Goal: Task Accomplishment & Management: Complete application form

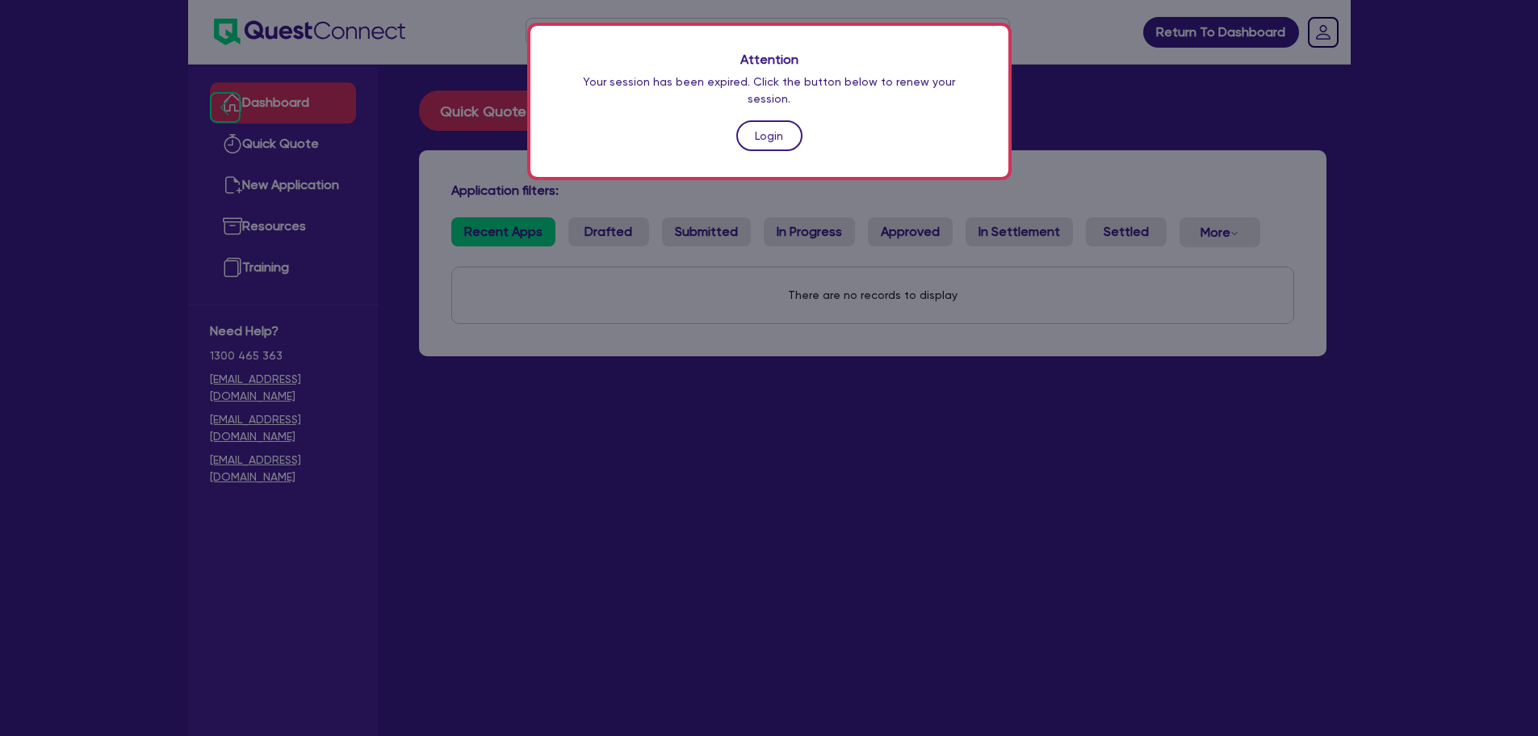
click at [765, 120] on link "Login" at bounding box center [769, 135] width 66 height 31
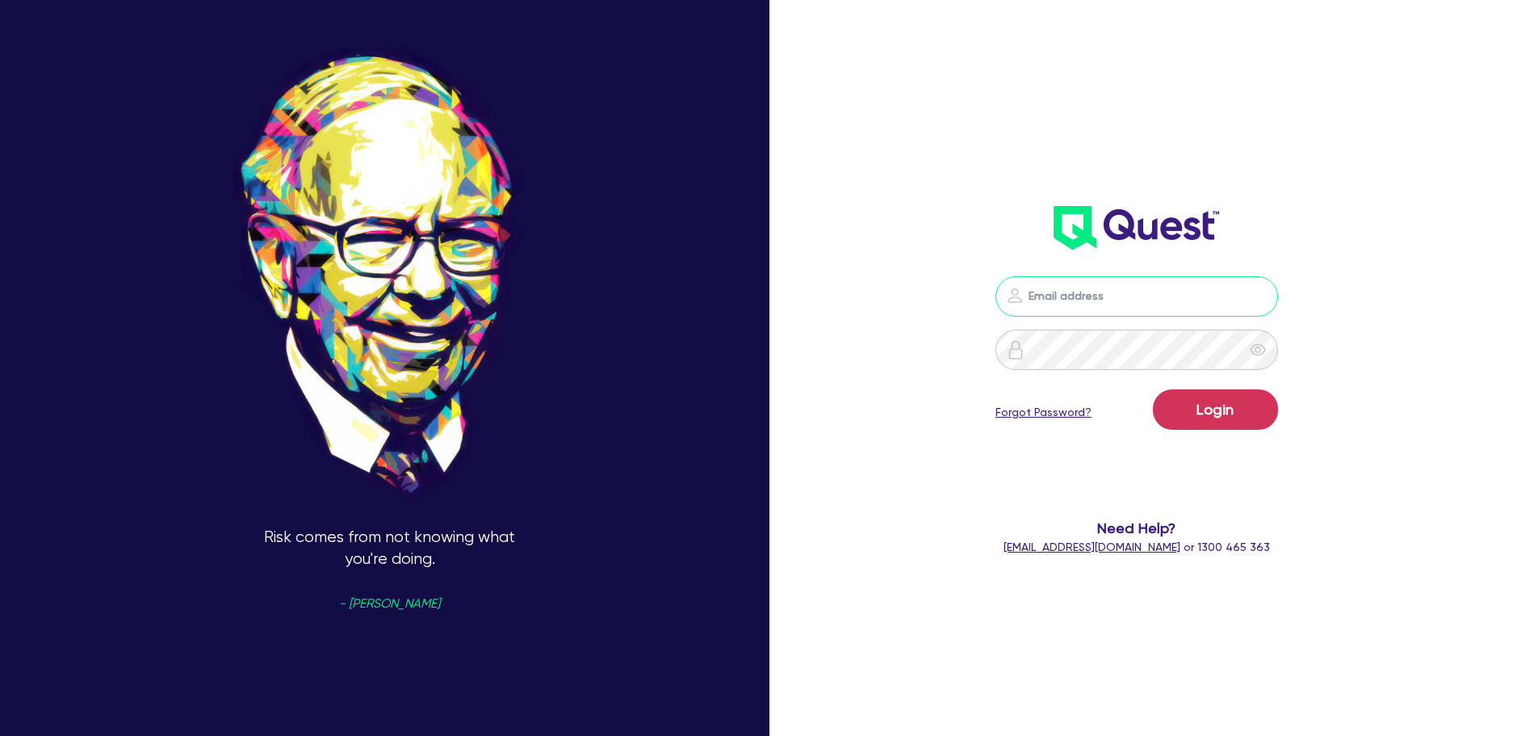
drag, startPoint x: 1096, startPoint y: 294, endPoint x: 1111, endPoint y: 316, distance: 26.7
click at [1096, 297] on input "email" at bounding box center [1137, 296] width 283 height 40
type input "[EMAIL_ADDRESS][PERSON_NAME][DOMAIN_NAME]"
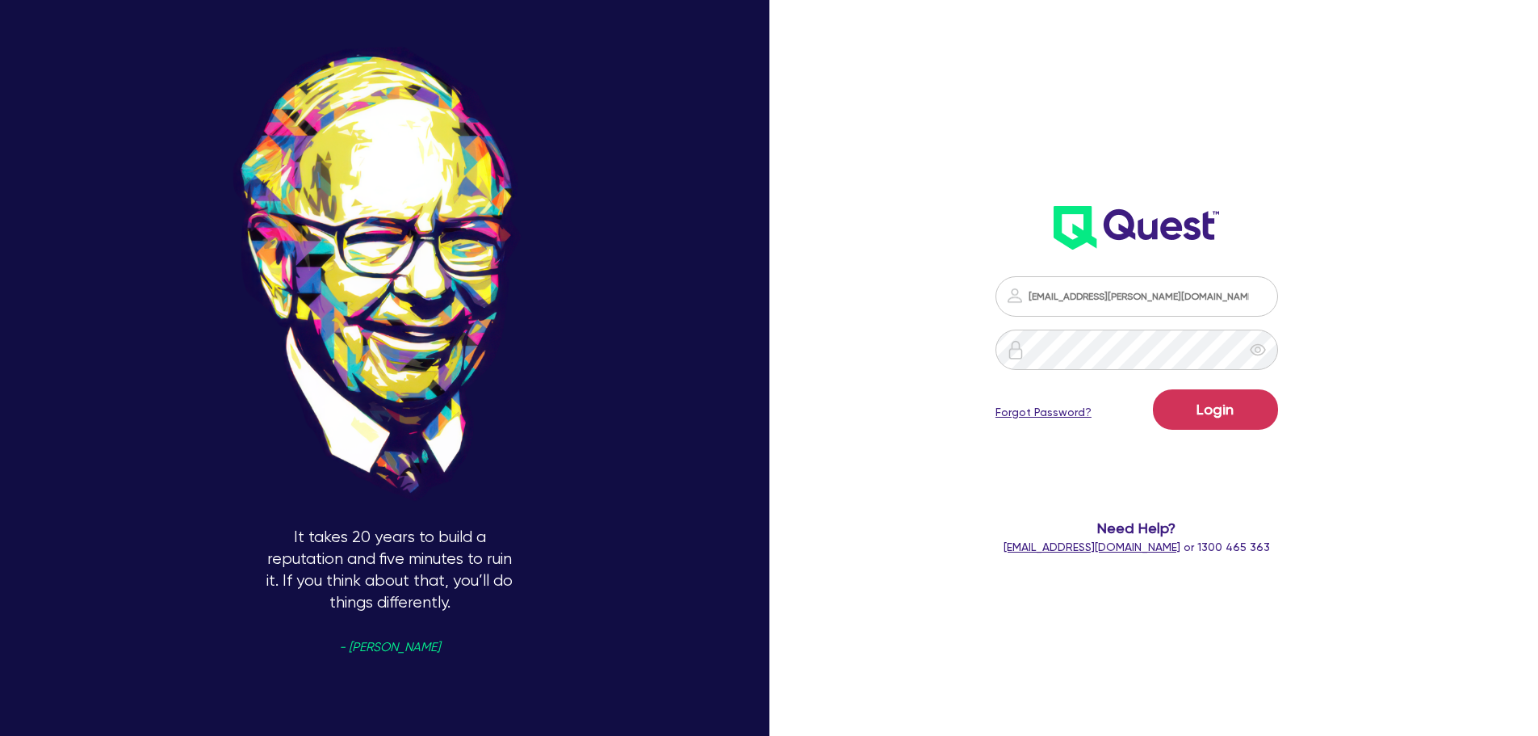
click at [795, 180] on div "It takes 20 years to build a reputation and five minutes to ruin it. If you thi…" at bounding box center [769, 368] width 1538 height 860
click at [756, 242] on div "It takes 20 years to build a reputation and five minutes to ruin it. If you thi…" at bounding box center [389, 368] width 779 height 860
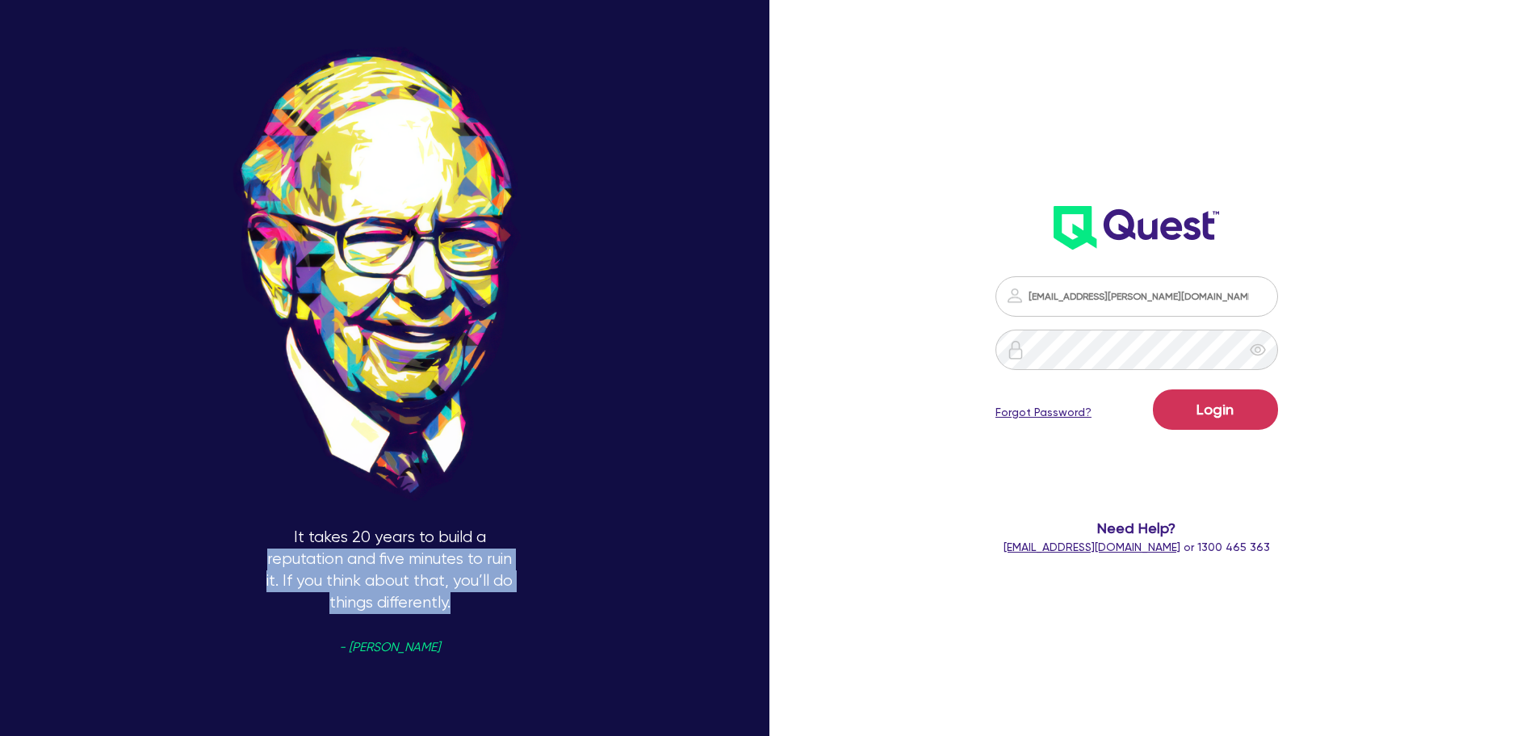
drag, startPoint x: 510, startPoint y: 594, endPoint x: 257, endPoint y: 559, distance: 255.9
click at [257, 559] on div "It takes 20 years to build a reputation and five minutes to ruin it. If you thi…" at bounding box center [389, 368] width 779 height 860
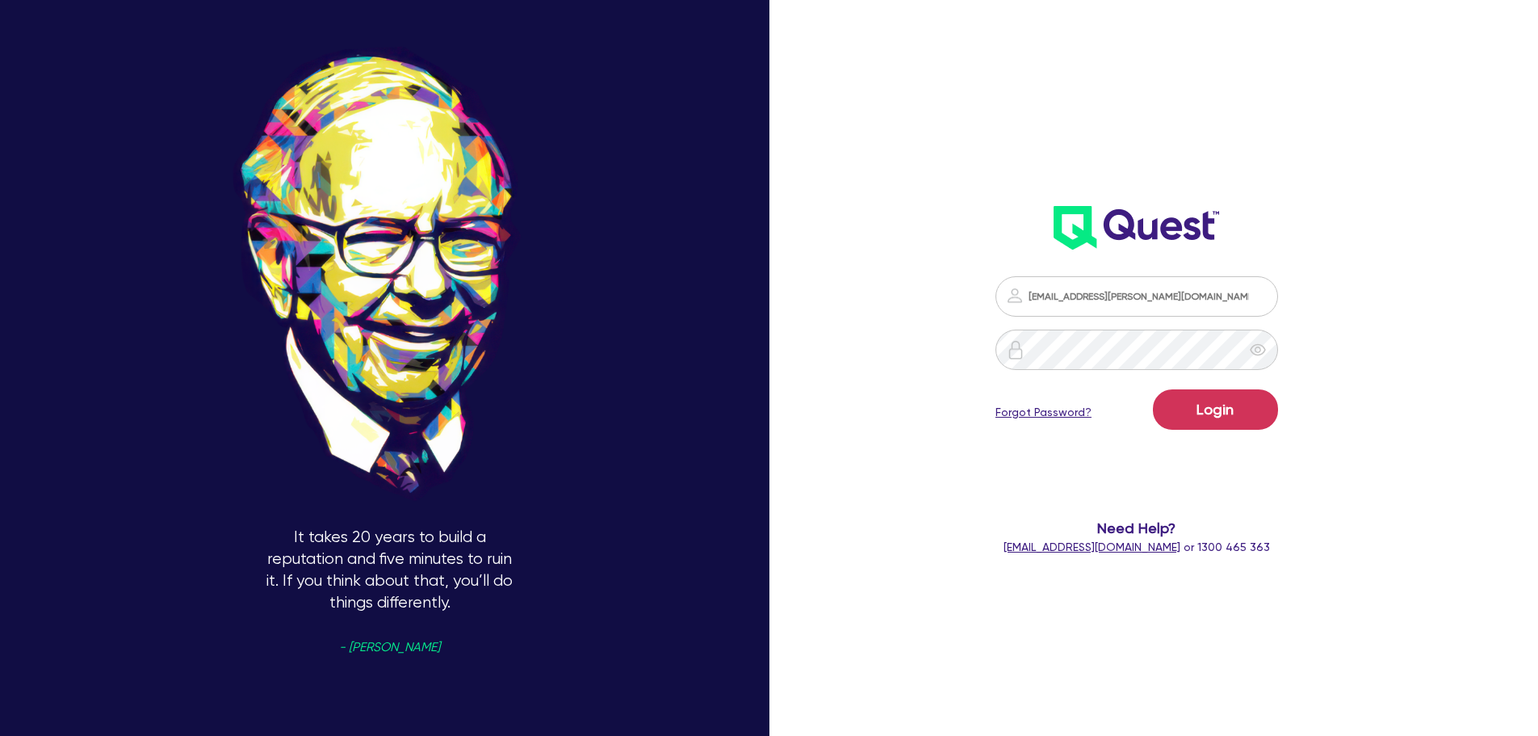
click at [609, 541] on div "It takes 20 years to build a reputation and five minutes to ruin it. If you thi…" at bounding box center [389, 368] width 779 height 860
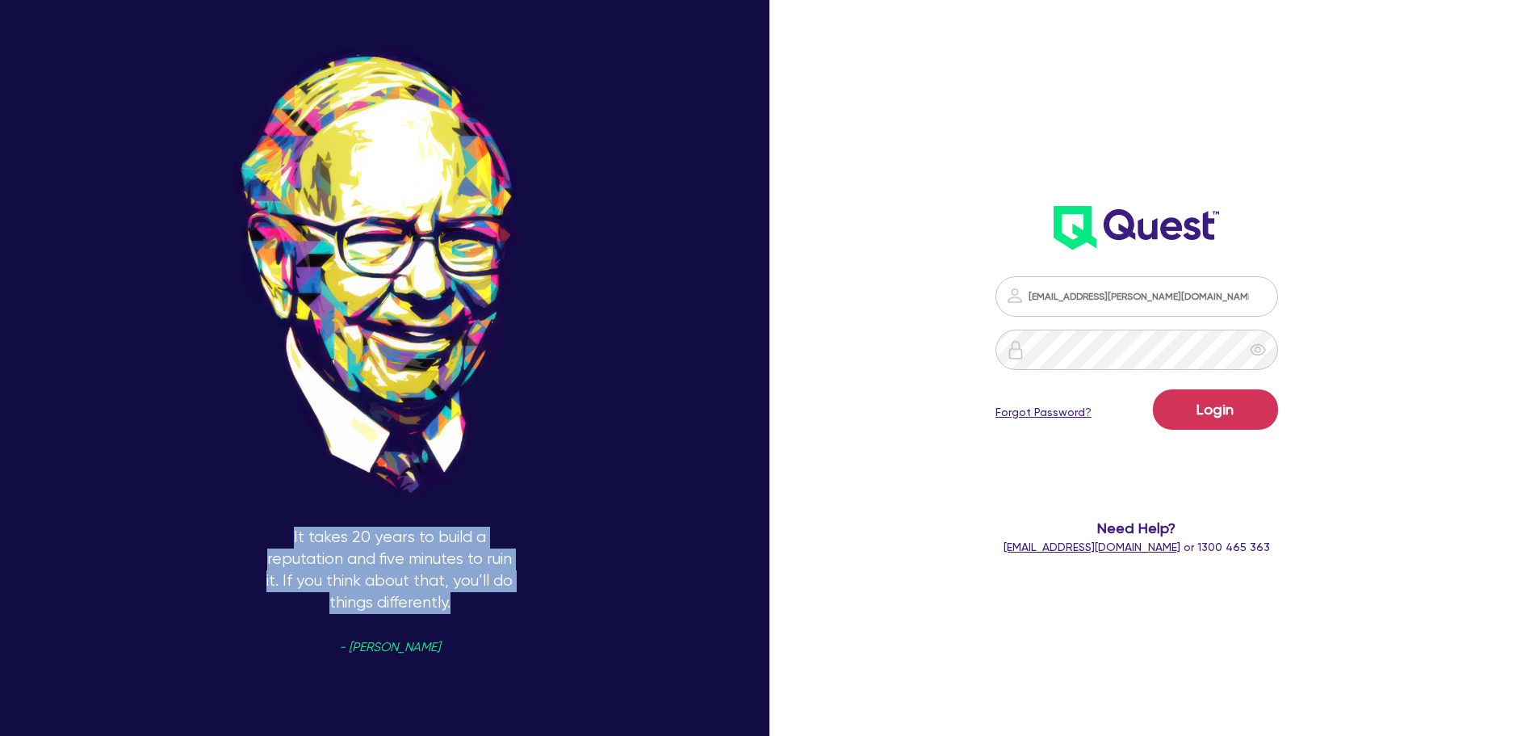
drag, startPoint x: 321, startPoint y: 564, endPoint x: 206, endPoint y: 500, distance: 131.2
click at [206, 500] on div "It takes 20 years to build a reputation and five minutes to ruin it. If you thi…" at bounding box center [389, 368] width 779 height 860
drag, startPoint x: 574, startPoint y: 535, endPoint x: 573, endPoint y: 544, distance: 8.9
click at [575, 535] on div "It takes 20 years to build a reputation and five minutes to ruin it. If you thi…" at bounding box center [389, 368] width 779 height 860
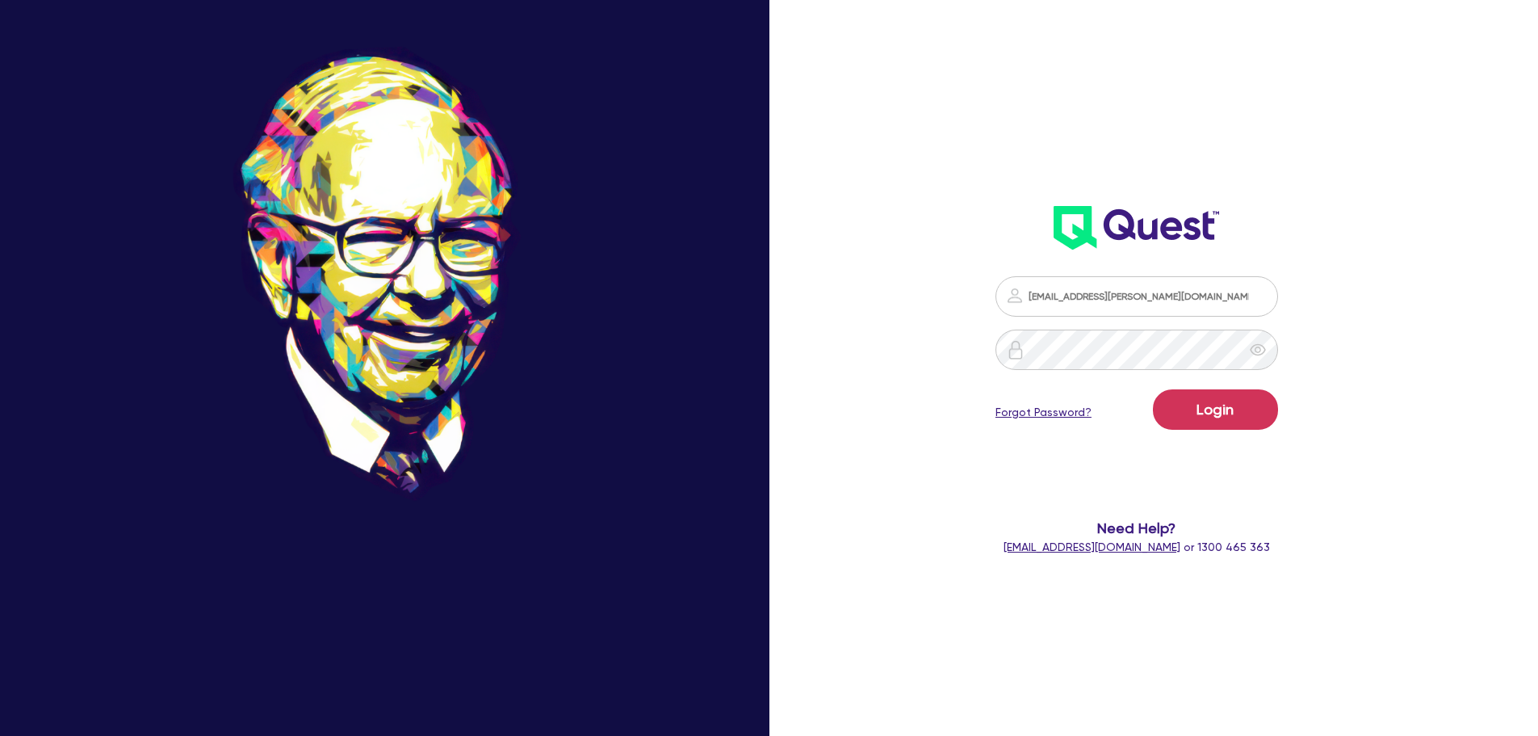
click at [562, 577] on div "It takes 20 years to build a reputation and five minutes to ruin it. If you thi…" at bounding box center [389, 368] width 779 height 860
click at [1236, 414] on button "Login" at bounding box center [1215, 409] width 125 height 40
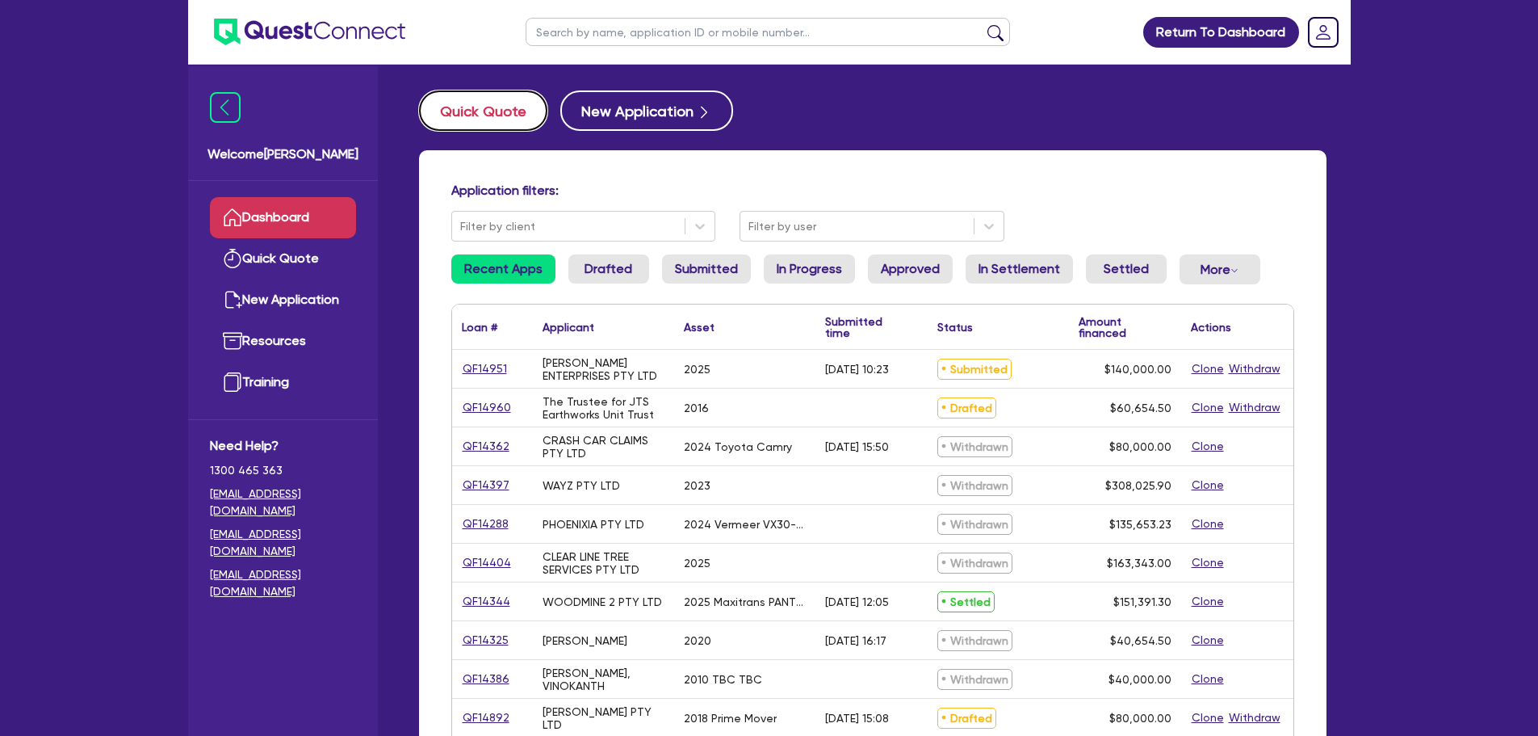
click at [475, 119] on button "Quick Quote" at bounding box center [483, 110] width 128 height 40
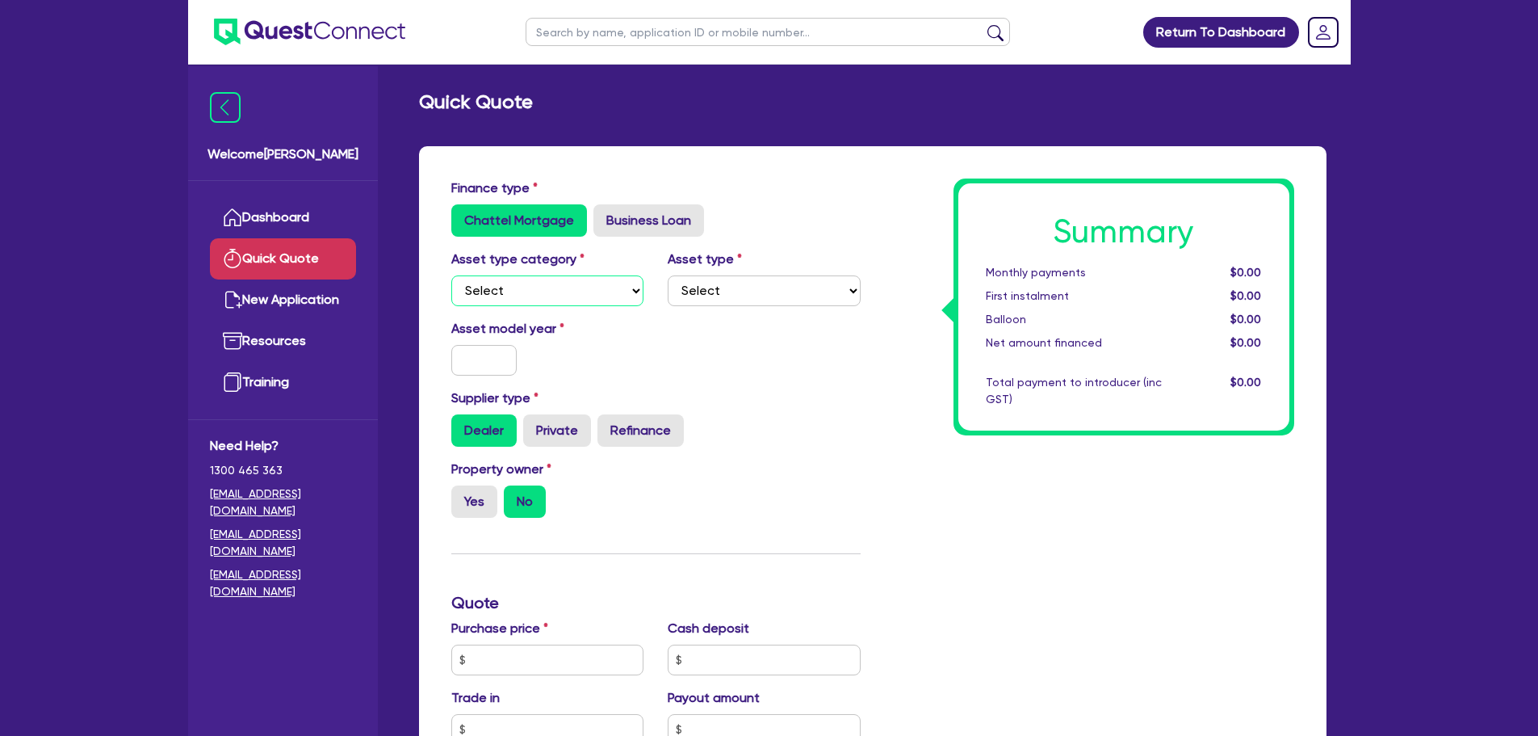
click at [574, 294] on select "Select Cars and light trucks Primary assets Secondary assets Tertiary assets" at bounding box center [547, 290] width 193 height 31
click at [280, 212] on link "Dashboard" at bounding box center [283, 217] width 146 height 41
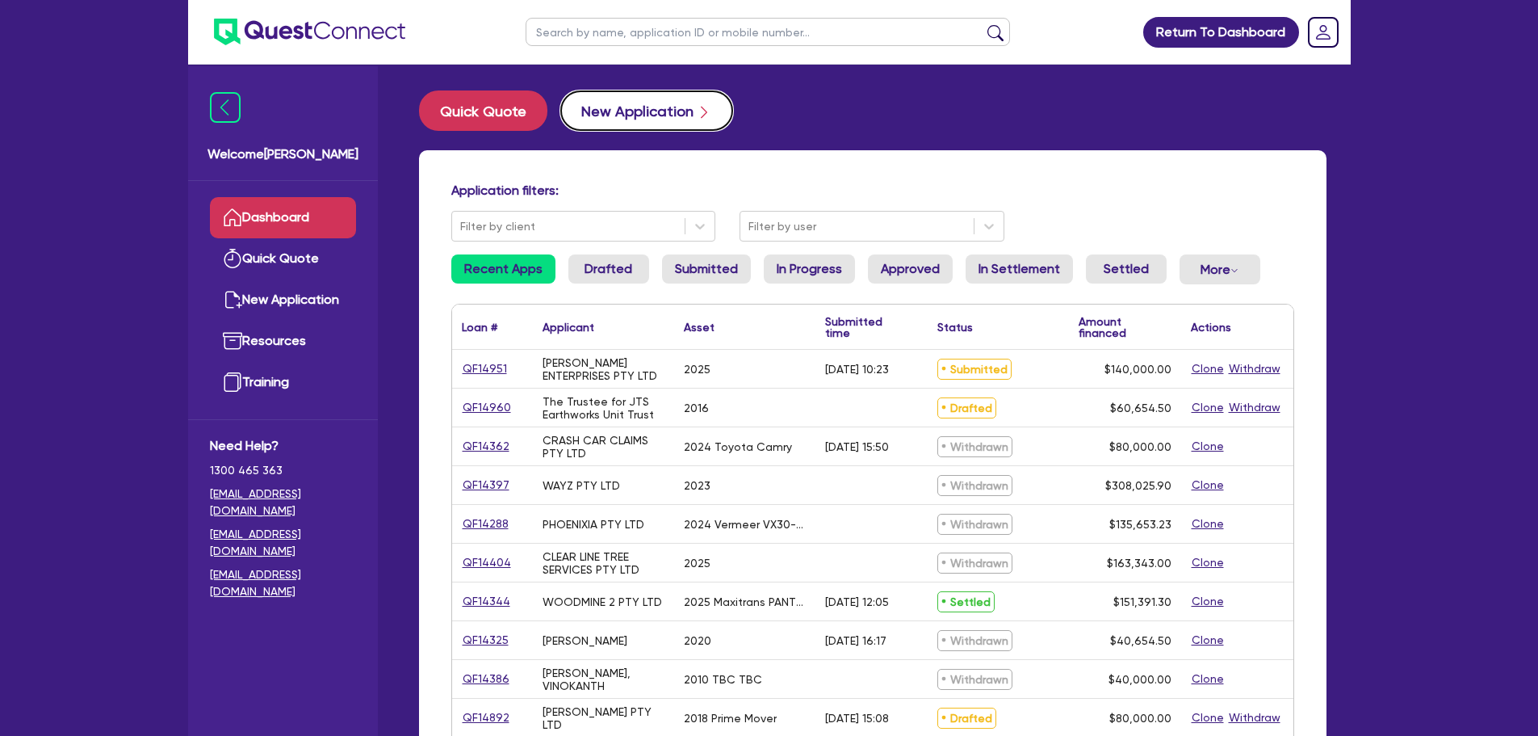
click at [641, 102] on button "New Application" at bounding box center [646, 110] width 173 height 40
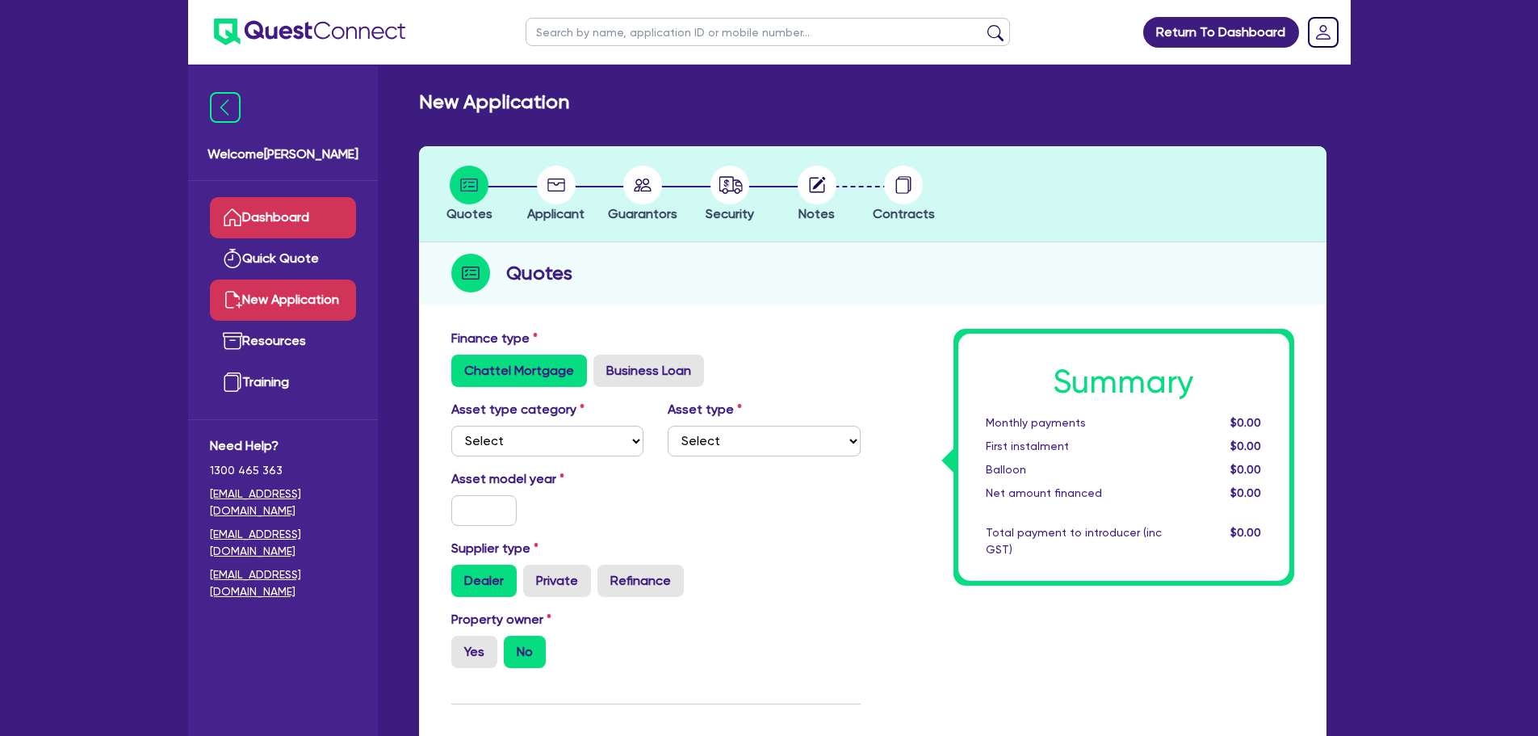
click at [293, 201] on link "Dashboard" at bounding box center [283, 217] width 146 height 41
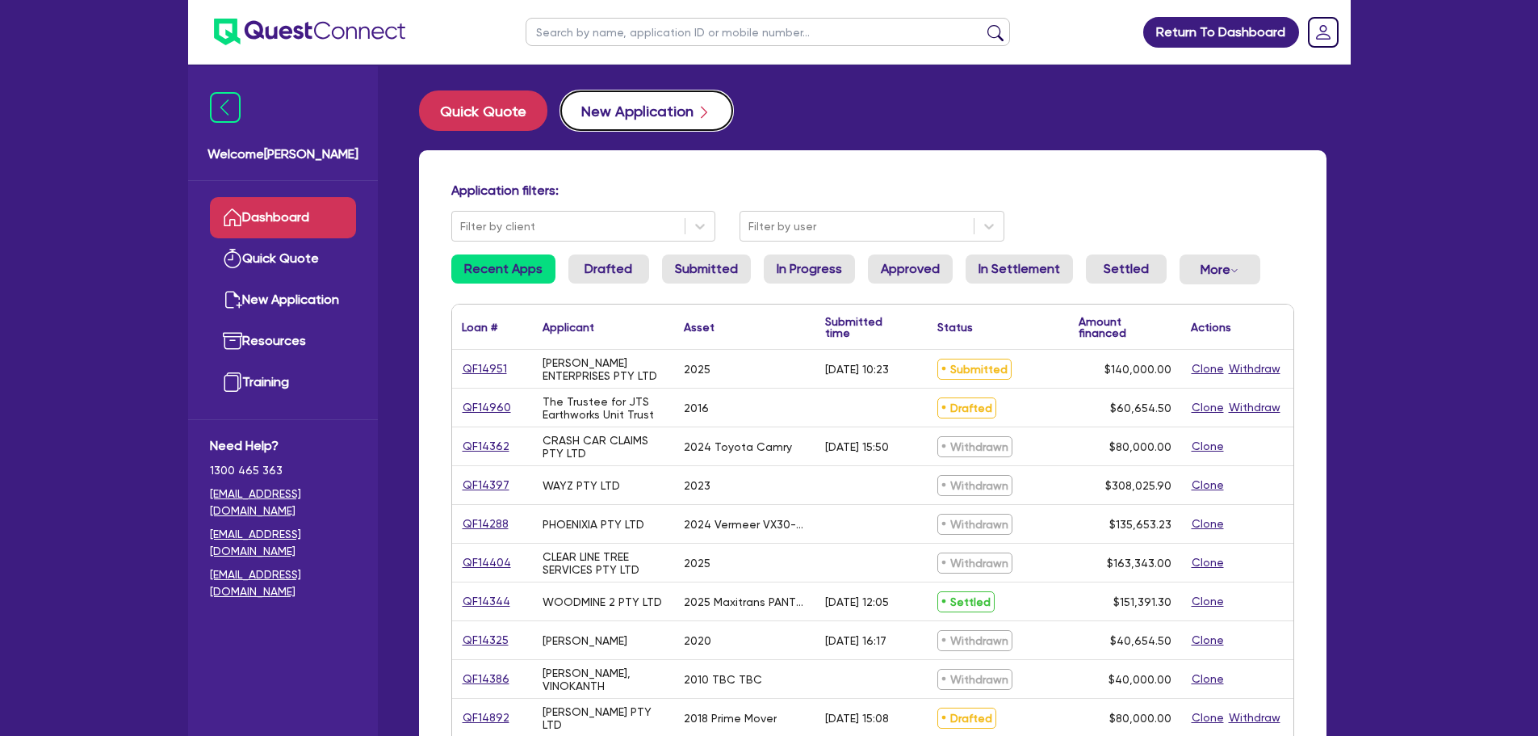
click at [676, 120] on button "New Application" at bounding box center [646, 110] width 173 height 40
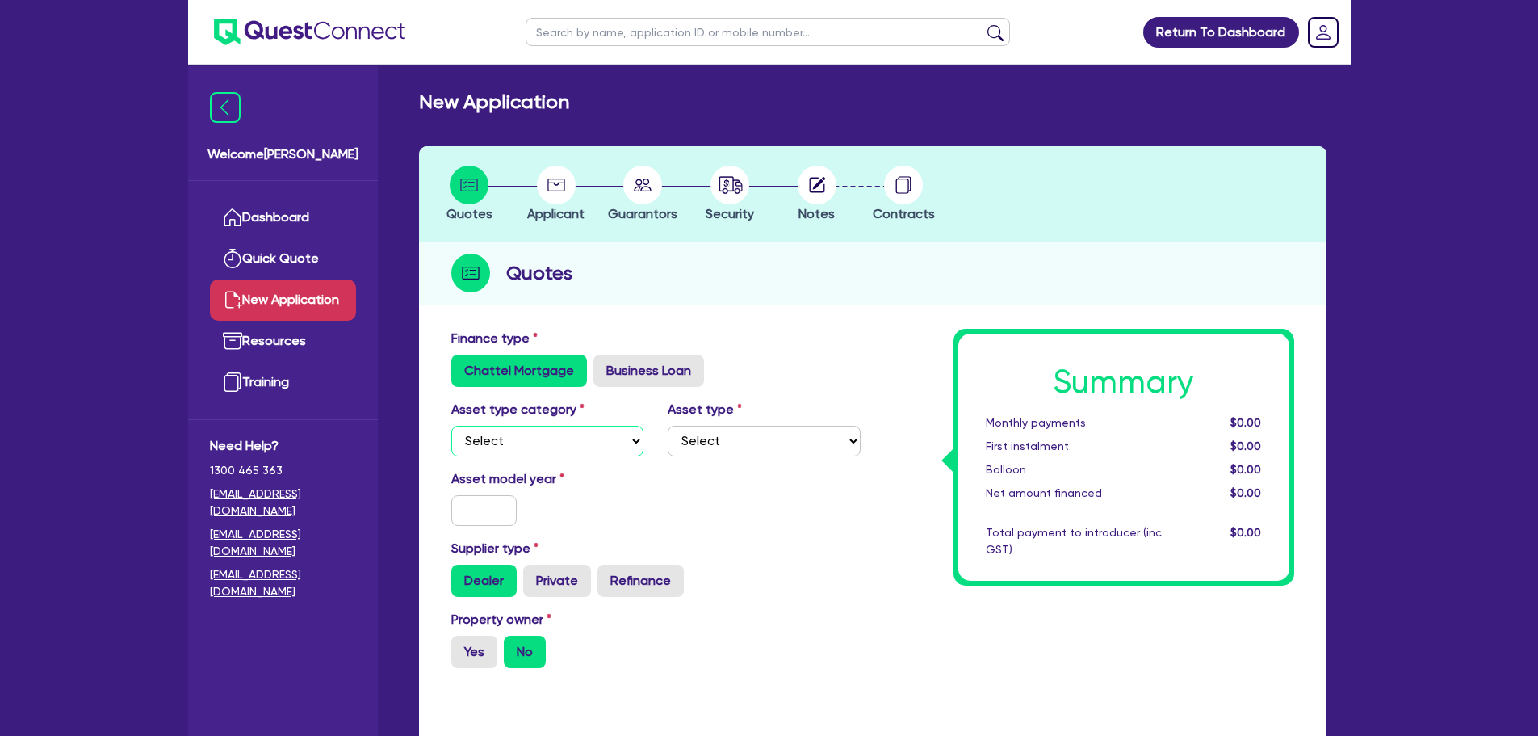
click at [581, 433] on select "Select Cars and light trucks Primary assets Secondary assets Tertiary assets" at bounding box center [547, 441] width 193 height 31
select select "PRIMARY_ASSETS"
click at [451, 426] on select "Select Cars and light trucks Primary assets Secondary assets Tertiary assets" at bounding box center [547, 441] width 193 height 31
drag, startPoint x: 769, startPoint y: 431, endPoint x: 763, endPoint y: 454, distance: 23.3
click at [769, 431] on select "Select Heavy trucks over 4.5 tonne Trailers Bus and coaches Yellow goods and ex…" at bounding box center [764, 441] width 193 height 31
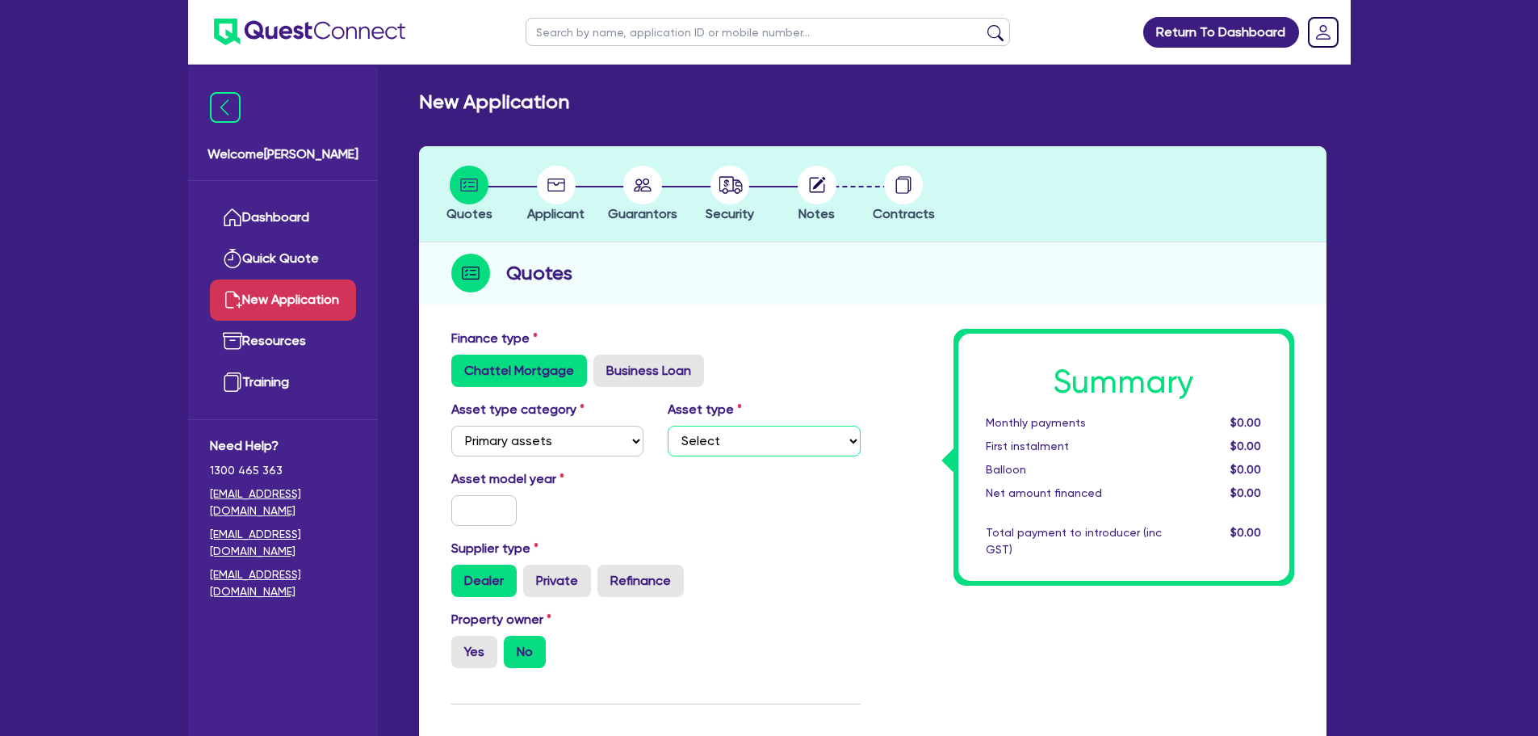
select select "TRAILERS"
click at [668, 426] on select "Select Heavy trucks over 4.5 tonne Trailers Bus and coaches Yellow goods and ex…" at bounding box center [764, 441] width 193 height 31
click at [492, 523] on input "text" at bounding box center [484, 510] width 66 height 31
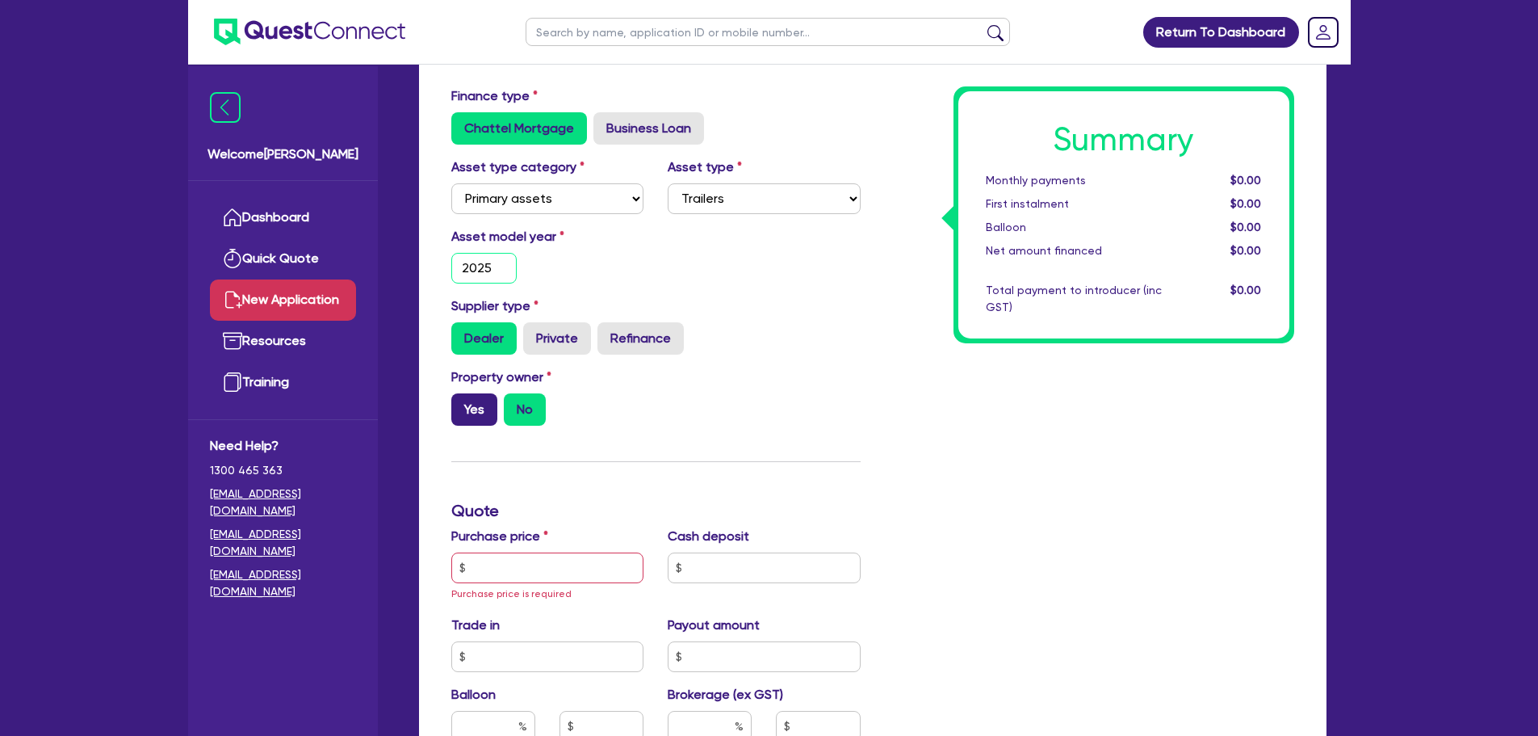
type input "2025"
click at [480, 421] on label "Yes" at bounding box center [474, 409] width 46 height 32
click at [462, 404] on input "Yes" at bounding box center [456, 398] width 10 height 10
radio input "true"
click at [556, 573] on input "text" at bounding box center [547, 567] width 193 height 31
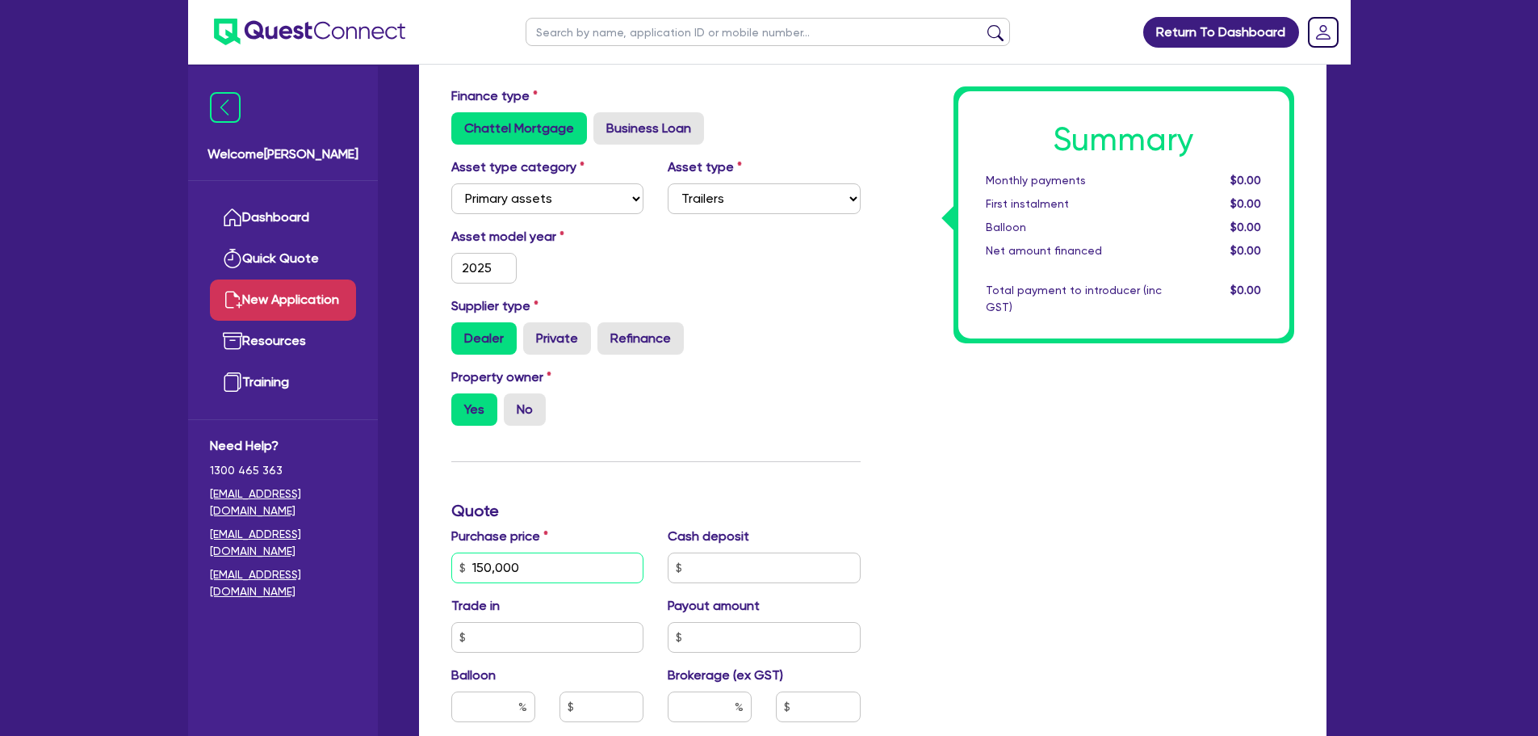
type input "150,000"
click at [900, 434] on div "Summary Monthly payments $0.00 First instalment $0.00 Balloon $0.00 Net amount …" at bounding box center [1090, 567] width 434 height 962
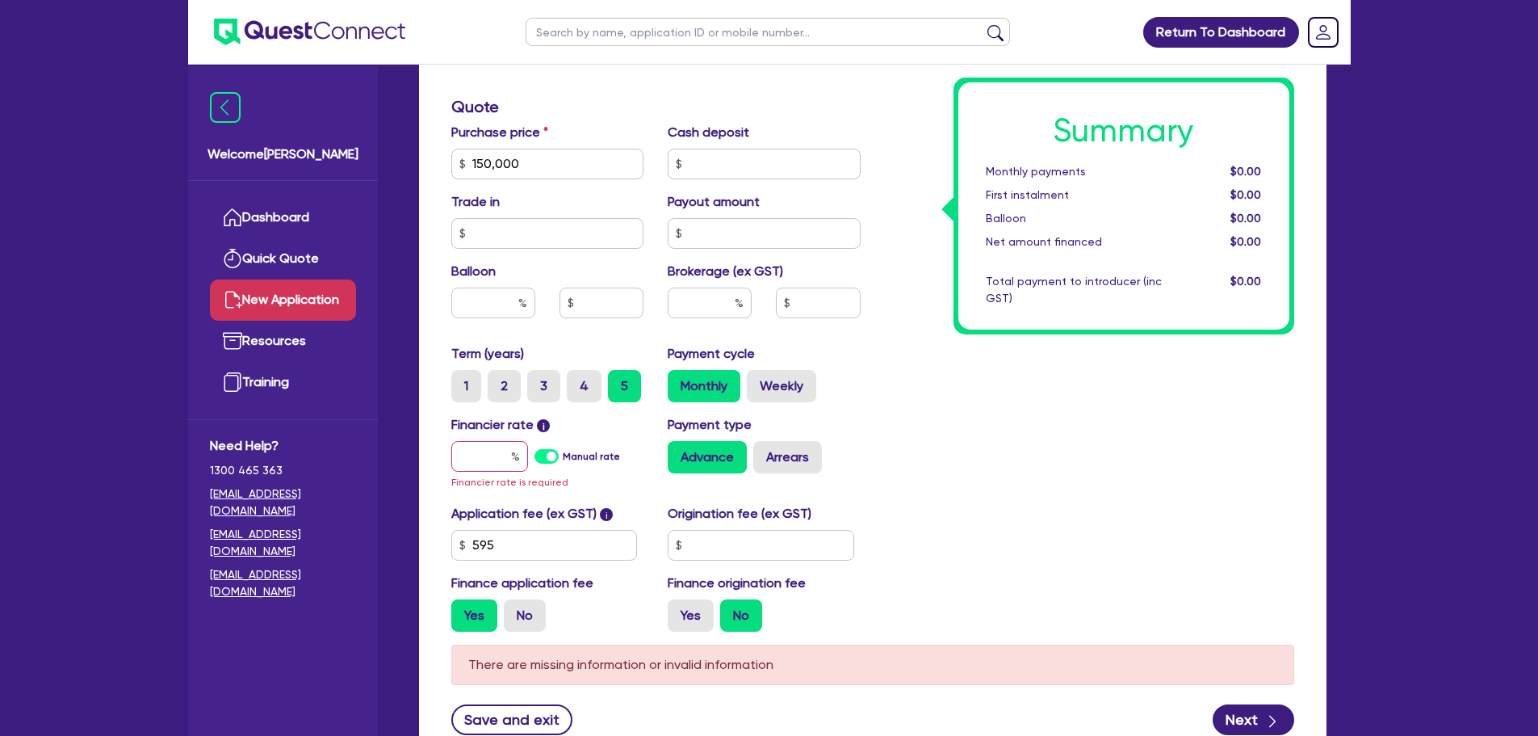
click at [495, 444] on div "Financier rate i Manual rate Financier rate is required" at bounding box center [547, 453] width 217 height 76
click at [495, 448] on input "text" at bounding box center [489, 456] width 77 height 31
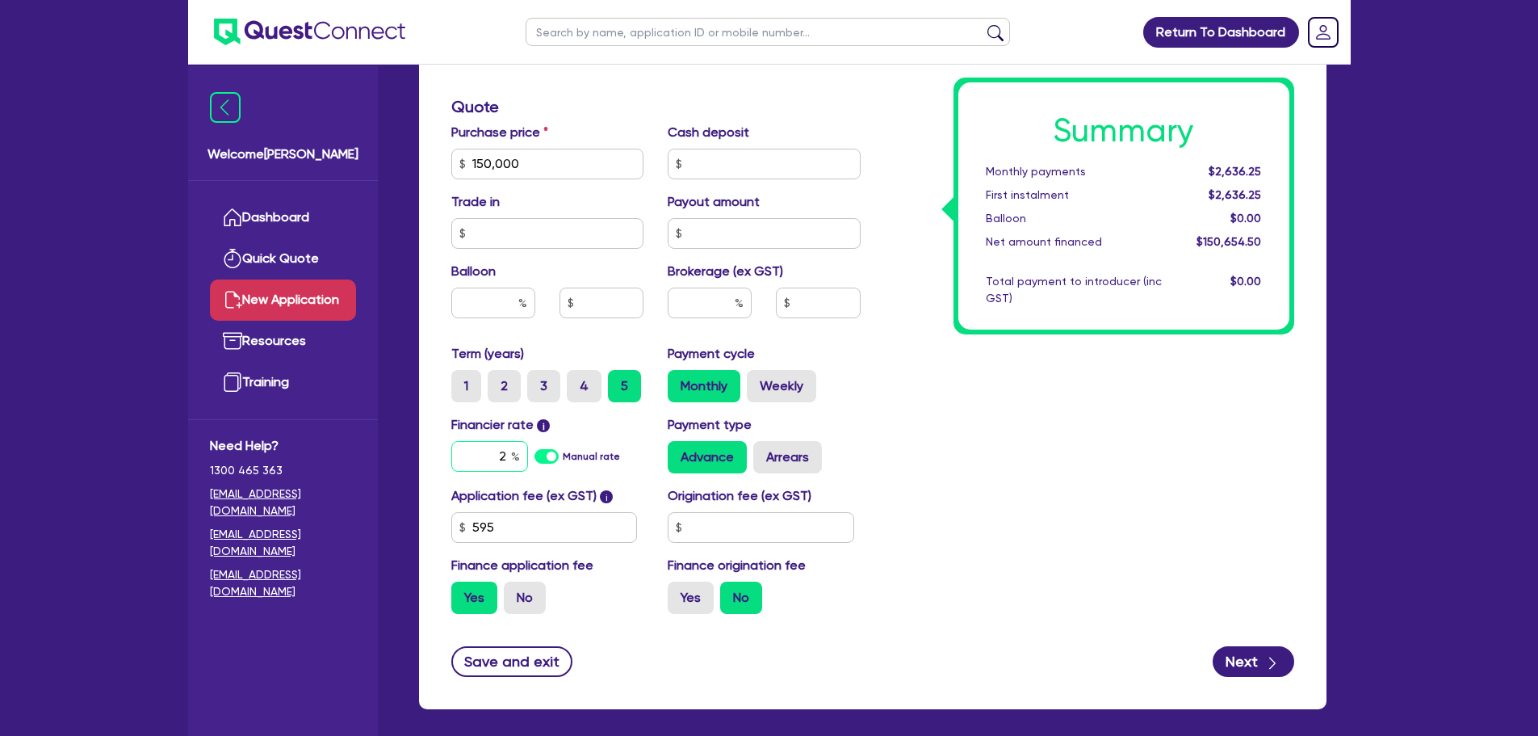
type input "2"
click at [705, 292] on input "text" at bounding box center [710, 302] width 84 height 31
type input "2"
type input "3,013.09"
type input "2"
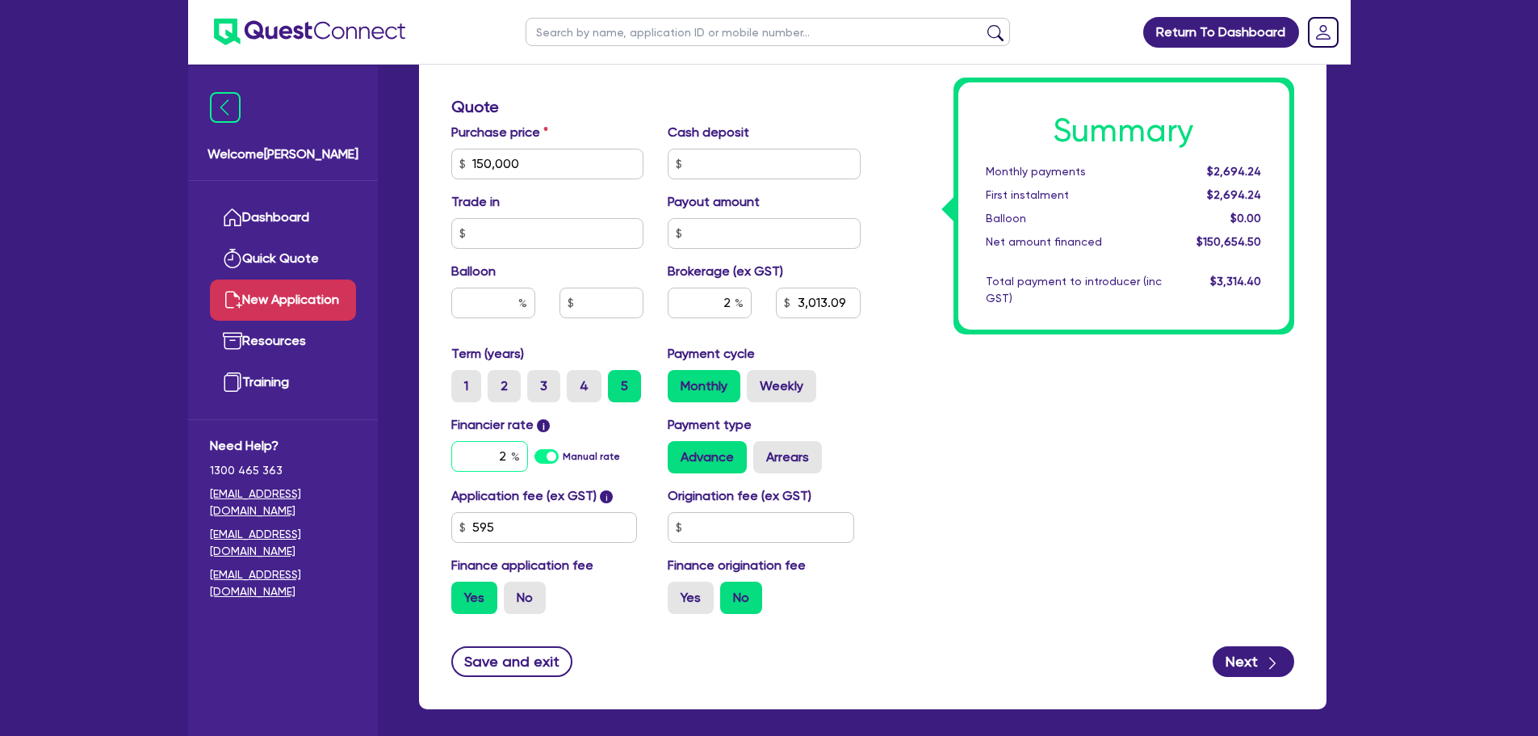
type input "3,013.09"
drag, startPoint x: 509, startPoint y: 456, endPoint x: 496, endPoint y: 455, distance: 13.0
click at [496, 455] on input "2" at bounding box center [489, 456] width 77 height 31
type input "7.49"
click at [947, 439] on div "Summary Monthly payments $2,694.24 First instalment $2,694.24 Balloon $0.00 Net…" at bounding box center [1090, 155] width 434 height 944
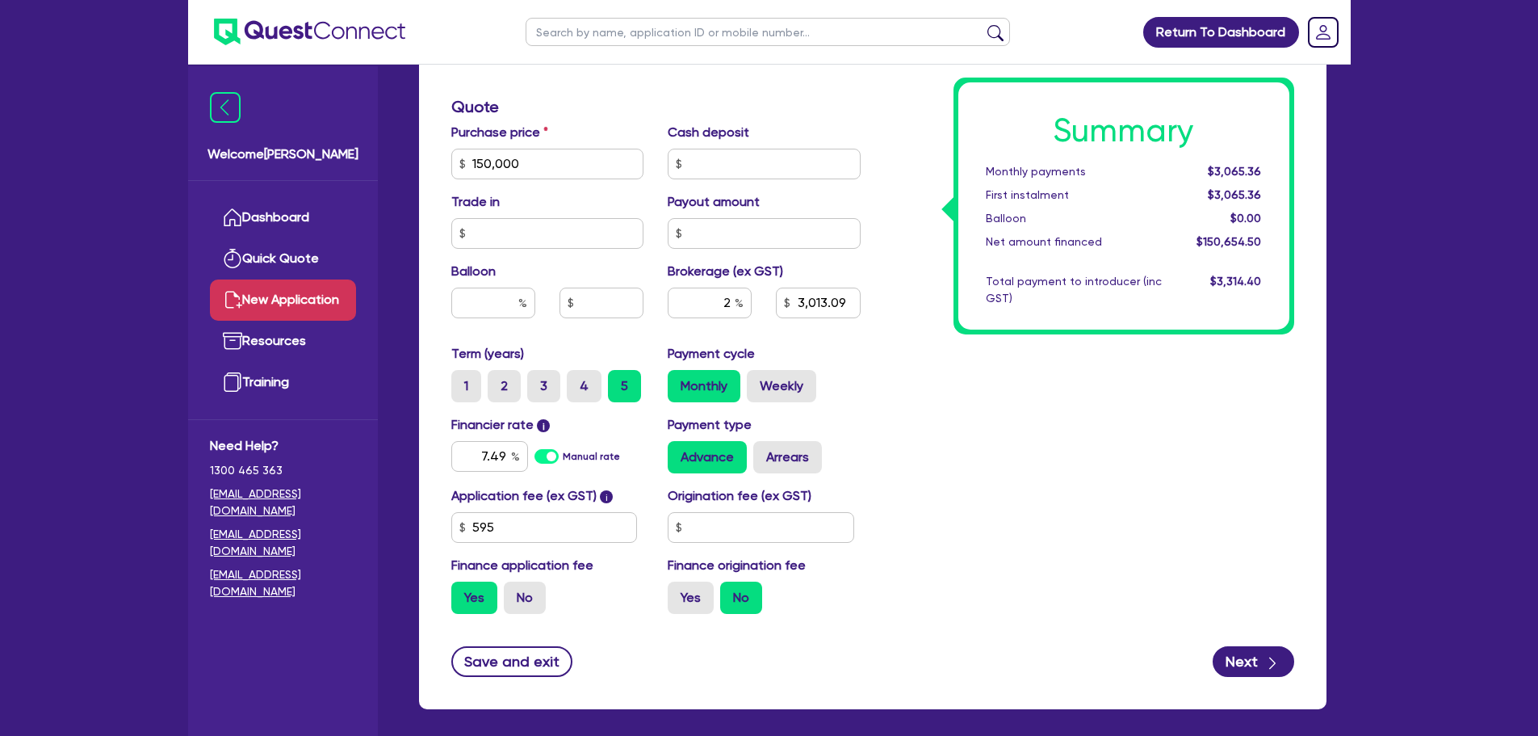
click at [1239, 644] on form "Finance type Chattel Mortgage Business Loan Asset type category Select Cars and…" at bounding box center [872, 180] width 843 height 994
click at [1241, 650] on button "Next" at bounding box center [1254, 661] width 82 height 31
type input "3,013.09"
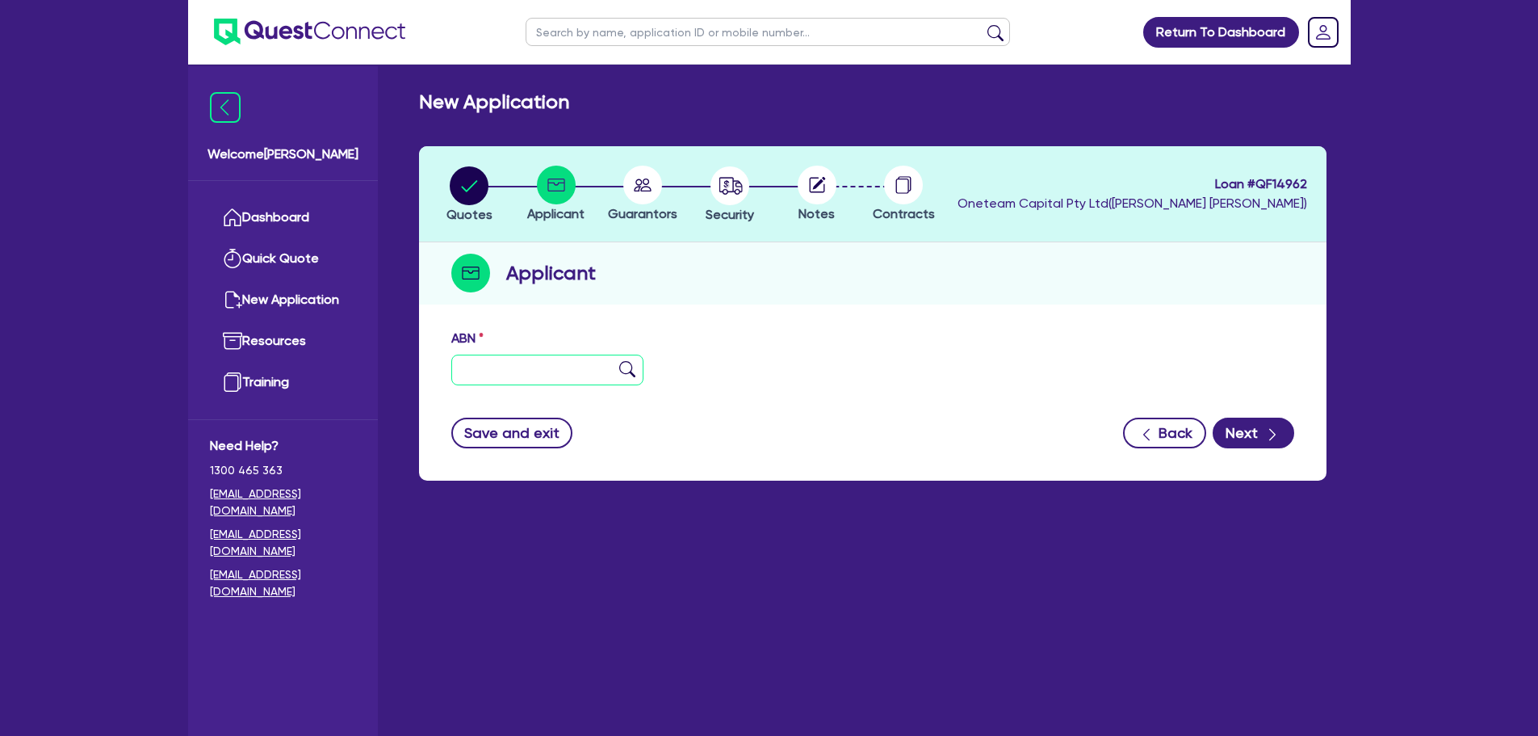
click at [577, 377] on input "text" at bounding box center [547, 370] width 193 height 31
paste input "22 637 960 395"
type input "22 637 960 395"
click at [623, 368] on img at bounding box center [627, 369] width 16 height 16
type input "H S P TRANSPORT PTY LTD"
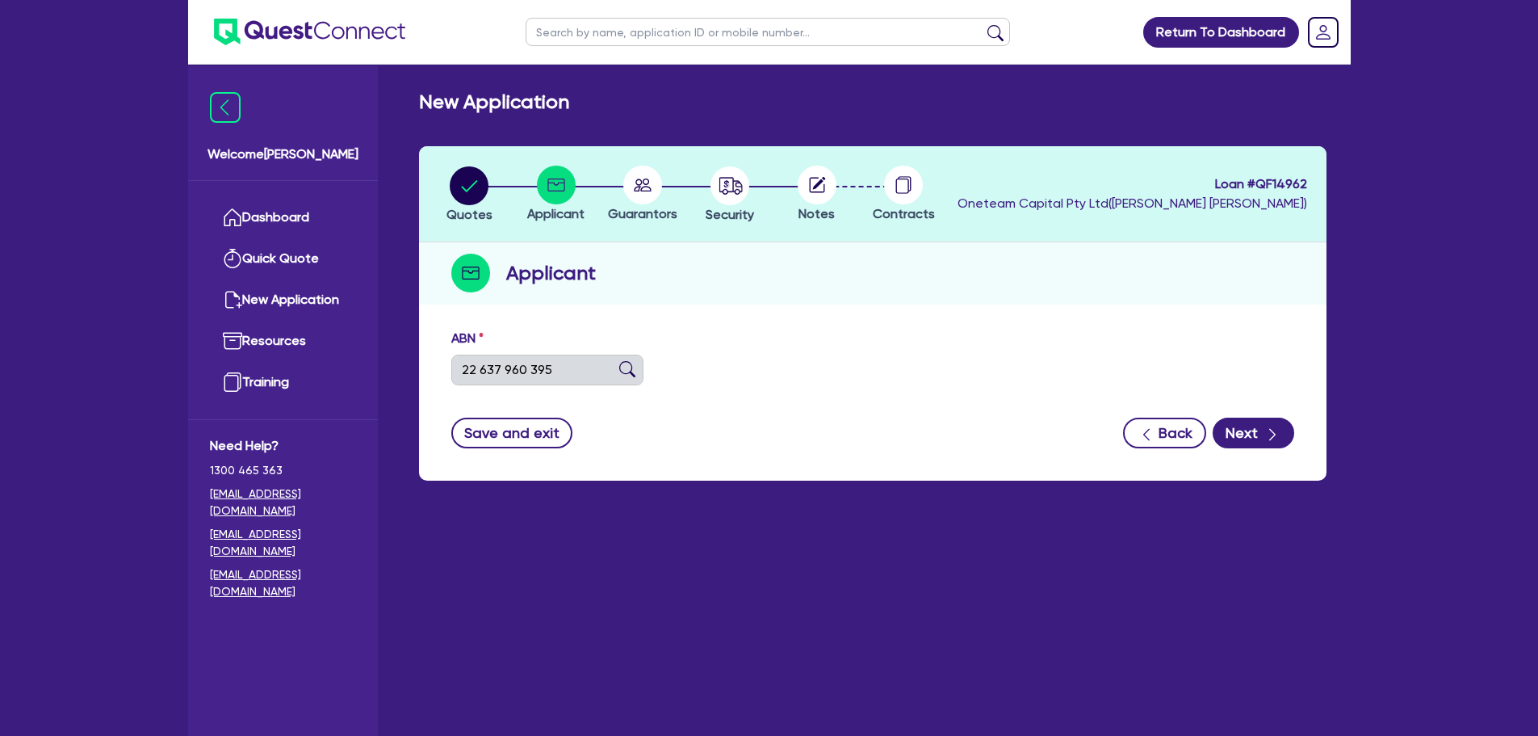
select select "COMPANY"
type input "10/12/2019"
type input "01/07/2021"
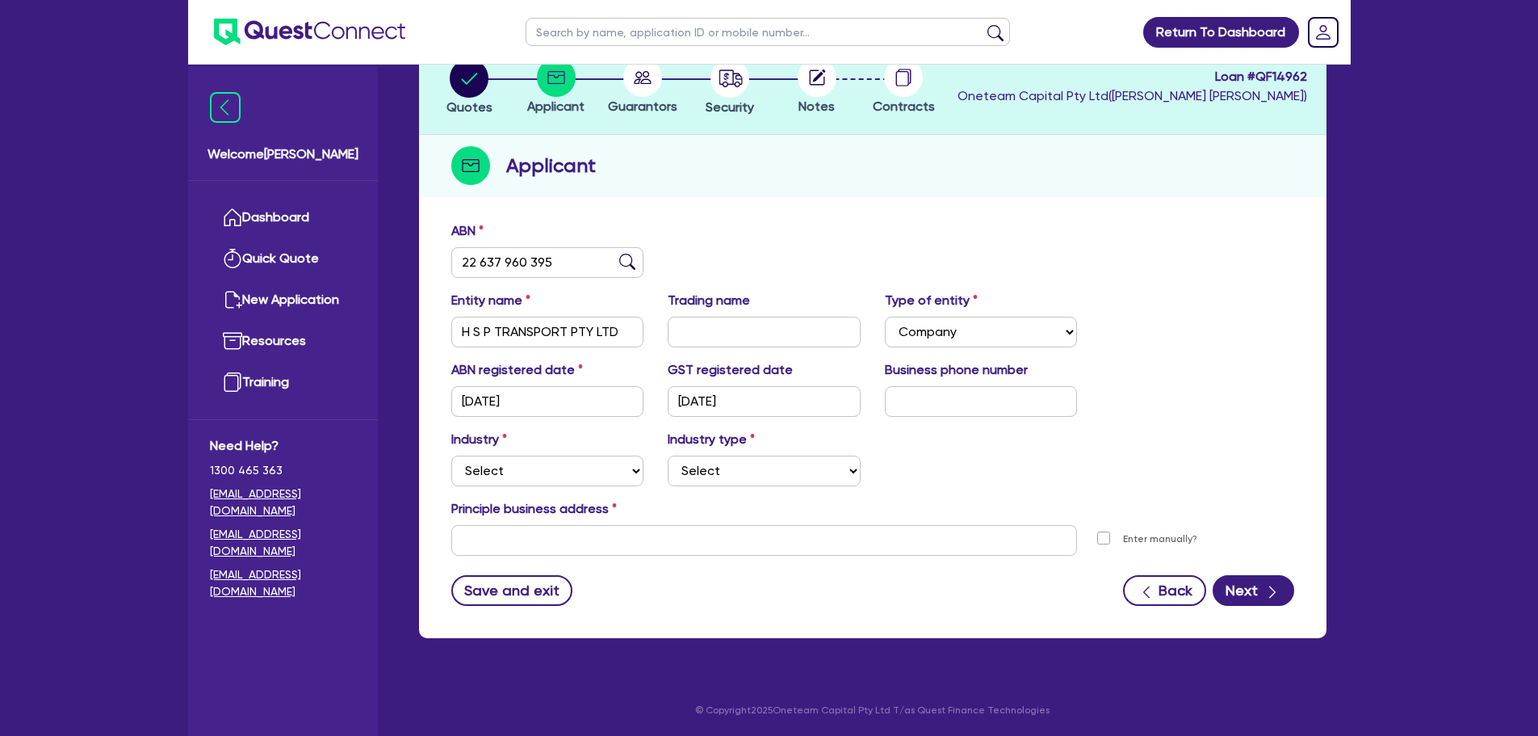
scroll to position [108, 0]
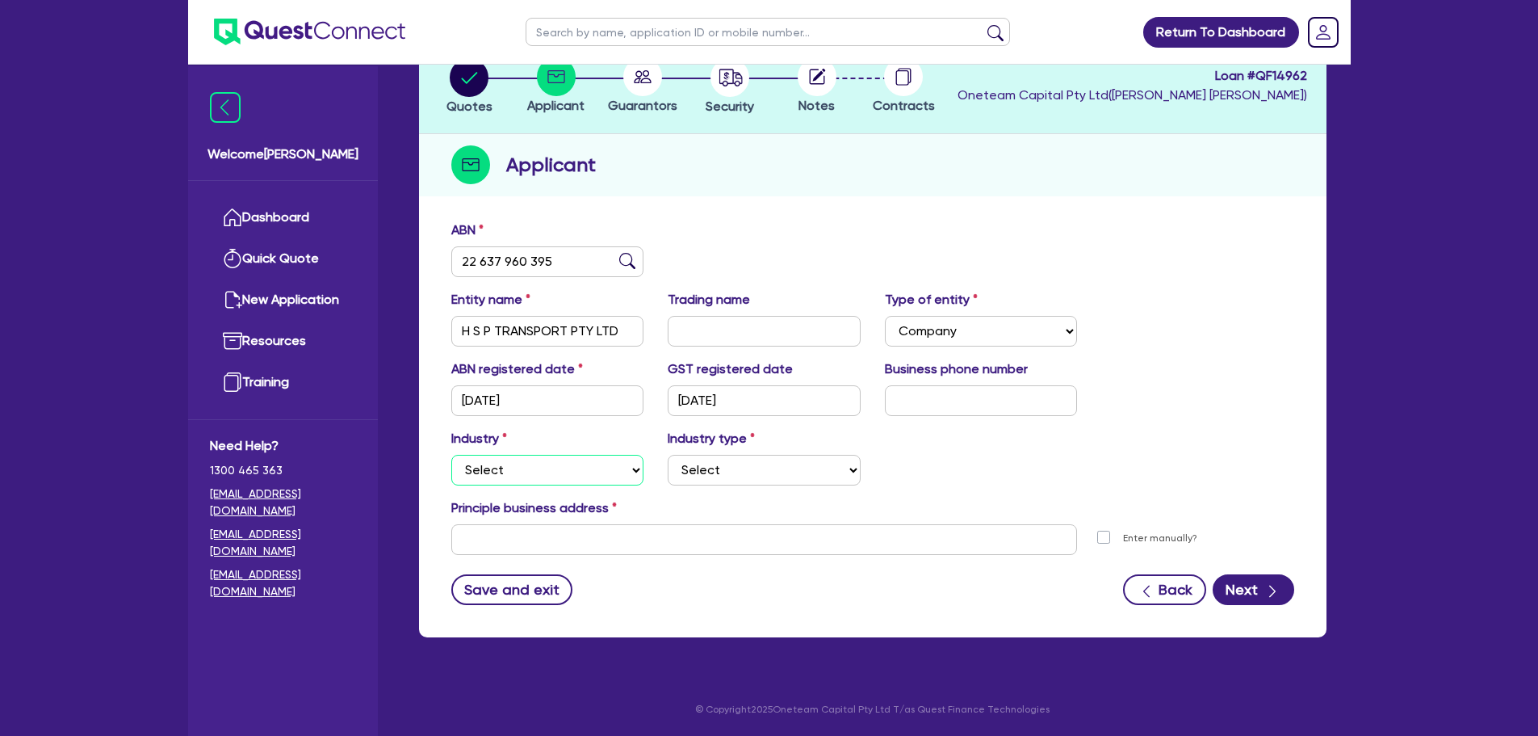
click at [569, 464] on select "Select Accomodation & Food Services Administrative & Support Services Agricultu…" at bounding box center [547, 470] width 193 height 31
select select "TRANSPORT_WAREHOUSING"
click at [451, 455] on select "Select Accomodation & Food Services Administrative & Support Services Agricultu…" at bounding box center [547, 470] width 193 height 31
click at [747, 475] on select "Select Taxi & Luxury Car Services Passengers & Freight Transport Services Posta…" at bounding box center [764, 470] width 193 height 31
click at [668, 455] on select "Select Taxi & Luxury Car Services Passengers & Freight Transport Services Posta…" at bounding box center [764, 470] width 193 height 31
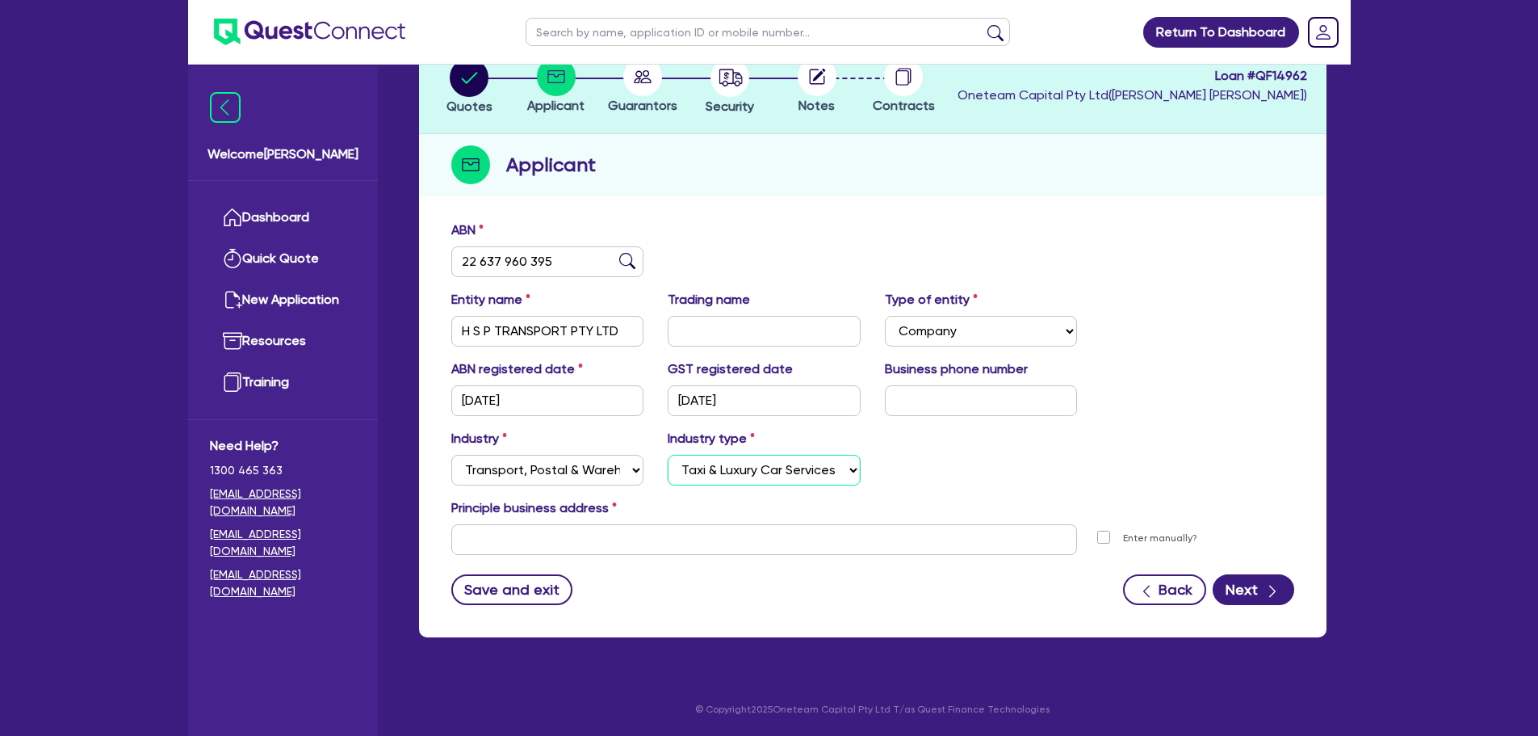
drag, startPoint x: 805, startPoint y: 455, endPoint x: 806, endPoint y: 466, distance: 10.5
click at [805, 455] on select "Select Taxi & Luxury Car Services Passengers & Freight Transport Services Posta…" at bounding box center [764, 470] width 193 height 31
select select "PASSENGERS_FREIGHT_TRANSPORT"
click at [668, 455] on select "Select Taxi & Luxury Car Services Passengers & Freight Transport Services Posta…" at bounding box center [764, 470] width 193 height 31
click at [943, 459] on div "Industry Select Accomodation & Food Services Administrative & Support Services …" at bounding box center [872, 463] width 867 height 69
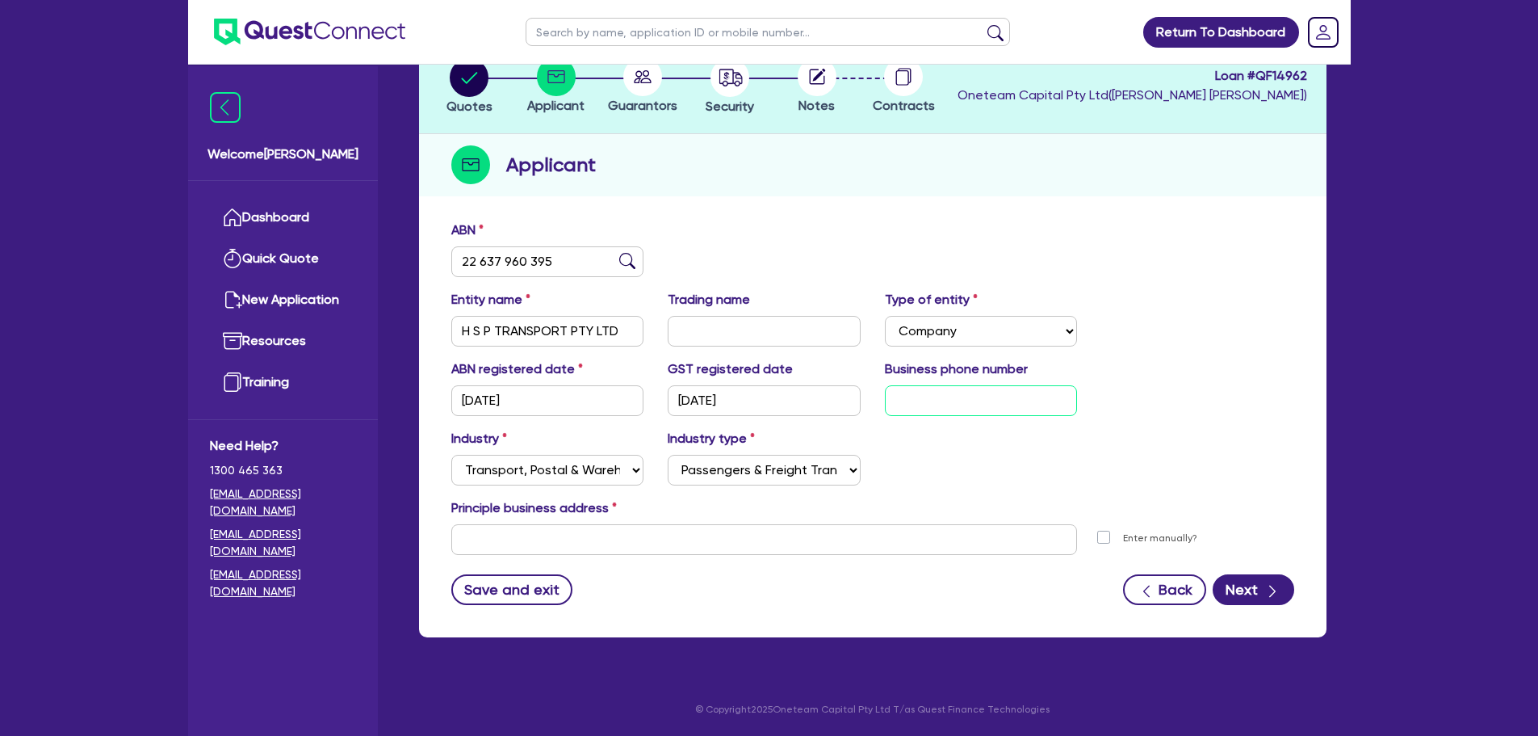
click at [1011, 401] on input "text" at bounding box center [981, 400] width 193 height 31
type input "04 2438 0061"
click at [789, 527] on input "text" at bounding box center [764, 539] width 627 height 31
click at [632, 539] on input "text" at bounding box center [764, 539] width 627 height 31
click at [491, 531] on input "text" at bounding box center [764, 539] width 627 height 31
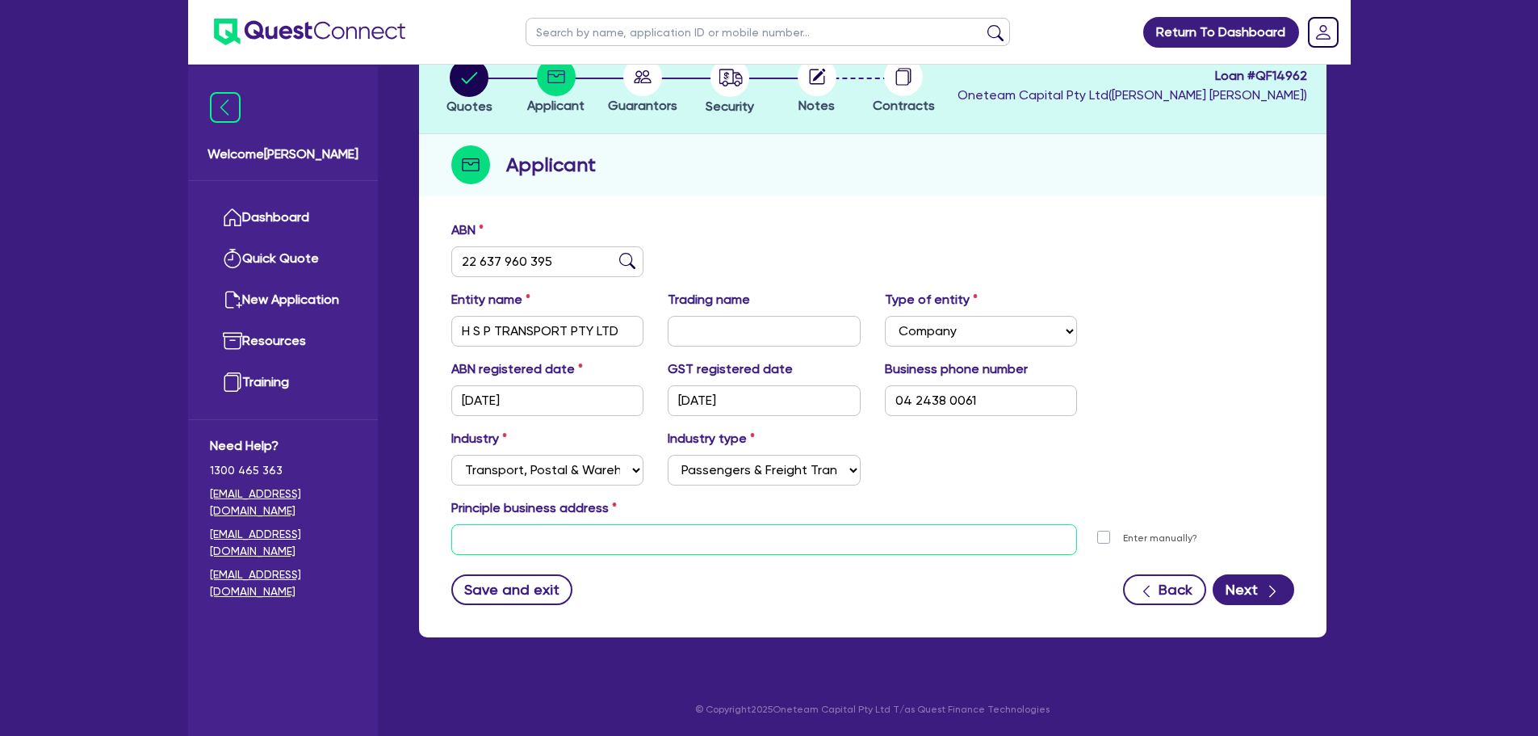
paste input "19n society Blvd, Truganina, Vic,3029"
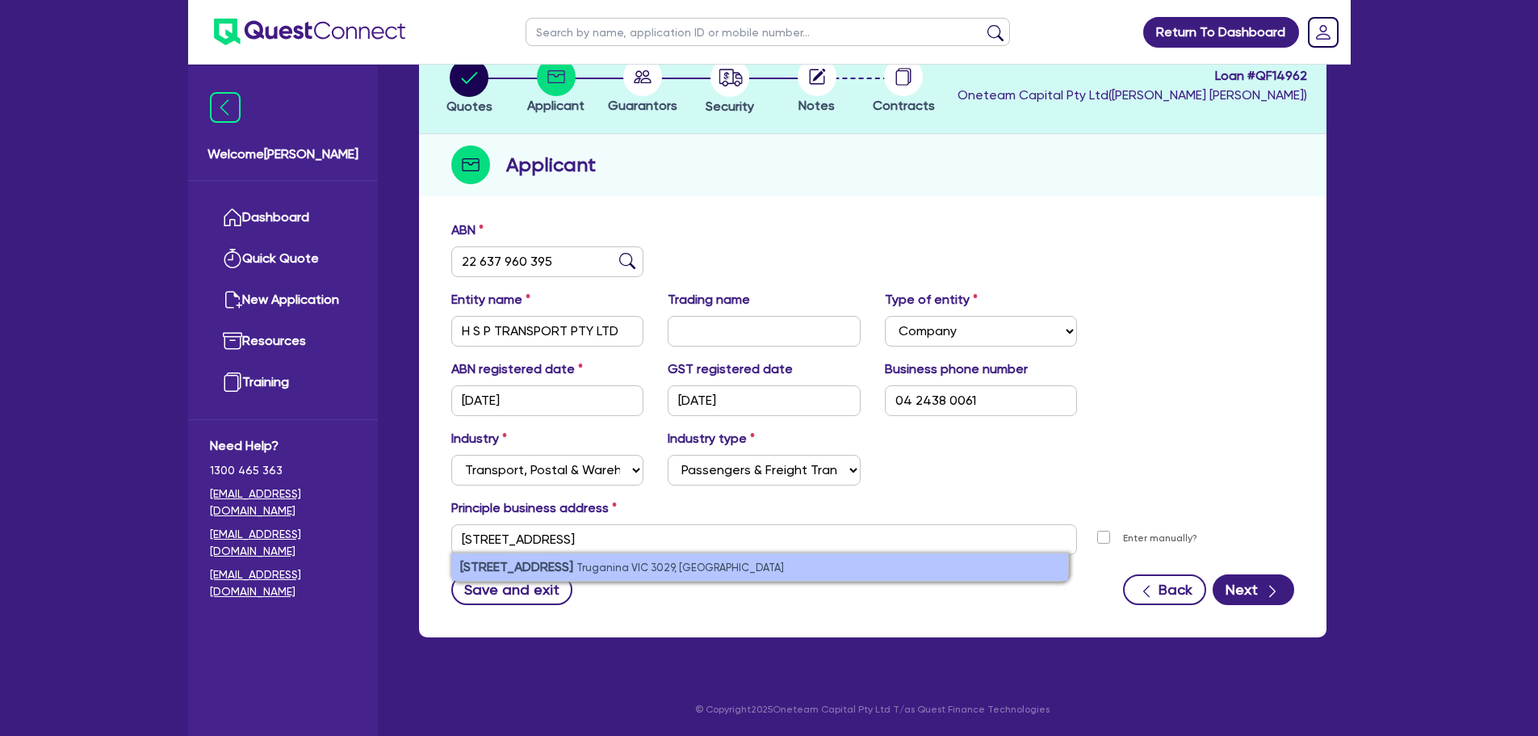
click at [724, 564] on small "Truganina VIC 3029, Australia" at bounding box center [681, 567] width 208 height 12
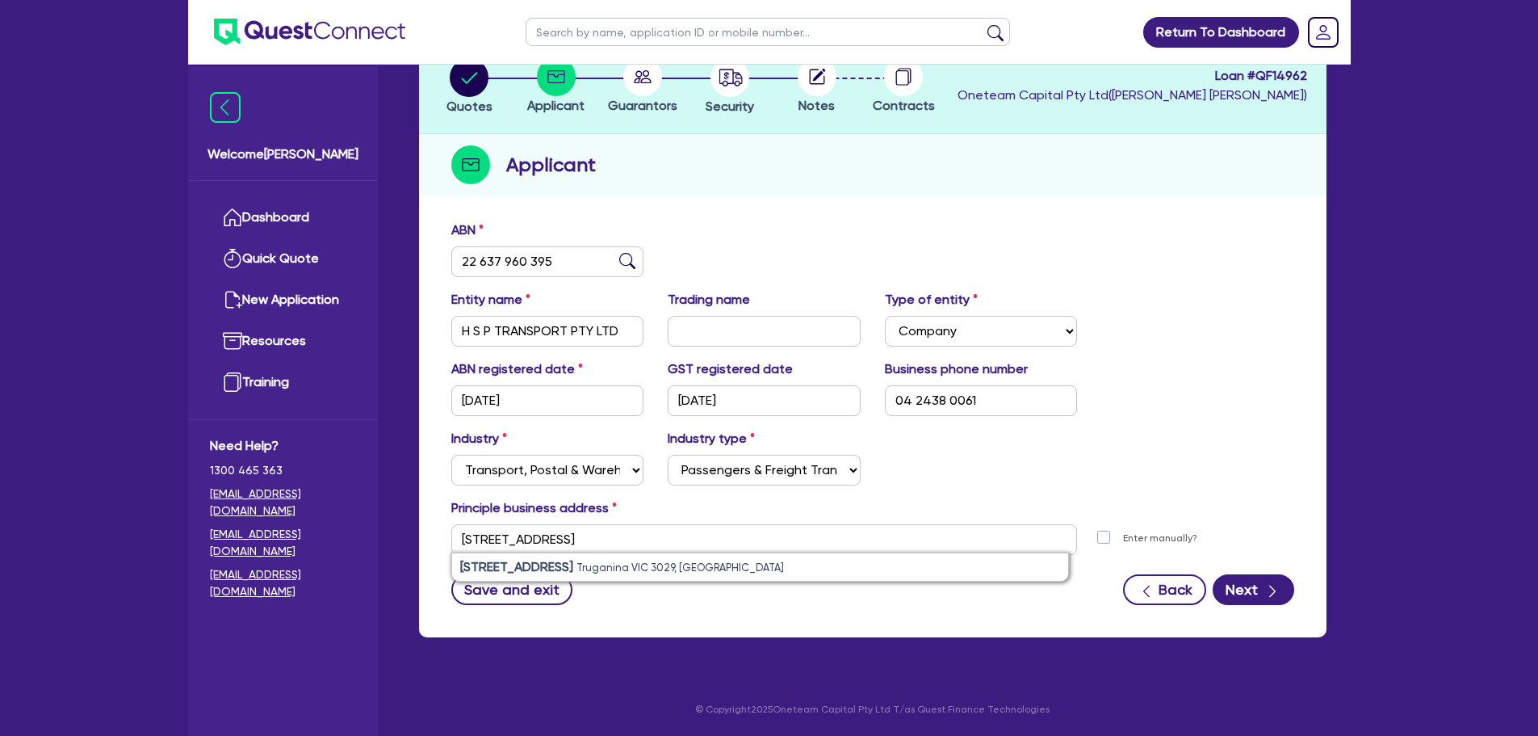
type input "[STREET_ADDRESS]"
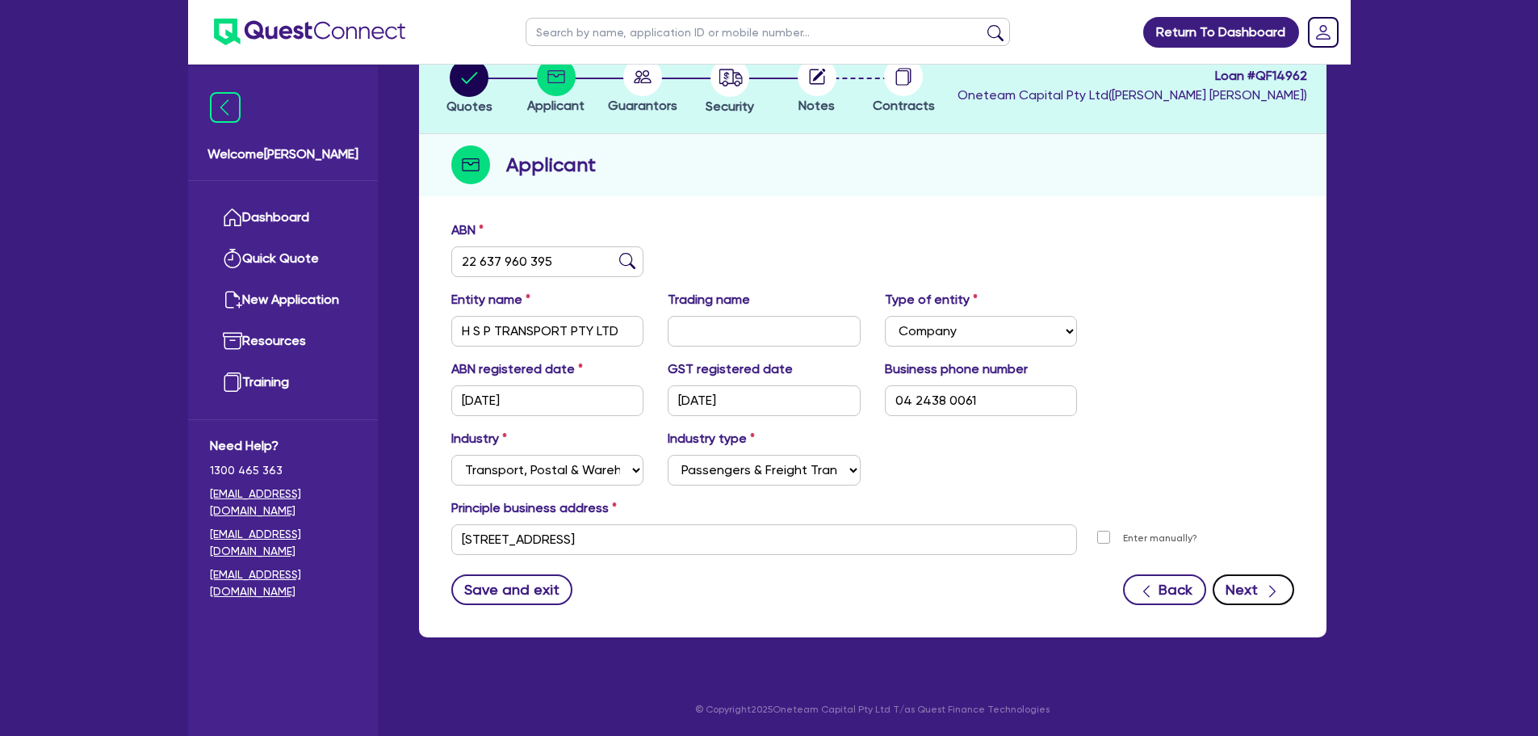
click at [1255, 586] on button "Next" at bounding box center [1254, 589] width 82 height 31
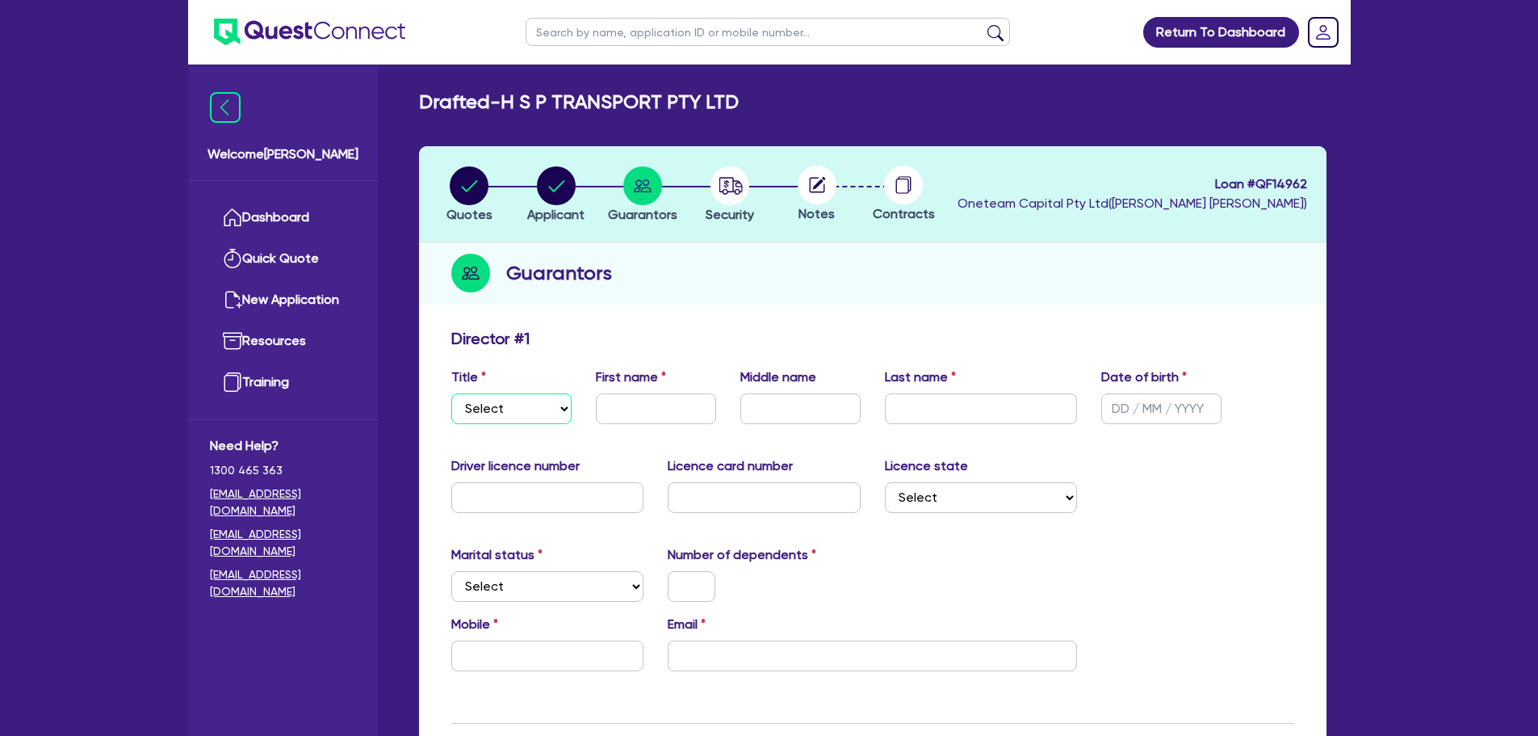
click at [495, 413] on select "Select Mr Mrs Ms Miss Dr" at bounding box center [511, 408] width 120 height 31
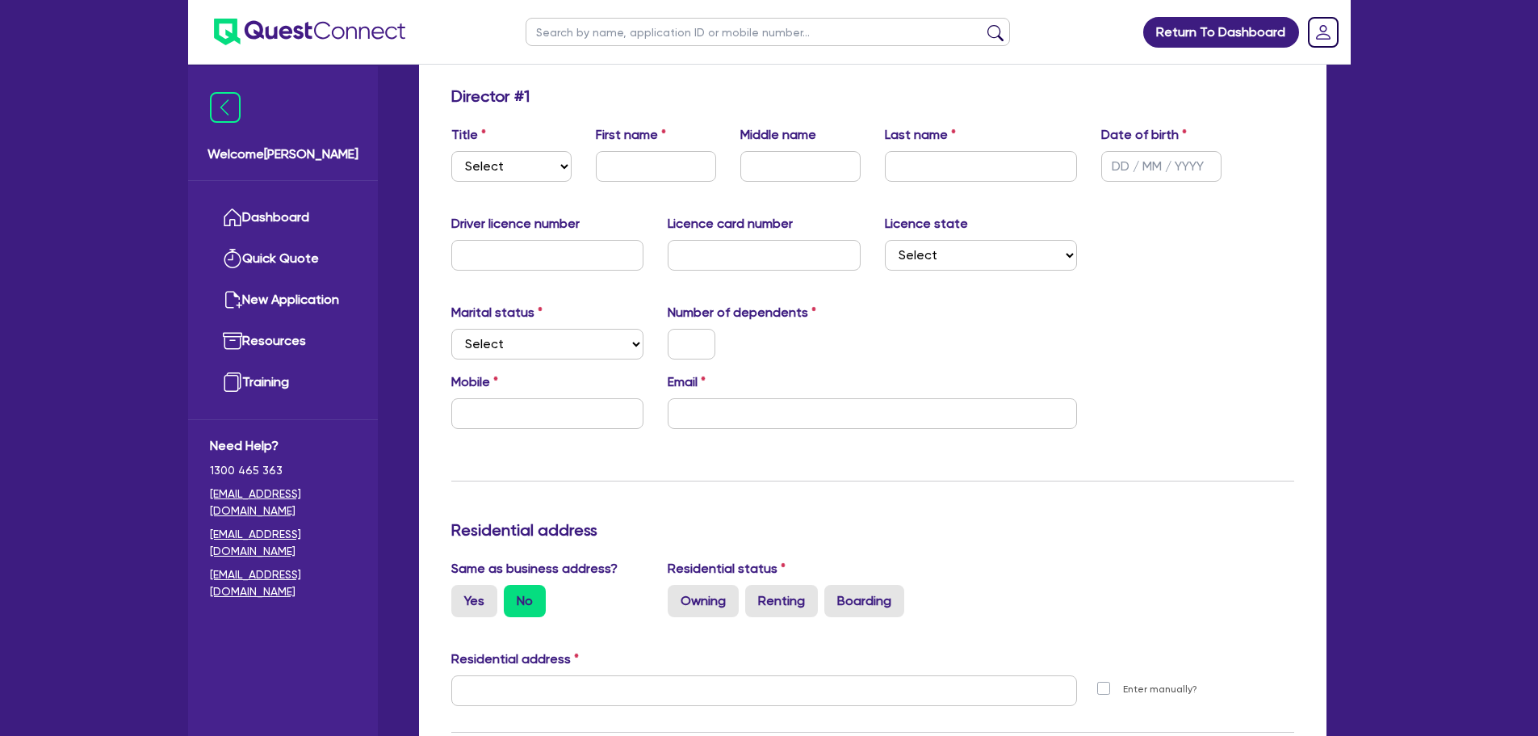
click at [514, 183] on div "Title Select Mr Mrs Ms Miss Dr First name Middle name Last name Date of birth" at bounding box center [872, 159] width 867 height 69
click at [520, 171] on select "Select Mr Mrs Ms Miss Dr" at bounding box center [511, 166] width 120 height 31
select select "MR"
click at [451, 151] on select "Select Mr Mrs Ms Miss Dr" at bounding box center [511, 166] width 120 height 31
click at [632, 167] on input "text" at bounding box center [656, 166] width 120 height 31
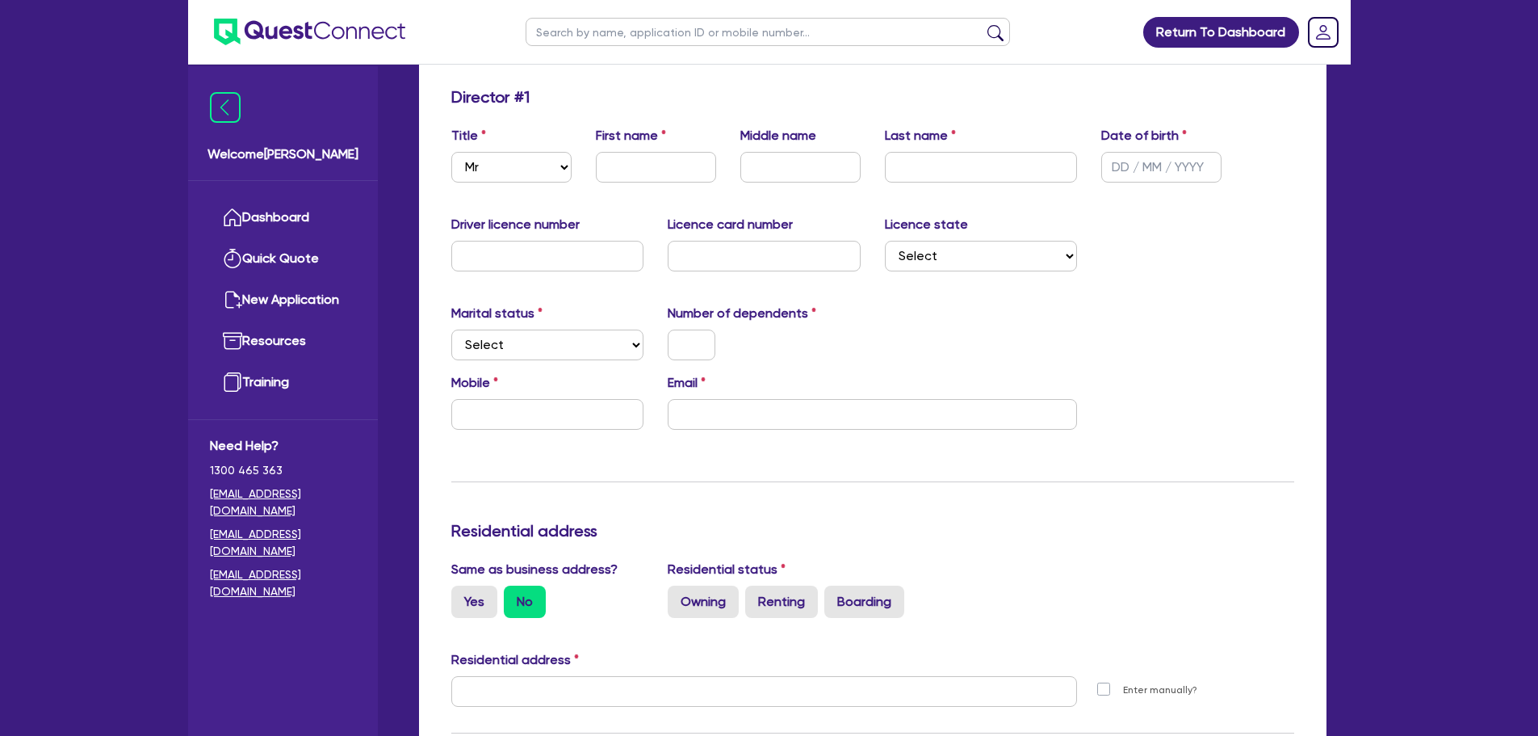
scroll to position [81, 0]
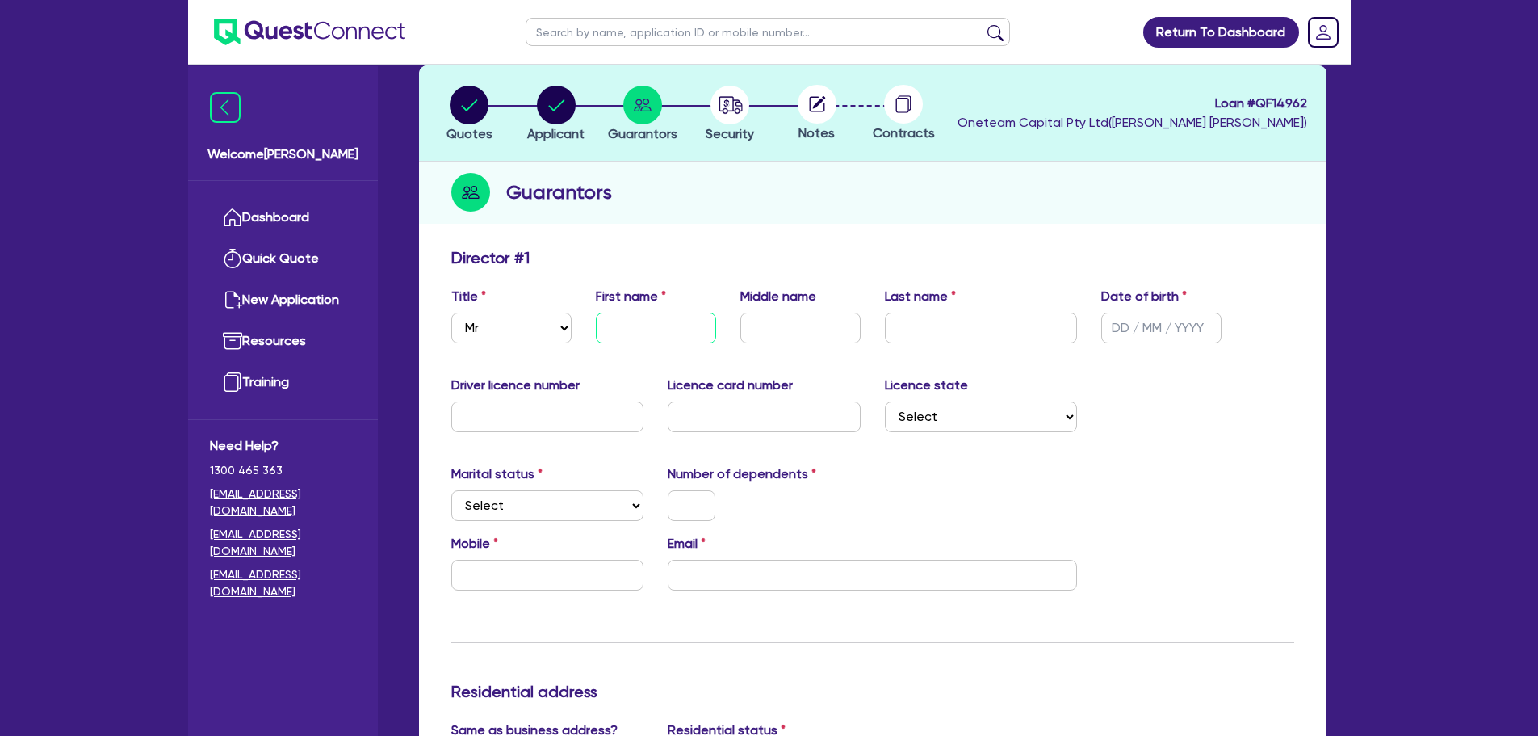
click at [638, 326] on input "text" at bounding box center [656, 328] width 120 height 31
type input "[PERSON_NAME]"
type input "[DATE]"
click at [515, 401] on div "Driver licence number" at bounding box center [547, 404] width 217 height 57
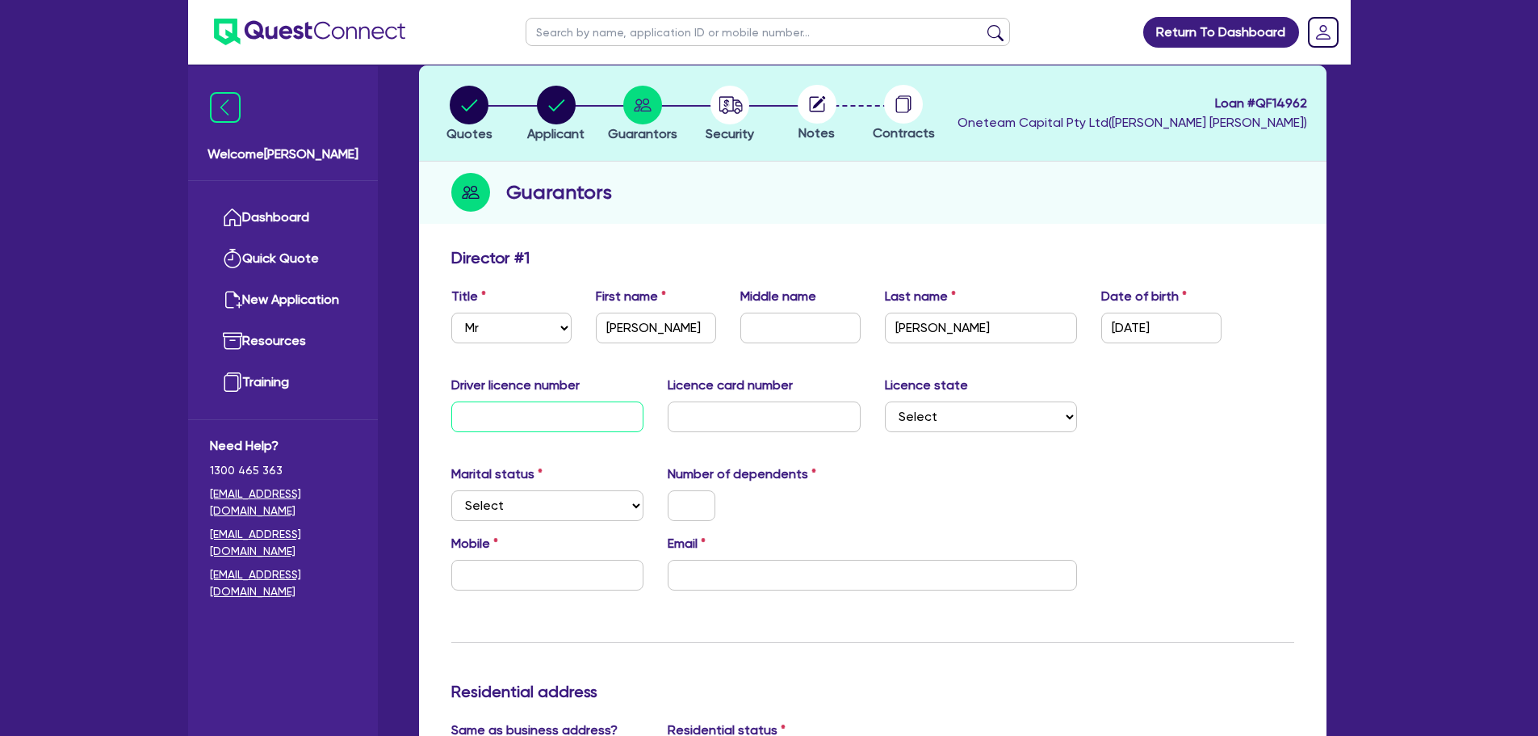
click at [522, 418] on input "text" at bounding box center [547, 416] width 193 height 31
type input "025436987"
click at [773, 414] on input "text" at bounding box center [764, 416] width 193 height 31
drag, startPoint x: 704, startPoint y: 402, endPoint x: 733, endPoint y: 426, distance: 37.8
click at [704, 402] on input "text" at bounding box center [764, 416] width 193 height 31
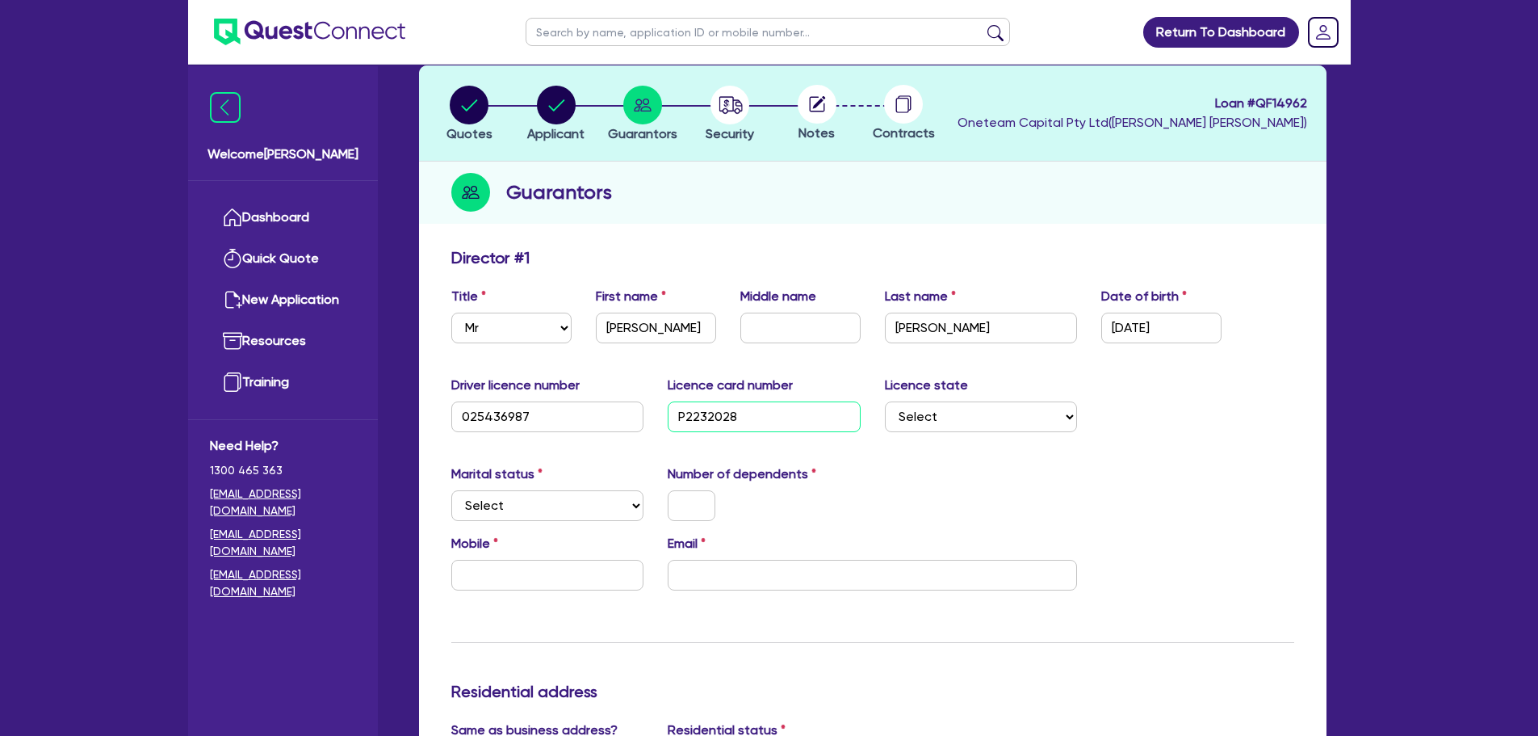
type input "P2232028"
click at [991, 411] on select "Select NSW VIC QLD TAS ACT SA NT WA" at bounding box center [981, 416] width 193 height 31
select select "VIC"
click at [885, 401] on select "Select NSW VIC QLD TAS ACT SA NT WA" at bounding box center [981, 416] width 193 height 31
click at [551, 508] on select "Select Single Married De Facto / Partner" at bounding box center [547, 505] width 193 height 31
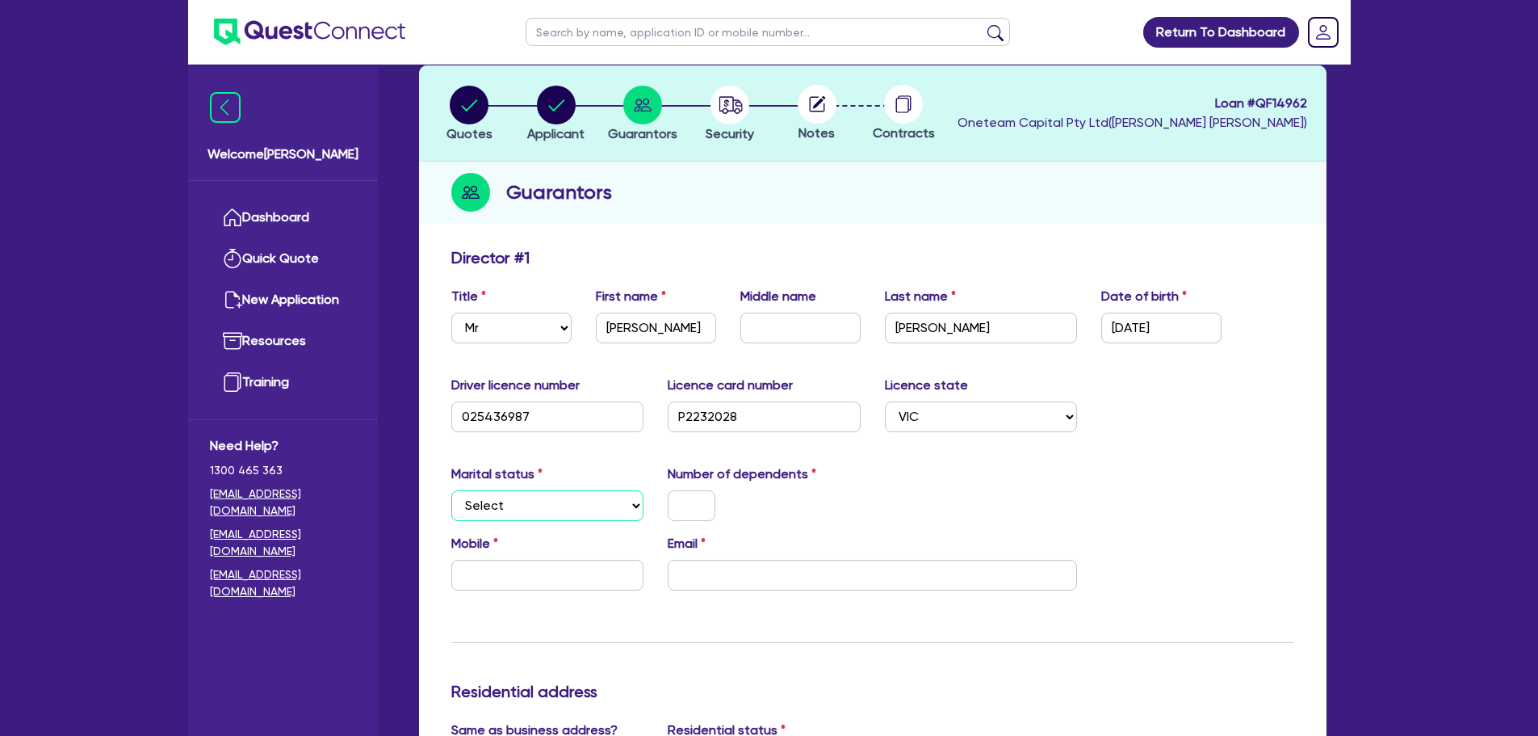
select select "MARRIED"
click at [451, 490] on select "Select Single Married De Facto / Partner" at bounding box center [547, 505] width 193 height 31
click at [689, 502] on input "text" at bounding box center [692, 505] width 48 height 31
type input "0"
click at [618, 514] on select "Select Single Married De Facto / Partner" at bounding box center [547, 505] width 193 height 31
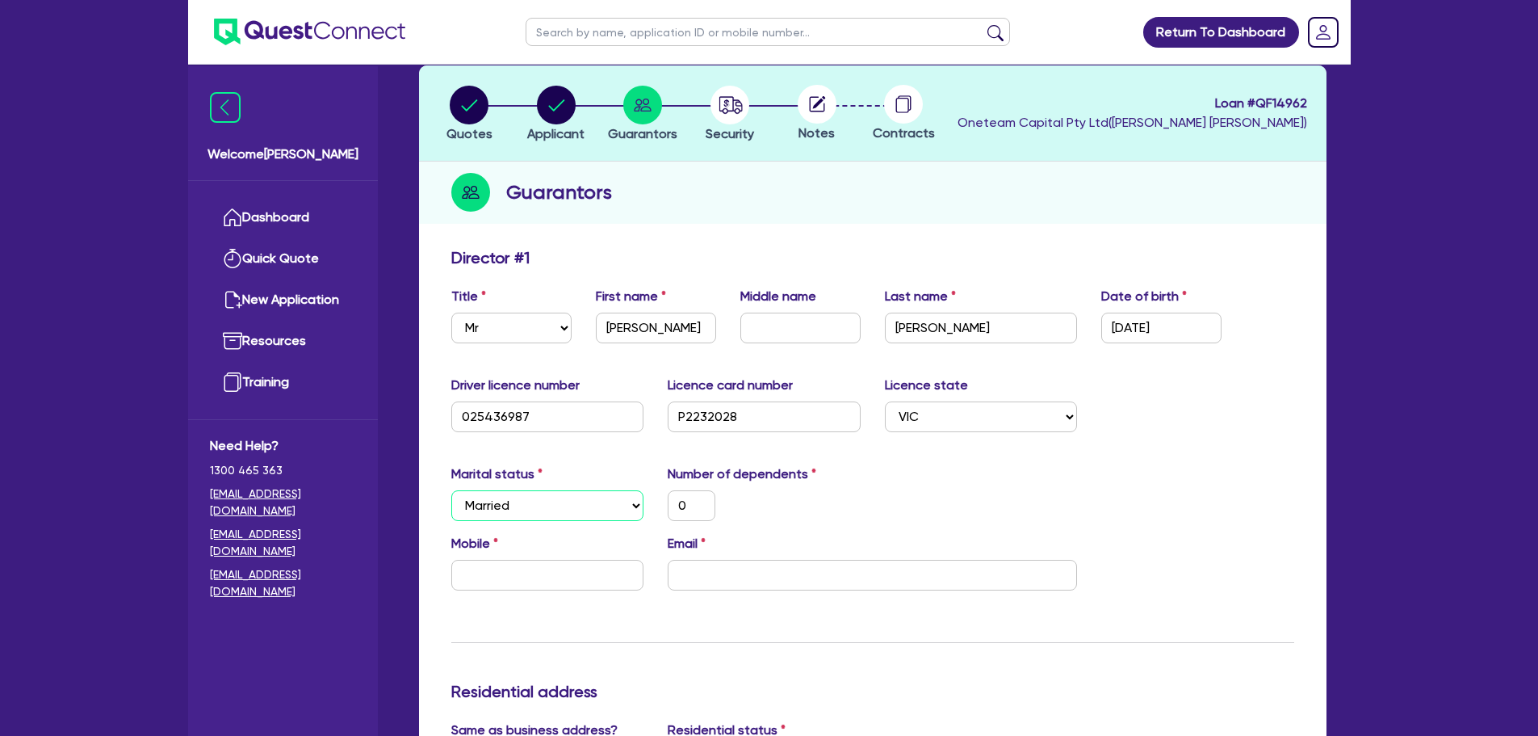
select select "SINGLE"
click at [451, 490] on select "Select Single Married De Facto / Partner" at bounding box center [547, 505] width 193 height 31
click at [584, 568] on input "text" at bounding box center [547, 575] width 193 height 31
type input "0"
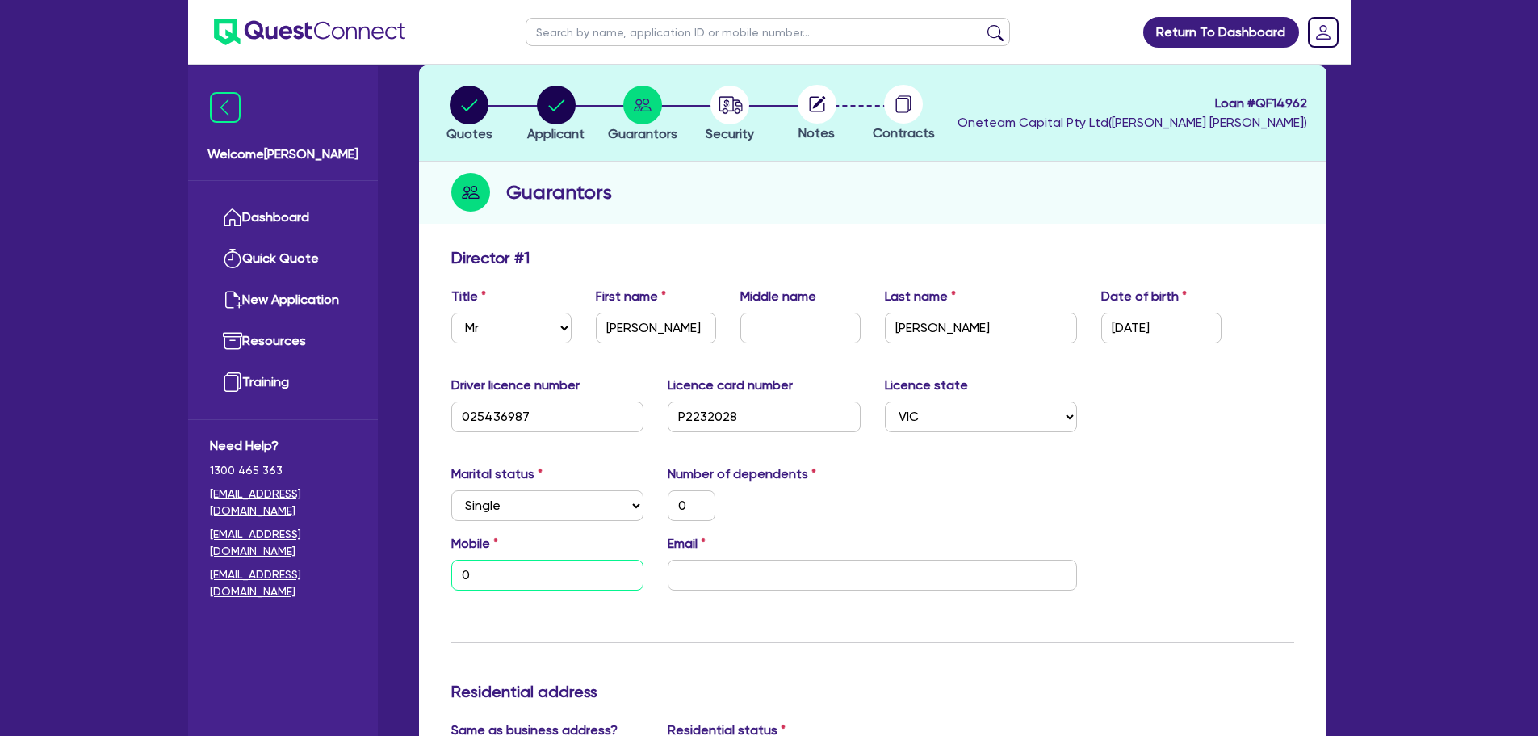
type input "0"
type input "04"
type input "0"
type input "042"
type input "0"
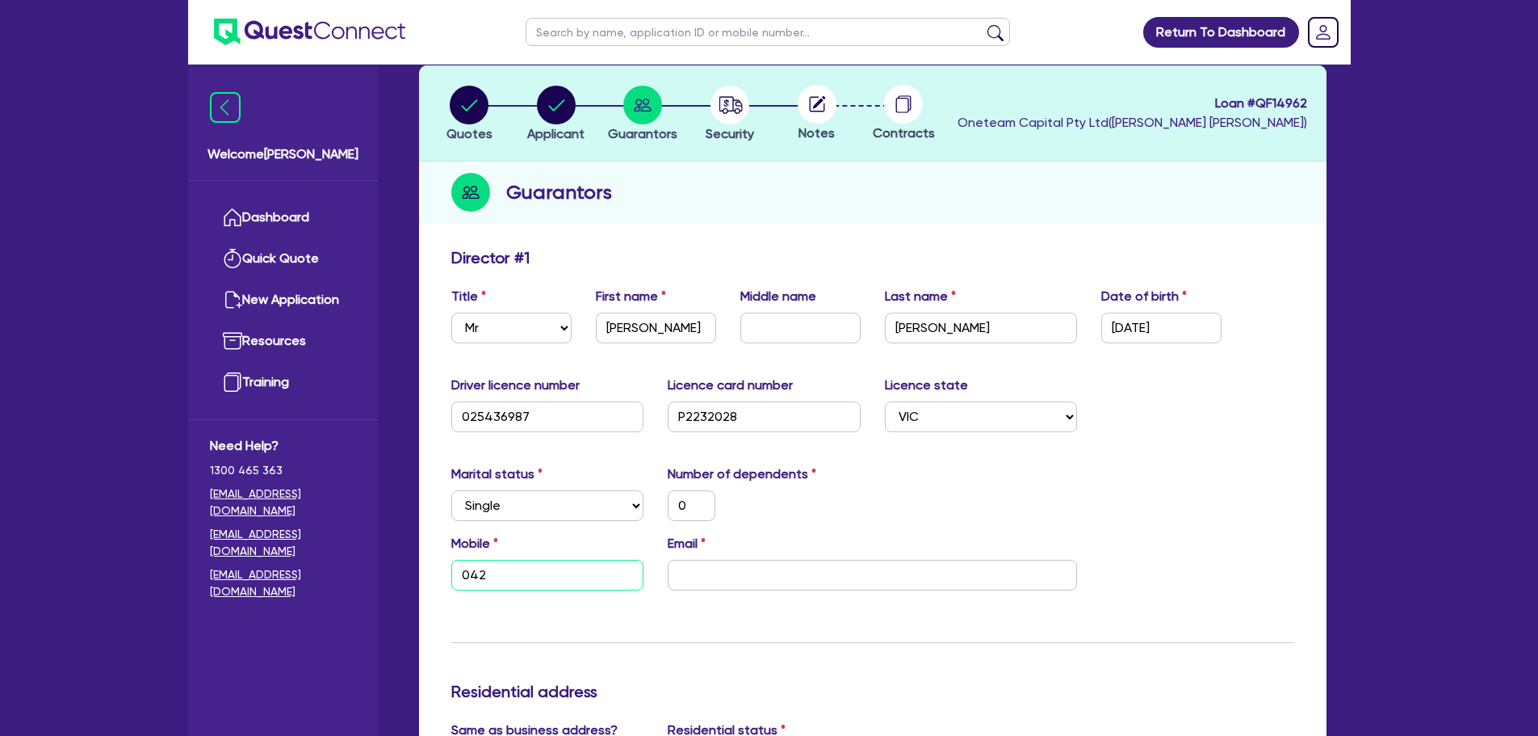
type input "0424"
type input "0"
type input "0424 3"
type input "0"
type input "0424 38"
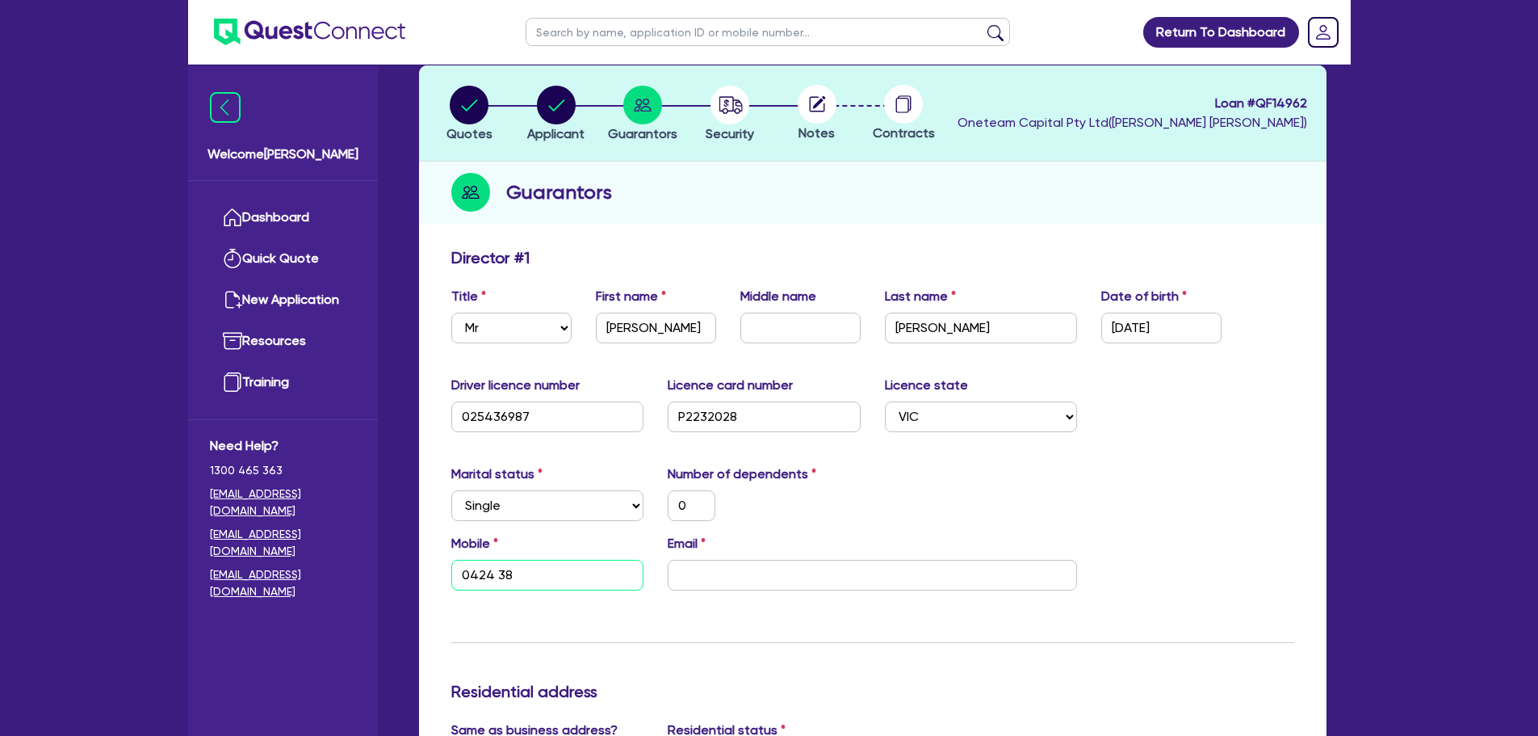
type input "0"
type input "0424 380"
type input "0"
type input "0424 380 0"
type input "0"
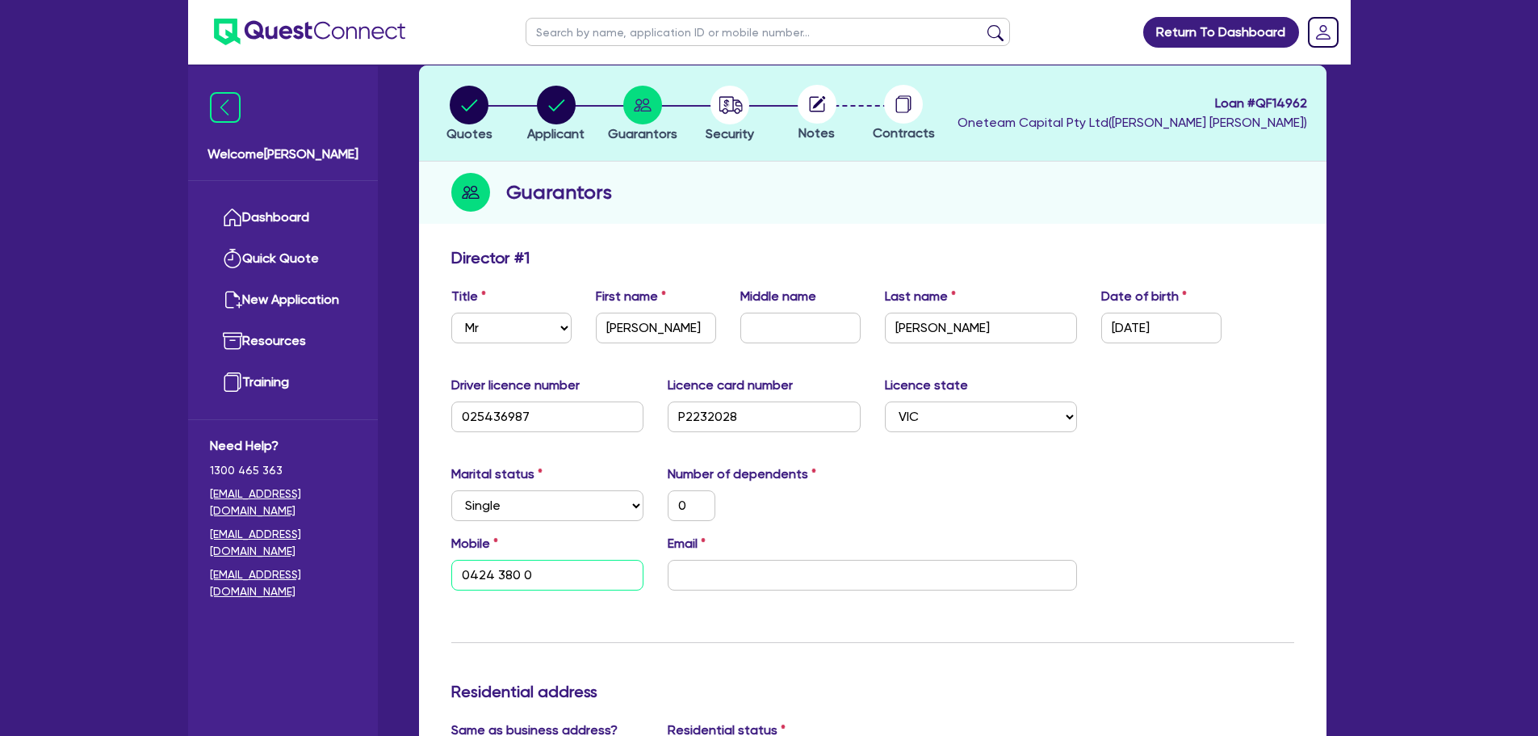
type input "0424 380 06"
type input "0"
type input "0424 380 061"
click at [727, 561] on input "email" at bounding box center [872, 575] width 409 height 31
paste input "[EMAIL_ADDRESS][DOMAIN_NAME]"
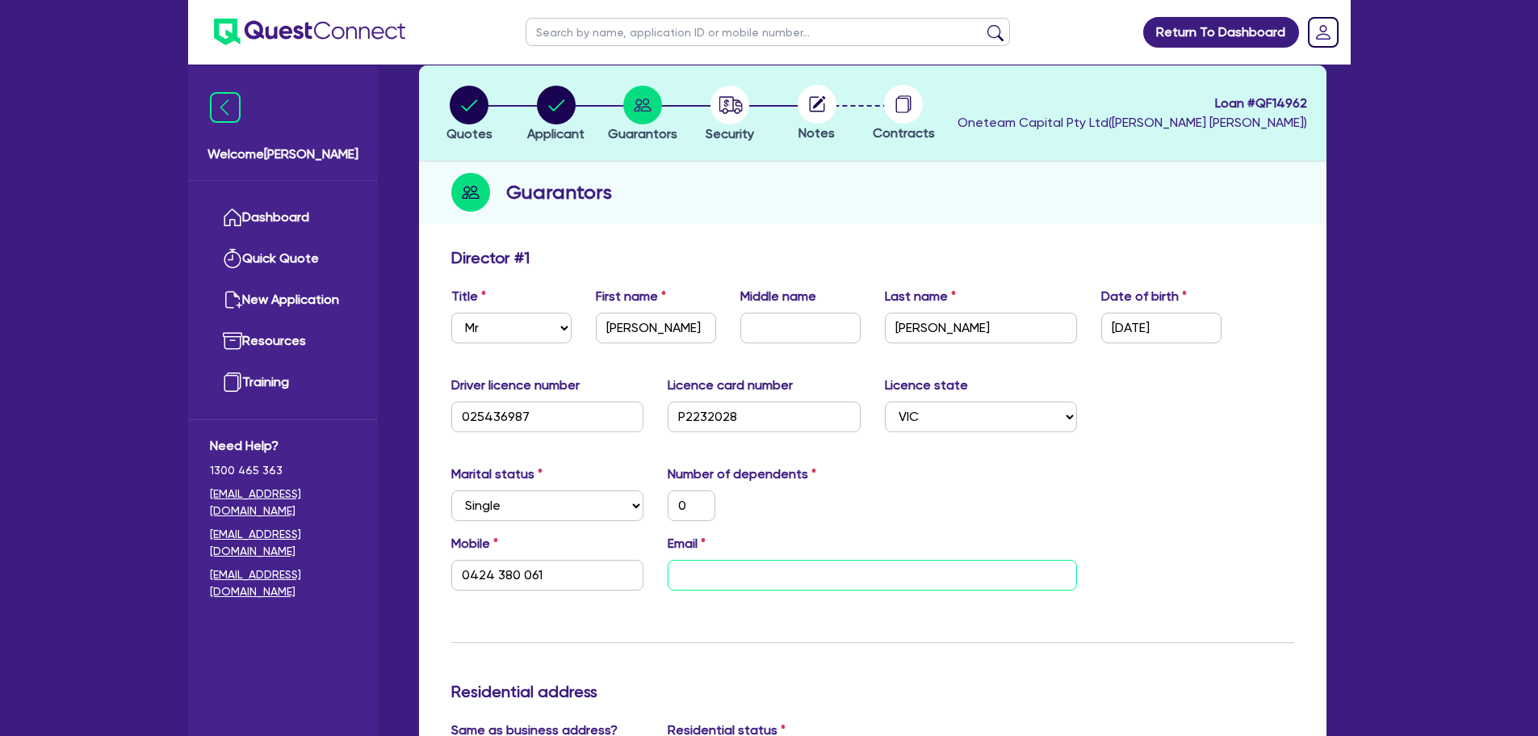
type input "0"
type input "0424 380 061"
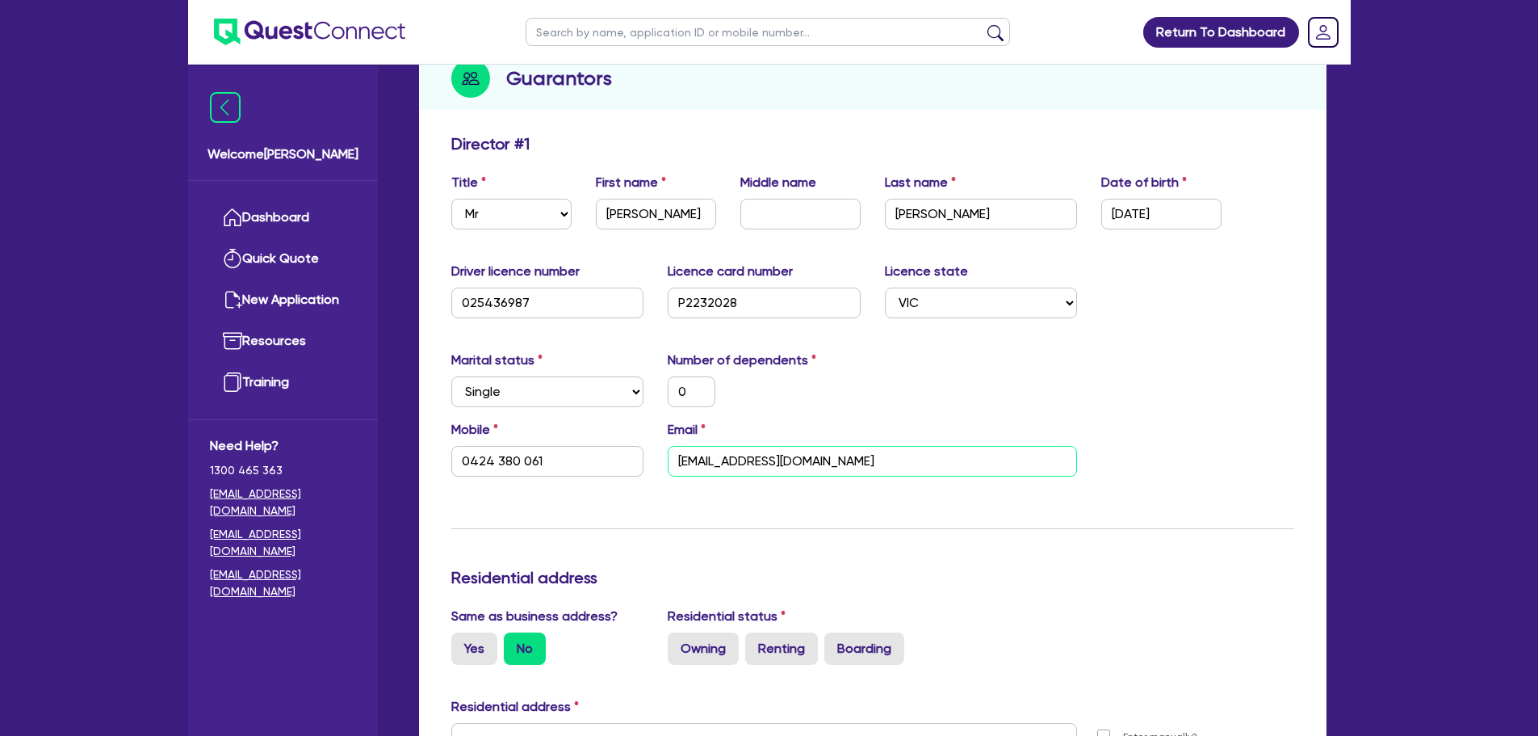
scroll to position [404, 0]
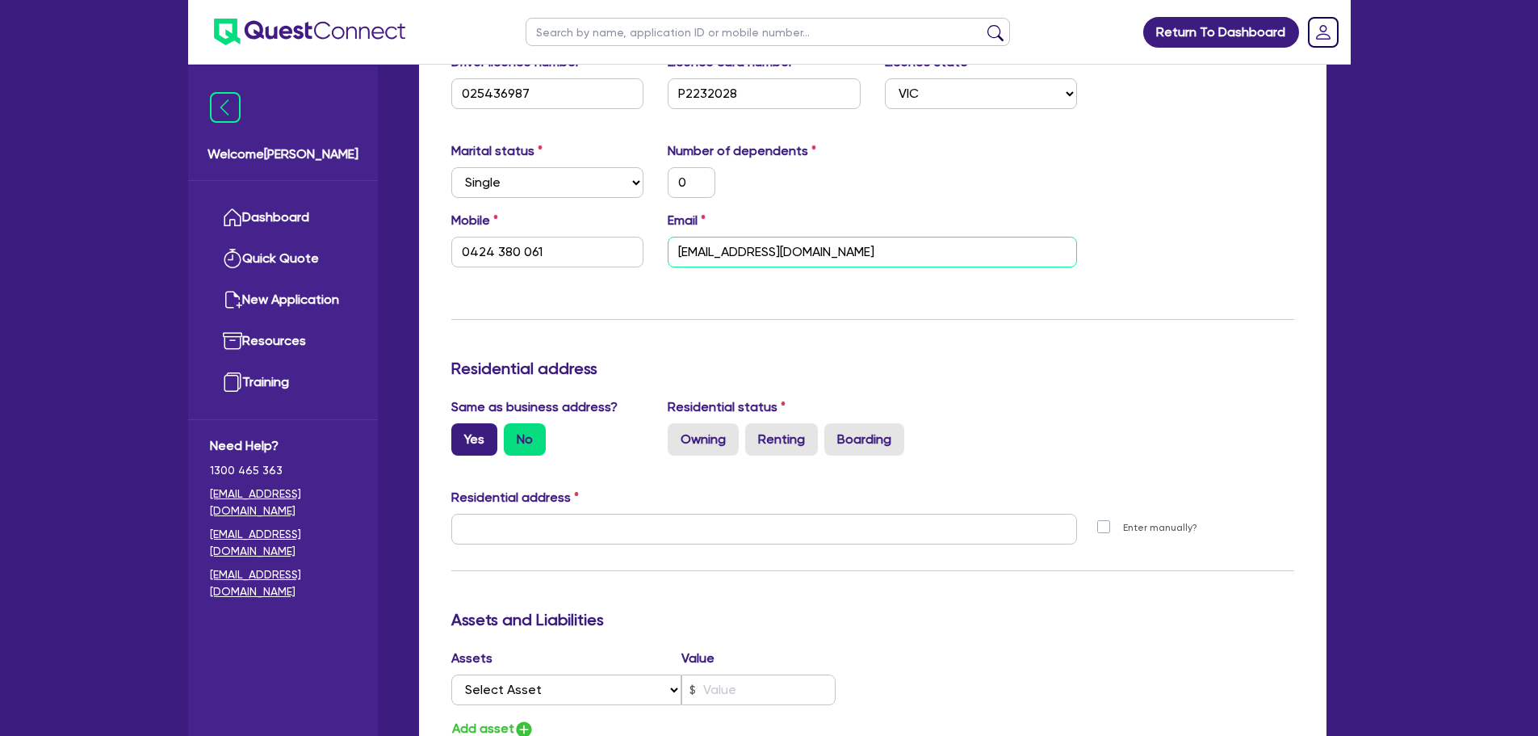
type input "[EMAIL_ADDRESS][DOMAIN_NAME]"
click at [468, 437] on label "Yes" at bounding box center [474, 439] width 46 height 32
click at [462, 434] on input "Yes" at bounding box center [456, 428] width 10 height 10
radio input "true"
type input "0"
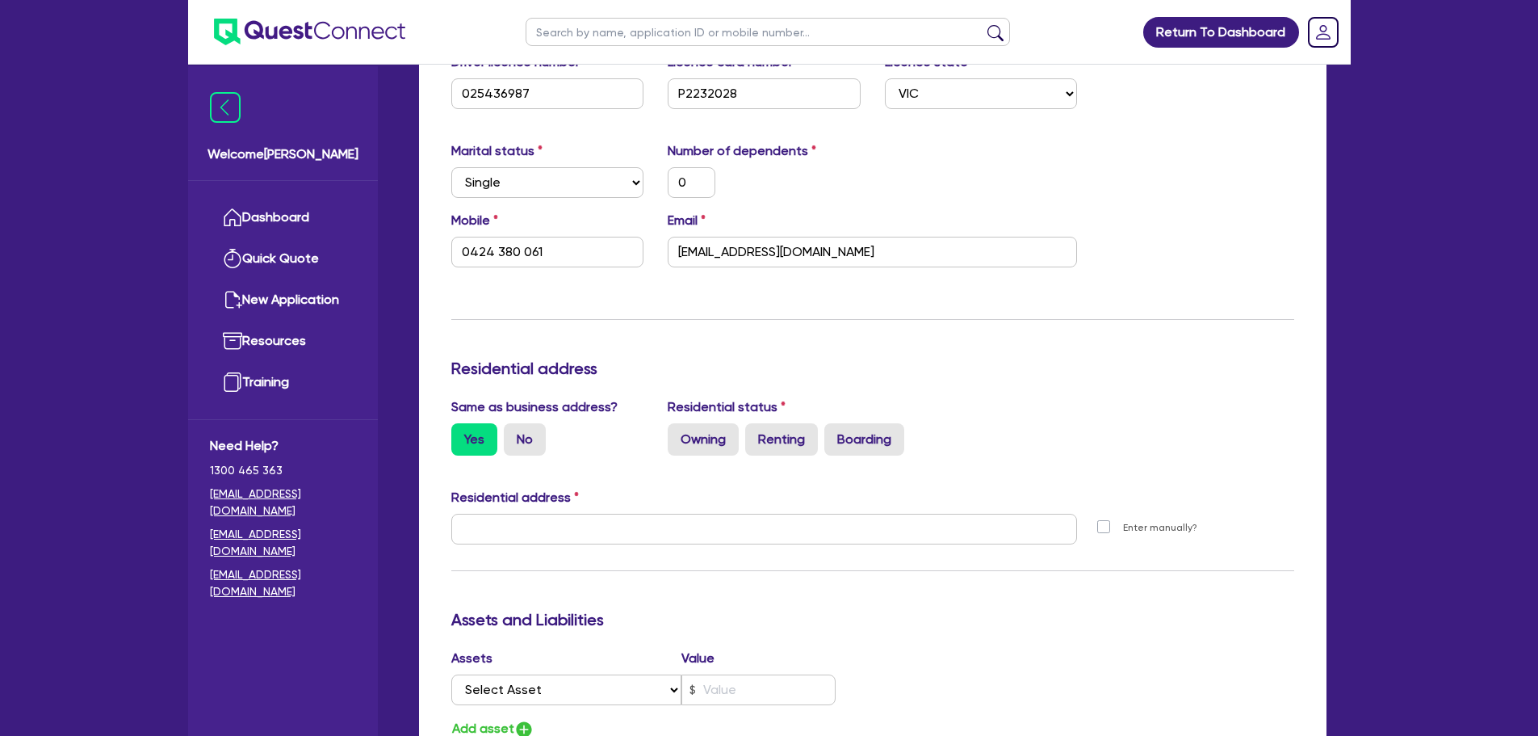
type input "0424 380 061"
type input "[STREET_ADDRESS]"
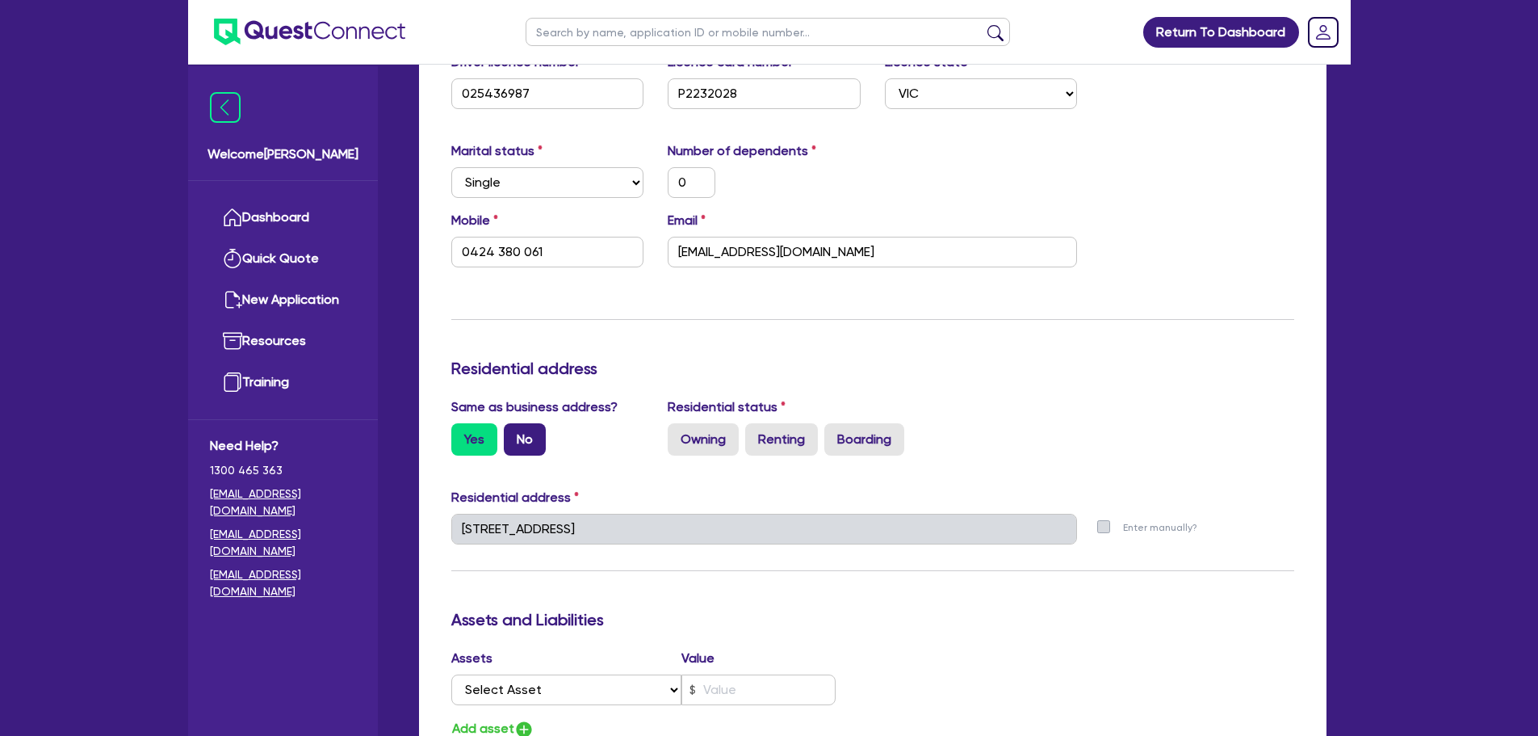
click at [516, 443] on label "No" at bounding box center [525, 439] width 42 height 32
click at [514, 434] on input "No" at bounding box center [509, 428] width 10 height 10
radio input "true"
type input "0"
type input "0424 380 061"
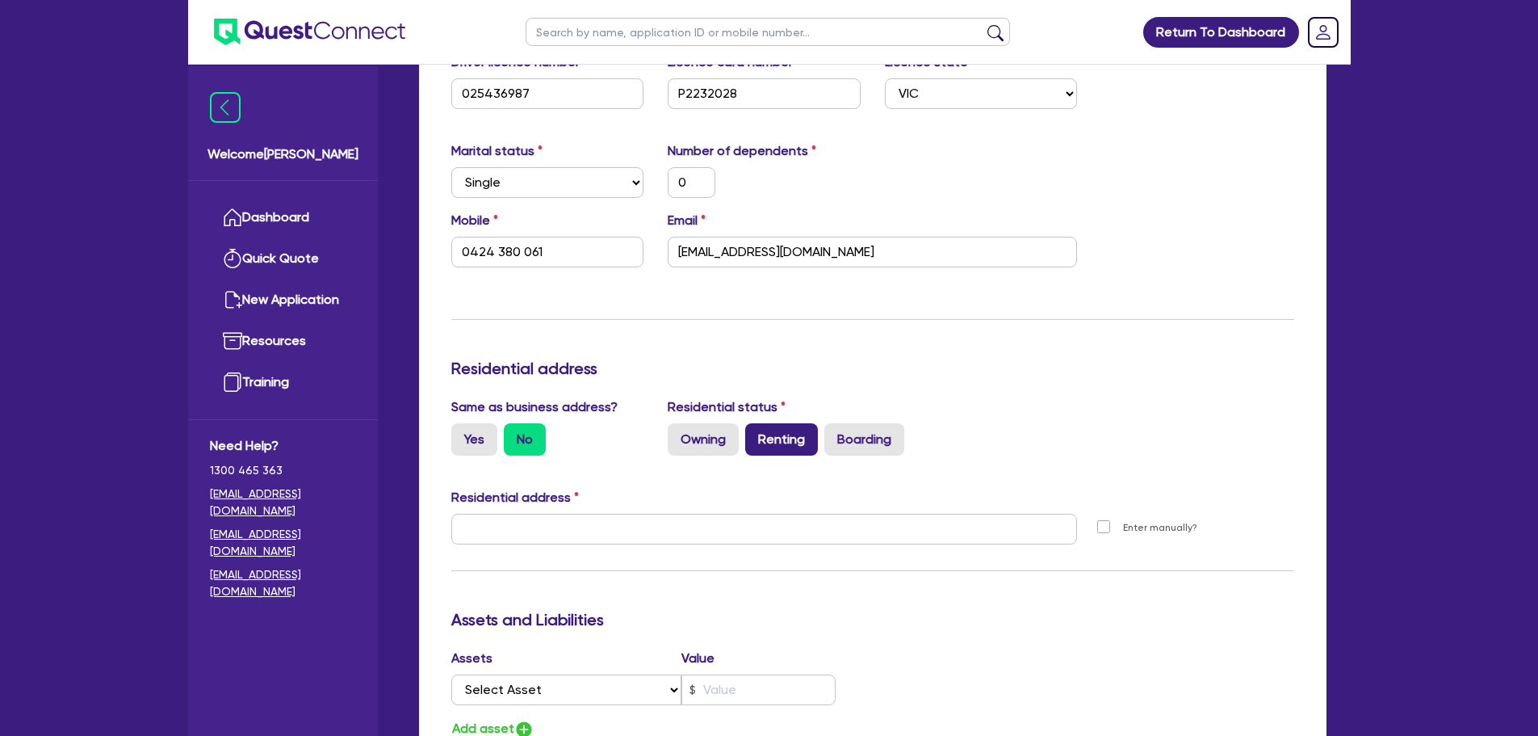
click at [780, 443] on label "Renting" at bounding box center [781, 439] width 73 height 32
click at [756, 434] on input "Renting" at bounding box center [750, 428] width 10 height 10
radio input "true"
type input "0"
type input "0424 380 061"
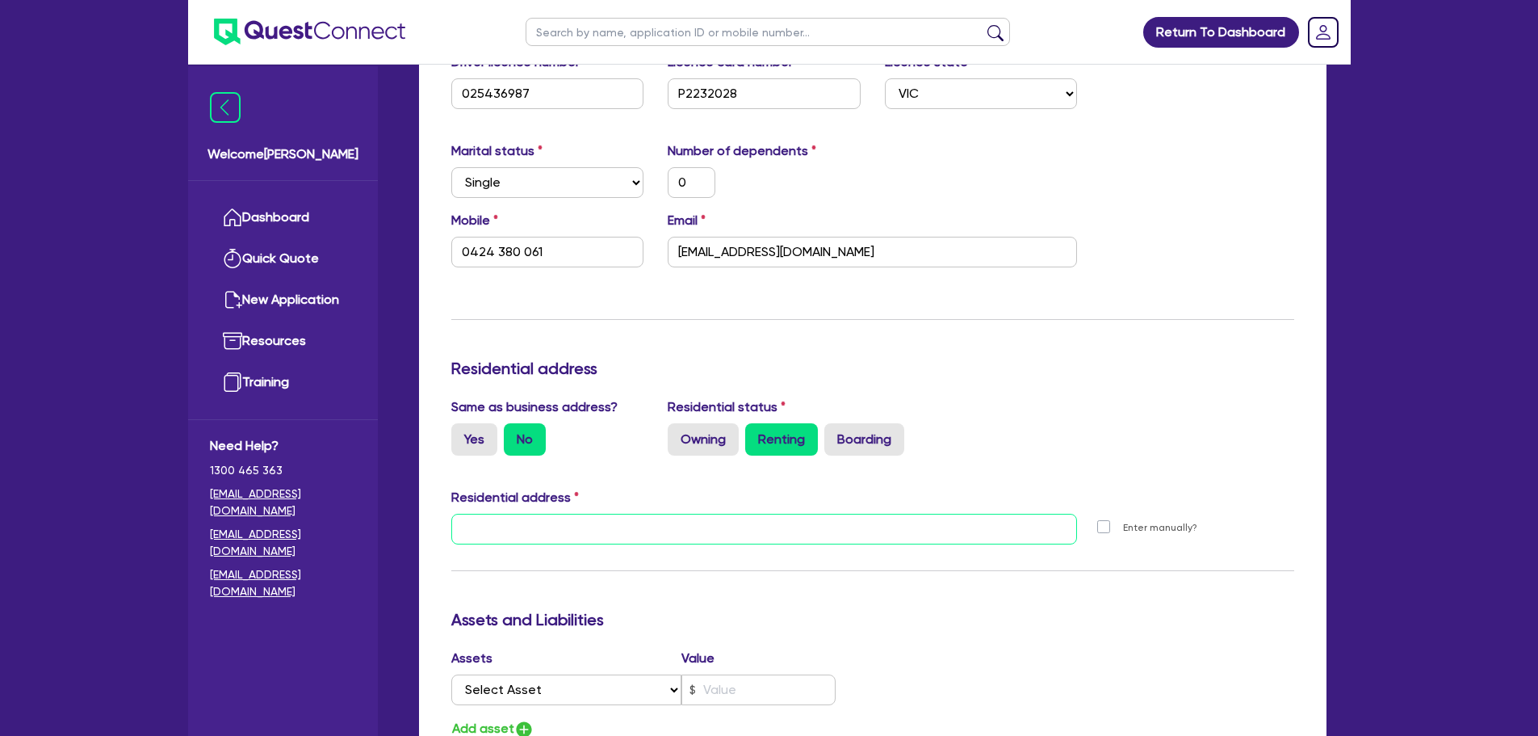
click at [651, 533] on input "text" at bounding box center [764, 529] width 627 height 31
click at [581, 527] on input "text" at bounding box center [764, 529] width 627 height 31
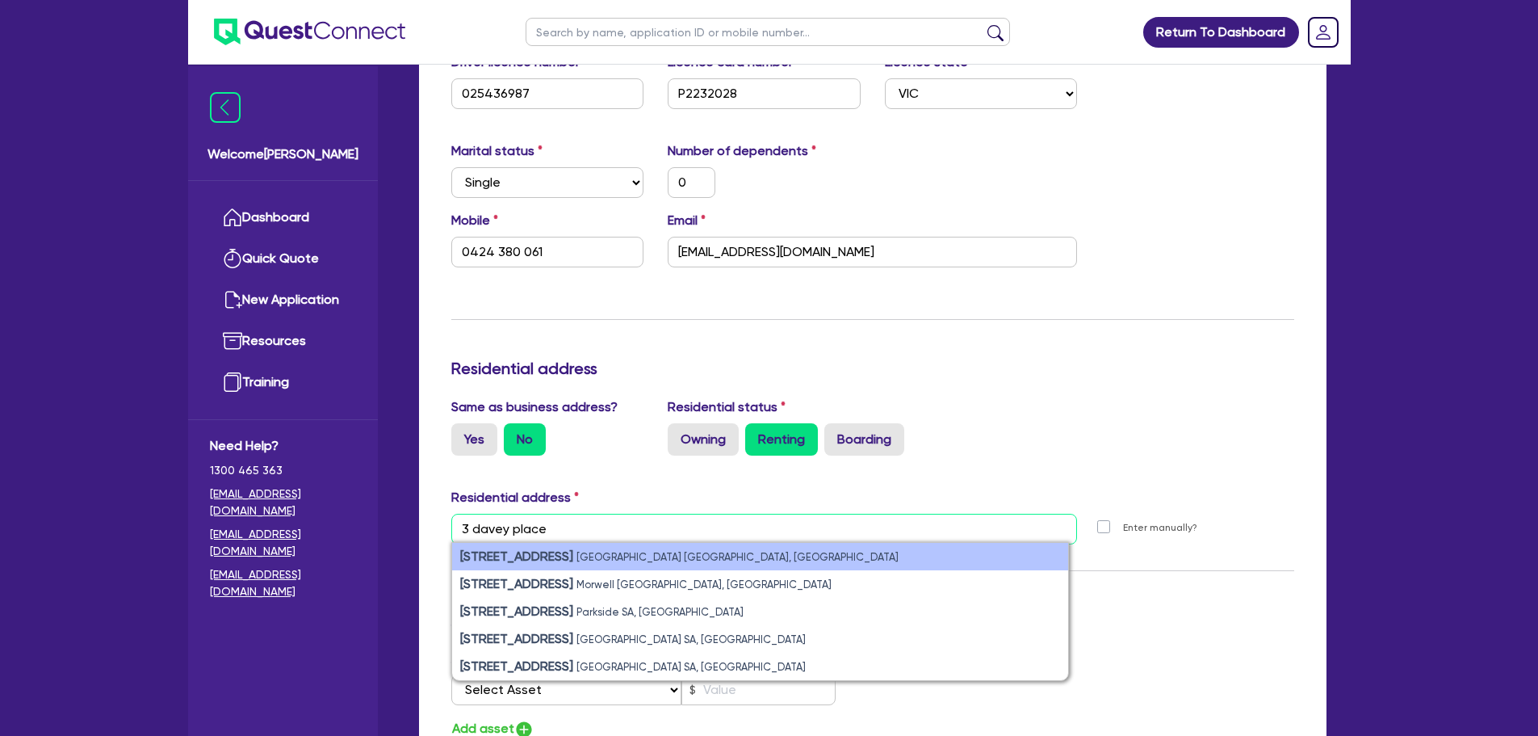
type input "3 davey place"
click at [585, 551] on small "South Hobart TAS, Australia" at bounding box center [738, 557] width 322 height 12
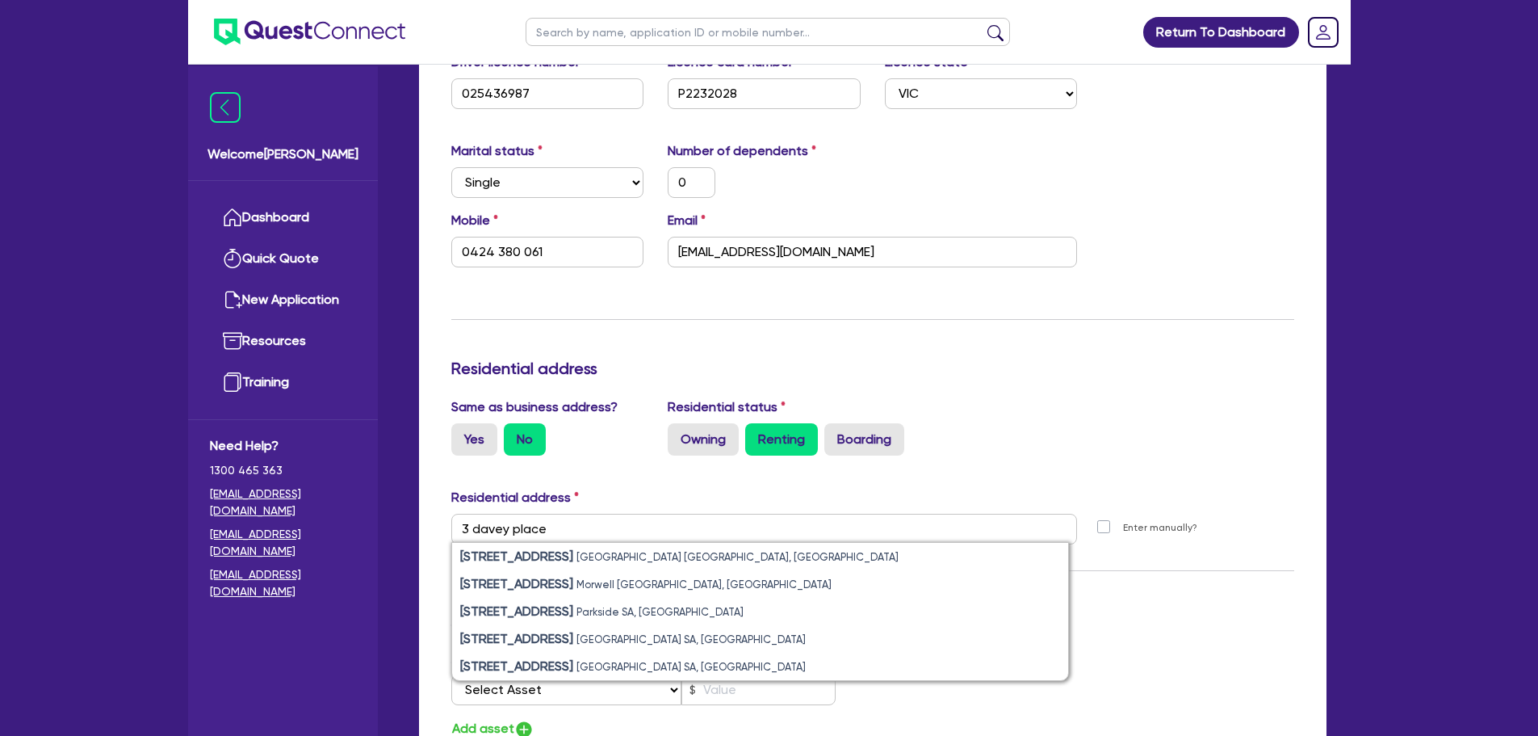
type input "0"
type input "0424 380 061"
type input "[STREET_ADDRESS][PERSON_NAME]"
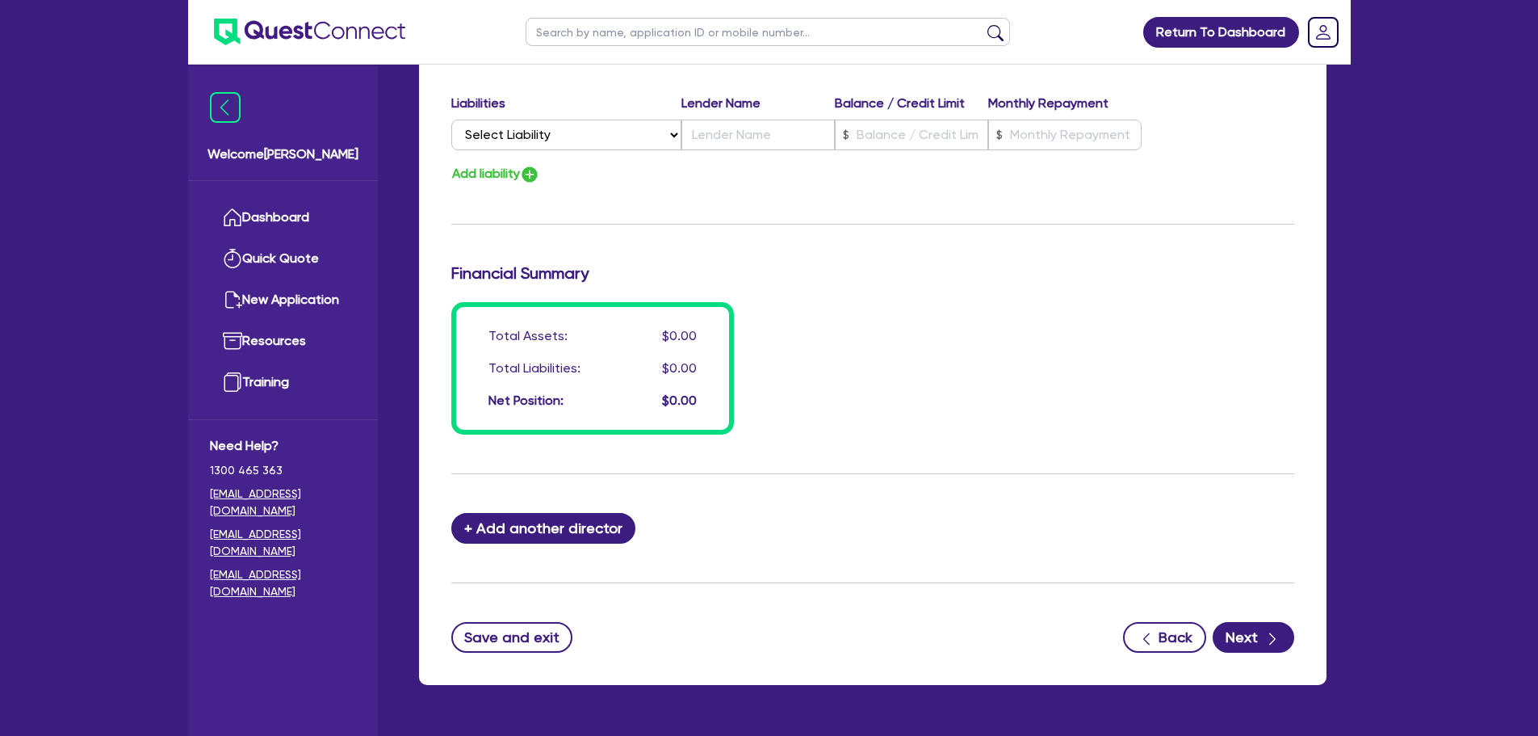
scroll to position [1136, 0]
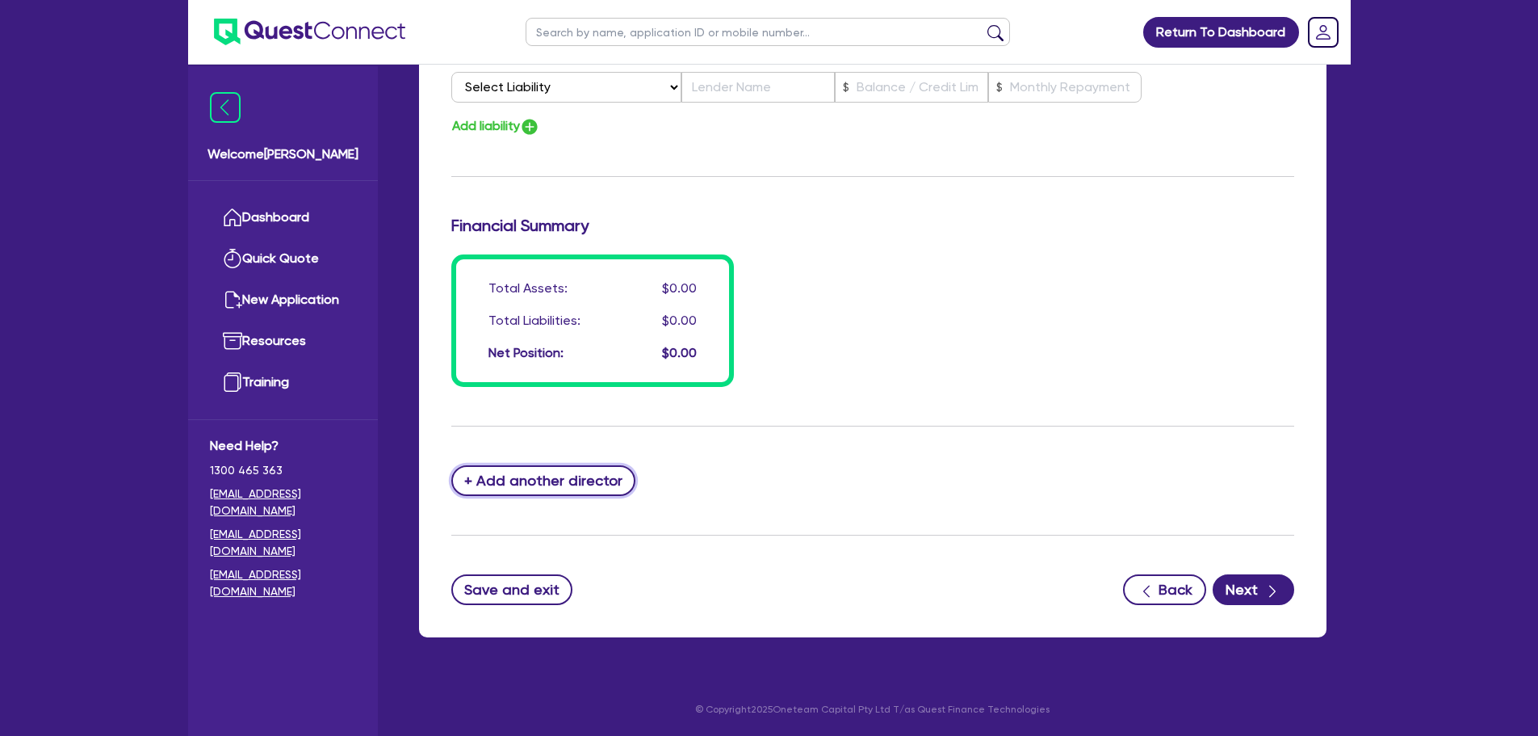
click at [539, 472] on button "+ Add another director" at bounding box center [543, 480] width 185 height 31
type input "0"
type input "0424380061"
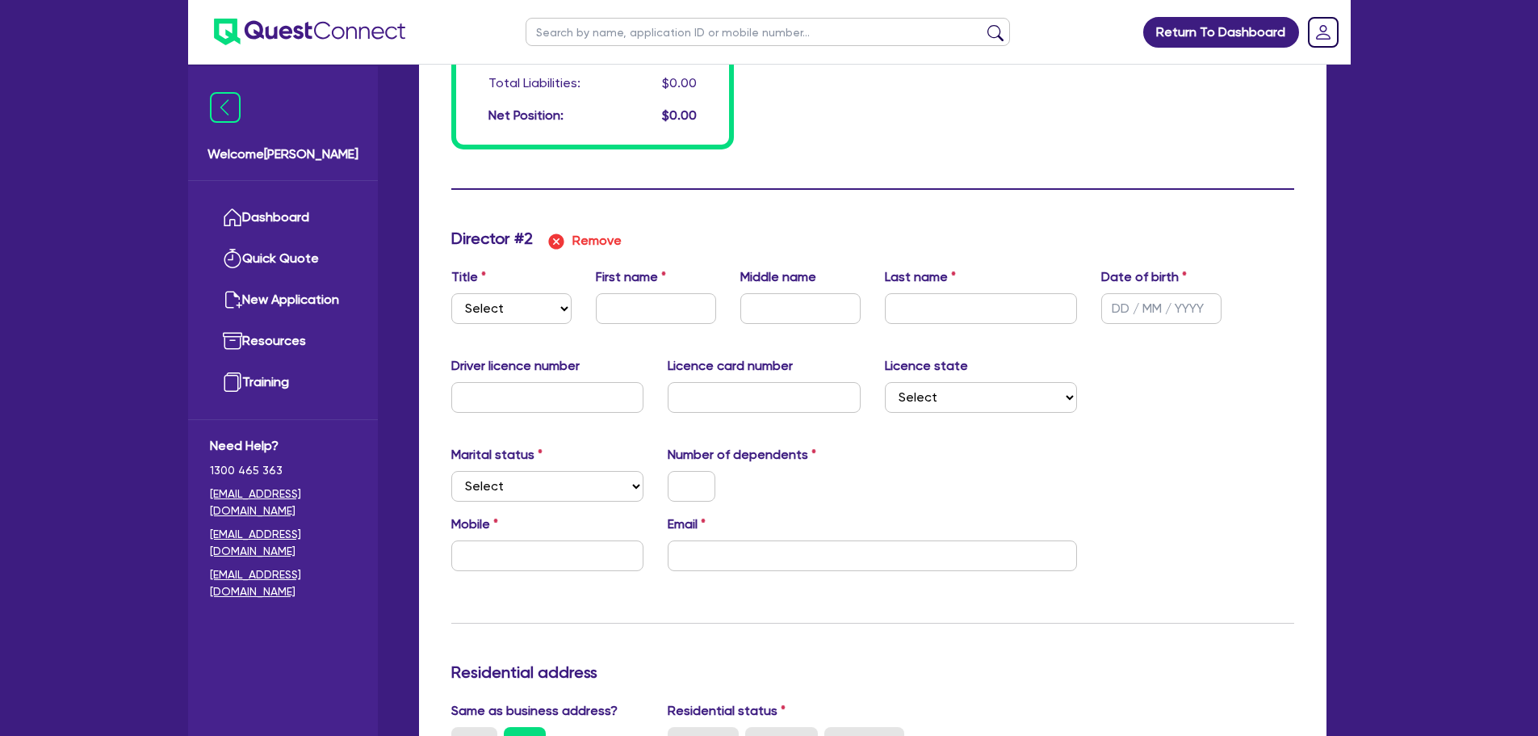
scroll to position [1378, 0]
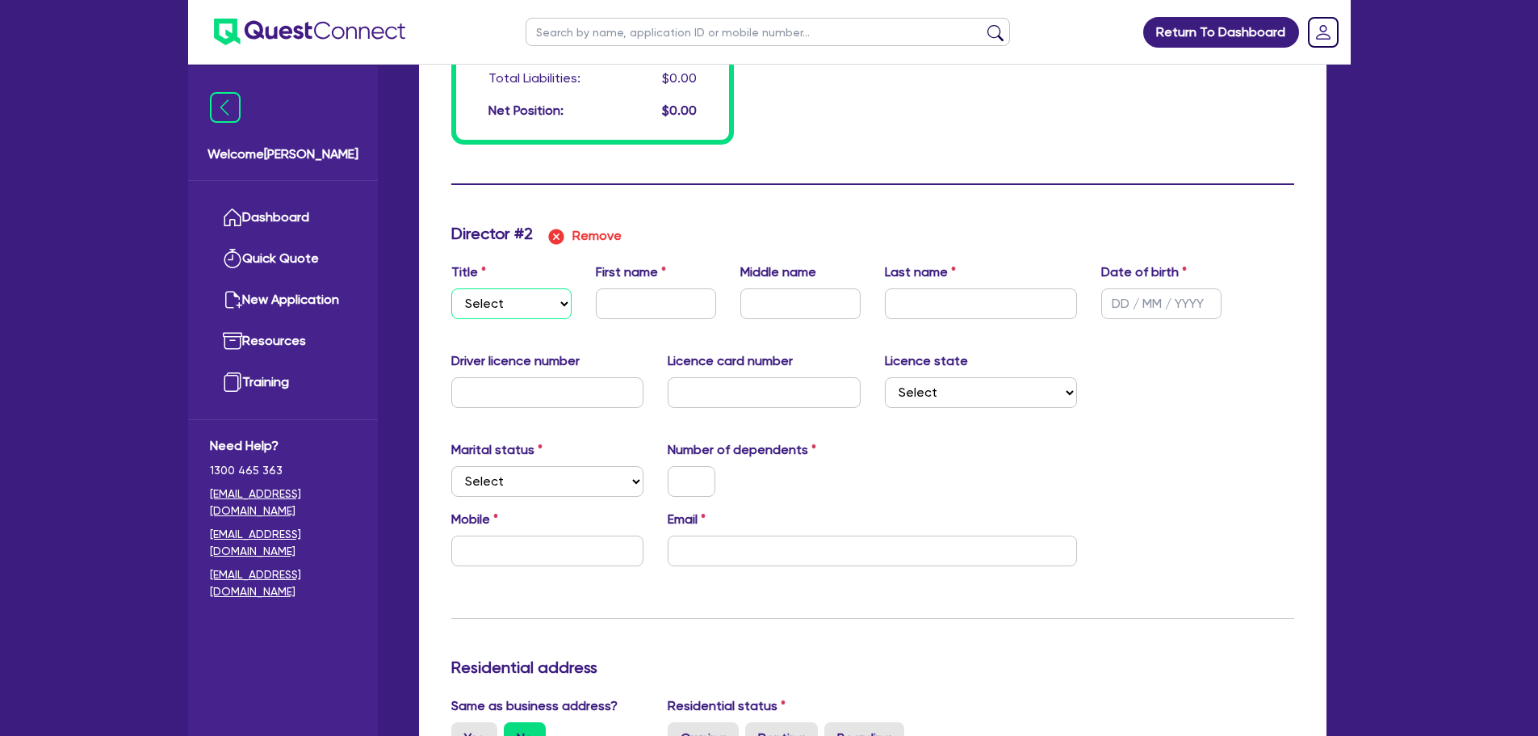
click at [550, 298] on select "Select Mr Mrs Ms Miss Dr" at bounding box center [511, 303] width 120 height 31
select select "MRS"
click at [451, 288] on select "Select Mr Mrs Ms Miss Dr" at bounding box center [511, 303] width 120 height 31
type input "0"
type input "0424380061"
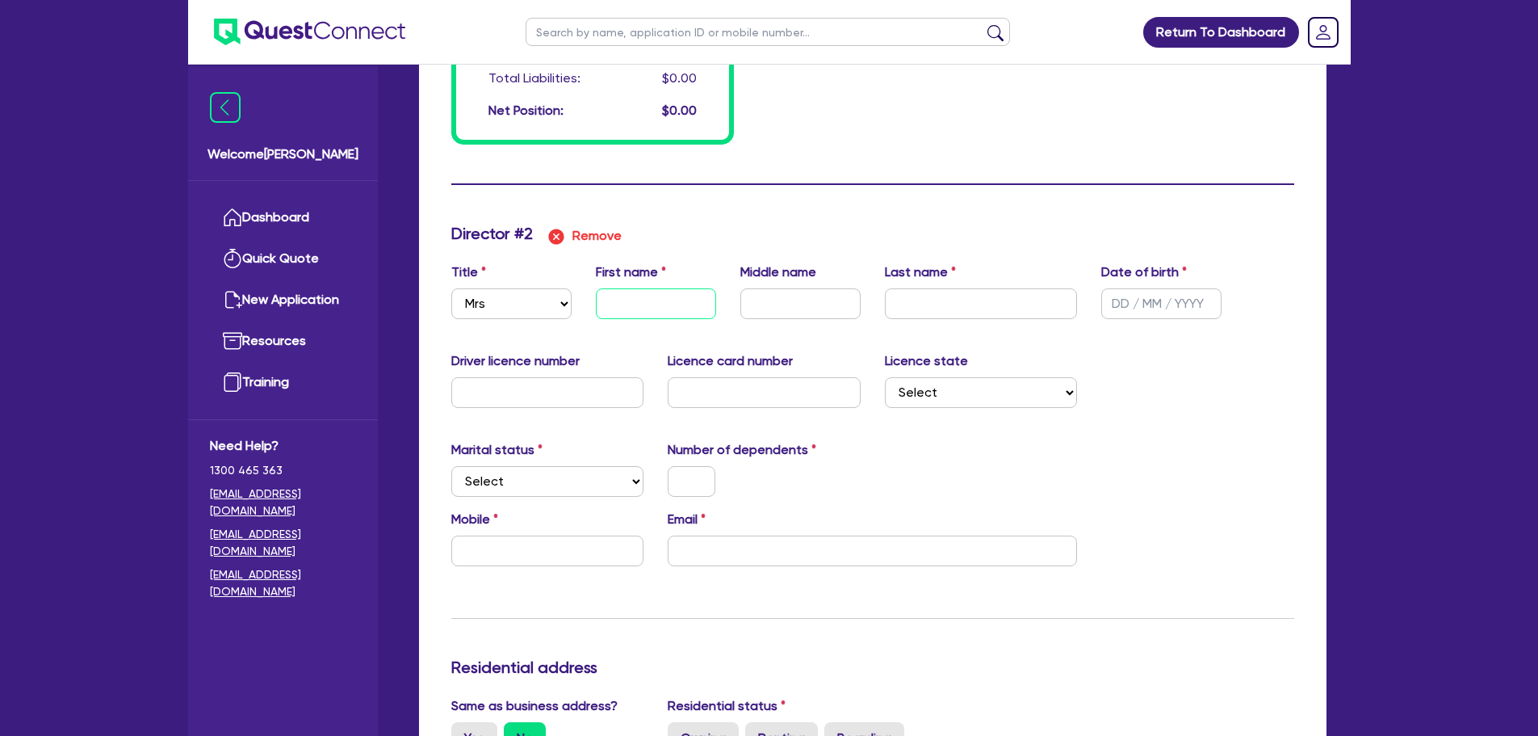
click at [656, 301] on input "text" at bounding box center [656, 303] width 120 height 31
type input "0"
type input "0424 380 061"
click at [626, 294] on input "text" at bounding box center [656, 303] width 120 height 31
type input "0"
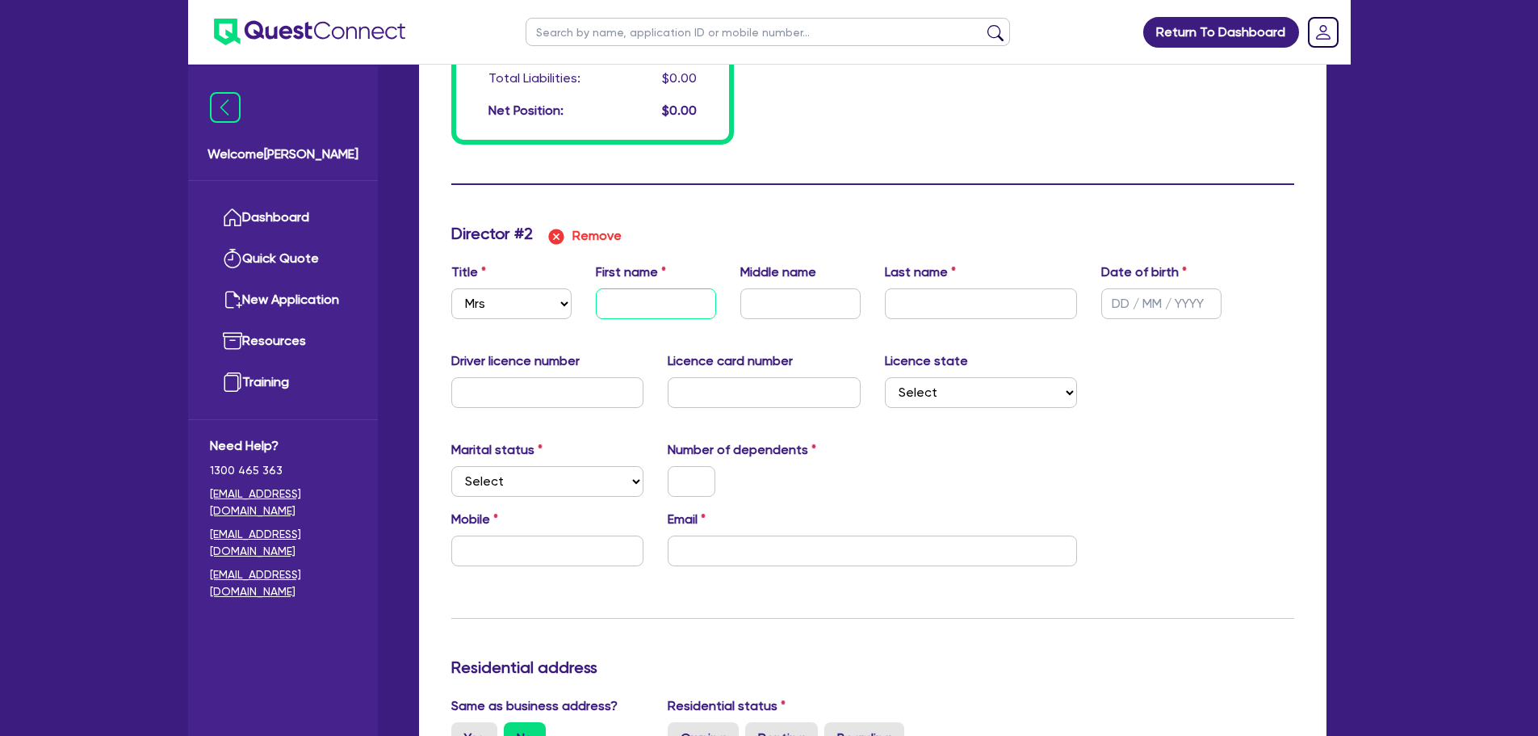
type input "0424380061"
type input "S"
type input "0"
type input "0424380061"
type input "Sa"
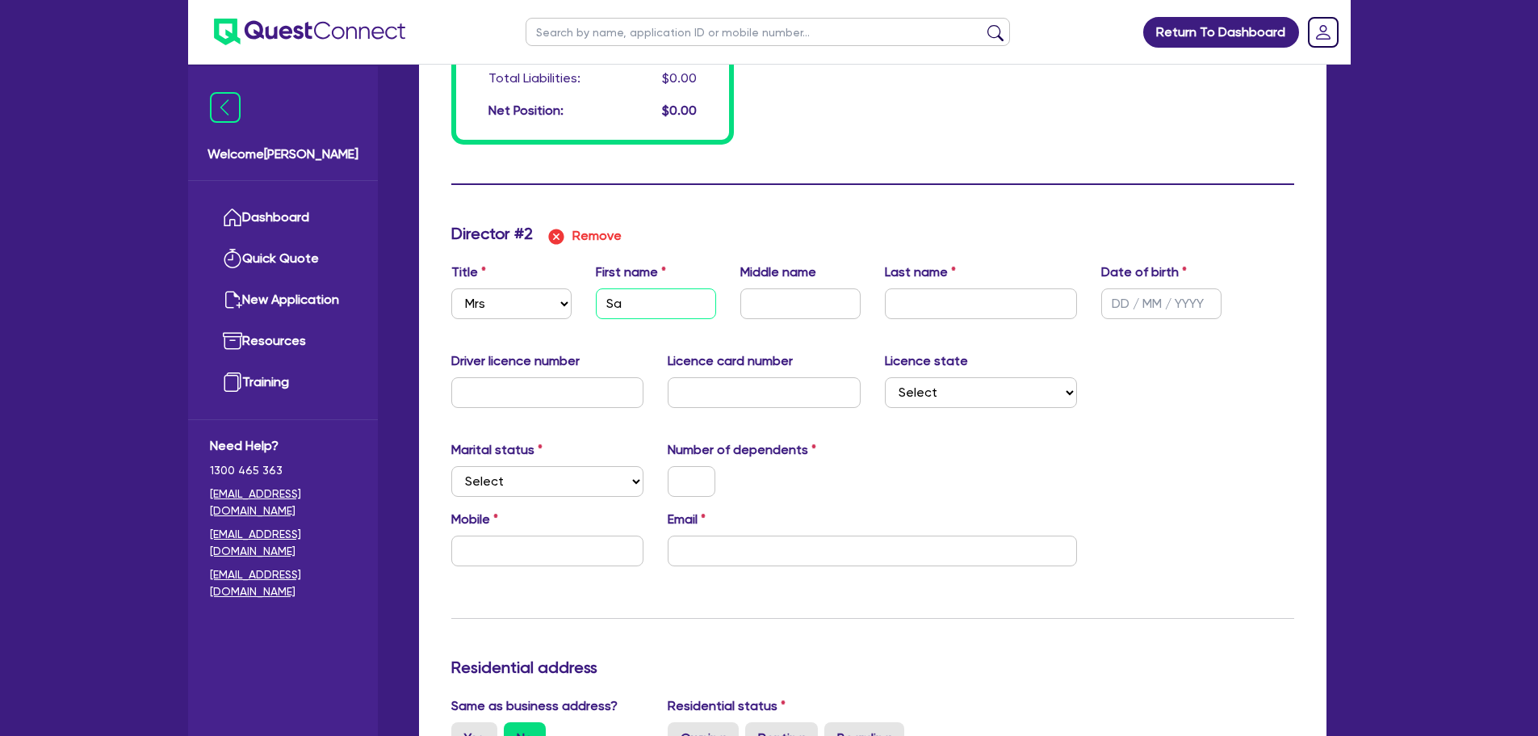
type input "0"
type input "0424380061"
type input "Sar"
type input "0"
type input "0424380061"
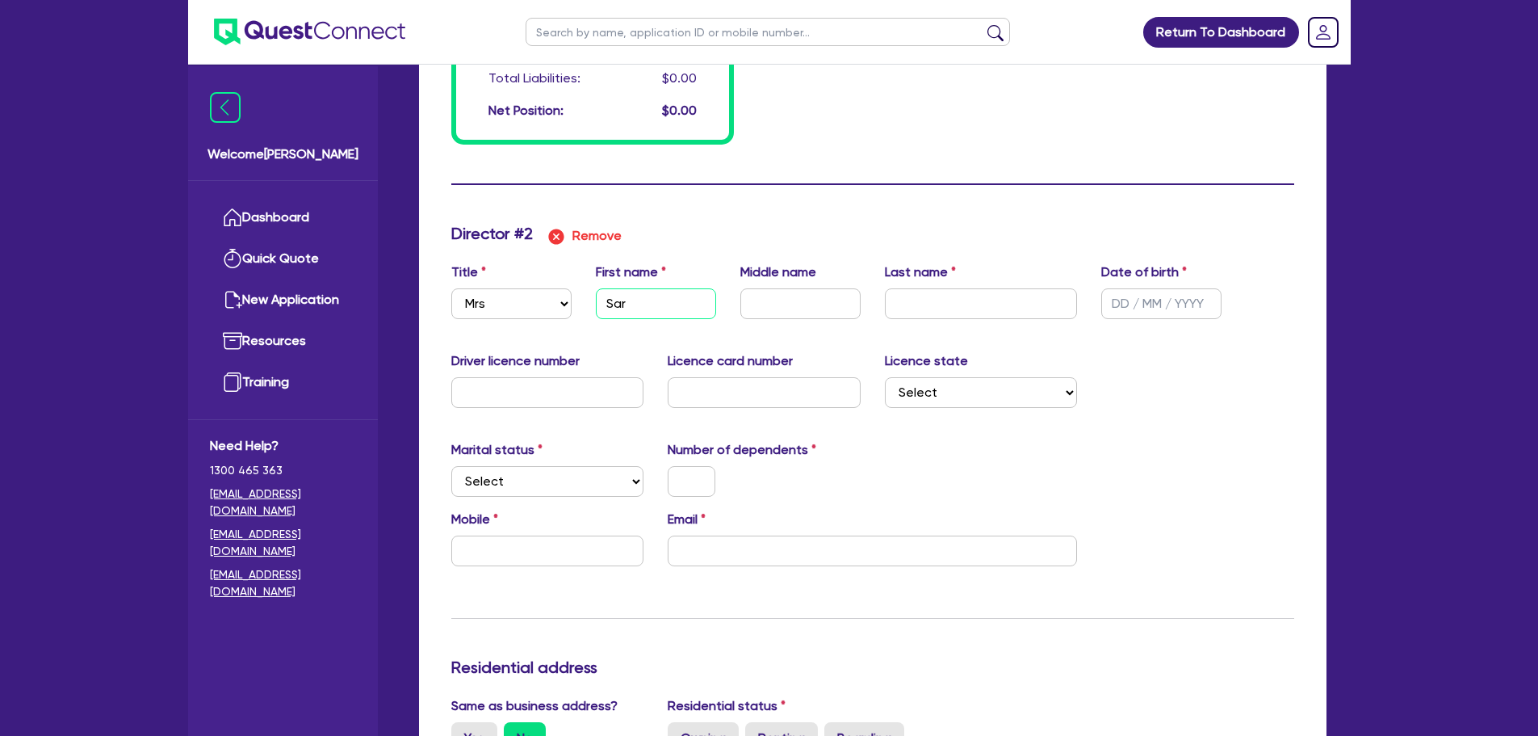
type input "Sara"
type input "0"
type input "0424380061"
type input "Sarab"
type input "0"
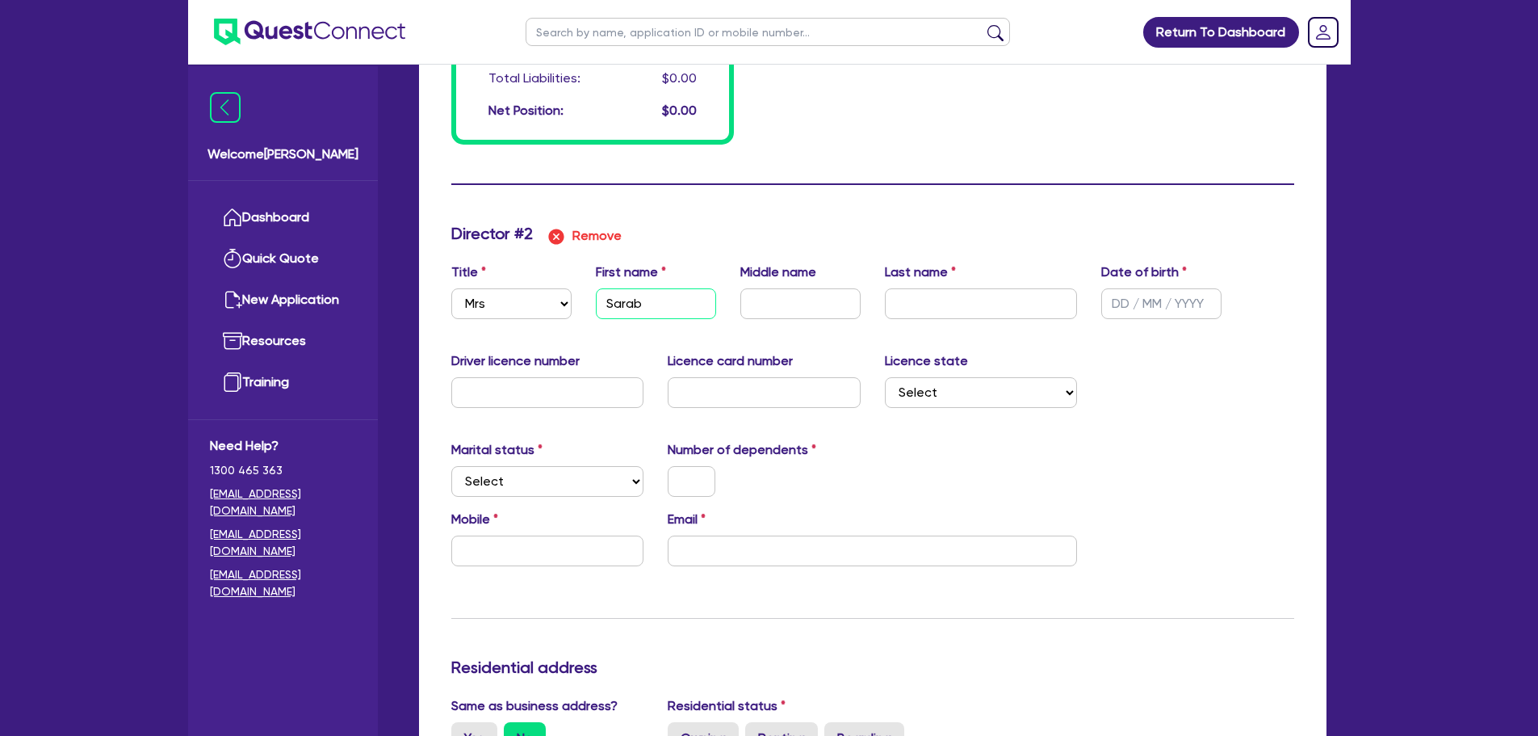
type input "0424380061"
type input "Sarabj"
type input "0"
type input "0424380061"
type input "Sarabje"
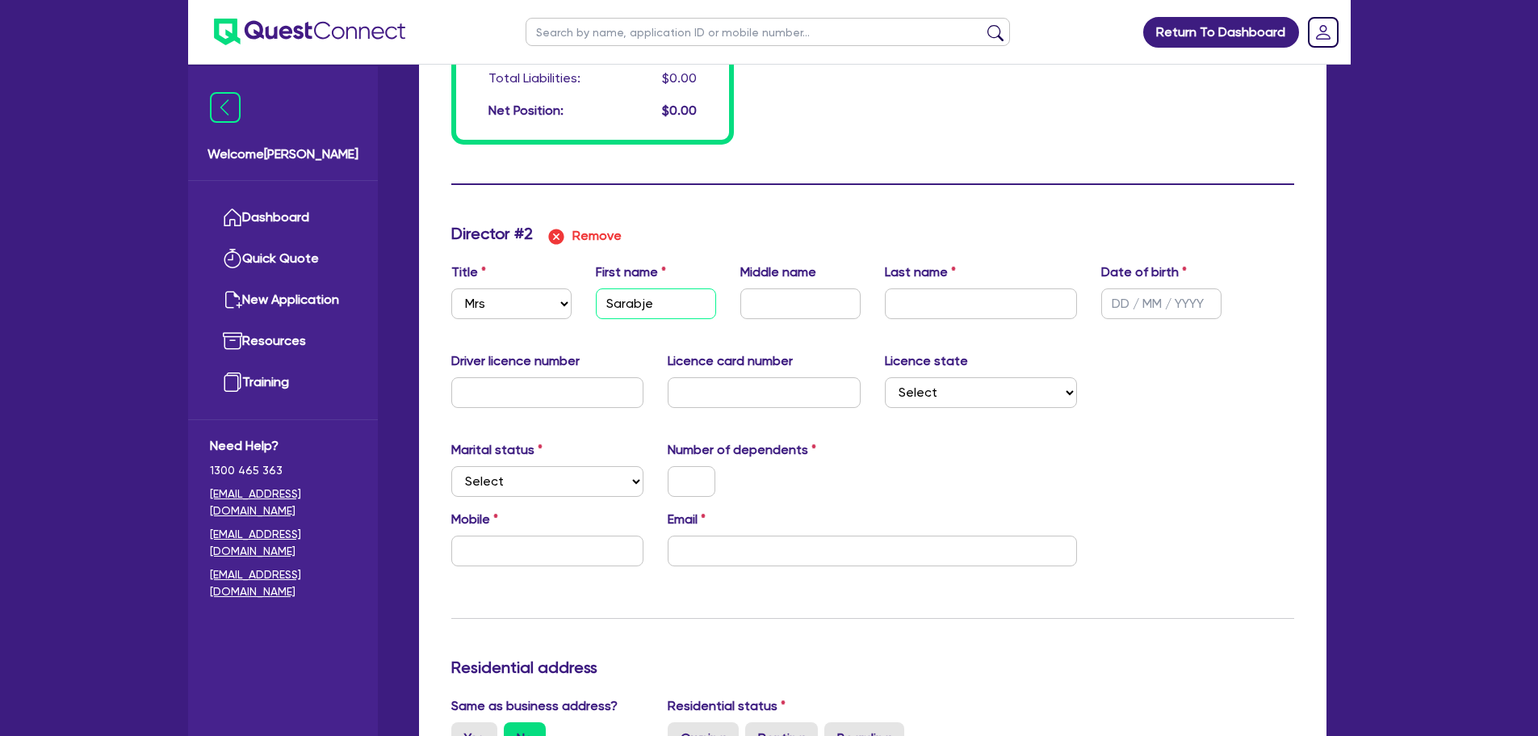
type input "0"
type input "0424380061"
type input "[PERSON_NAME]"
type input "0"
type input "0424380061"
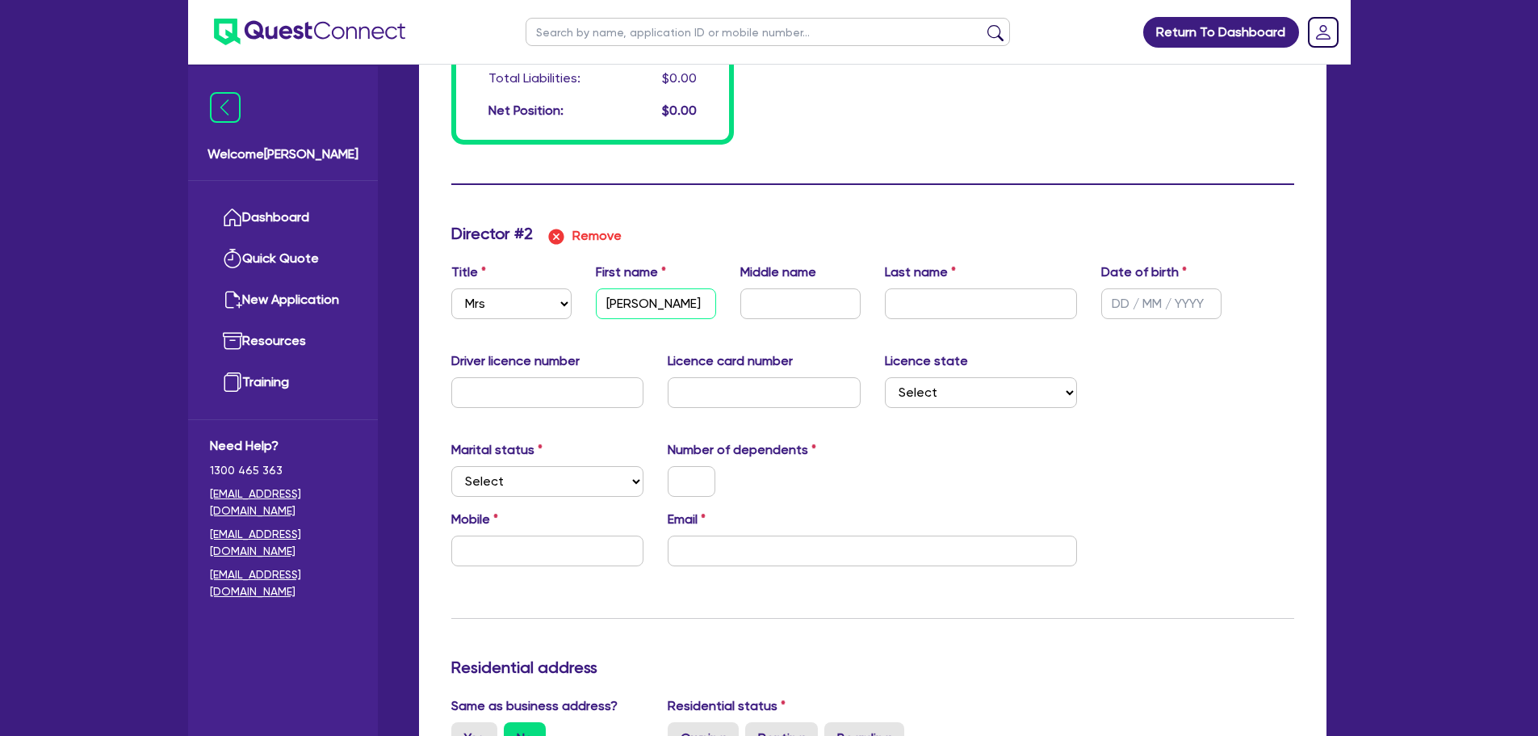
type input "[PERSON_NAME]"
type input "0"
type input "0424380061"
type input "K"
type input "0"
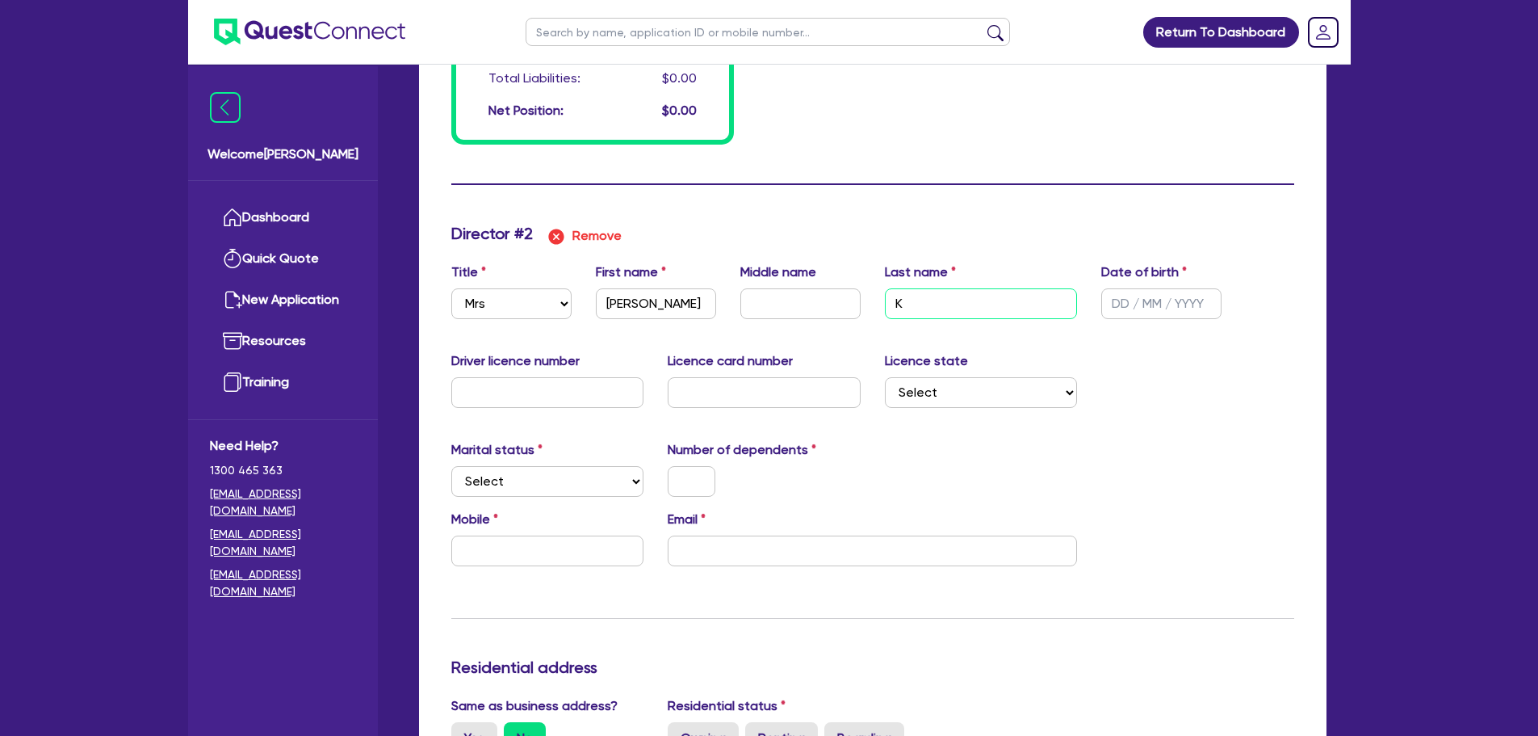
type input "0424380061"
type input "Ka"
type input "0"
type input "0424380061"
type input "Kau"
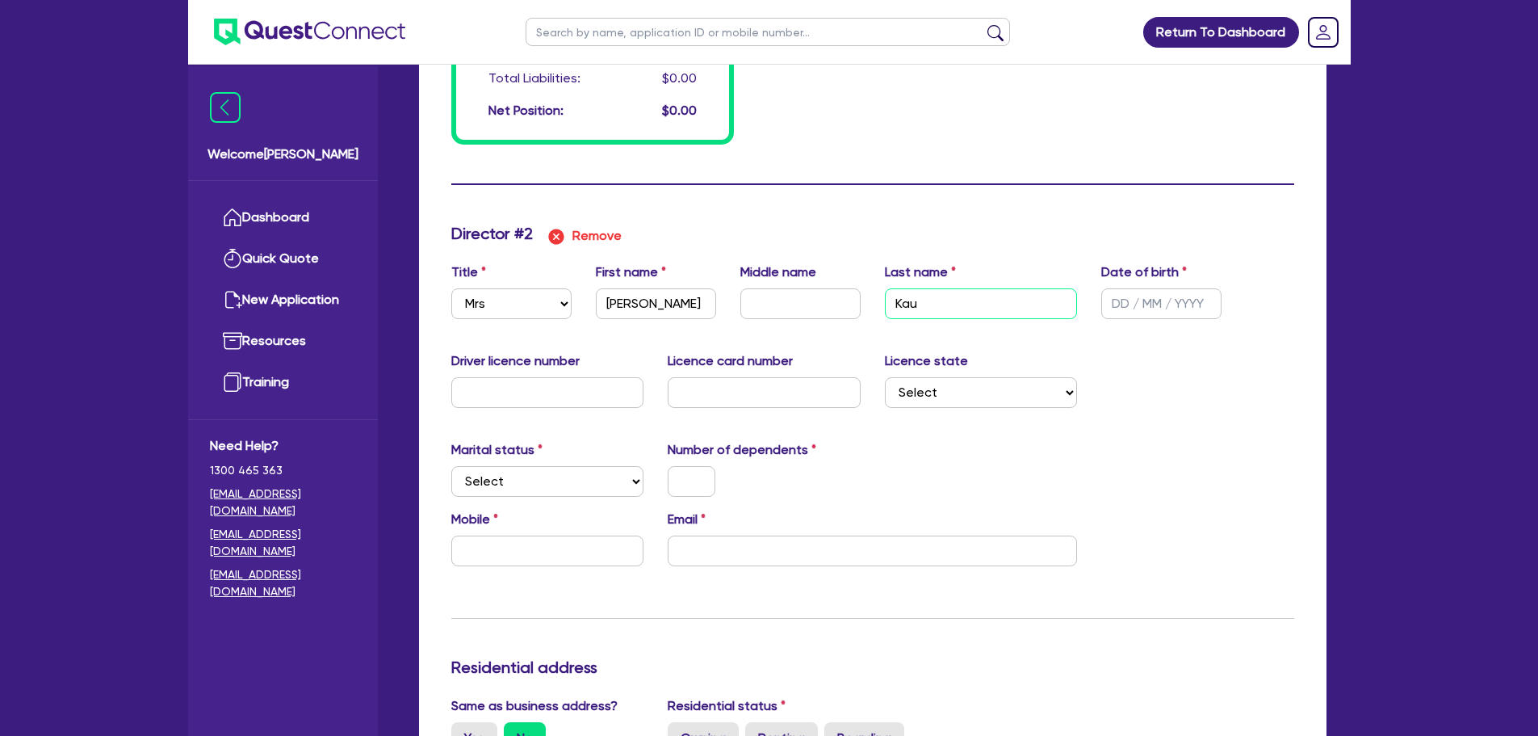
type input "0"
type input "0424380061"
type input "Kaue"
click at [1010, 293] on input "Kaue" at bounding box center [981, 303] width 193 height 31
type input "0"
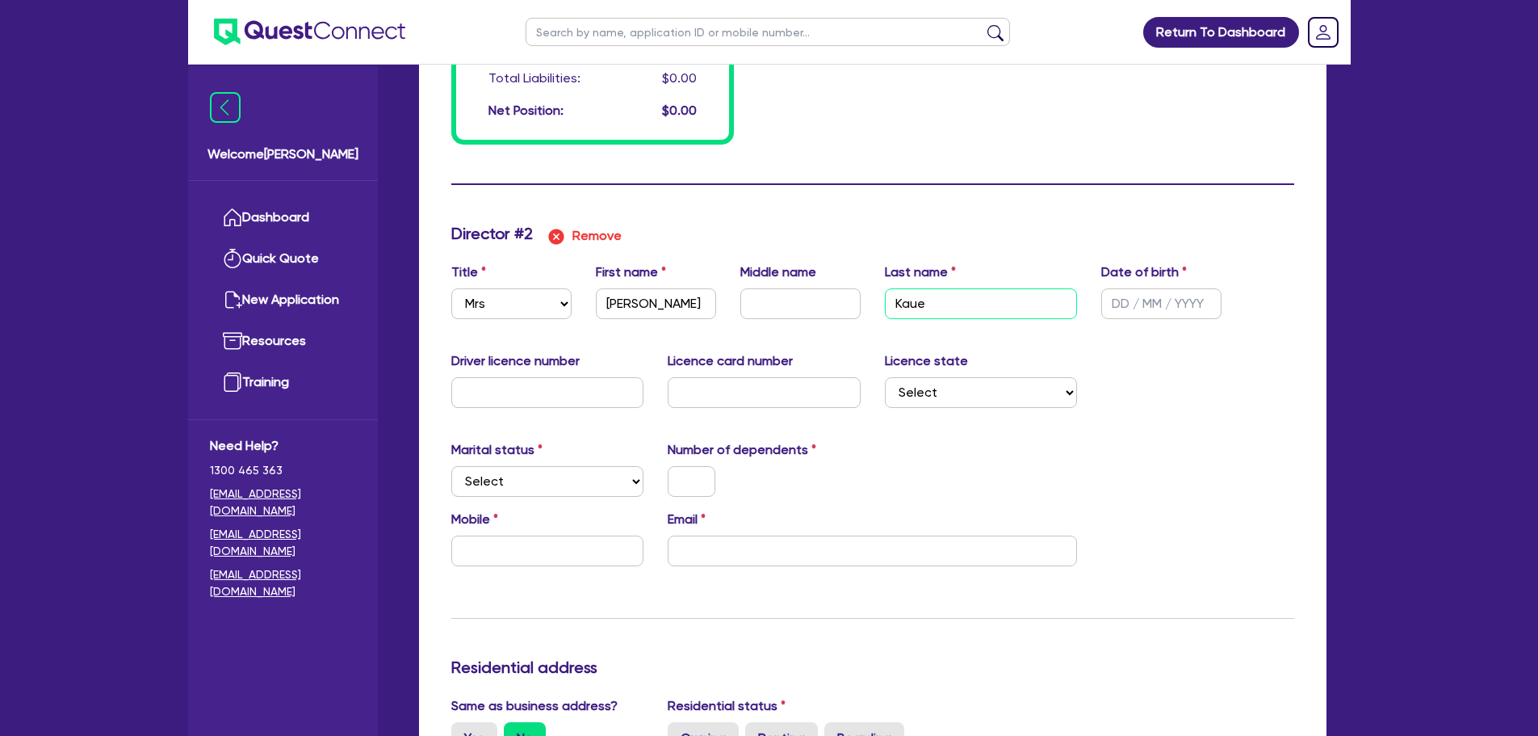
type input "0424380061"
type input "Kau"
type input "0"
type input "0424380061"
type input "Kaur"
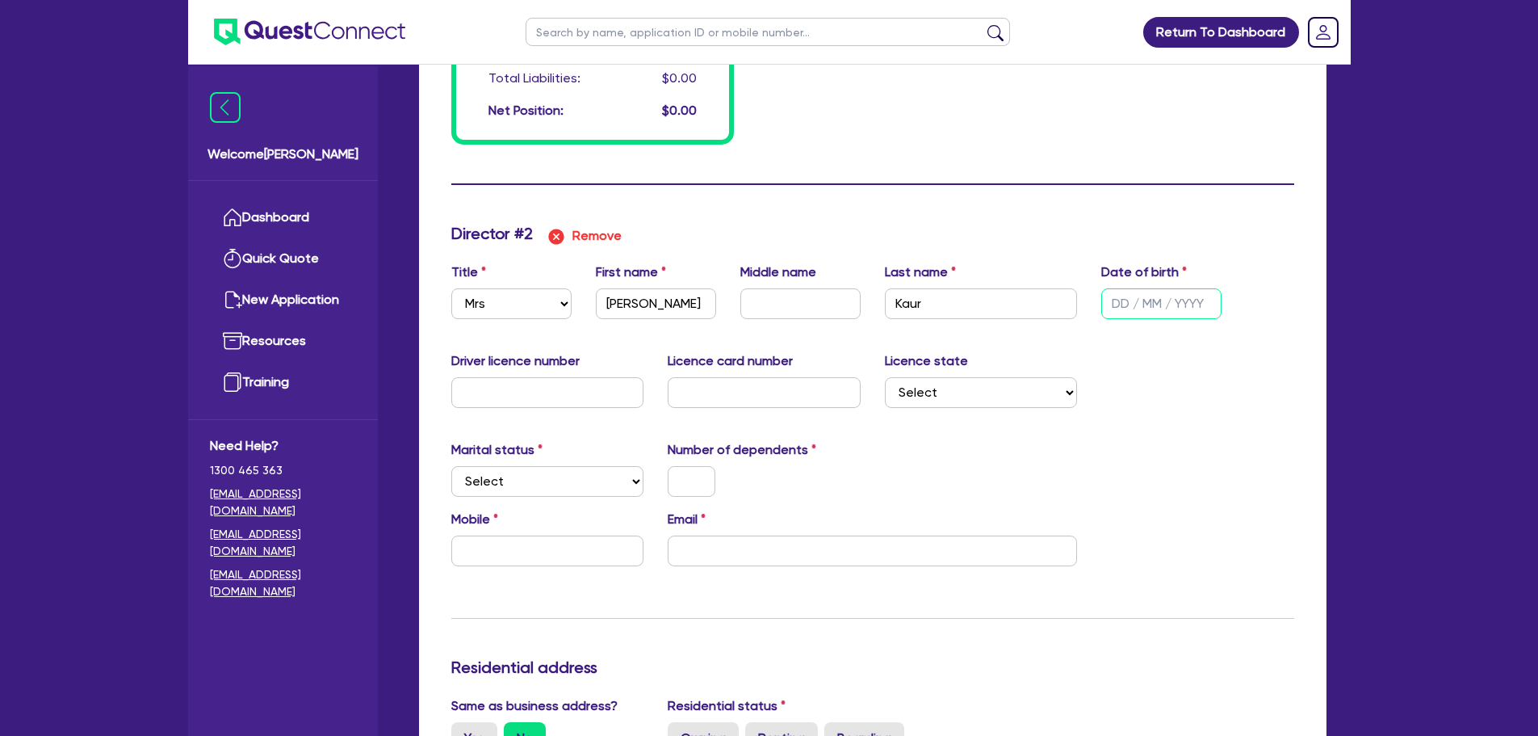
type input "0"
type input "0424380061"
type input "2 / /"
type input "0"
type input "0424380061"
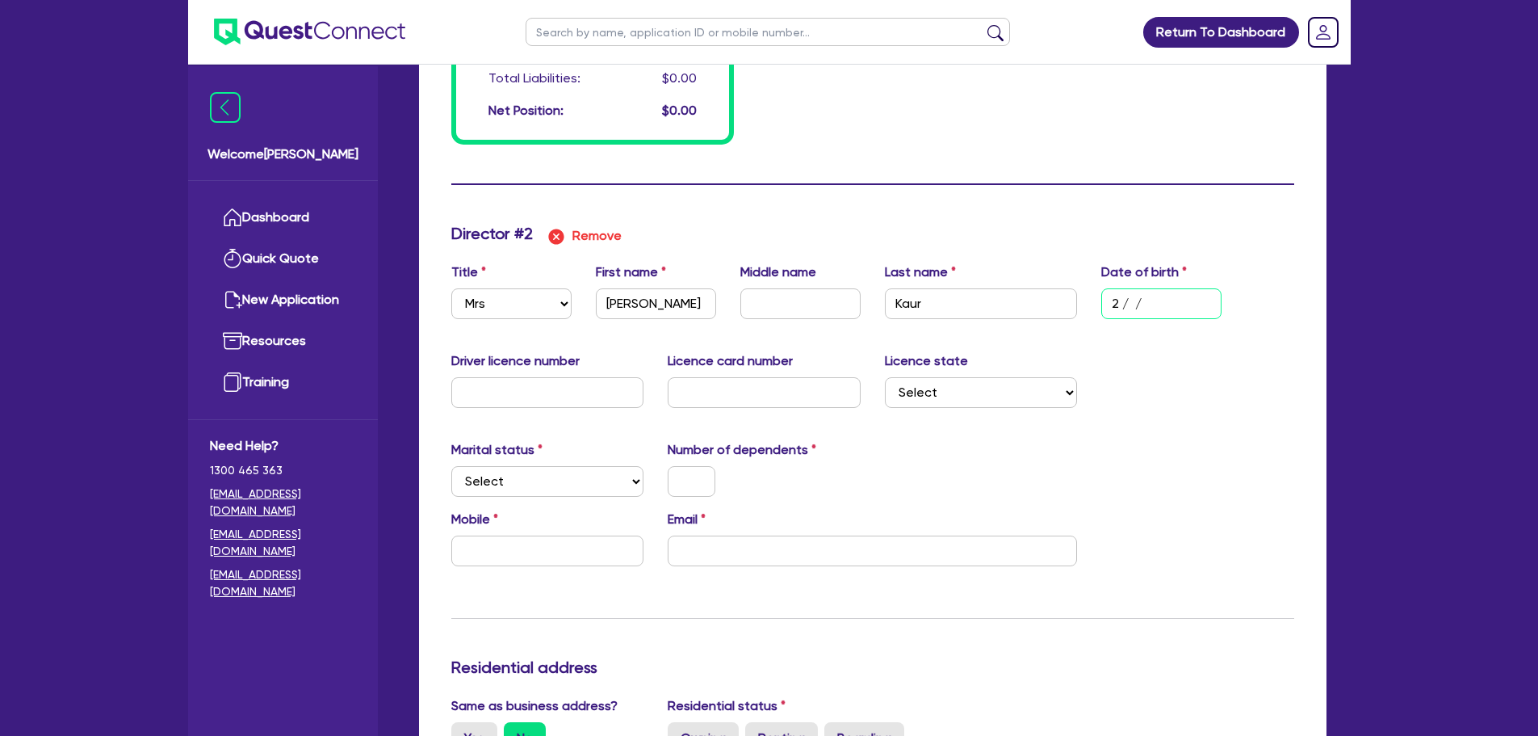
type input "20/ /"
type input "0"
type input "0424380061"
type input "20/0 /"
type input "0"
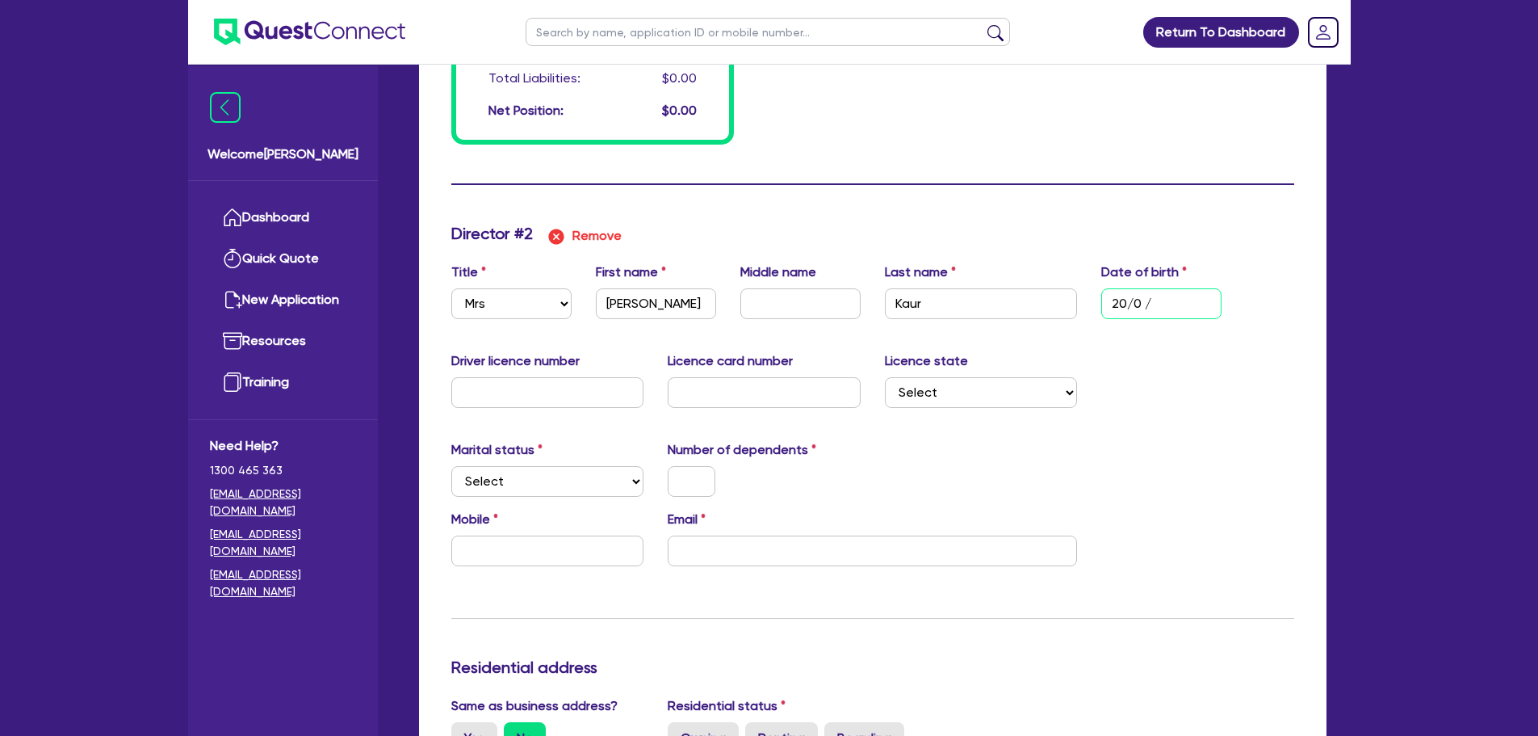
type input "0424380061"
type input "20/01/"
type input "0"
type input "0424380061"
type input "20/01/1"
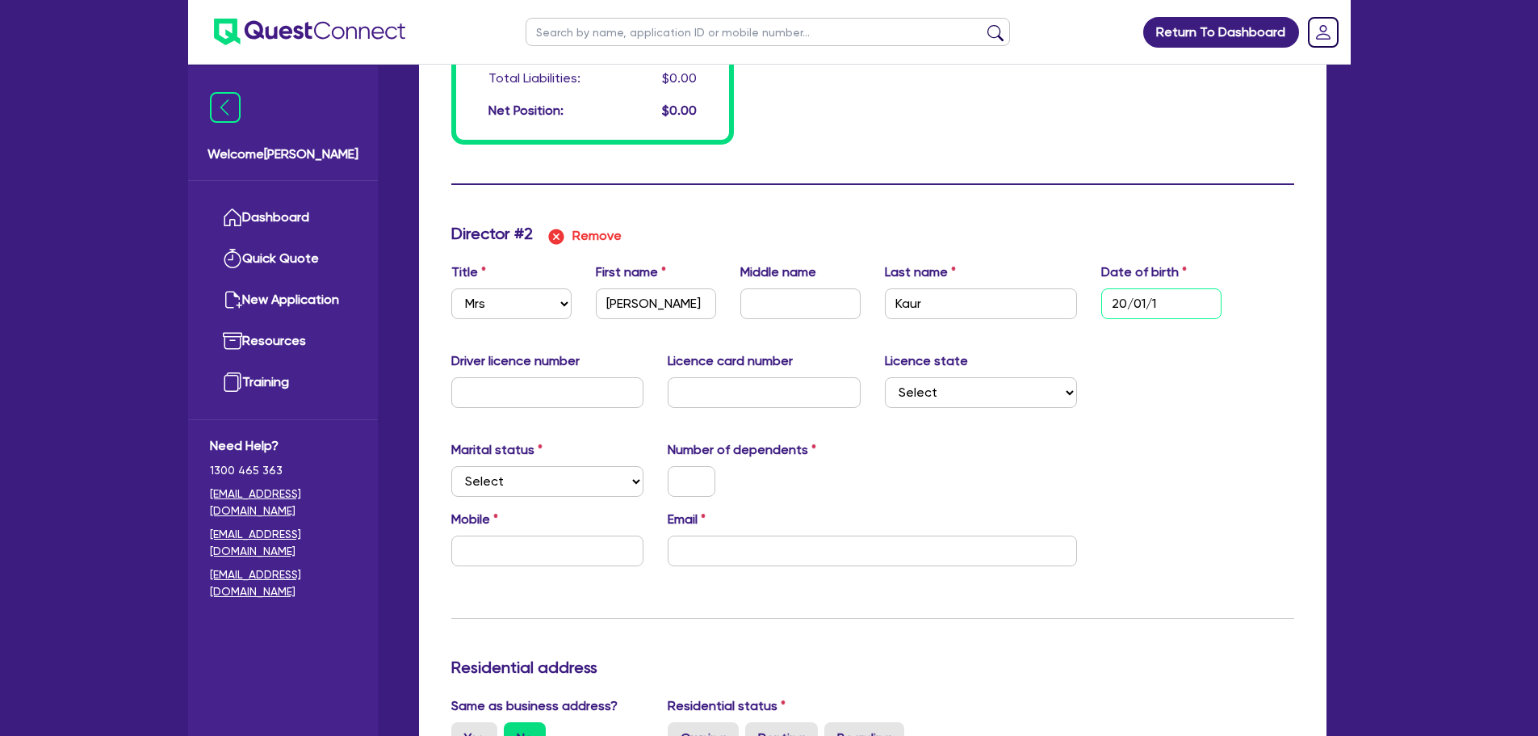
type input "0"
type input "0424380061"
type input "20/01/19"
type input "0"
type input "0424380061"
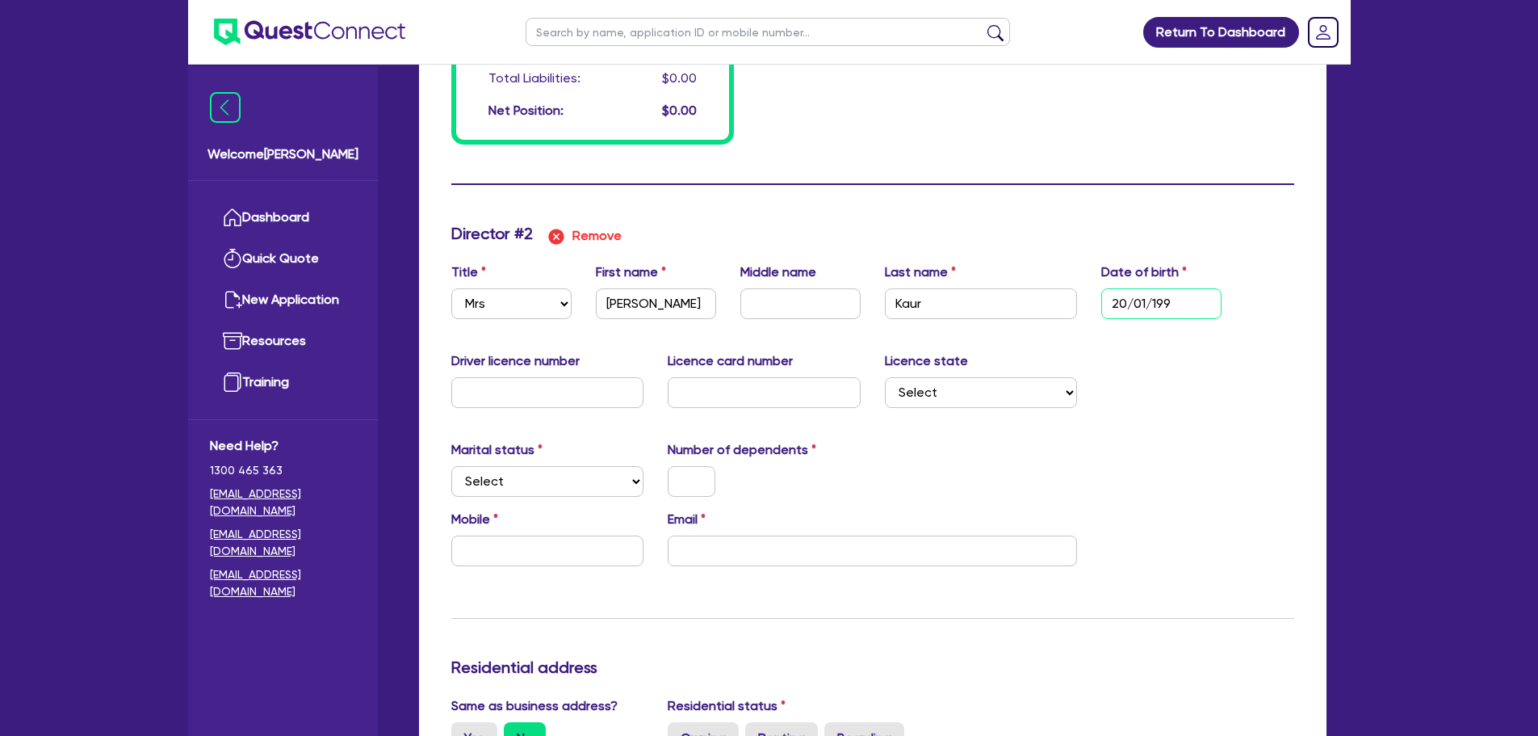
type input "[DATE]"
type input "0"
type input "0424380061"
type input "[DATE]"
type input "0"
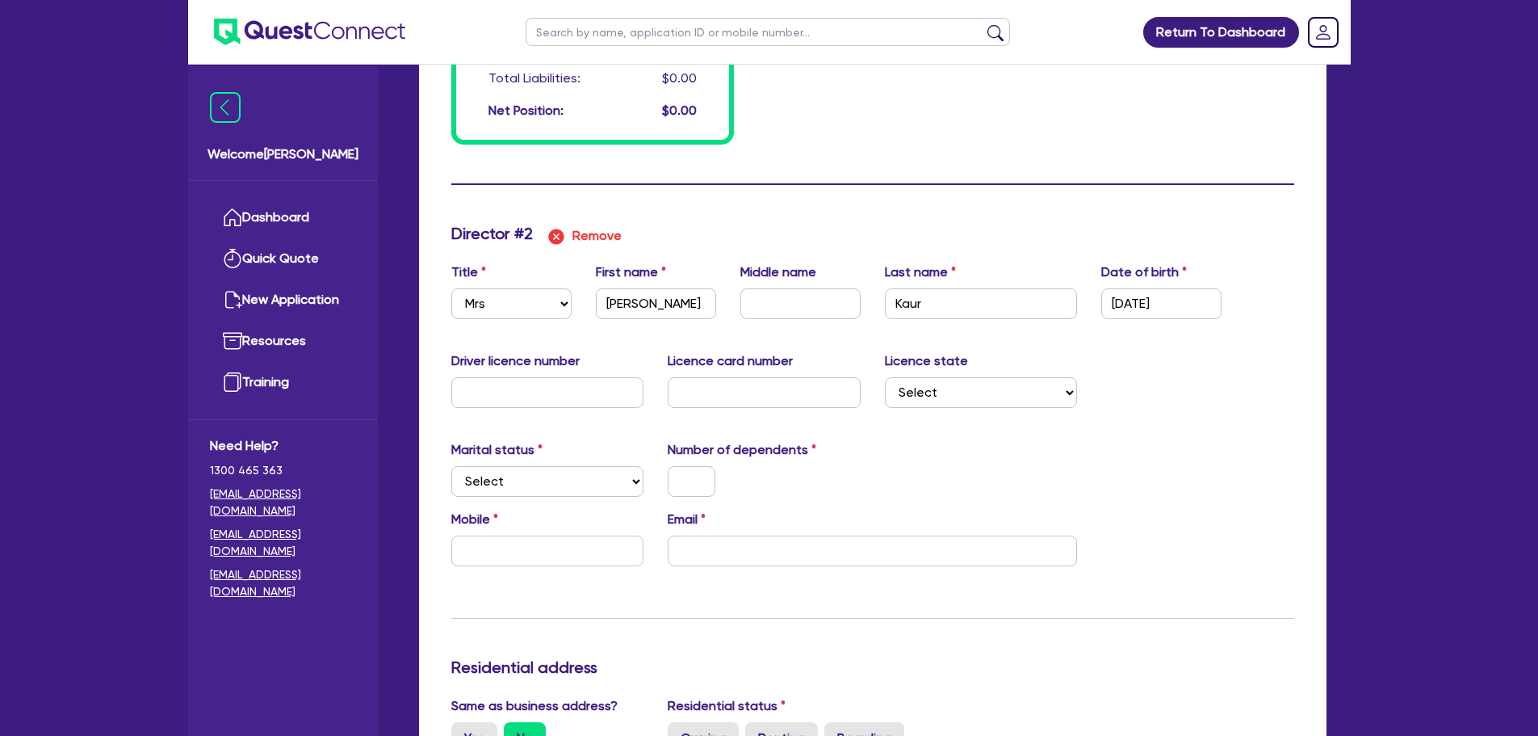
type input "0424 380 061"
click at [526, 400] on input "text" at bounding box center [547, 392] width 193 height 31
click at [603, 402] on input "text" at bounding box center [547, 392] width 193 height 31
click at [525, 405] on input "text" at bounding box center [547, 392] width 193 height 31
type input "0"
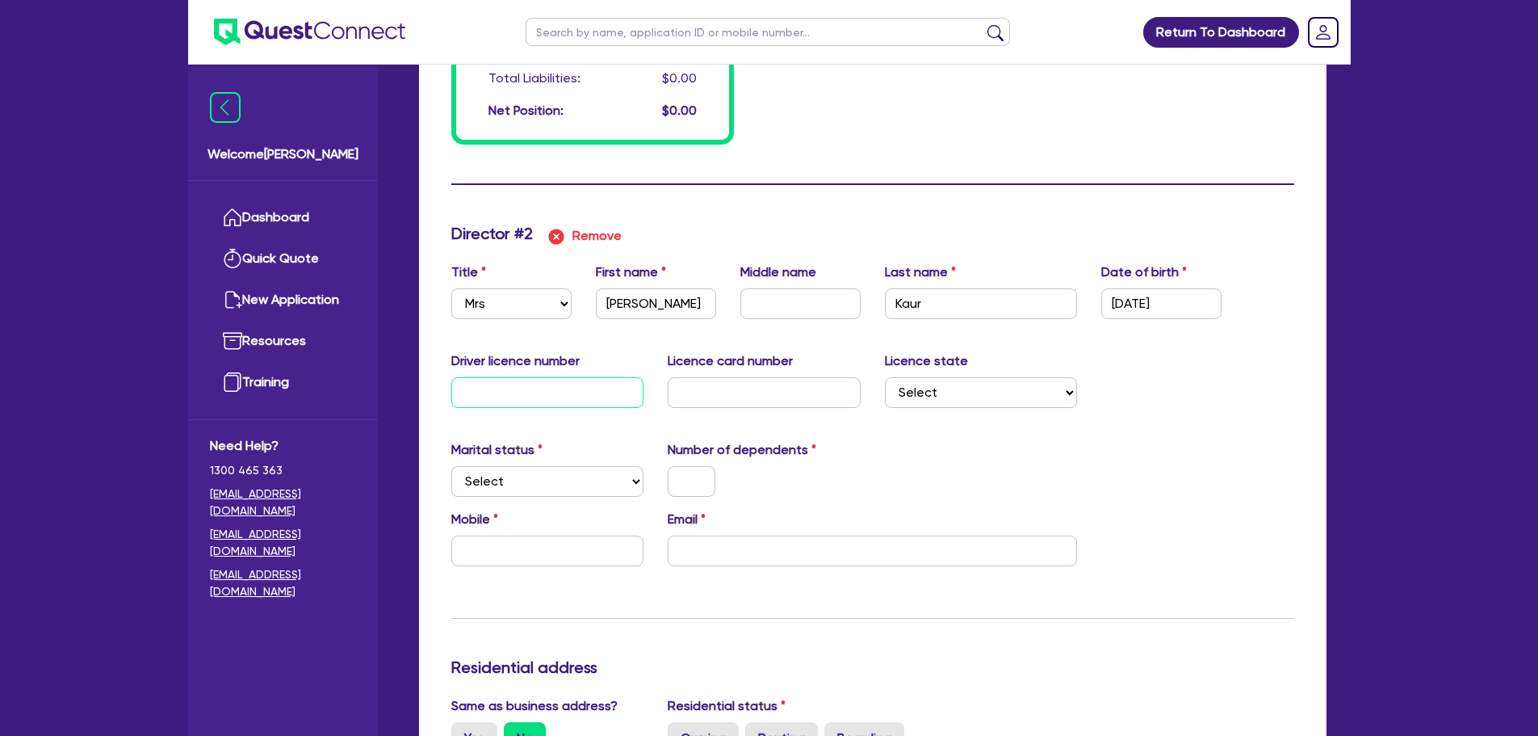
type input "0424380061"
type input "0"
type input "0424380061"
type input "03"
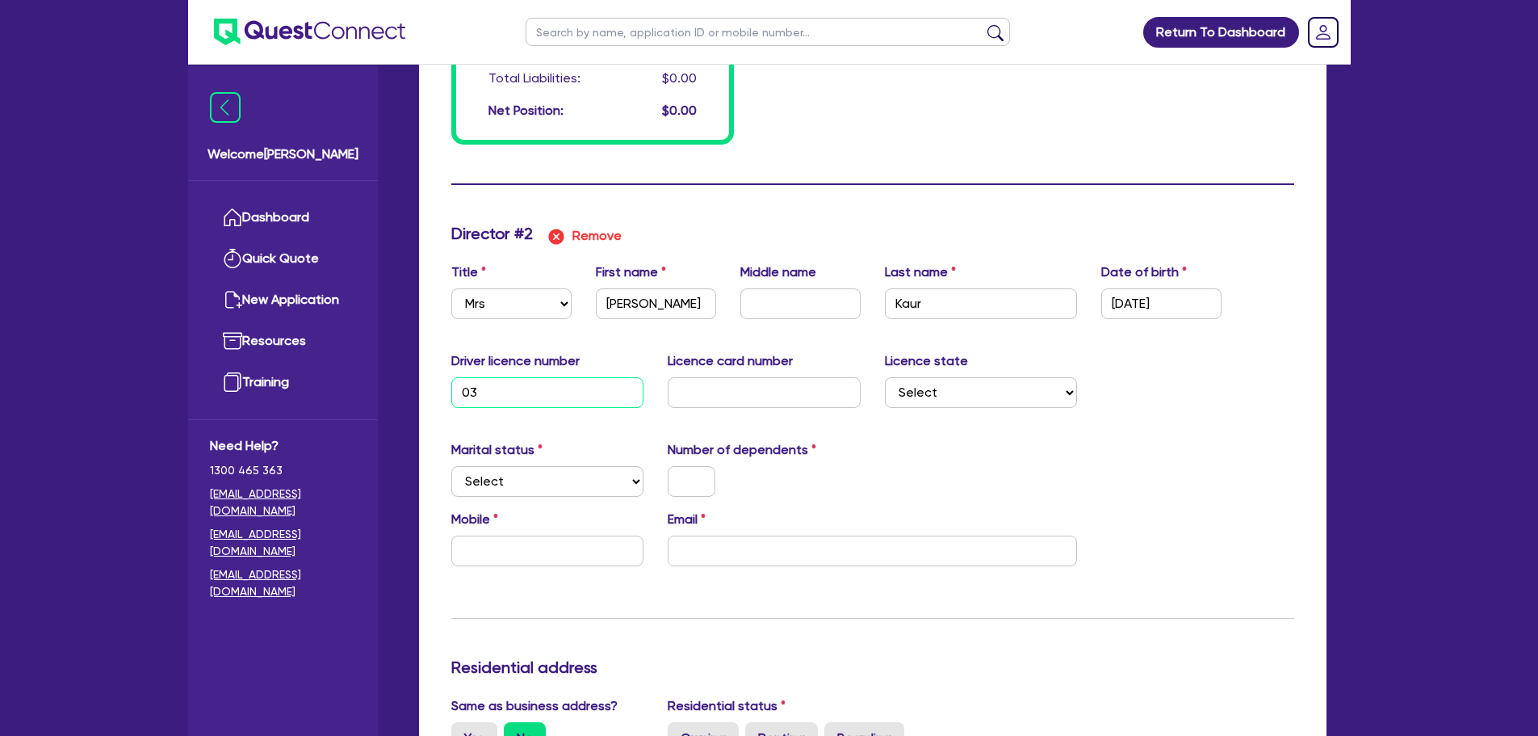
type input "0"
type input "0424380061"
type input "037"
type input "0"
type input "0424380061"
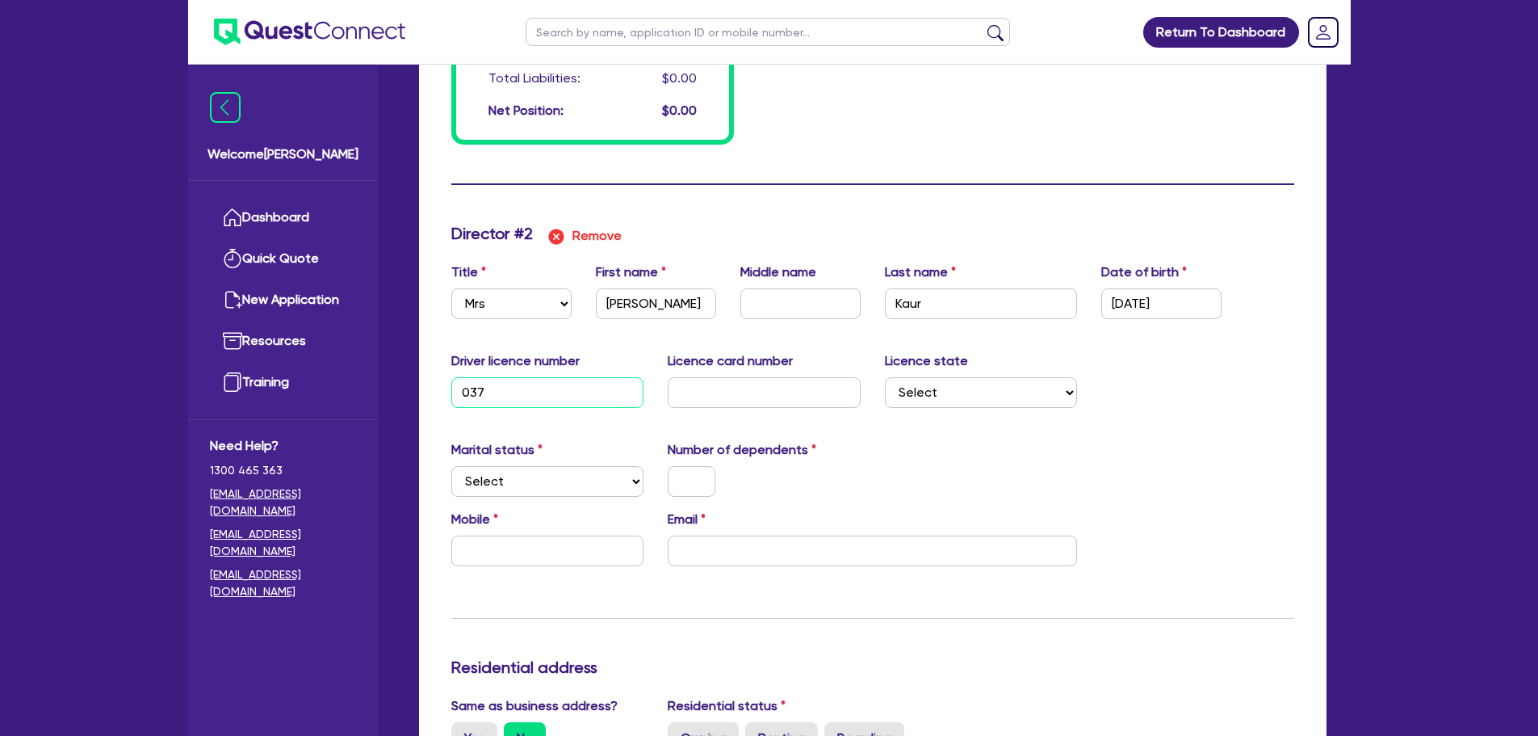
type input "0379"
type input "0"
type input "0424380061"
type input "03798"
type input "0"
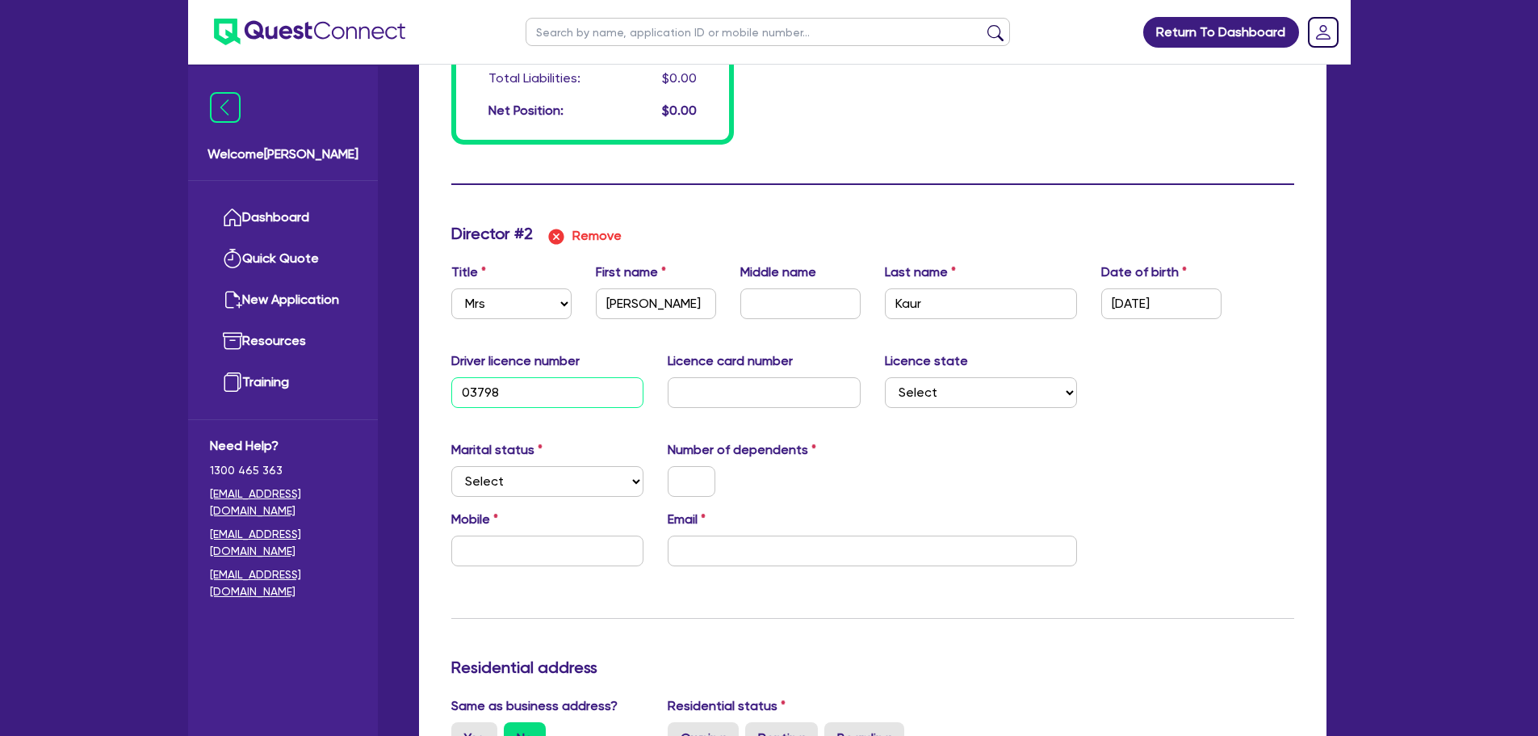
type input "0424380061"
type input "037987"
type input "0"
type input "0424380061"
type input "0379876"
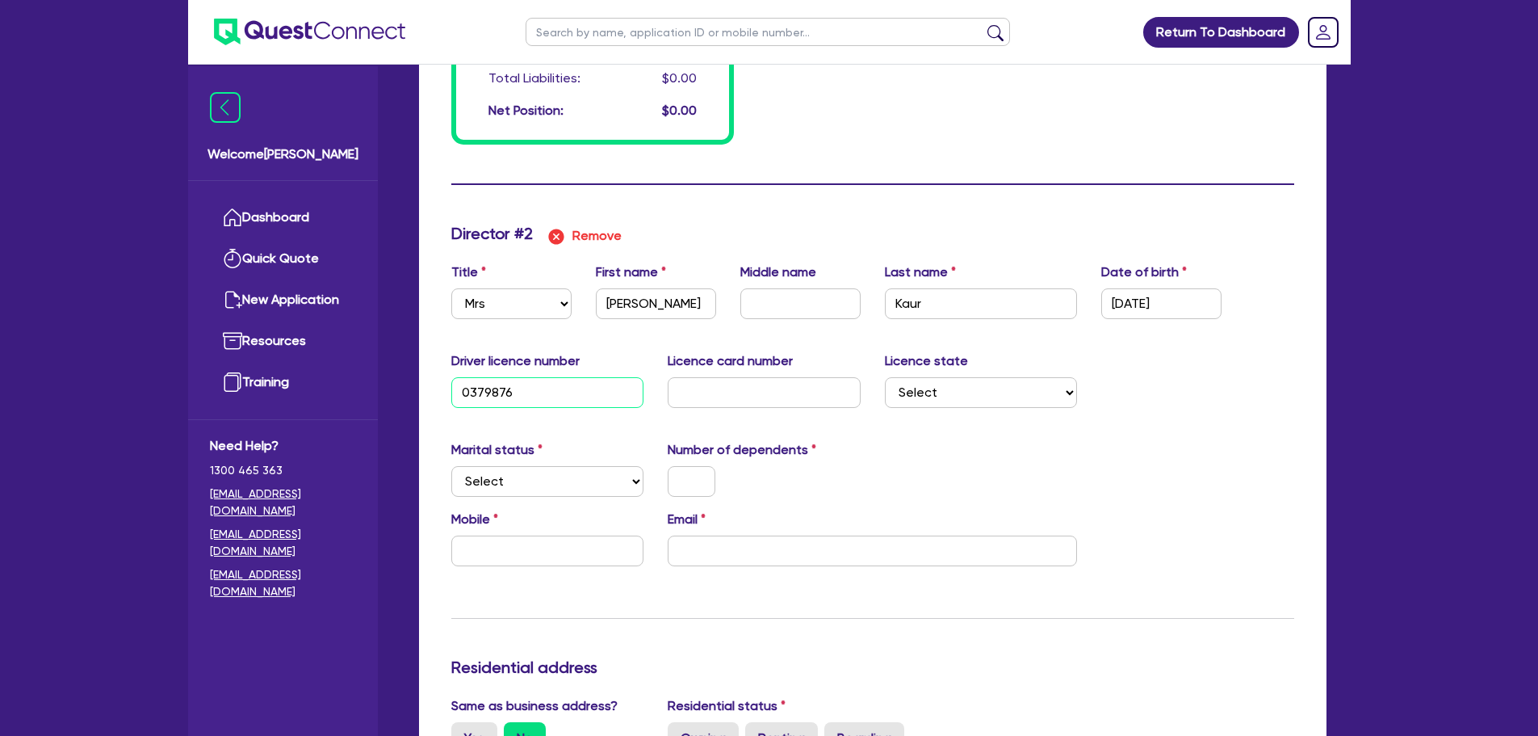
type input "0"
type input "0424380061"
type input "037987612"
type input "0"
type input "0424380061"
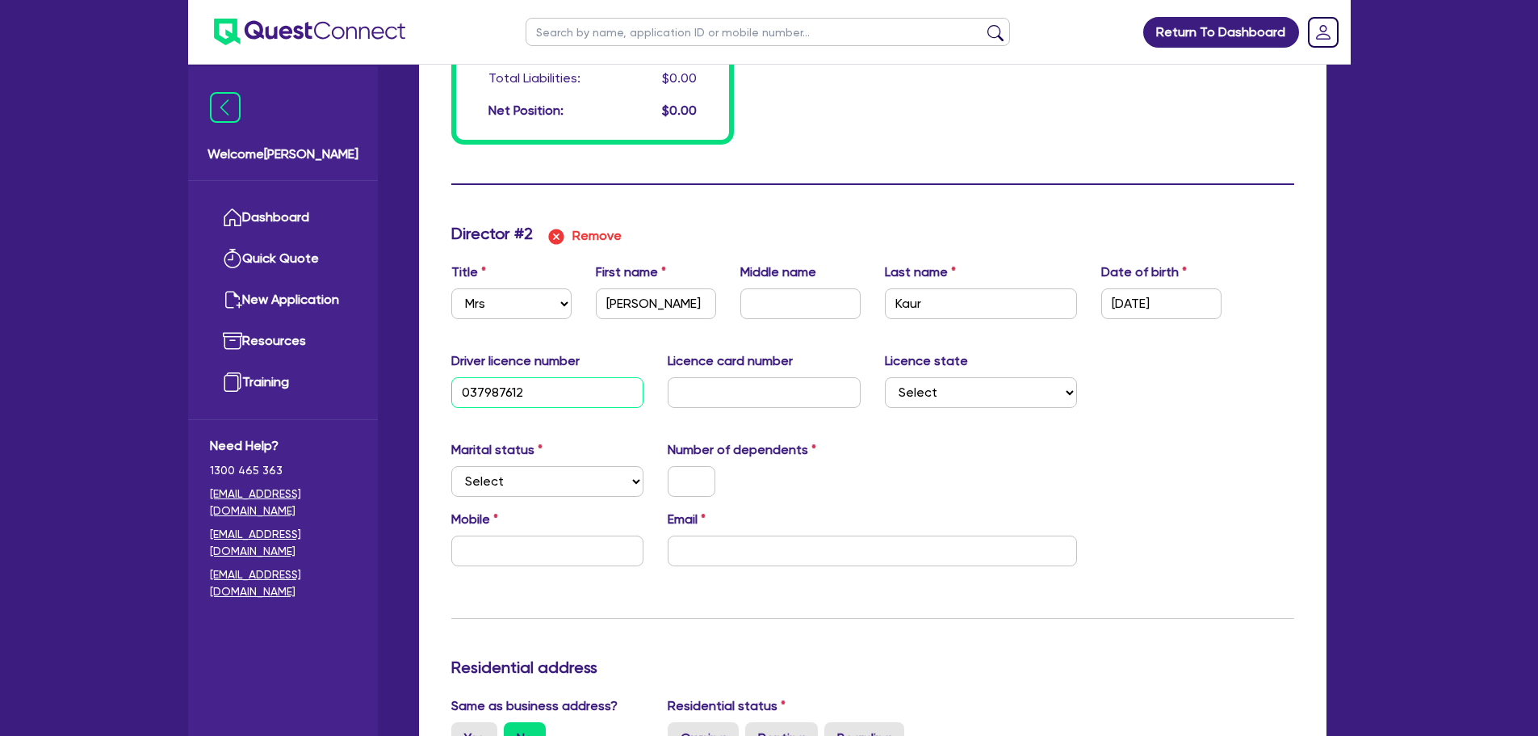
type input "037987612"
click at [669, 394] on div "Licence card number" at bounding box center [764, 379] width 217 height 57
click at [682, 388] on input "text" at bounding box center [764, 392] width 193 height 31
type input "0"
type input "0424 380 061"
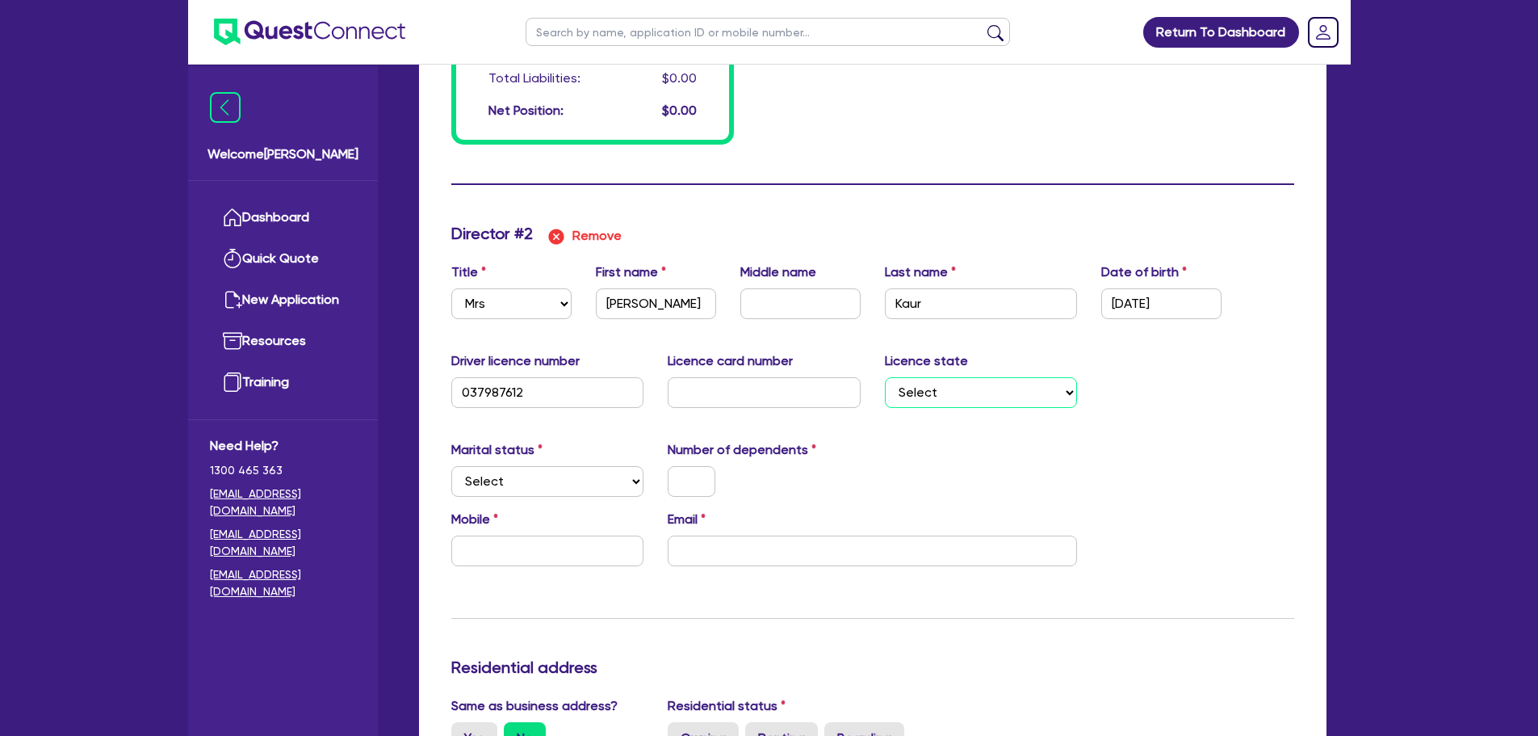
click at [996, 394] on select "Select NSW VIC QLD TAS ACT SA NT WA" at bounding box center [981, 392] width 193 height 31
select select "VIC"
click at [885, 377] on select "Select NSW VIC QLD TAS ACT SA NT WA" at bounding box center [981, 392] width 193 height 31
type input "0"
type input "0424380061"
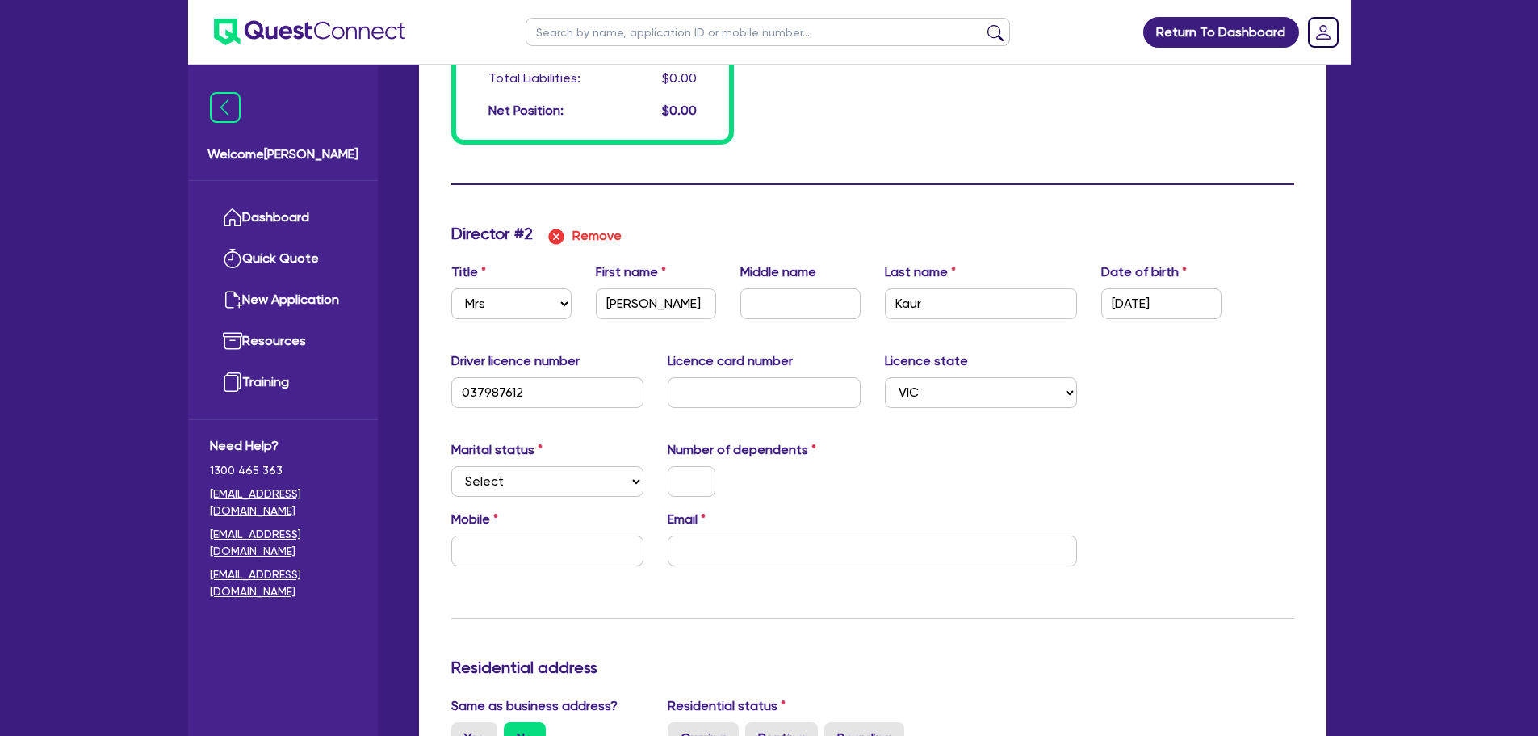
click at [489, 549] on input "text" at bounding box center [547, 550] width 193 height 31
type input "0"
type input "0424 380 061"
click at [527, 552] on input "text" at bounding box center [547, 550] width 193 height 31
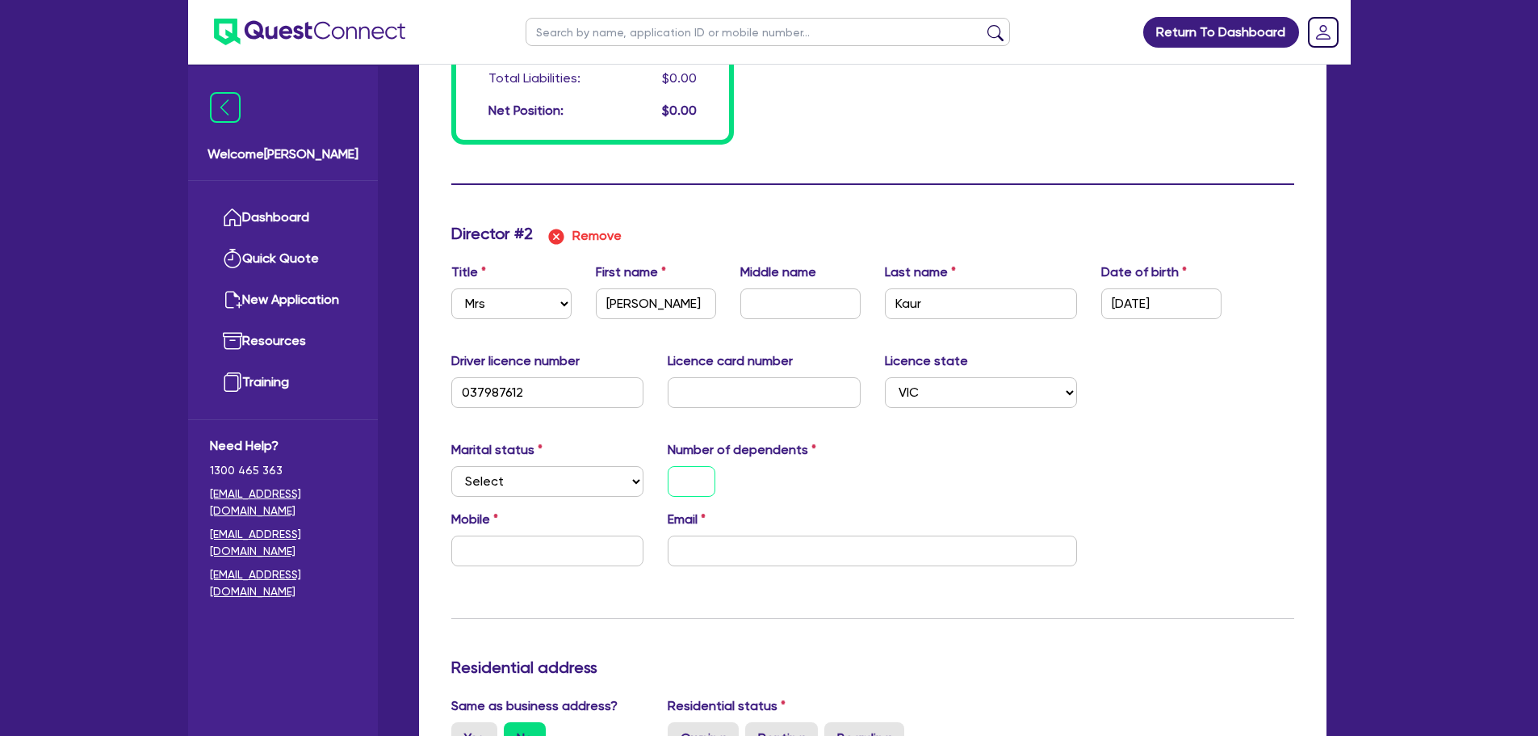
click at [684, 475] on input "text" at bounding box center [692, 481] width 48 height 31
type input "0"
type input "0424380061"
type input "0"
click at [598, 554] on input "text" at bounding box center [547, 550] width 193 height 31
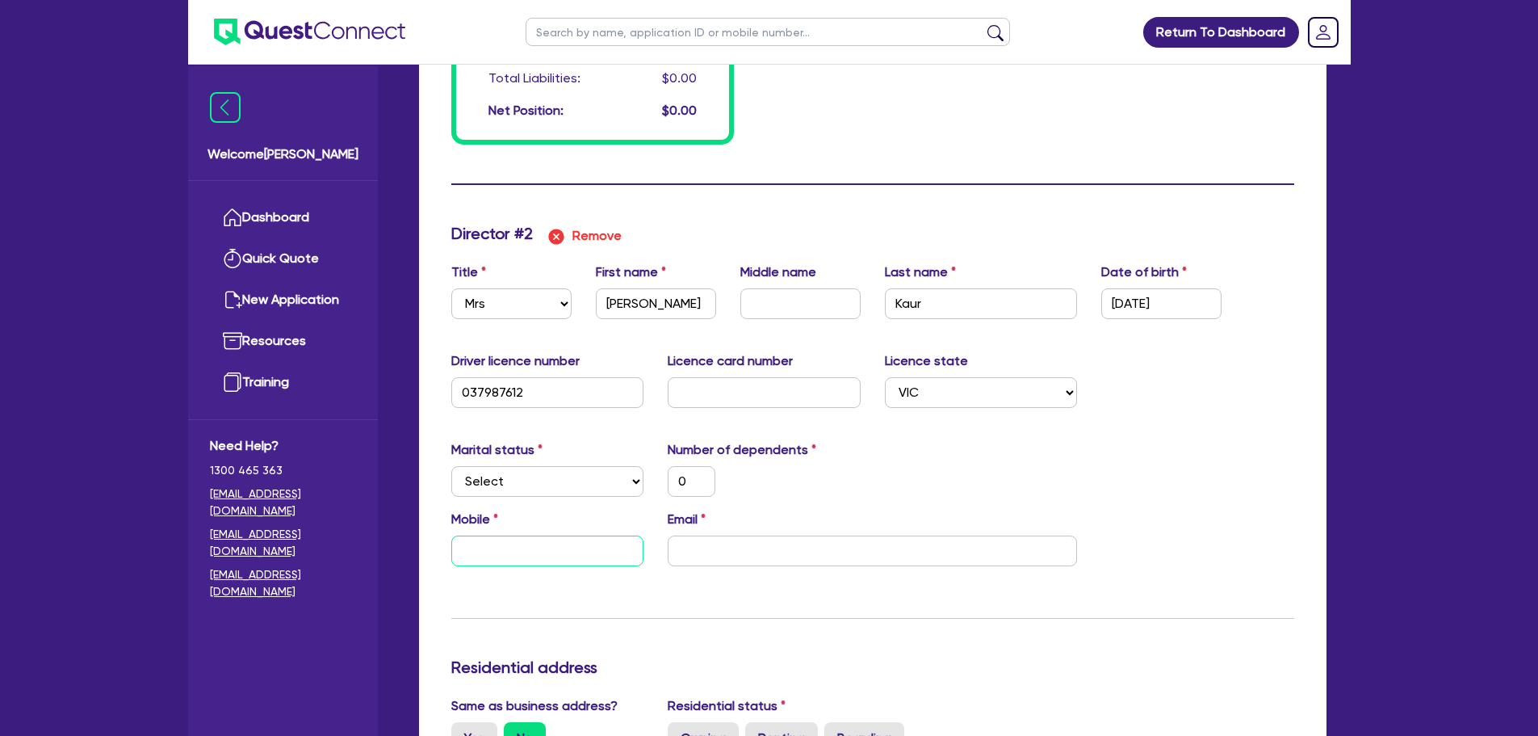
type input "0"
type input "0424380061"
type input "0"
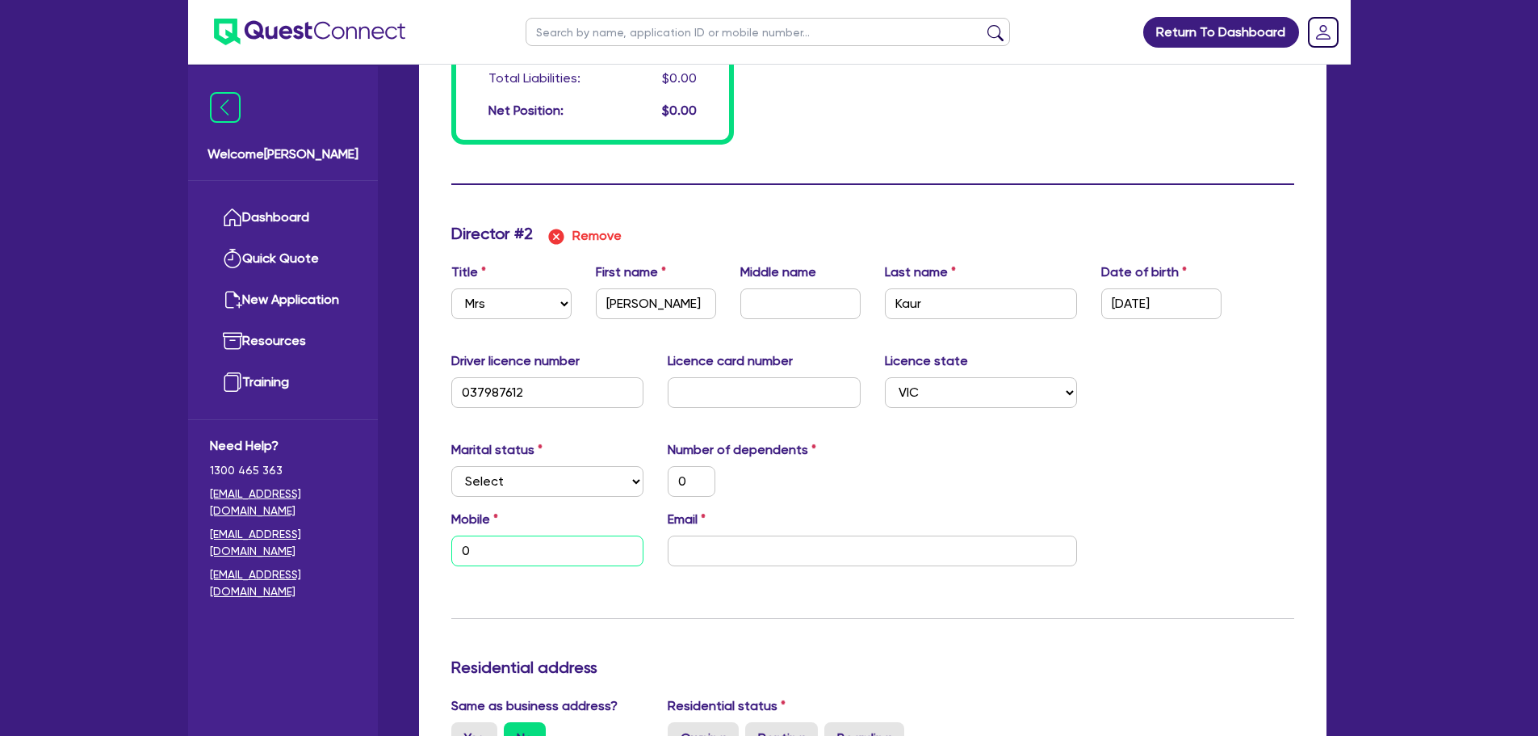
type input "0424380061"
type input "0"
type input "04"
type input "0"
type input "0424380061"
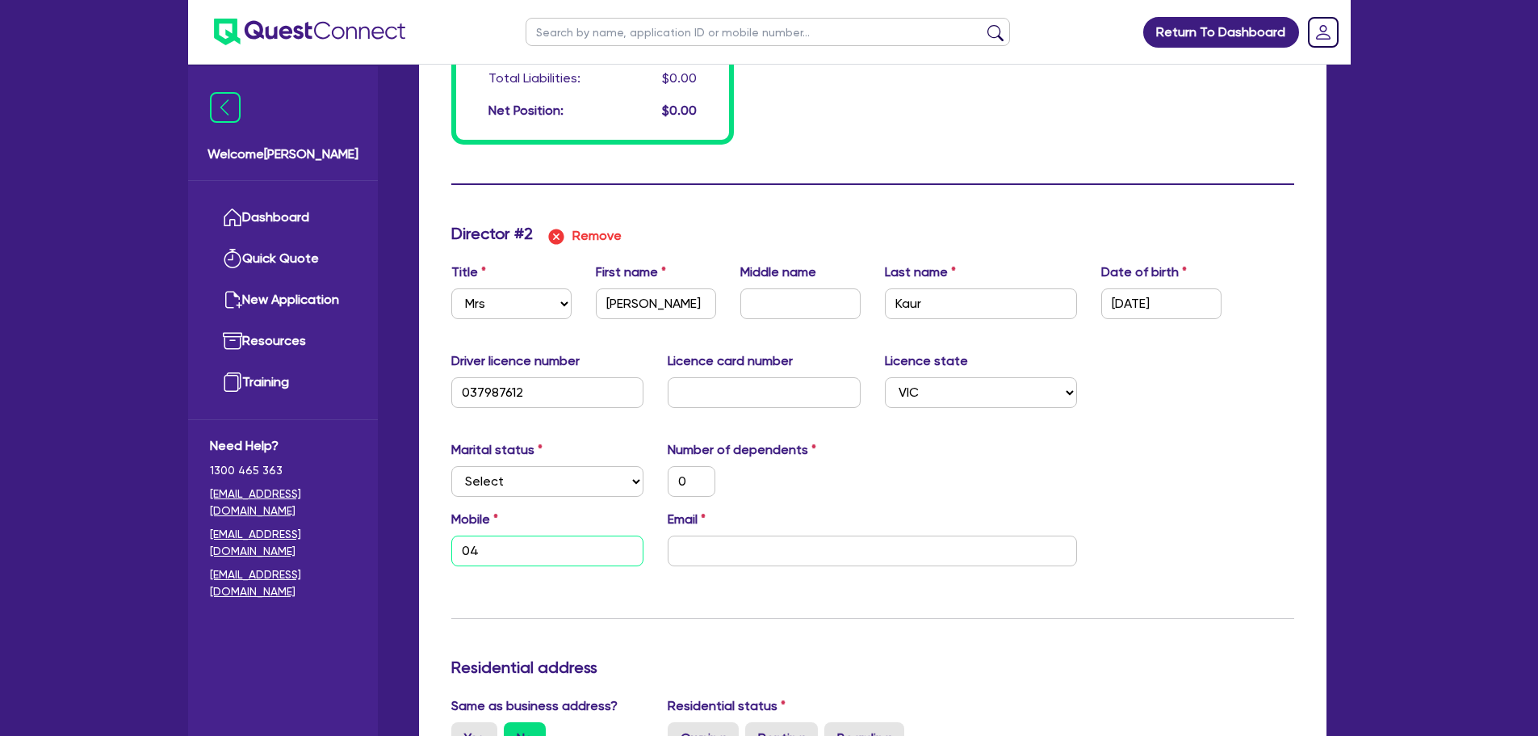
type input "0"
type input "041"
type input "0"
type input "0424380061"
type input "0"
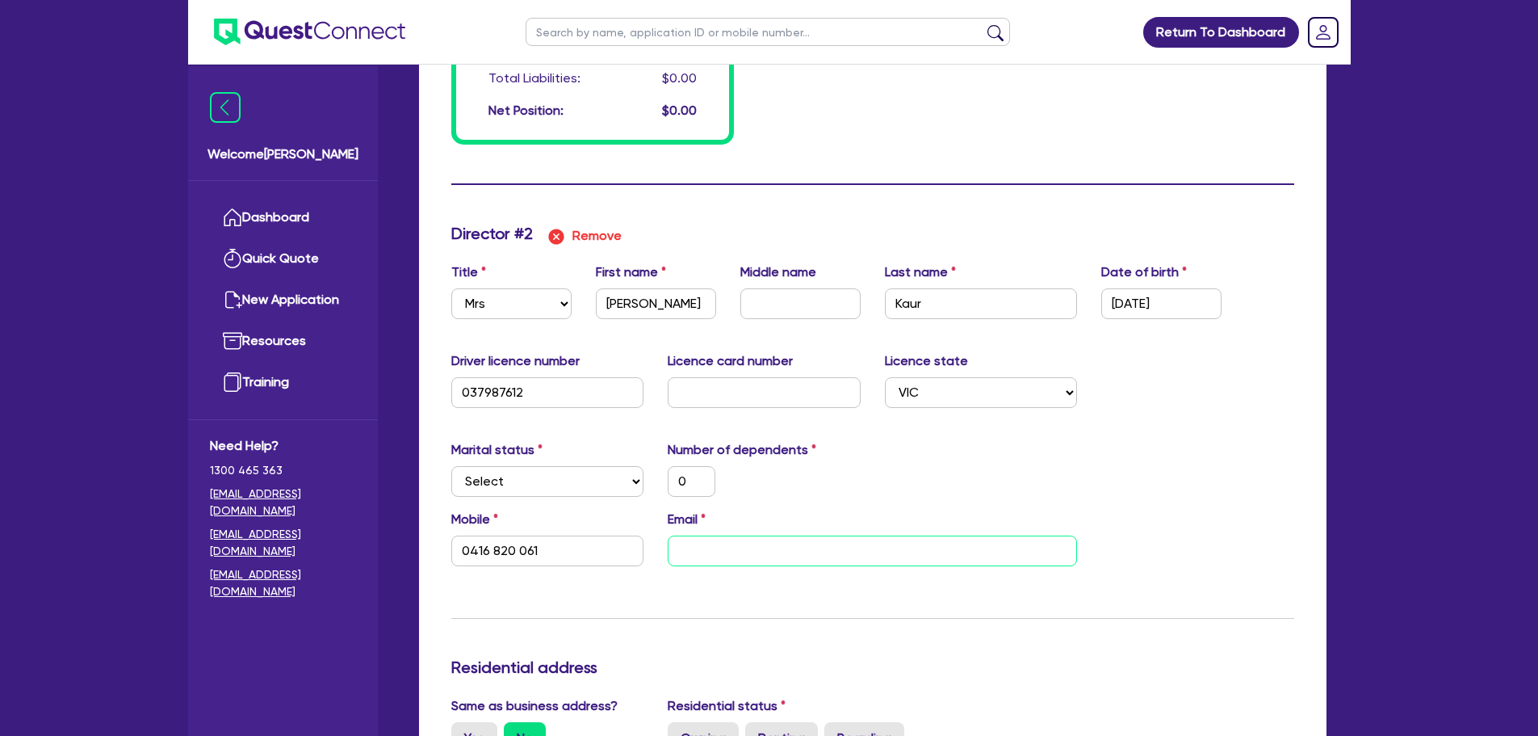
click at [761, 545] on input "email" at bounding box center [872, 550] width 409 height 31
drag, startPoint x: 810, startPoint y: 554, endPoint x: 824, endPoint y: 550, distance: 14.3
click at [810, 555] on input "email" at bounding box center [872, 550] width 409 height 31
paste input "[EMAIL_ADDRESS][DOMAIN_NAME]"
click at [1119, 405] on div "Driver licence number 037987612 Licence card number Licence state Select NSW VI…" at bounding box center [872, 385] width 867 height 69
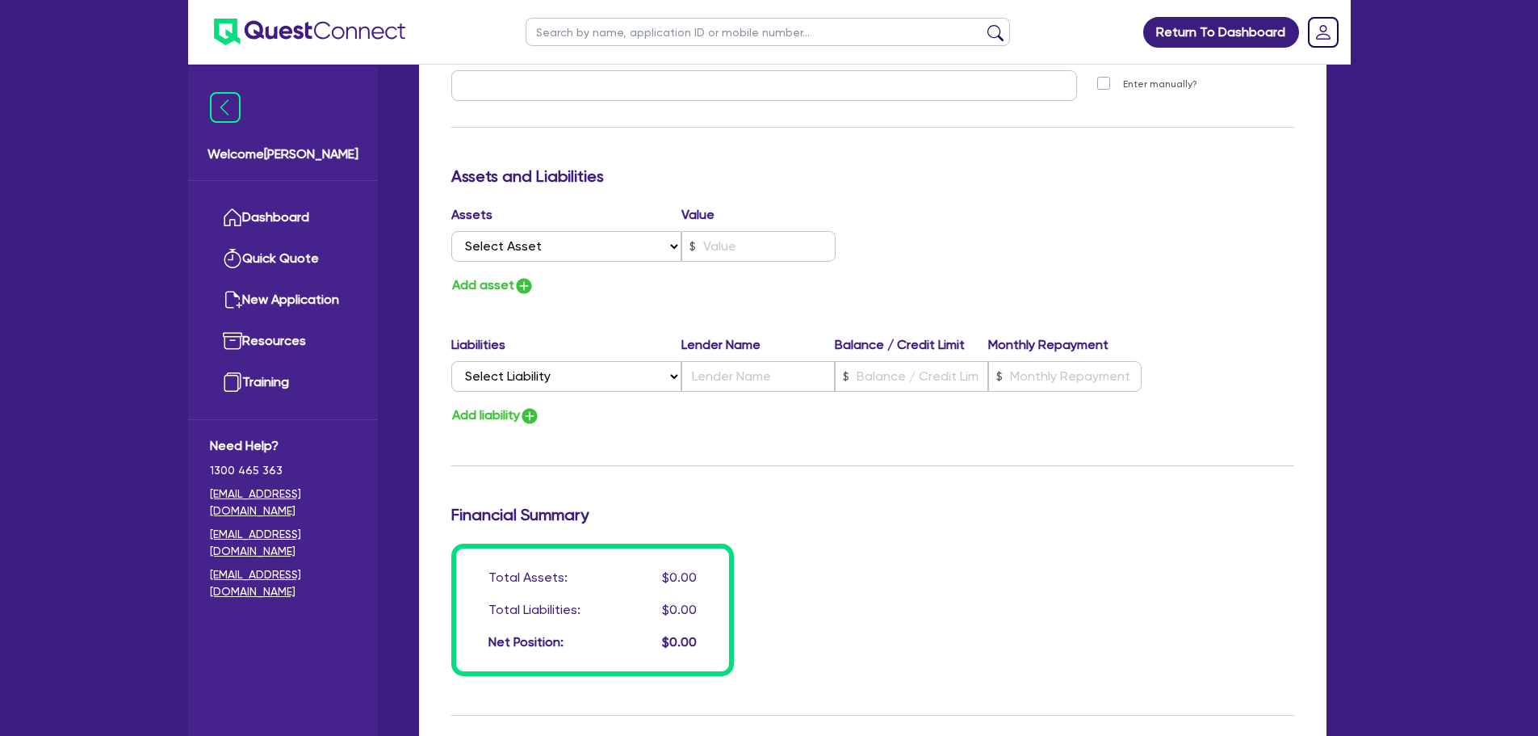
scroll to position [1944, 0]
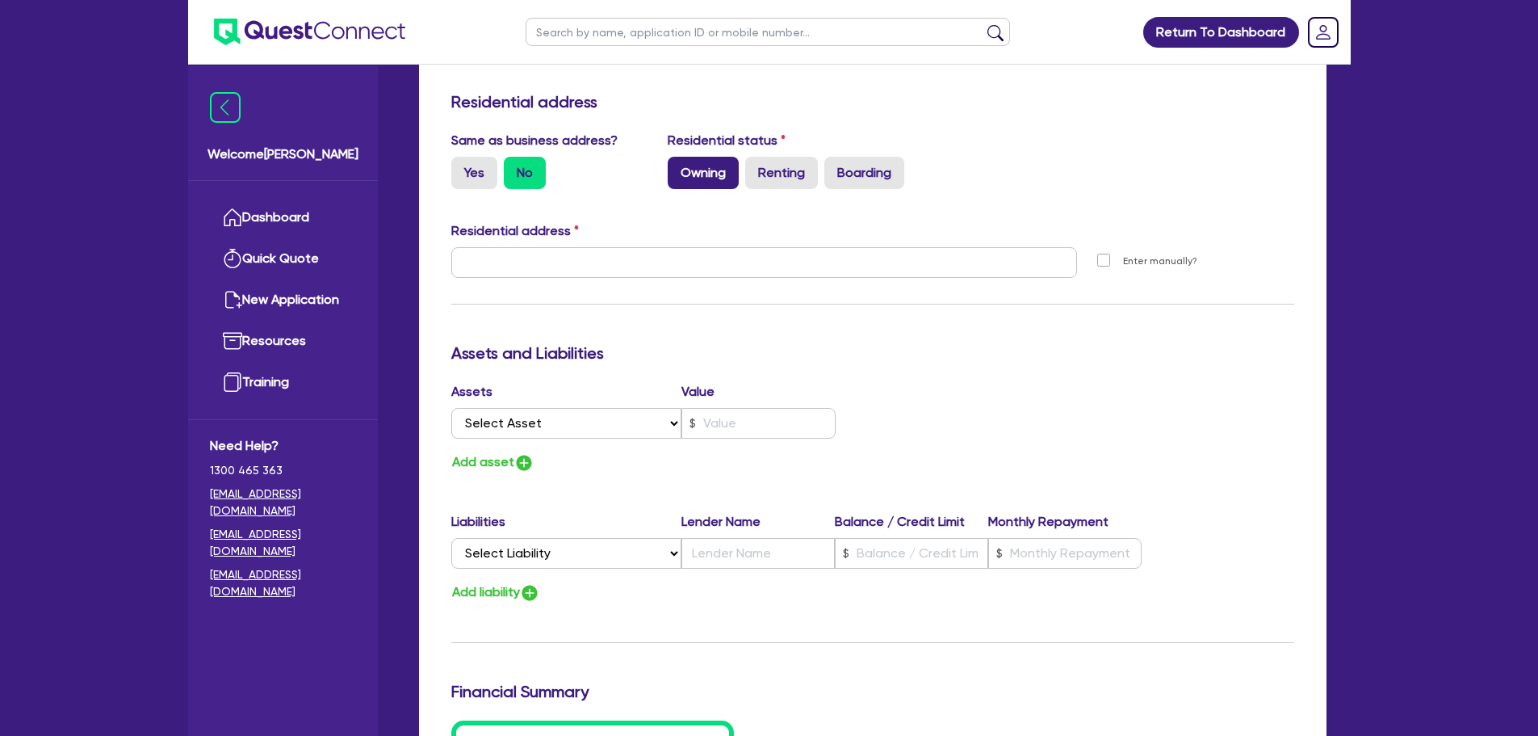
click at [703, 162] on label "Owning" at bounding box center [703, 173] width 71 height 32
click at [678, 162] on input "Owning" at bounding box center [673, 162] width 10 height 10
click at [463, 174] on label "Yes" at bounding box center [474, 173] width 46 height 32
click at [462, 167] on input "Yes" at bounding box center [456, 162] width 10 height 10
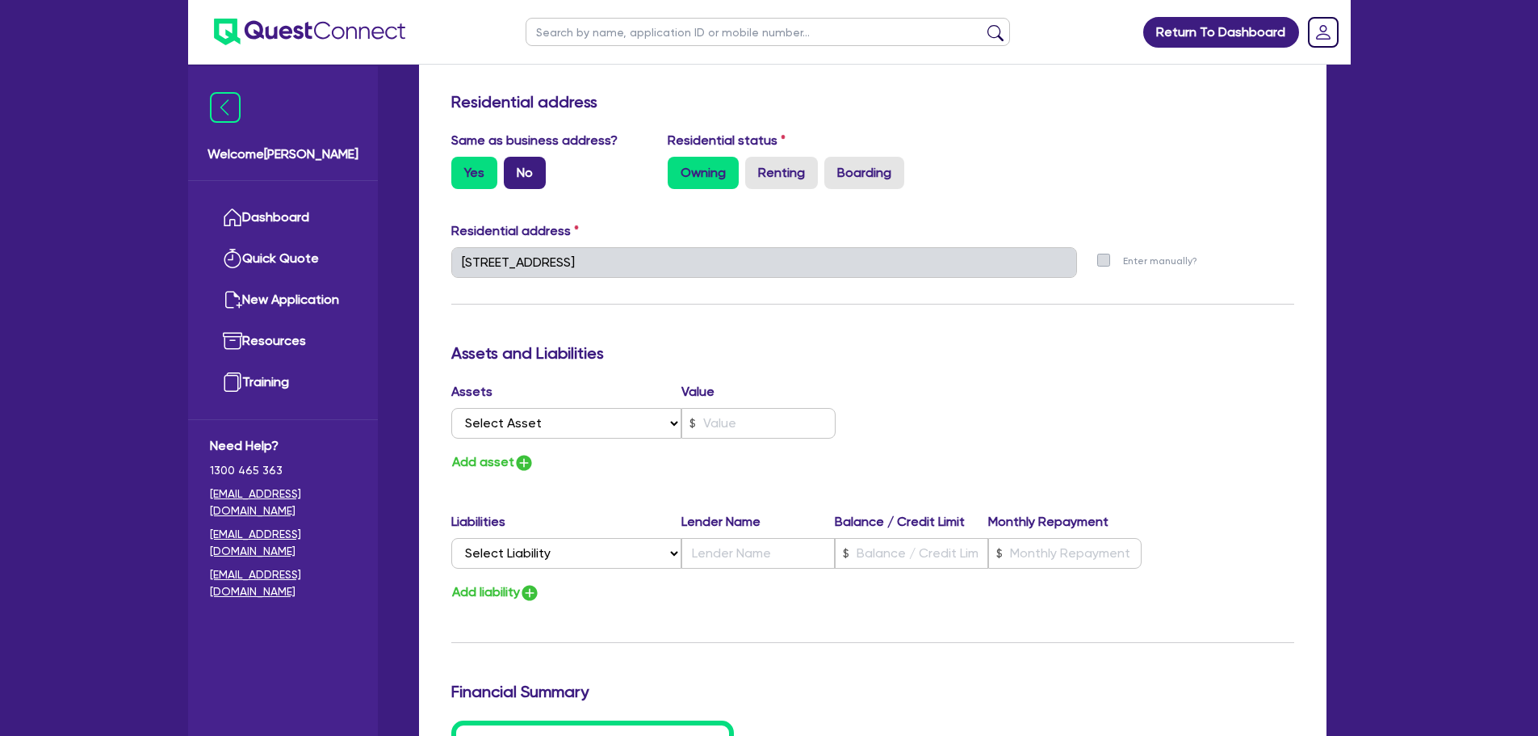
click at [507, 172] on label "No" at bounding box center [525, 173] width 42 height 32
click at [507, 167] on input "No" at bounding box center [509, 162] width 10 height 10
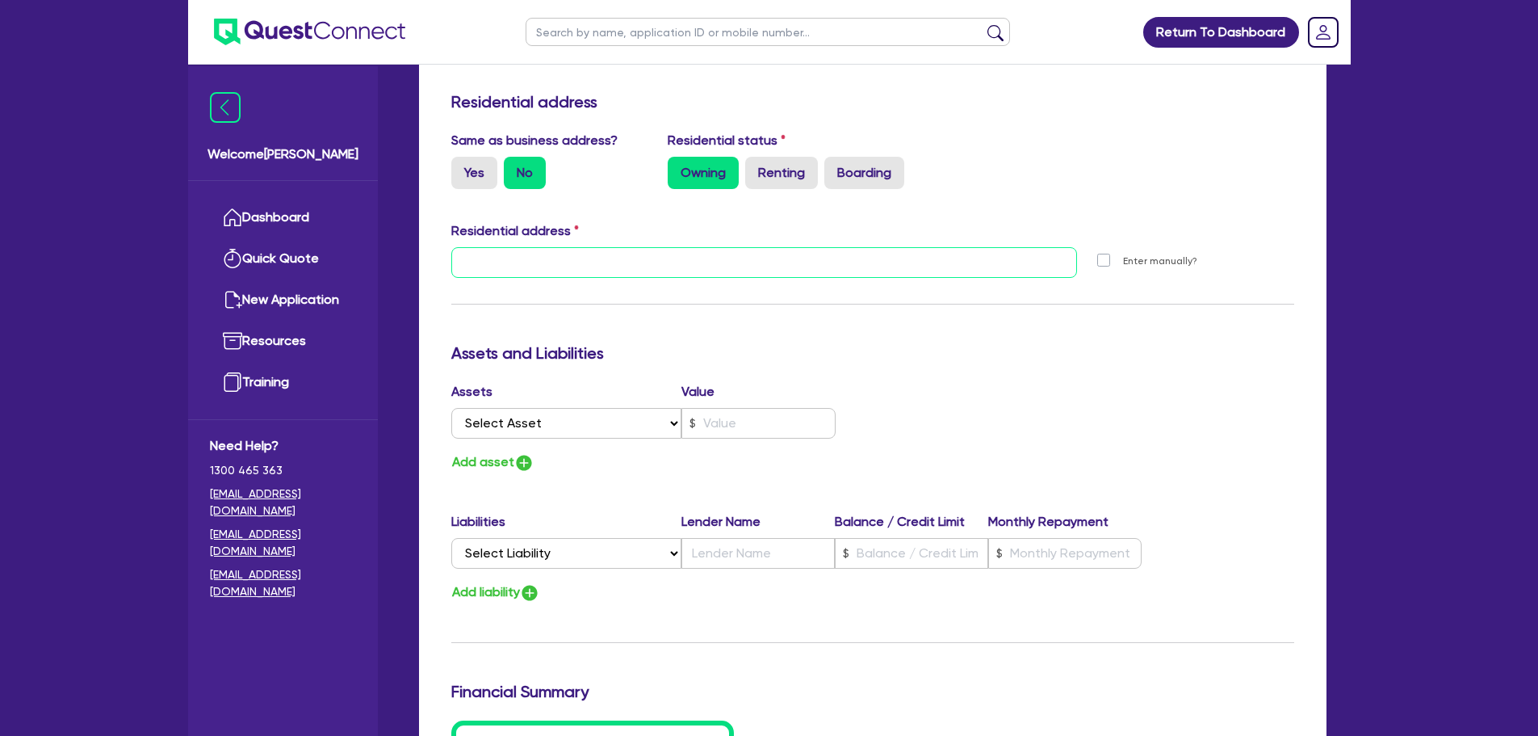
click at [564, 275] on input "text" at bounding box center [764, 262] width 627 height 31
click at [777, 295] on div "Update residential status for Director #2 Boarding is only acceptable when the …" at bounding box center [872, 255] width 843 height 1194
click at [459, 164] on input "Yes" at bounding box center [456, 162] width 10 height 10
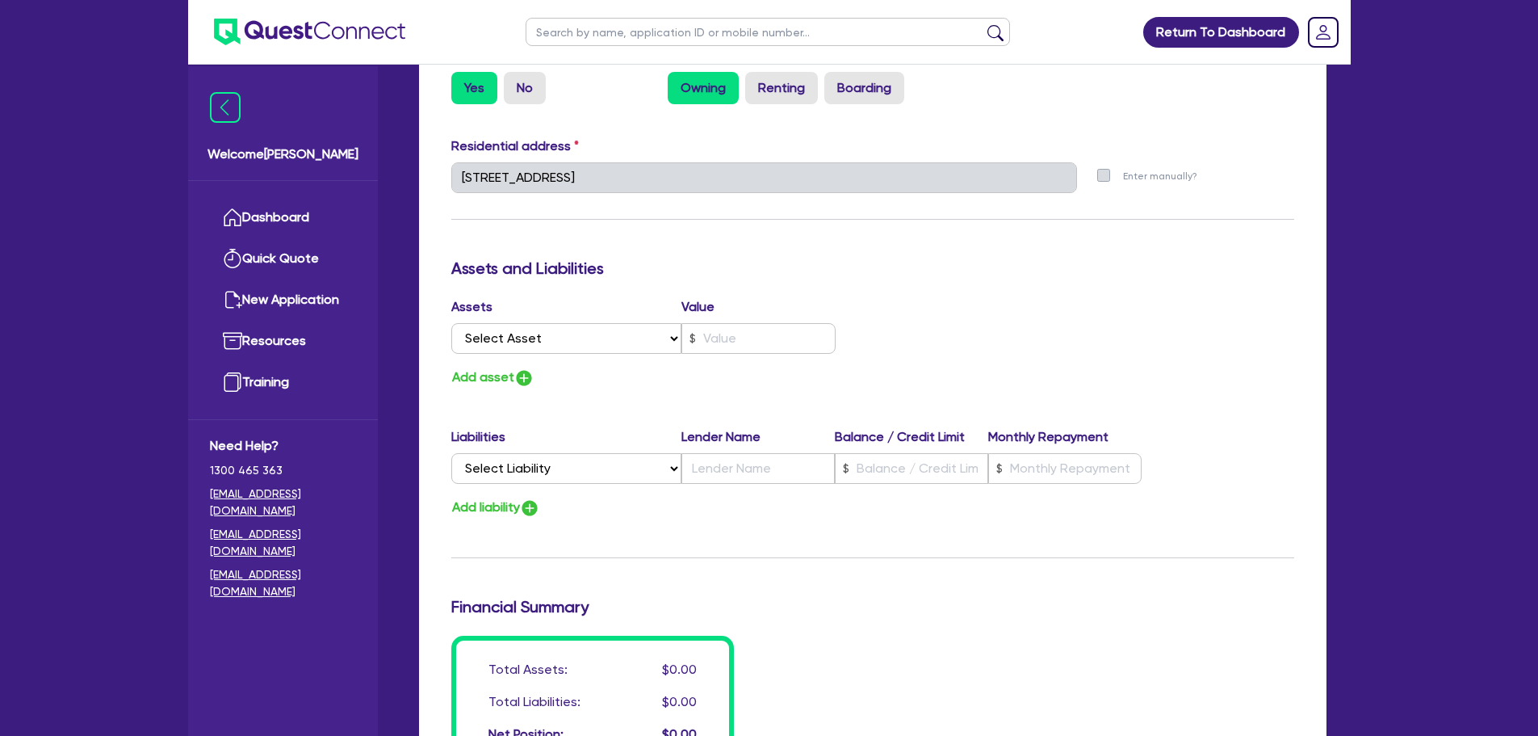
scroll to position [2267, 0]
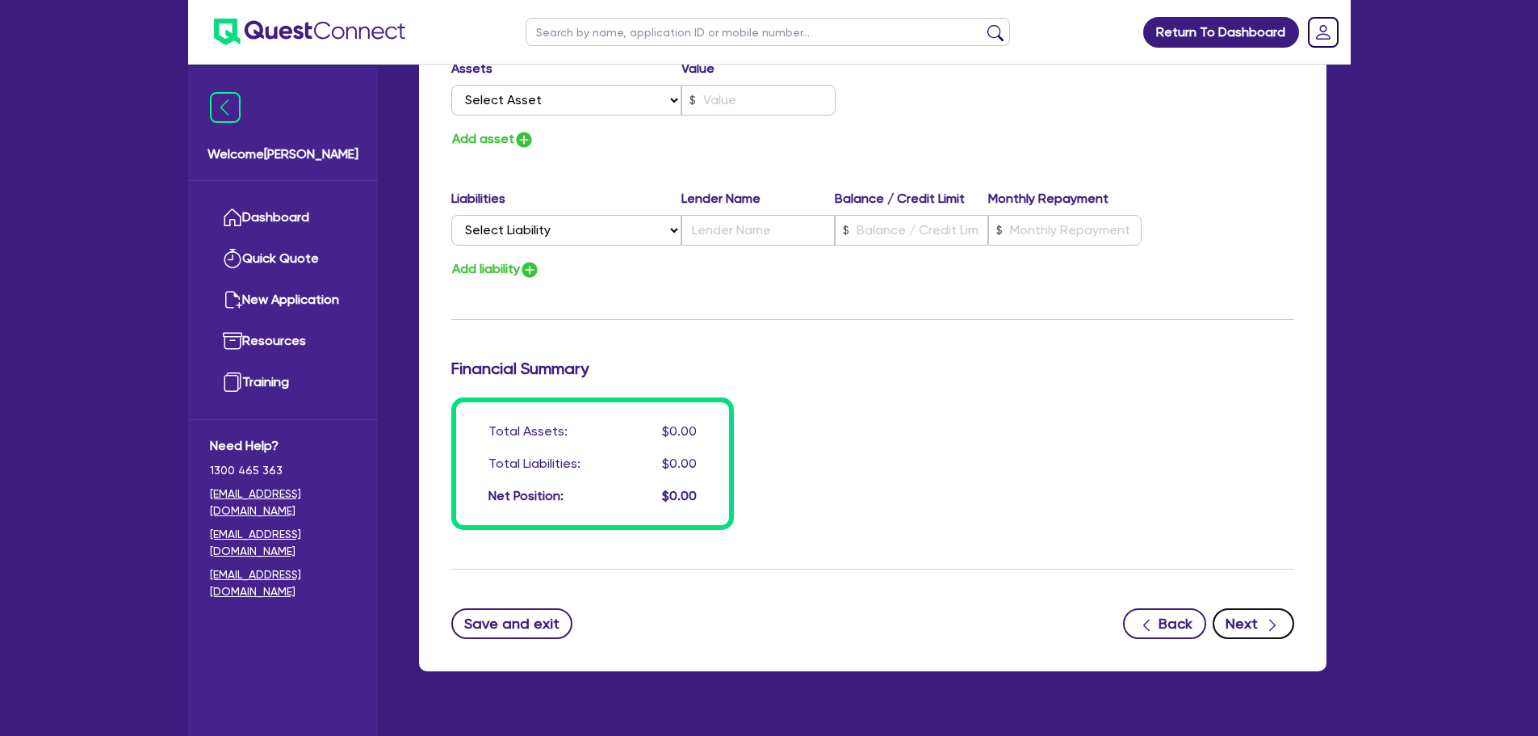
click at [1278, 626] on icon "button" at bounding box center [1273, 625] width 16 height 16
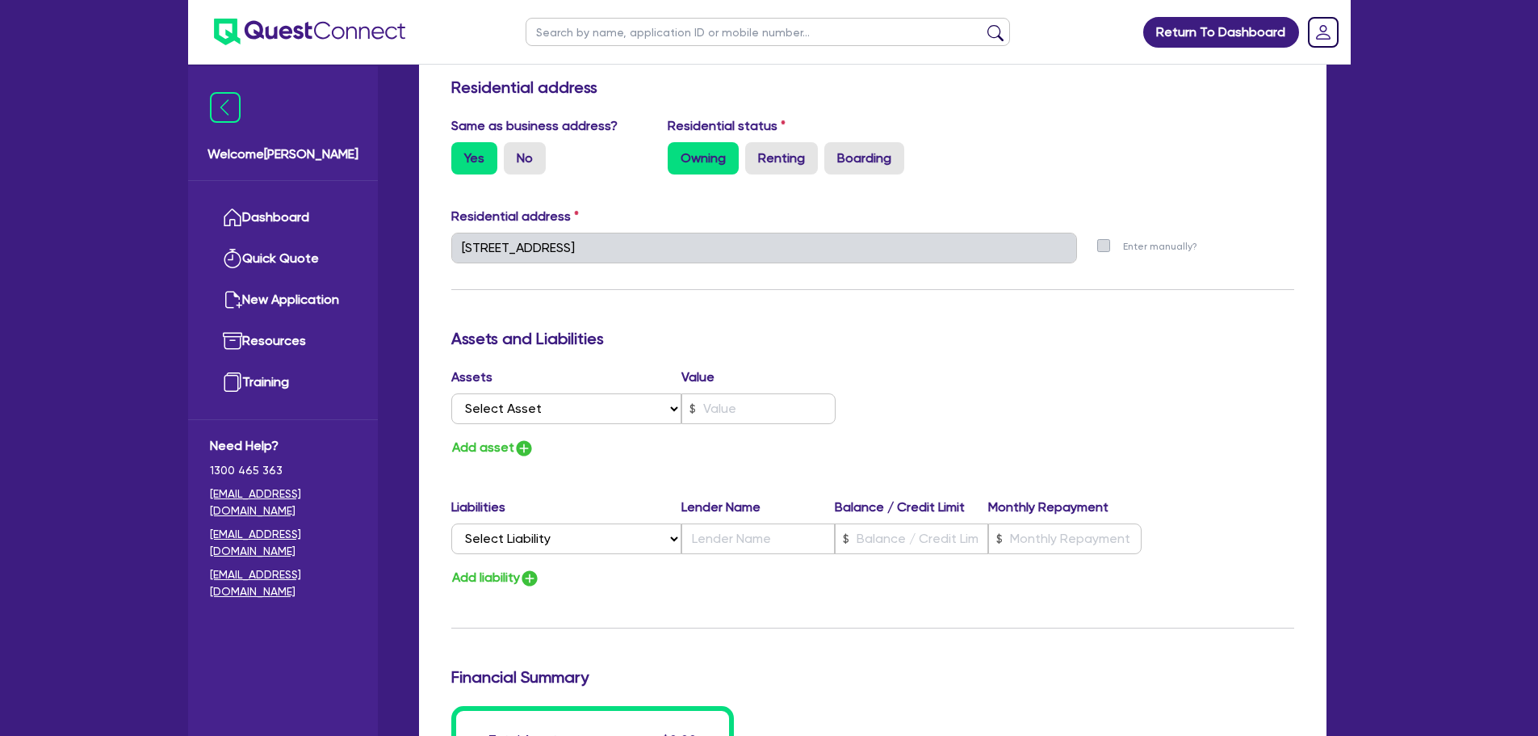
scroll to position [1559, 0]
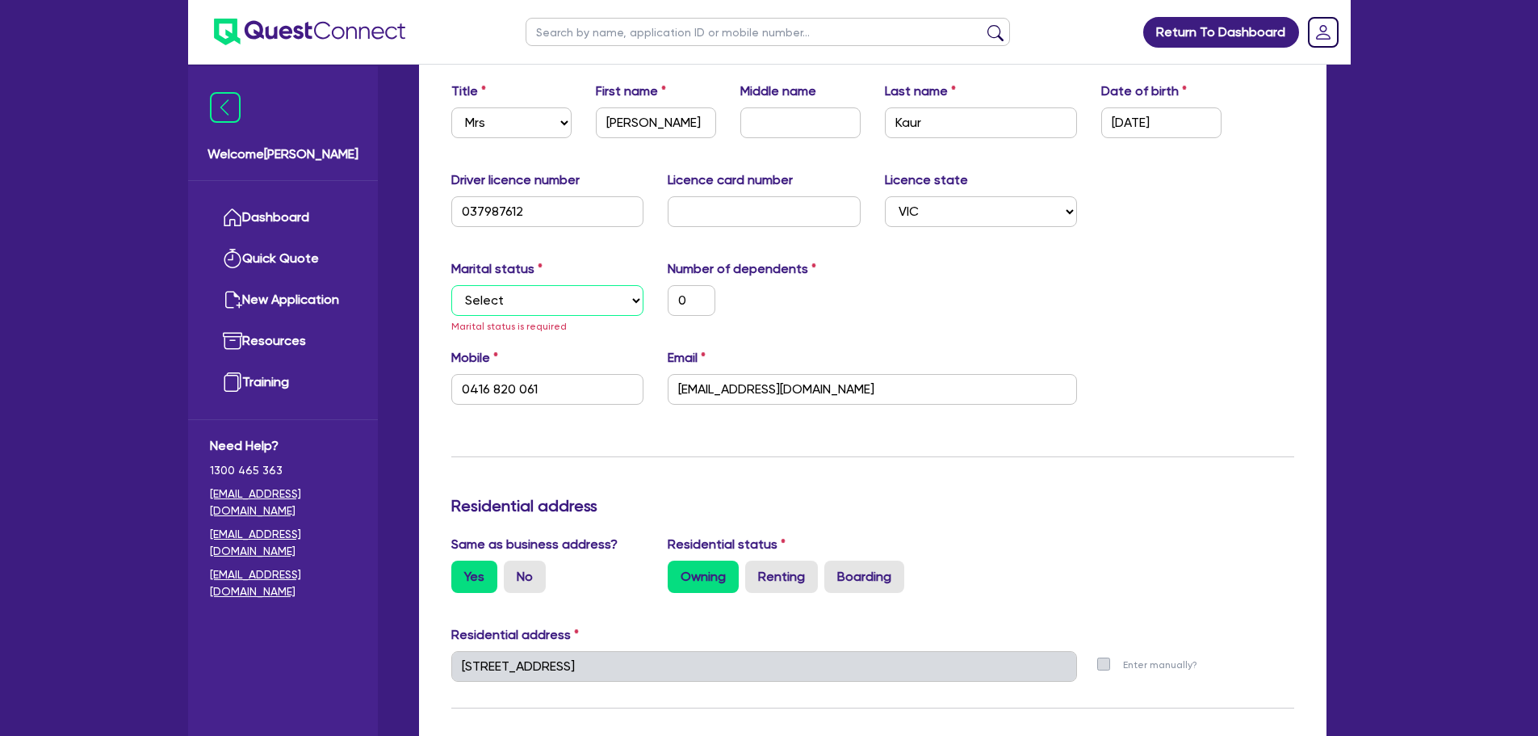
click at [571, 305] on select "Select Single Married De Facto / Partner" at bounding box center [547, 300] width 193 height 31
click at [451, 285] on select "Select Single Married De Facto / Partner" at bounding box center [547, 300] width 193 height 31
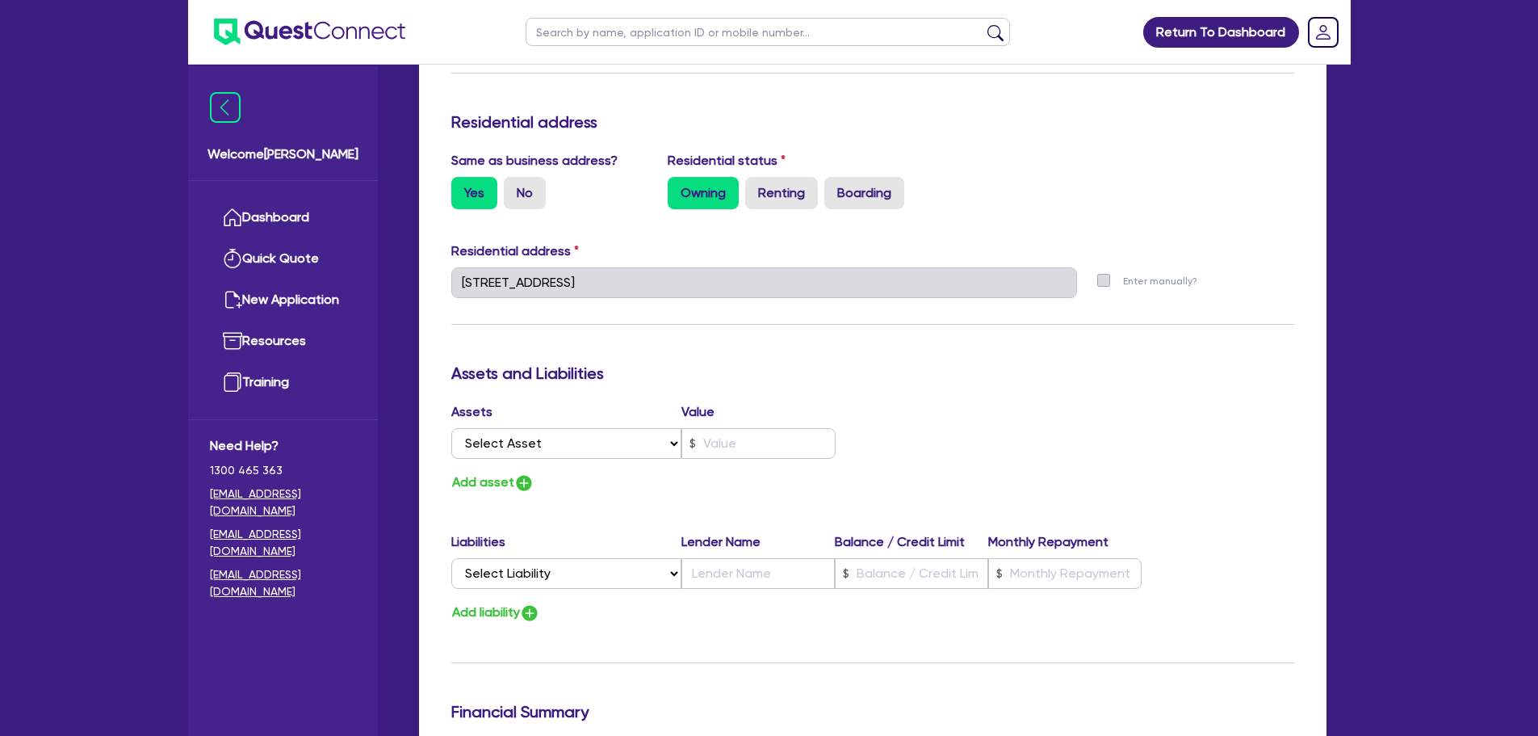
scroll to position [2205, 0]
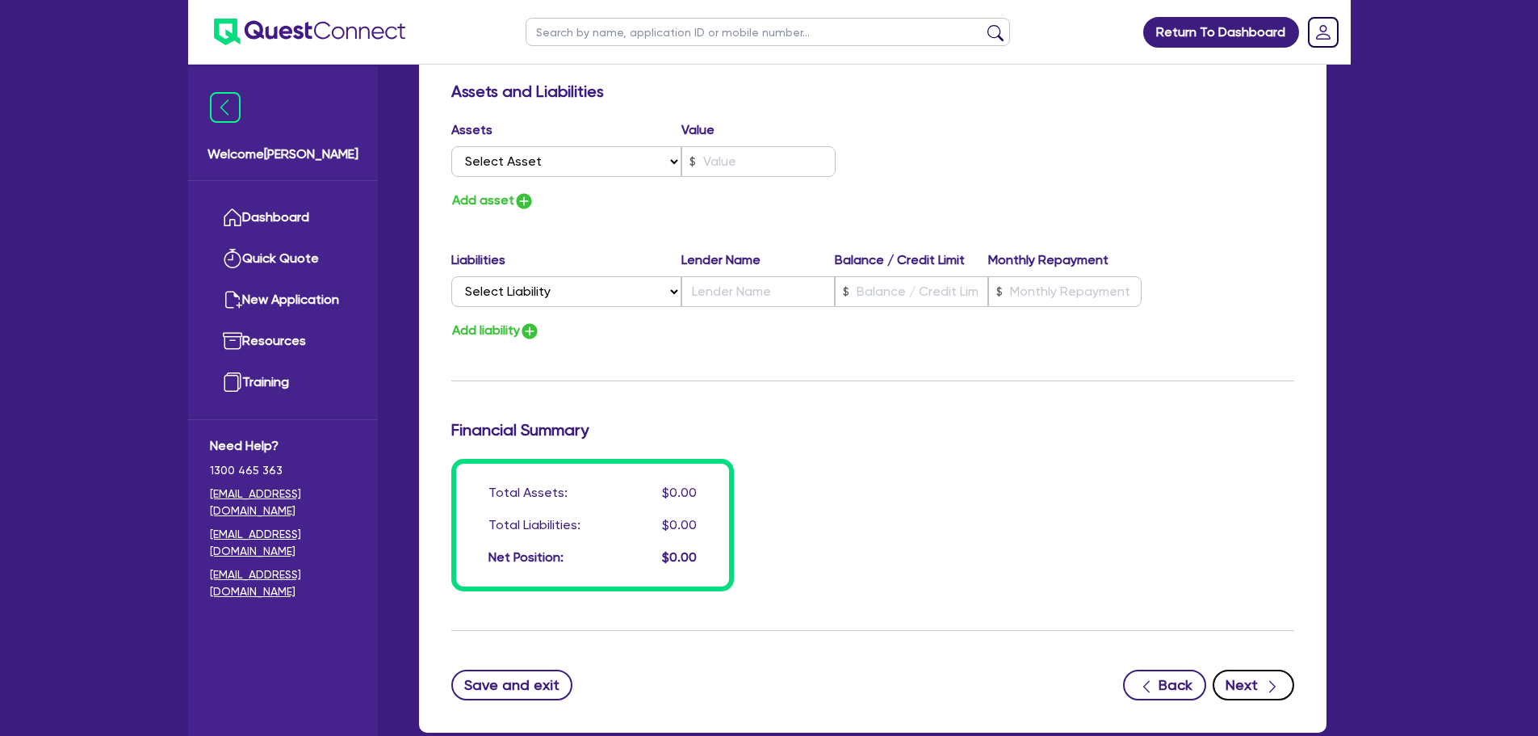
click at [1237, 676] on button "Next" at bounding box center [1254, 684] width 82 height 31
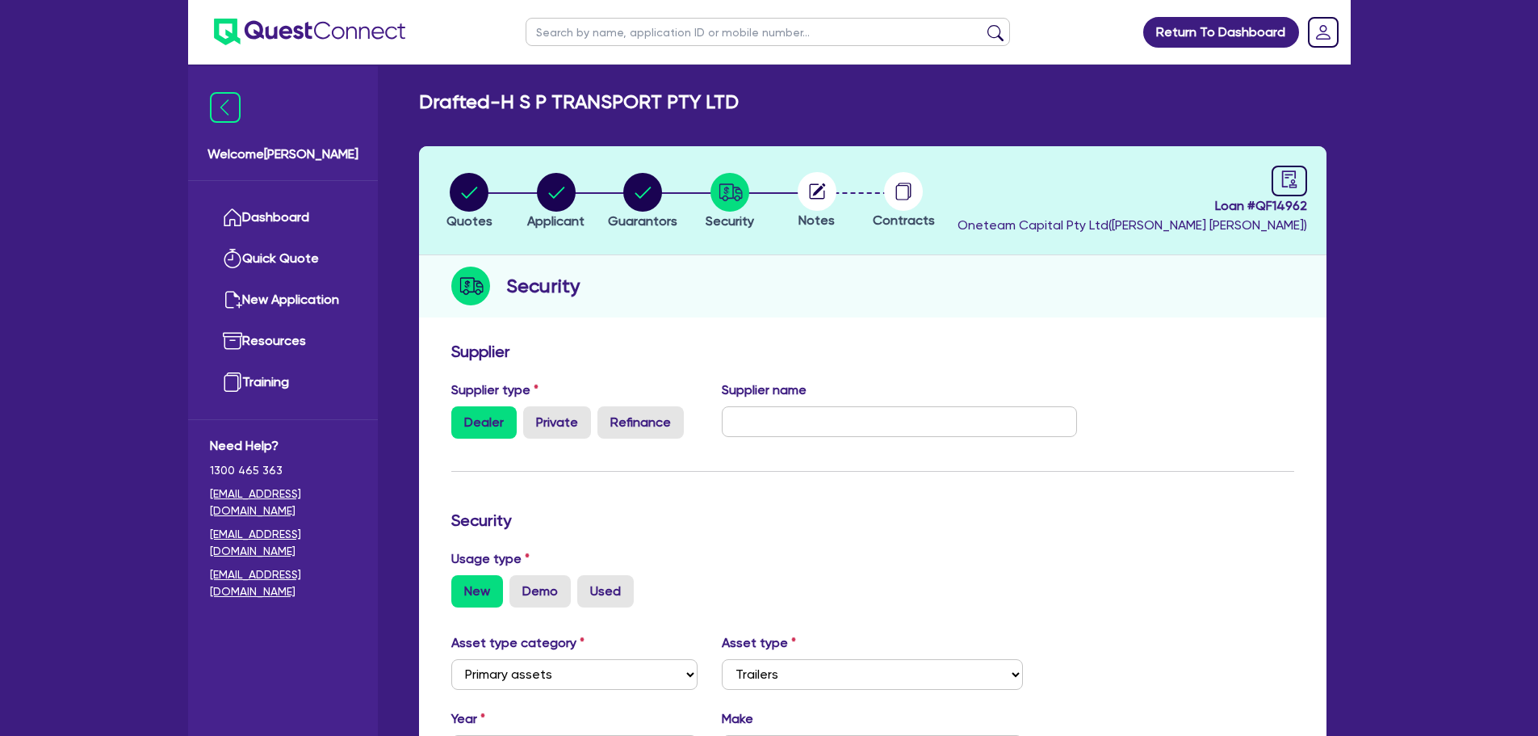
drag, startPoint x: 770, startPoint y: 392, endPoint x: 787, endPoint y: 424, distance: 36.5
click at [783, 418] on div "Supplier name" at bounding box center [900, 409] width 380 height 58
drag, startPoint x: 787, startPoint y: 424, endPoint x: 833, endPoint y: 437, distance: 47.8
click at [787, 426] on input "text" at bounding box center [899, 421] width 355 height 31
drag, startPoint x: 1065, startPoint y: 440, endPoint x: 1068, endPoint y: 448, distance: 8.4
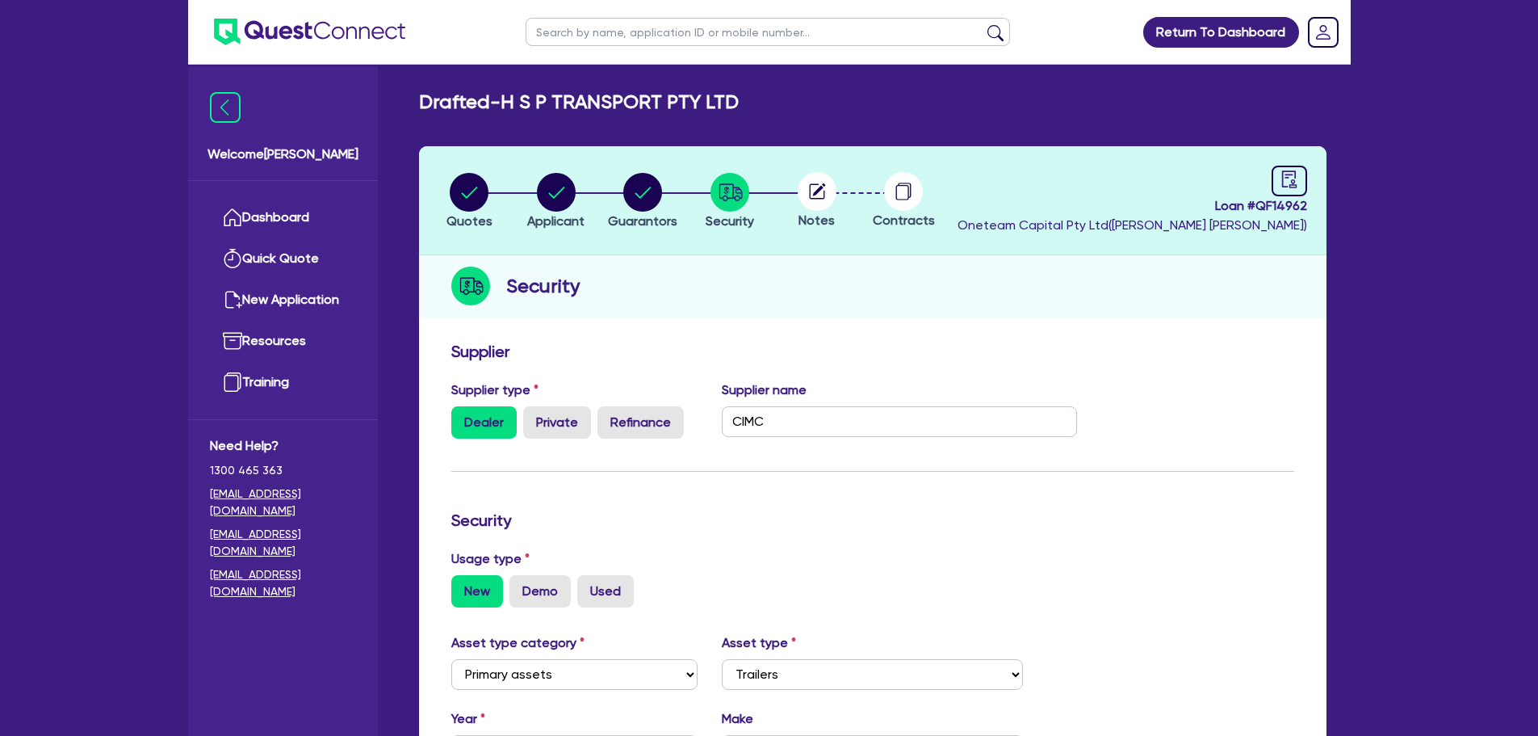
click at [1068, 443] on div "Supplier type Dealer Private Refinance Supplier name CIMC" at bounding box center [764, 415] width 651 height 71
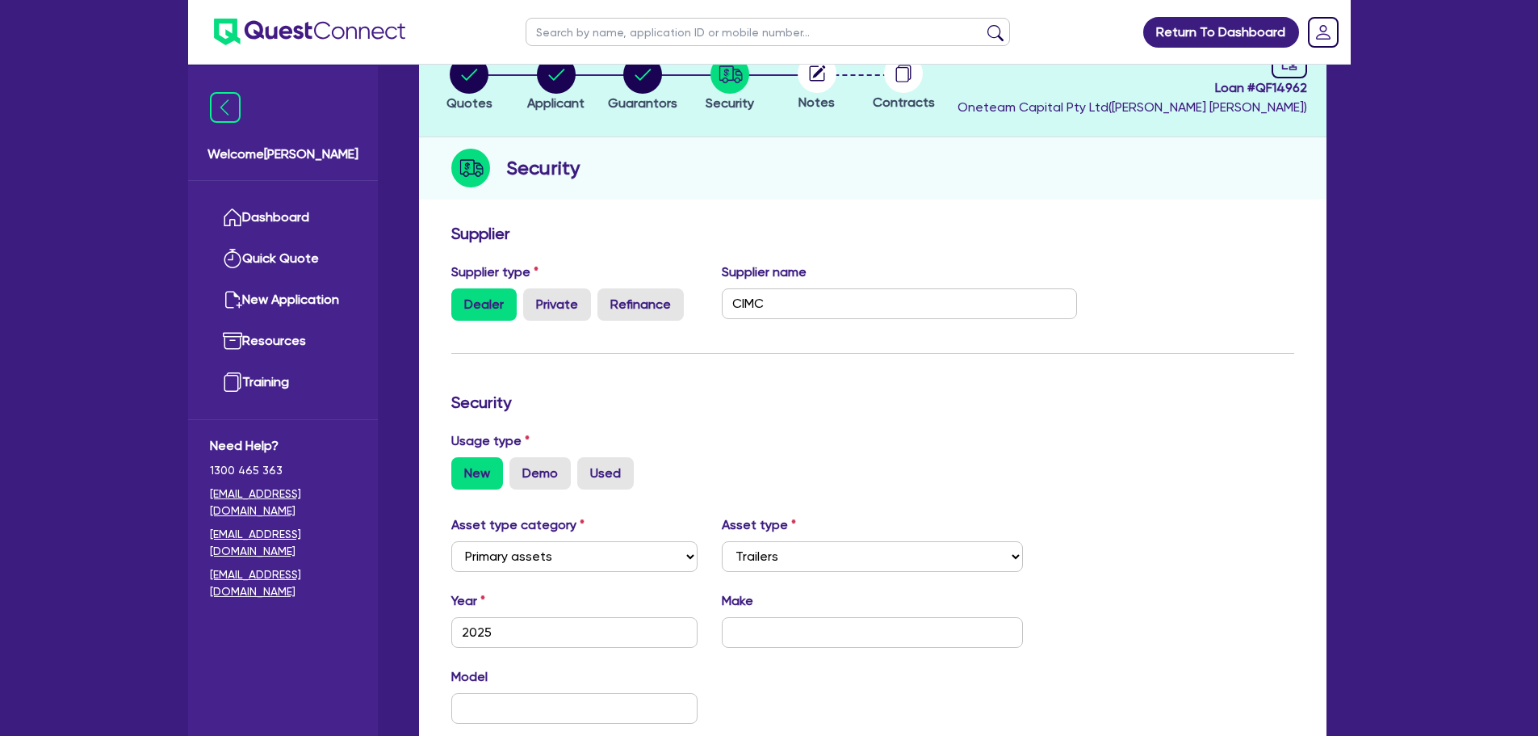
scroll to position [323, 0]
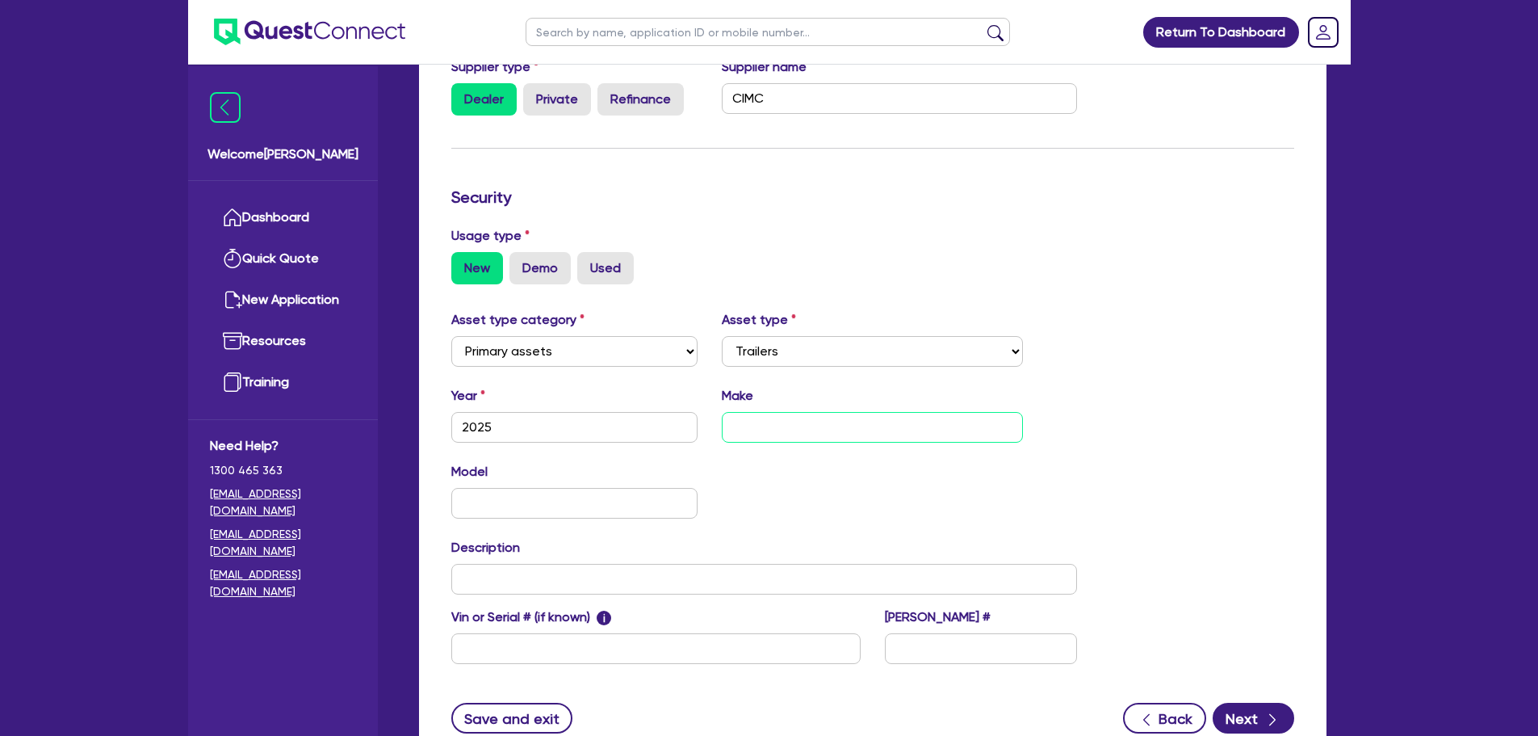
click at [901, 413] on input "text" at bounding box center [872, 427] width 301 height 31
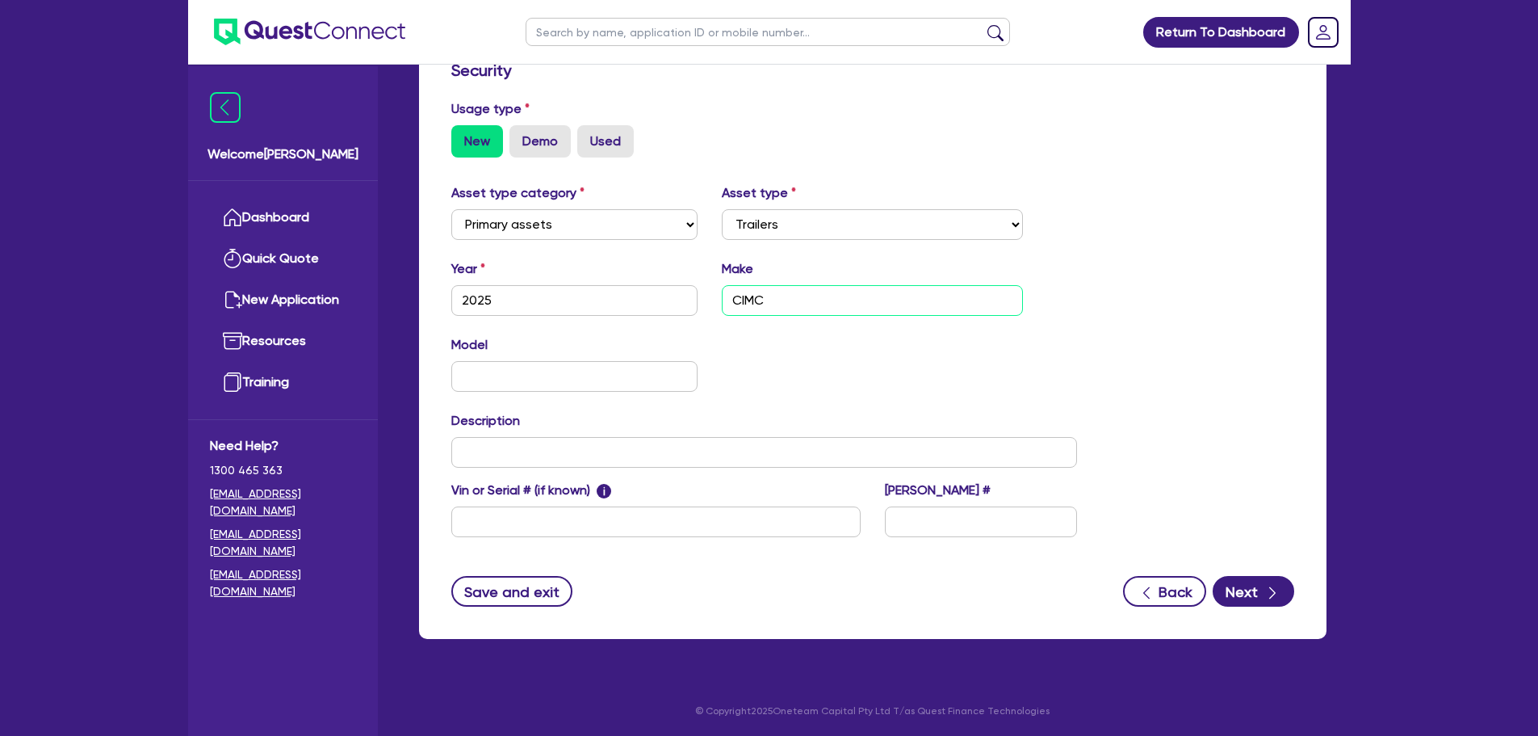
scroll to position [451, 0]
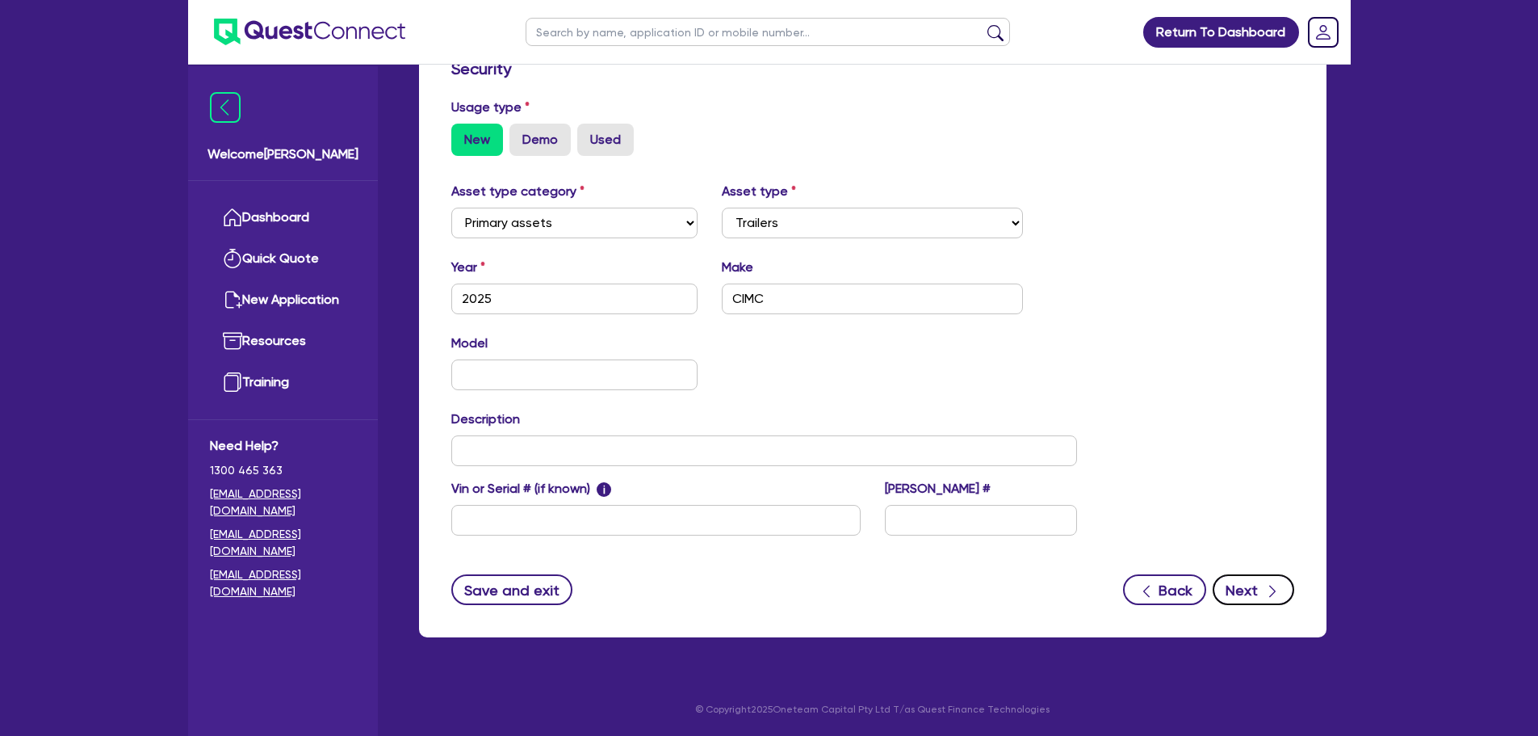
click at [1286, 581] on button "Next" at bounding box center [1254, 589] width 82 height 31
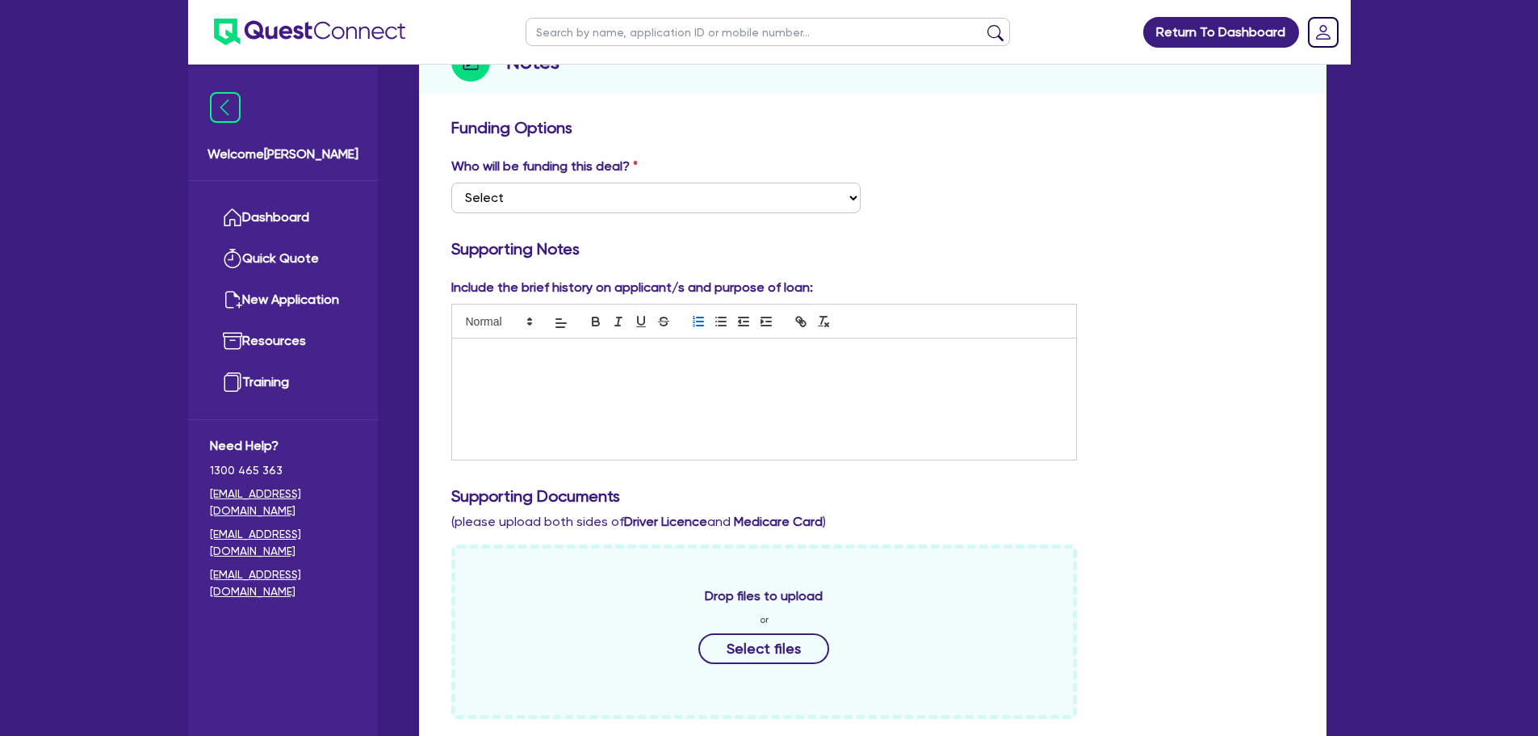
scroll to position [242, 0]
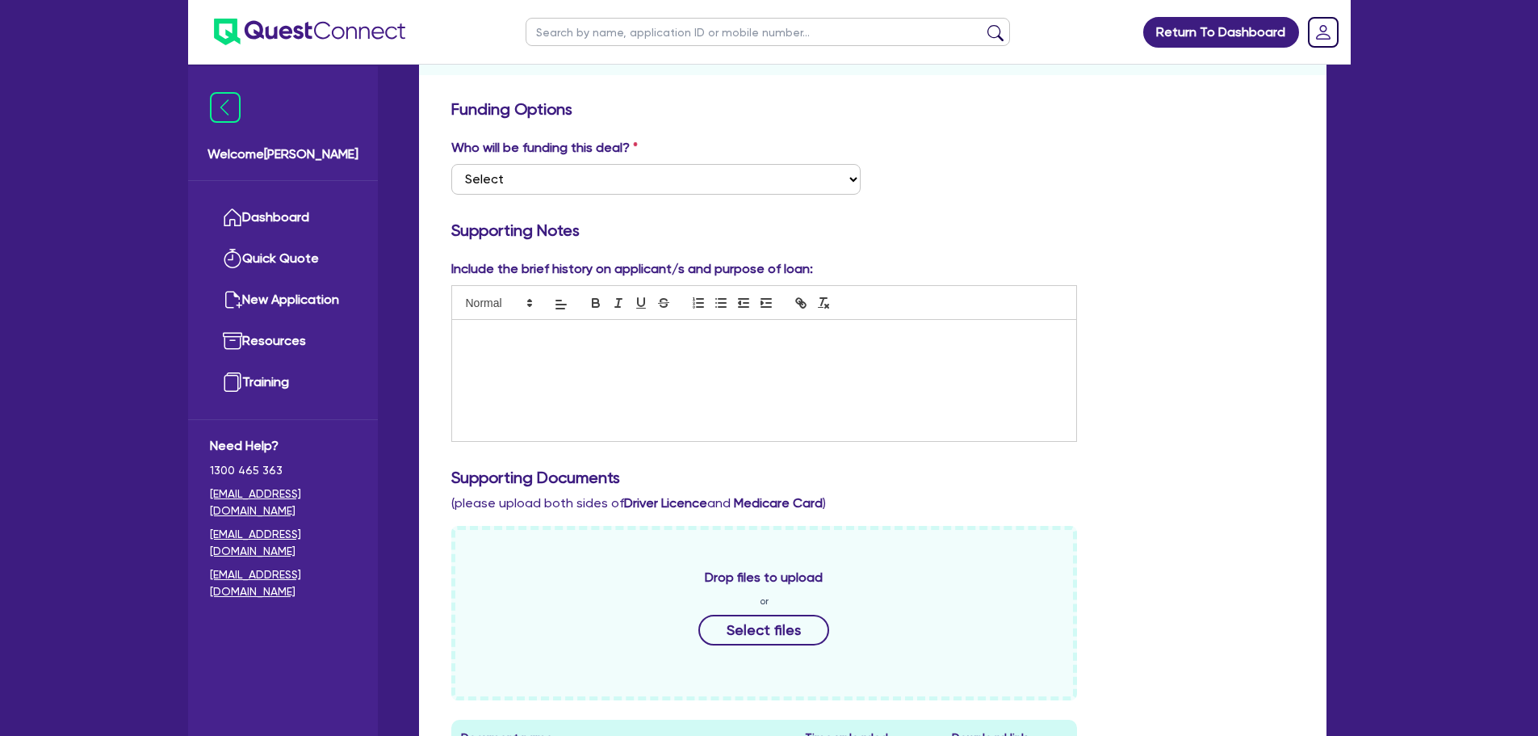
click at [687, 195] on div "Who will be funding this deal? Select I want Quest to fund 100% I will fund 100…" at bounding box center [872, 172] width 867 height 69
click at [690, 192] on select "Select I want Quest to fund 100% I will fund 100% I will co-fund with Quest Oth…" at bounding box center [655, 179] width 409 height 31
click at [451, 164] on select "Select I want Quest to fund 100% I will fund 100% I will co-fund with Quest Oth…" at bounding box center [655, 179] width 409 height 31
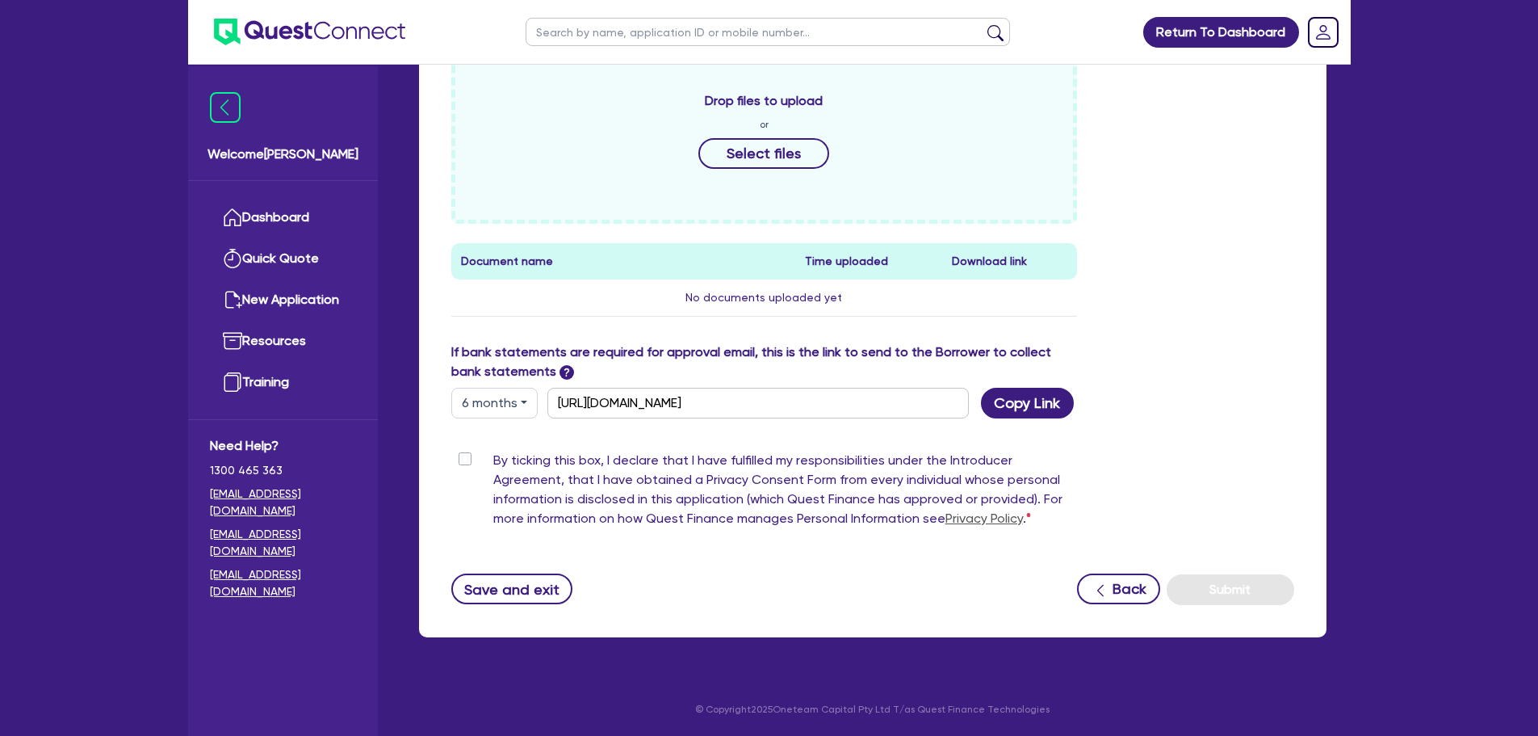
click at [493, 464] on label "By ticking this box, I declare that I have fulfilled my responsibilities under …" at bounding box center [785, 493] width 585 height 84
click at [464, 464] on input "By ticking this box, I declare that I have fulfilled my responsibilities under …" at bounding box center [457, 458] width 13 height 15
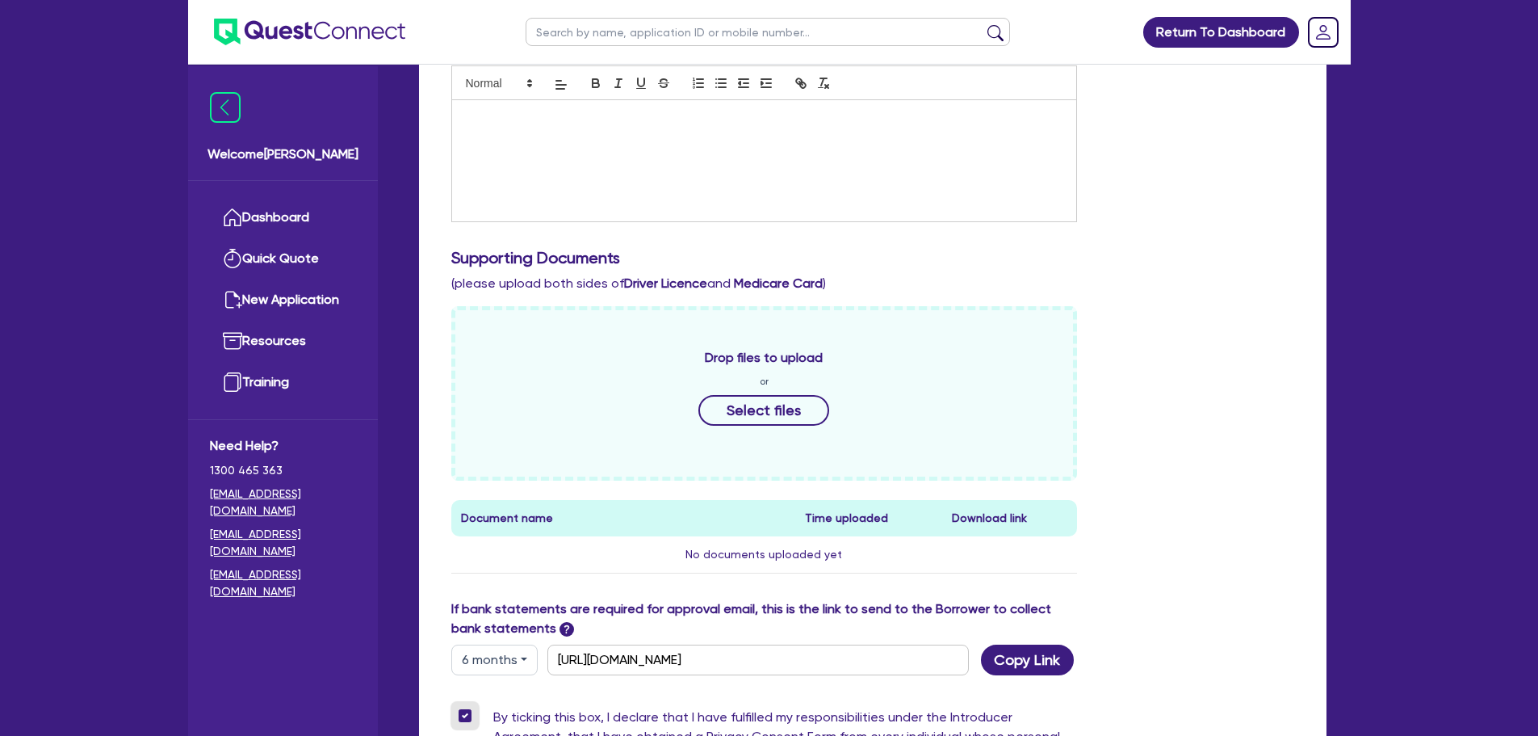
scroll to position [153, 0]
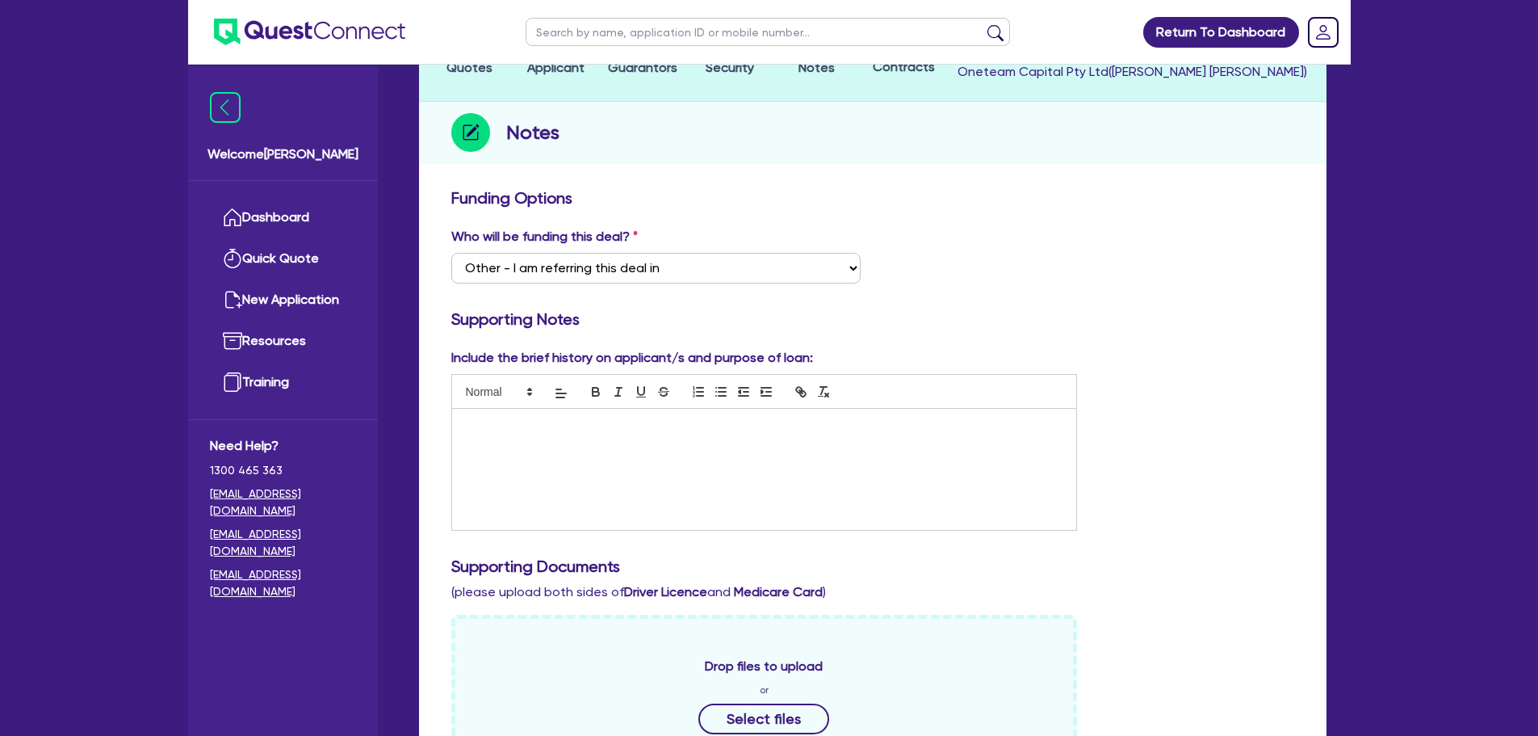
click at [601, 483] on div at bounding box center [764, 469] width 625 height 121
click at [1315, 397] on div "Funding Options Who will be funding this deal? Select I want Quest to fund 100%…" at bounding box center [873, 691] width 908 height 1022
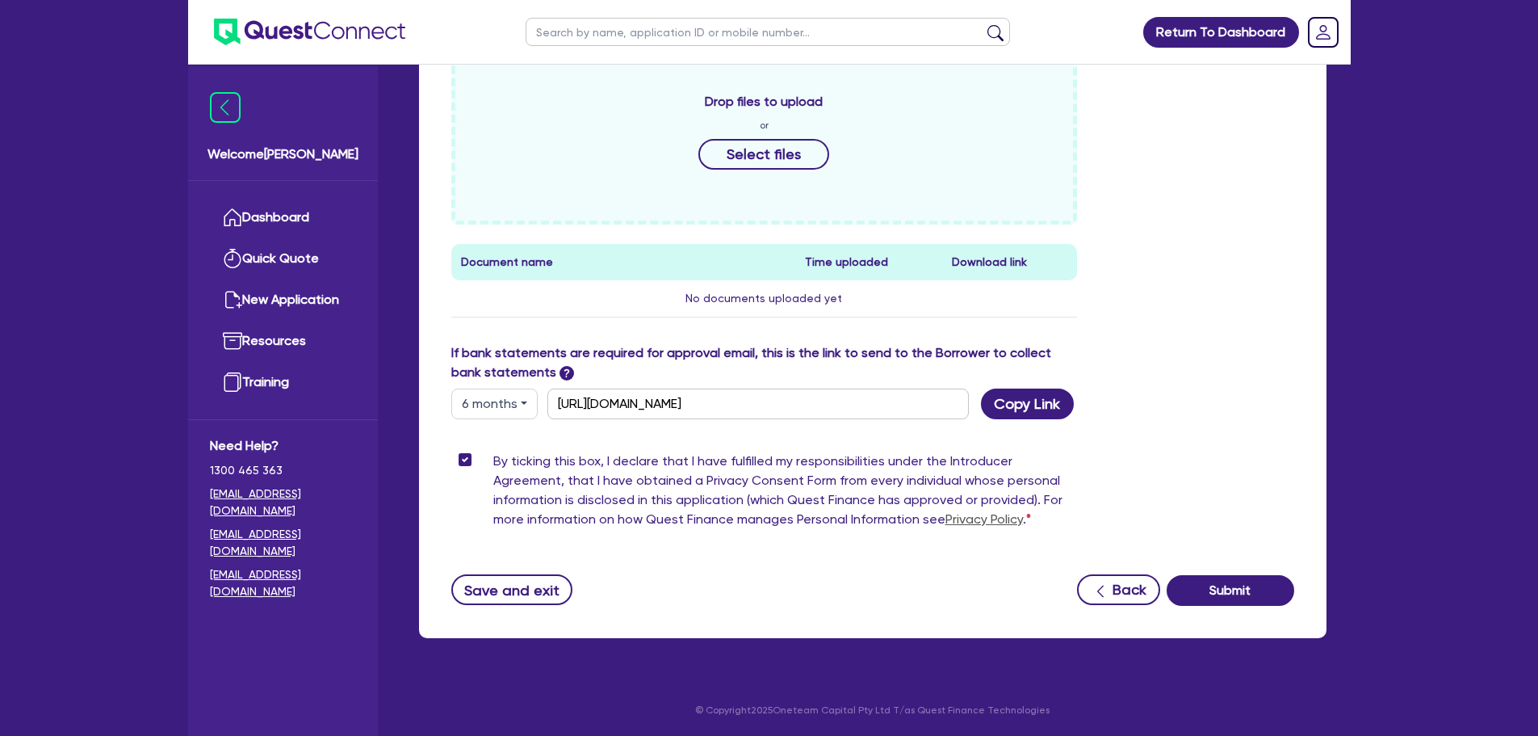
scroll to position [719, 0]
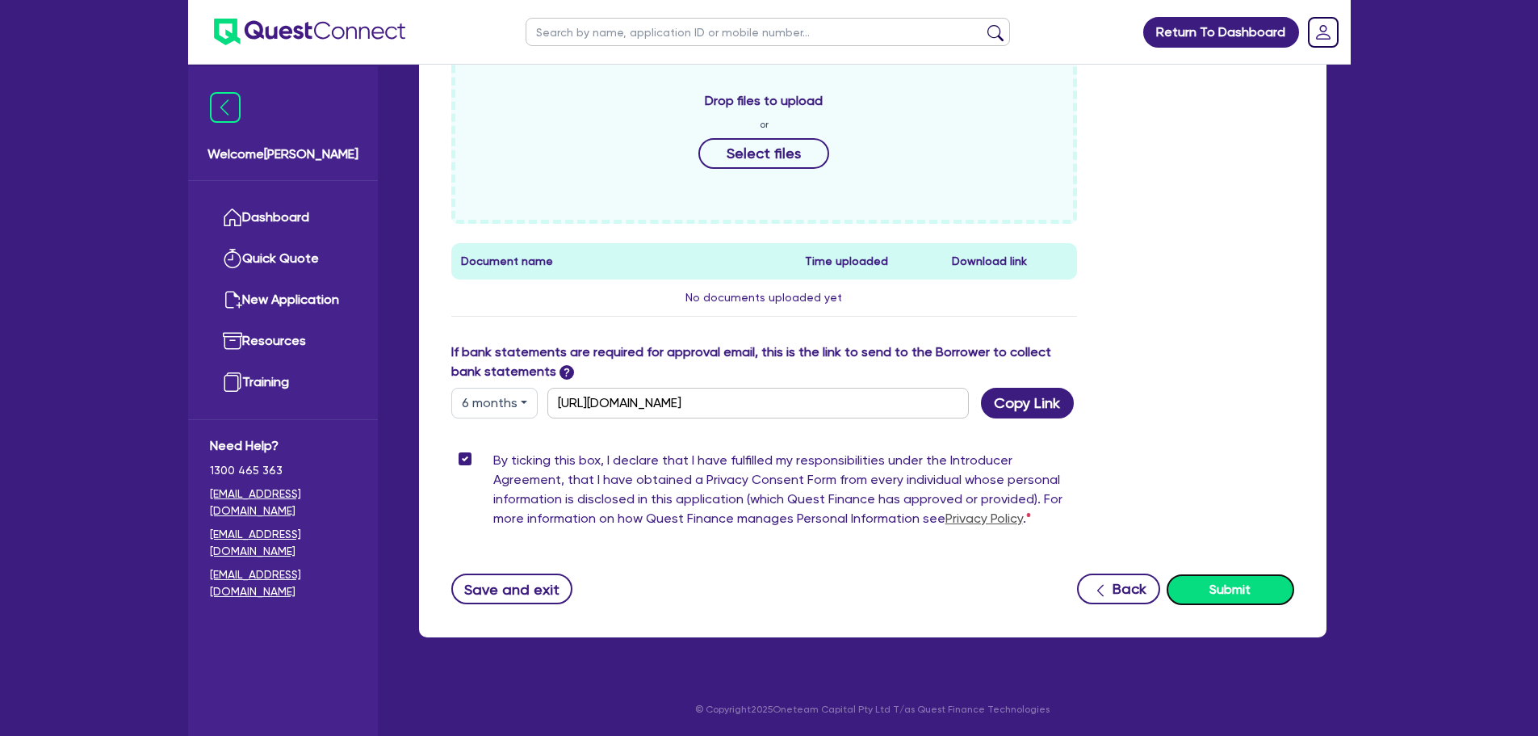
click at [1216, 591] on button "Submit" at bounding box center [1231, 589] width 128 height 31
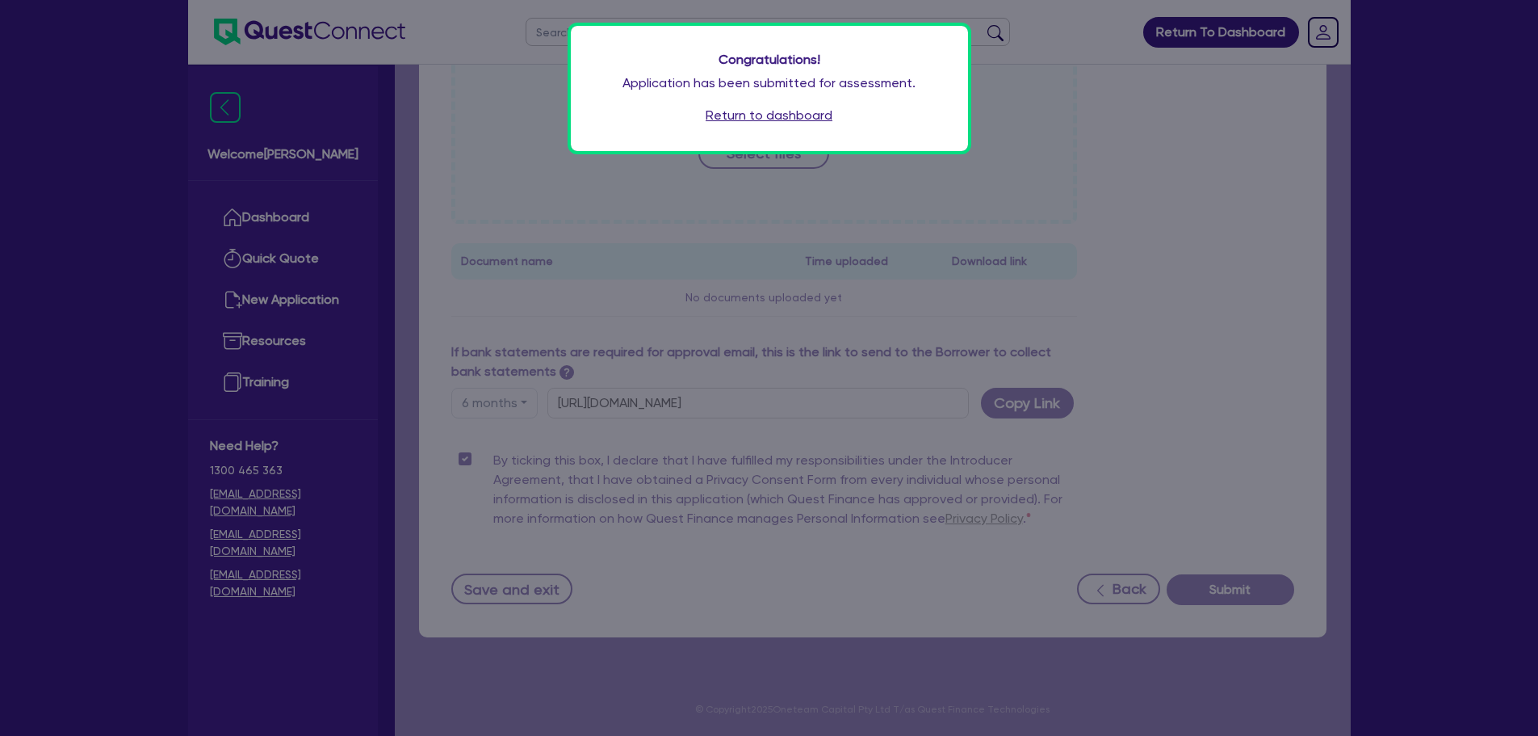
click at [770, 115] on link "Return to dashboard" at bounding box center [769, 115] width 127 height 19
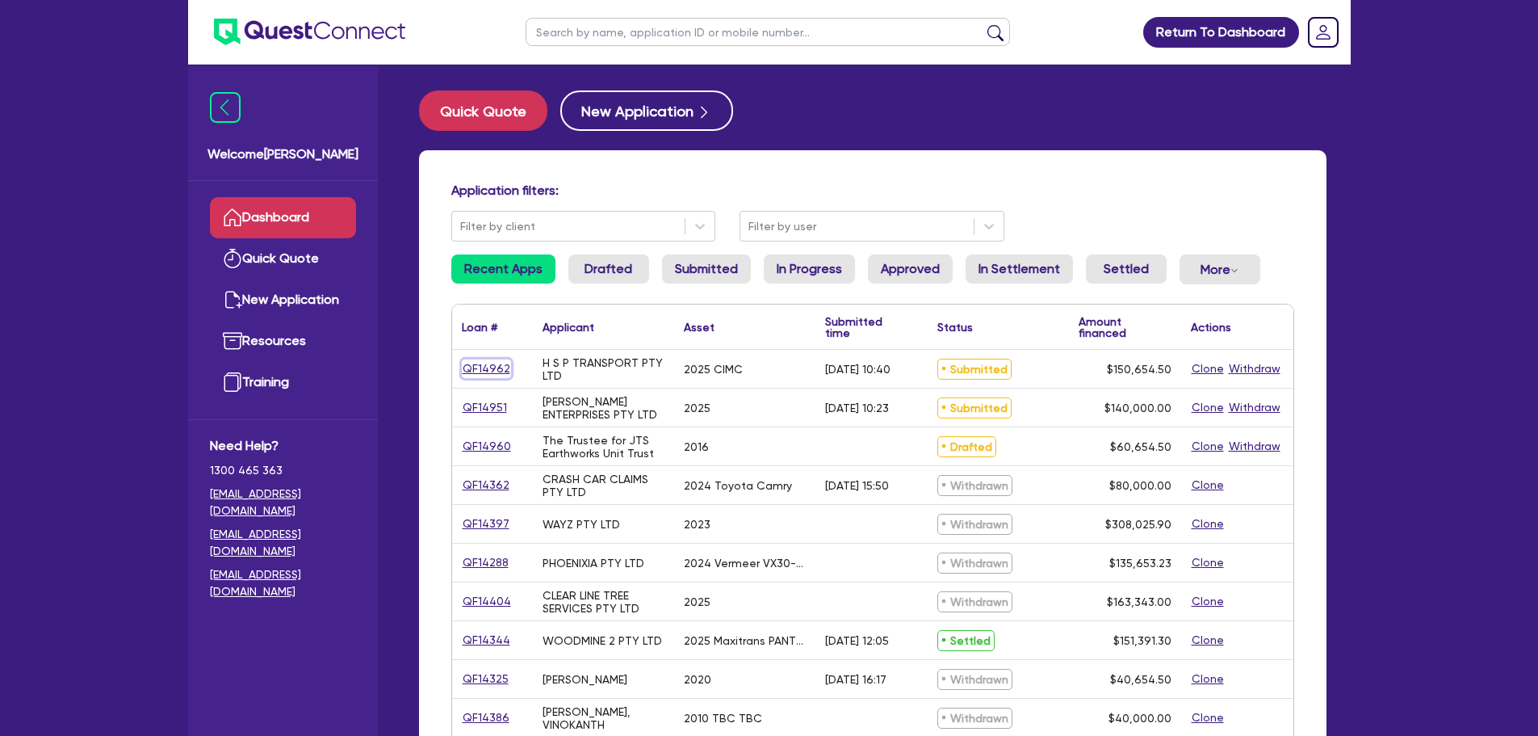
click at [490, 370] on link "QF14962" at bounding box center [486, 368] width 49 height 19
select select "PRIMARY_ASSETS"
select select "TRAILERS"
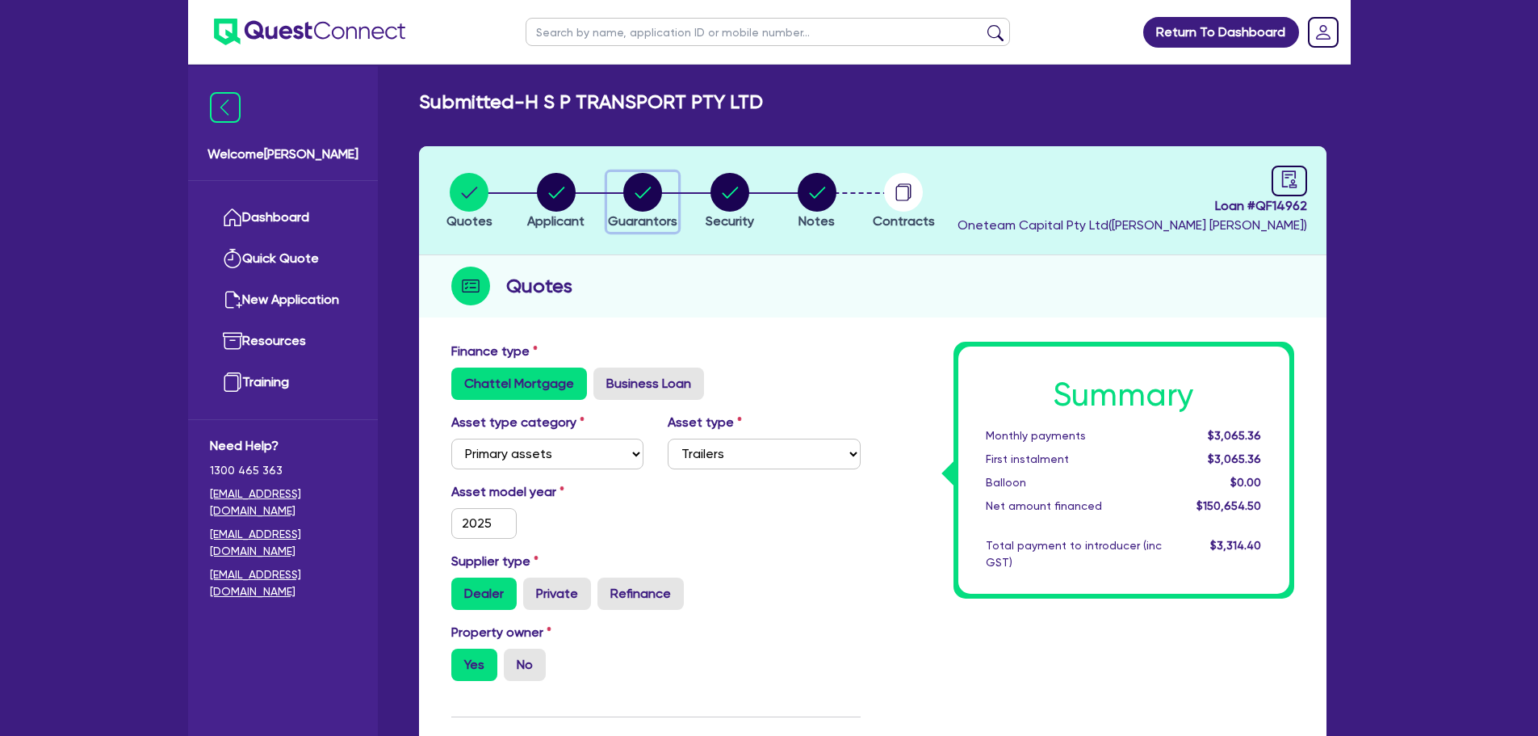
click at [651, 192] on circle "button" at bounding box center [642, 192] width 39 height 39
select select "MR"
select select "VIC"
select select "SINGLE"
select select "MRS"
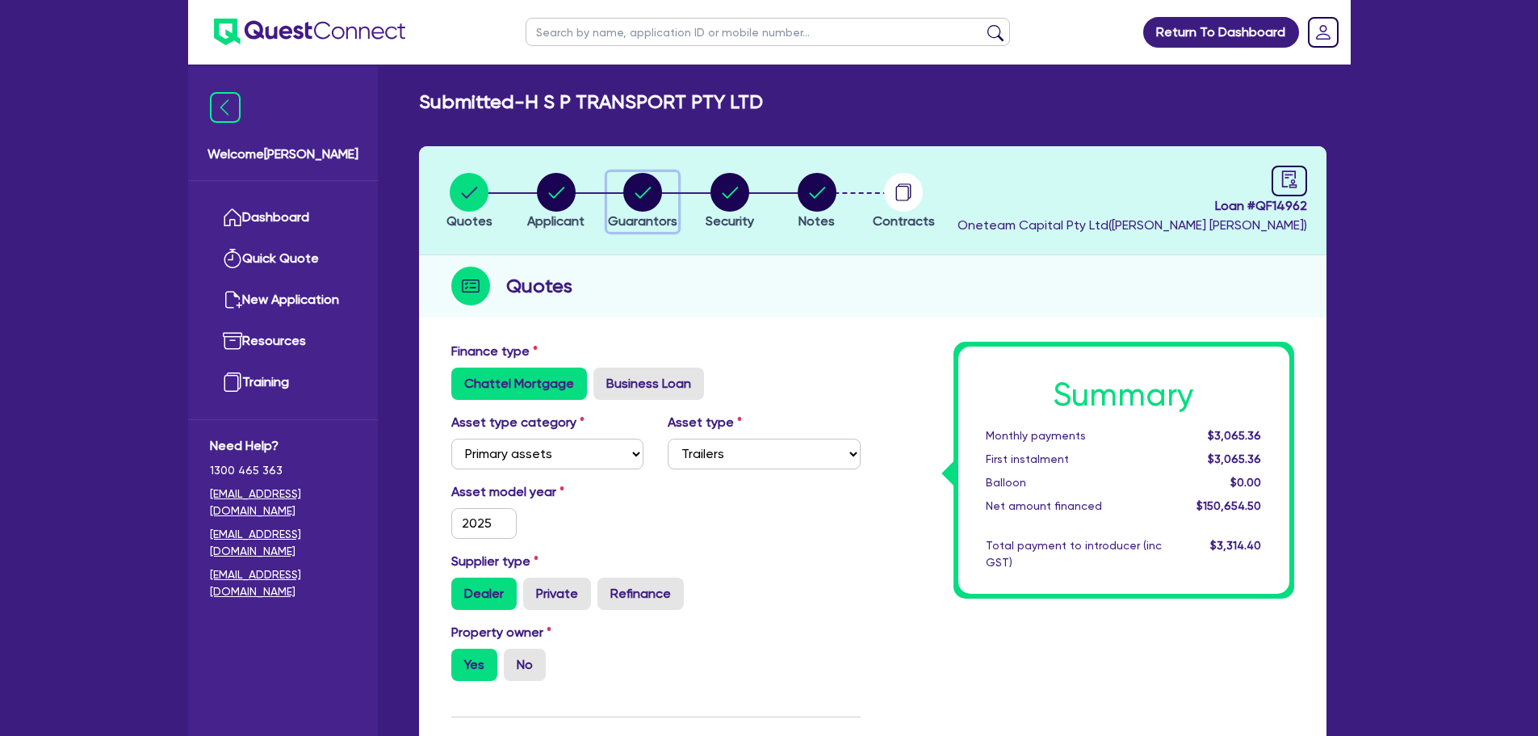
select select "VIC"
select select "MARRIED"
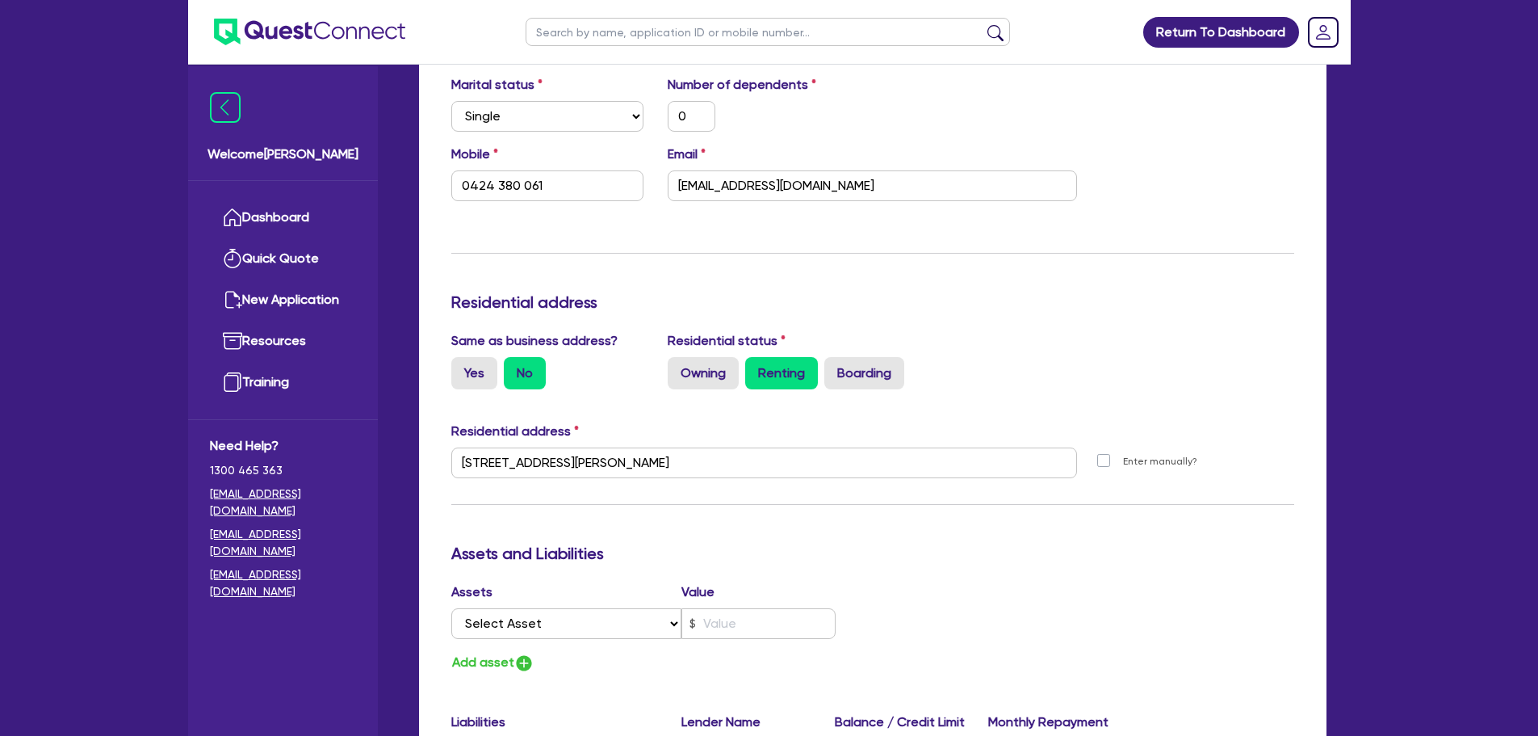
scroll to position [485, 0]
drag, startPoint x: 591, startPoint y: 182, endPoint x: 394, endPoint y: 191, distance: 197.3
drag, startPoint x: 724, startPoint y: 273, endPoint x: 823, endPoint y: 223, distance: 110.5
click at [726, 274] on div "Update residential status for Director #1 Boarding is only acceptable when the …" at bounding box center [872, 454] width 843 height 1194
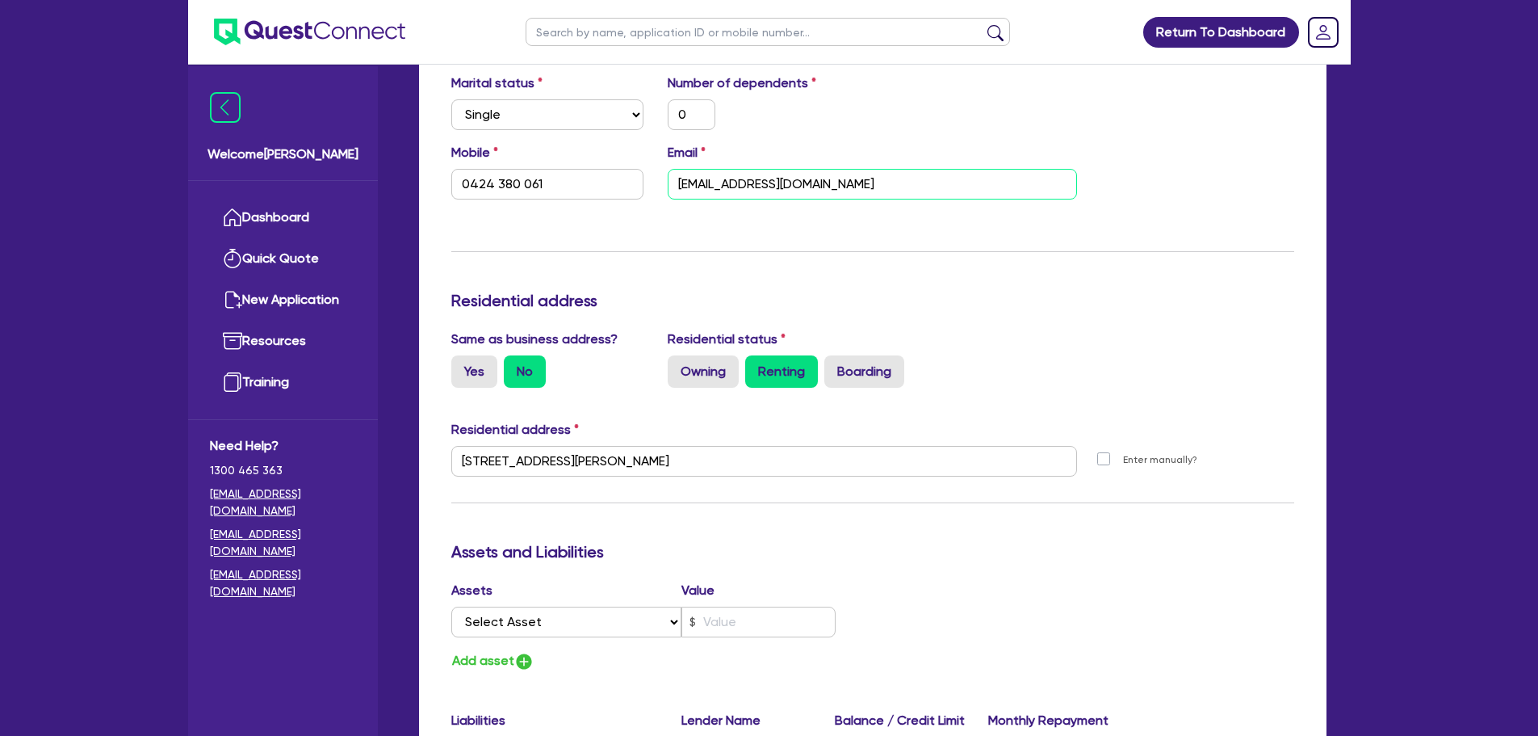
drag, startPoint x: 883, startPoint y: 184, endPoint x: 604, endPoint y: 182, distance: 278.6
click at [596, 176] on div "Mobile [PHONE_NUMBER] Email [EMAIL_ADDRESS][DOMAIN_NAME]" at bounding box center [872, 177] width 867 height 69
click at [692, 237] on div "Update residential status for Director #1 Boarding is only acceptable when the …" at bounding box center [872, 454] width 843 height 1194
drag, startPoint x: 720, startPoint y: 463, endPoint x: 448, endPoint y: 465, distance: 272.2
click at [448, 465] on div "[STREET_ADDRESS][PERSON_NAME]" at bounding box center [764, 468] width 651 height 44
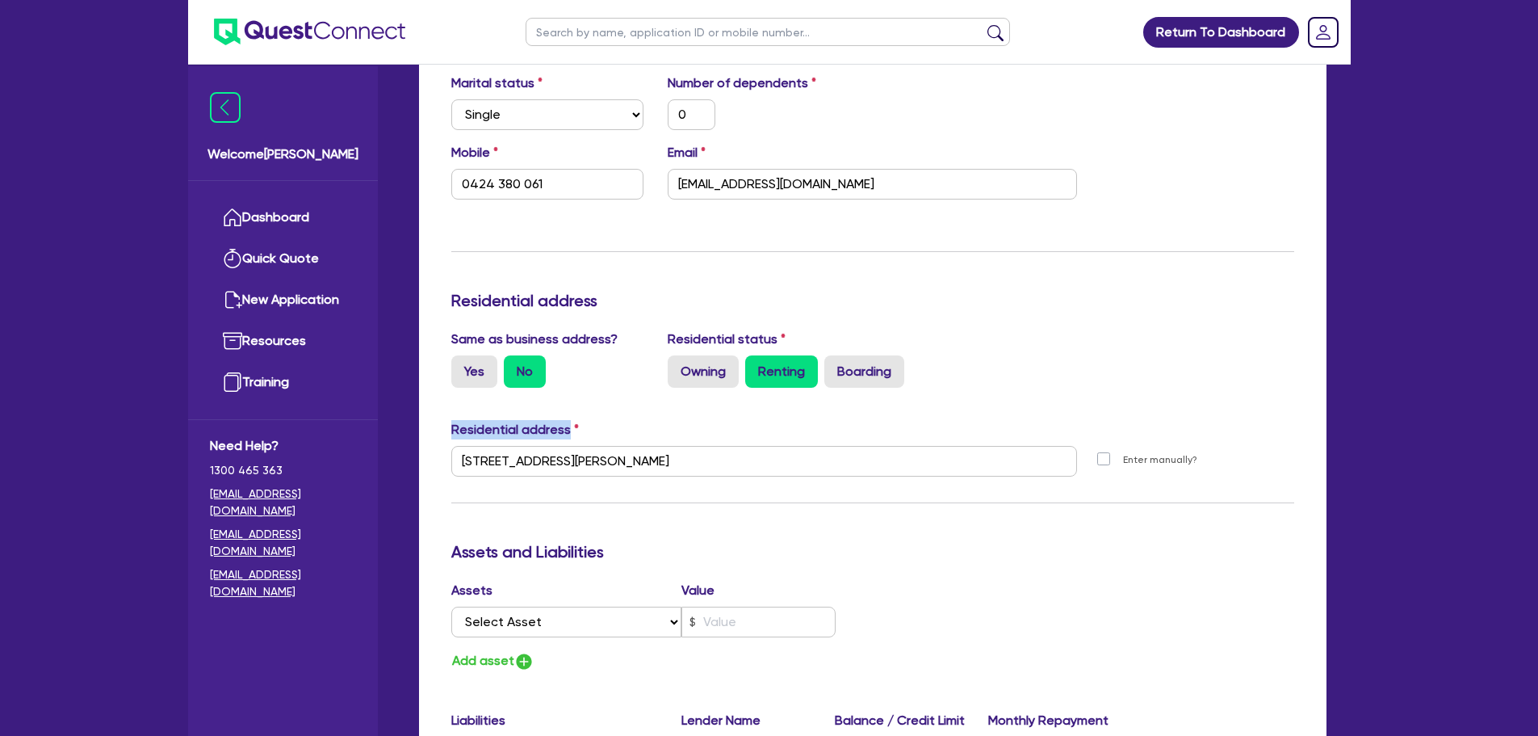
click at [728, 491] on div "Update residential status for Director #1 Boarding is only acceptable when the …" at bounding box center [872, 454] width 843 height 1194
click at [700, 498] on div "Update residential status for Director #1 Boarding is only acceptable when the …" at bounding box center [872, 454] width 843 height 1194
drag, startPoint x: 725, startPoint y: 470, endPoint x: 403, endPoint y: 434, distance: 324.2
click at [652, 506] on div "Update residential status for Director #1 Boarding is only acceptable when the …" at bounding box center [872, 454] width 843 height 1194
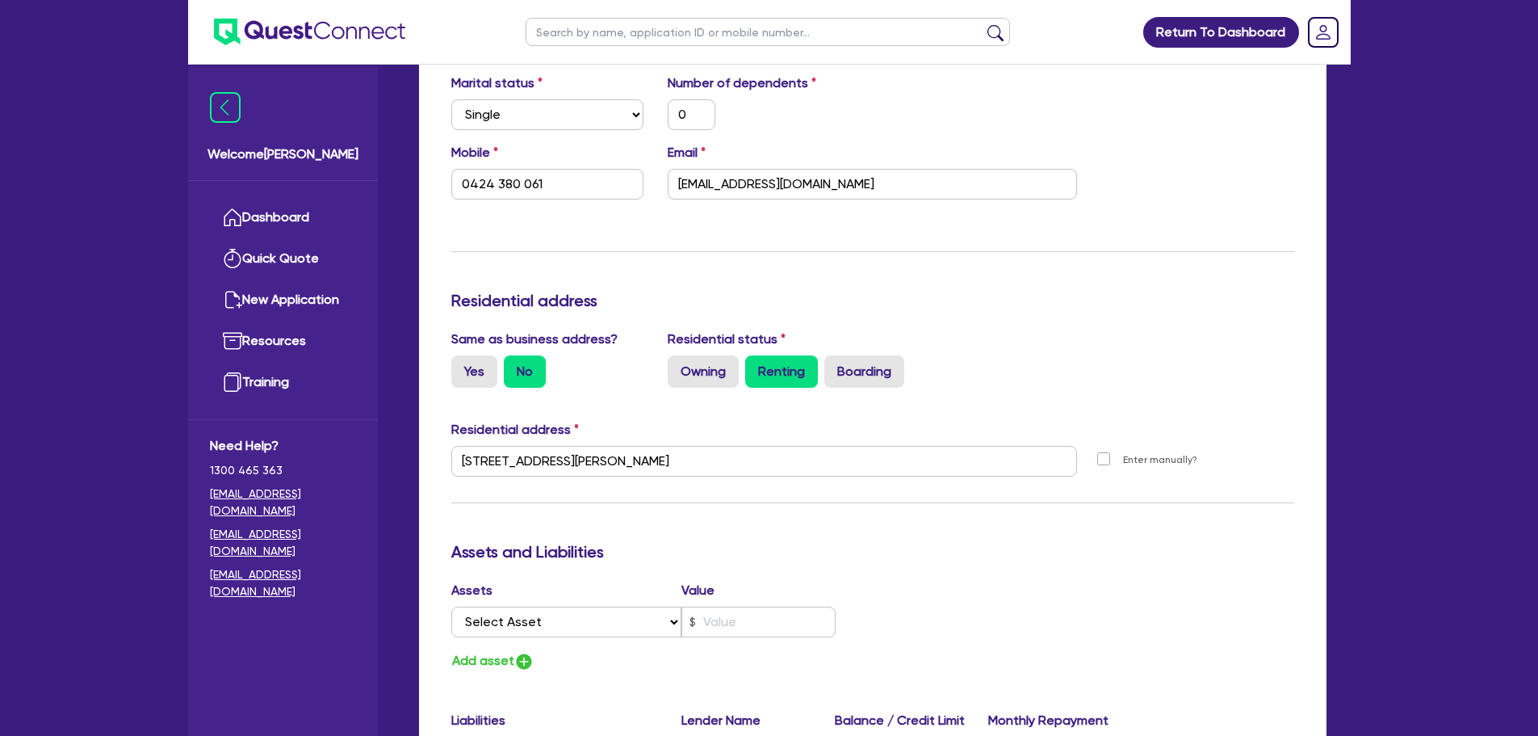
click at [706, 442] on div "Residential address" at bounding box center [872, 433] width 867 height 26
click at [702, 456] on input "[STREET_ADDRESS][PERSON_NAME]" at bounding box center [764, 461] width 627 height 31
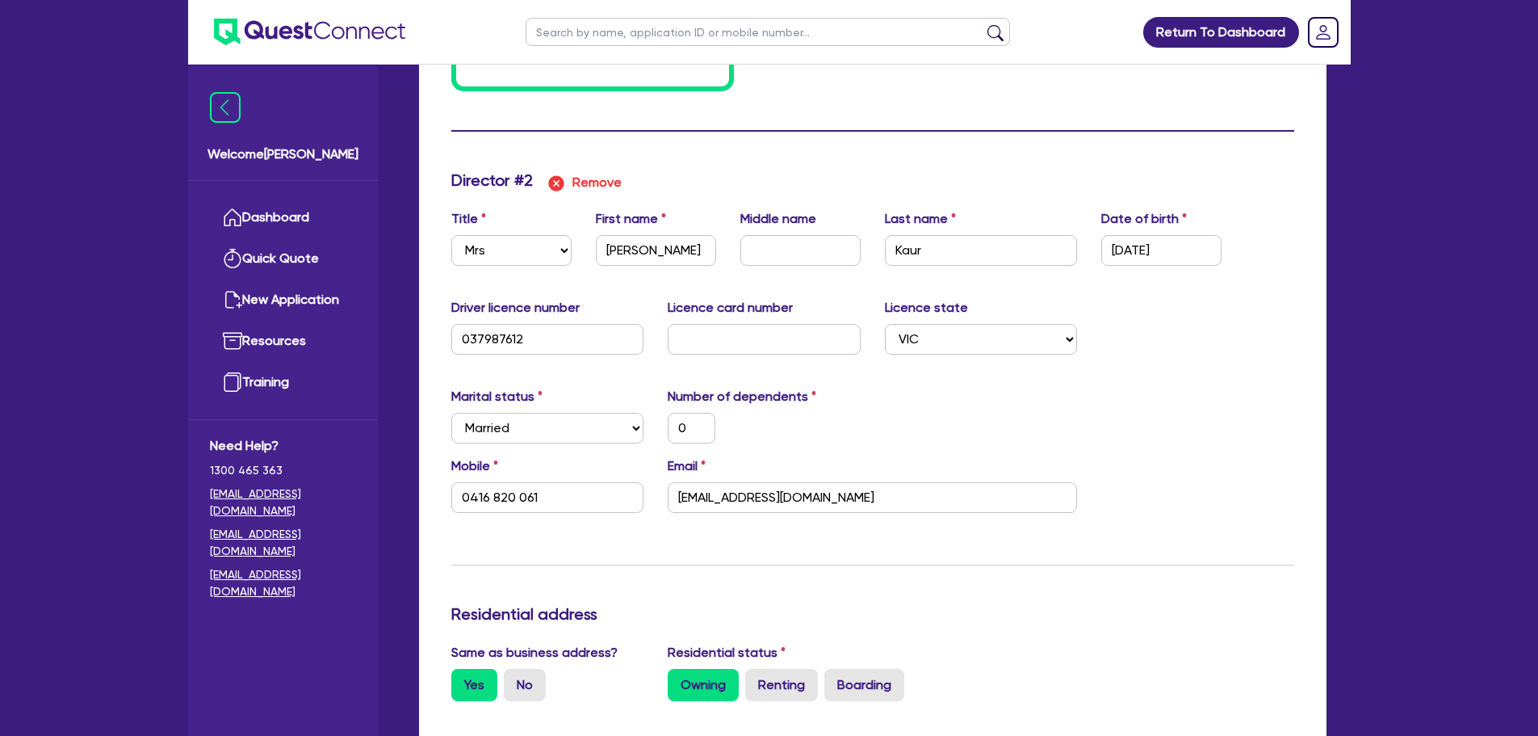
scroll to position [1454, 0]
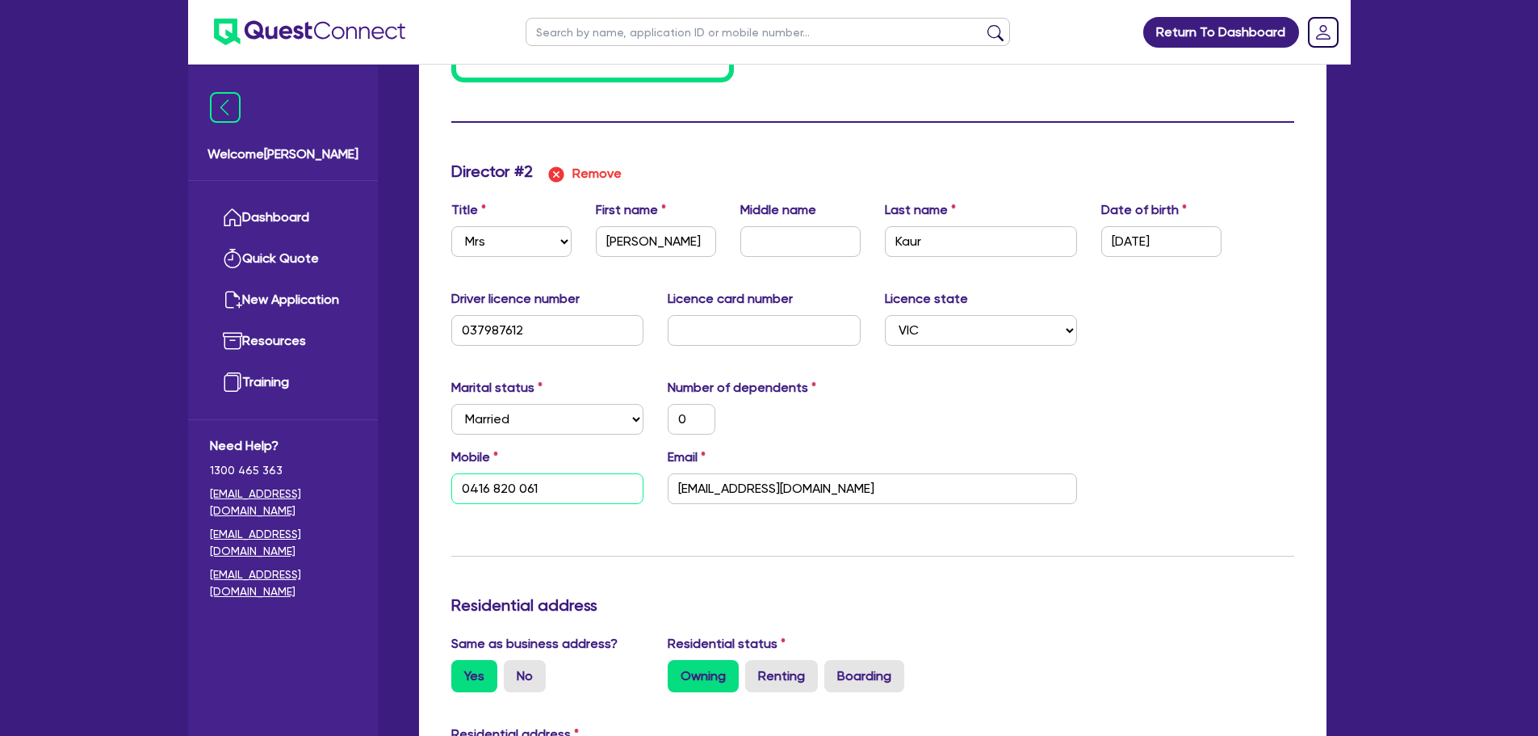
drag, startPoint x: 544, startPoint y: 484, endPoint x: 447, endPoint y: 487, distance: 97.0
click at [447, 487] on div "Mobile [PHONE_NUMBER]" at bounding box center [547, 475] width 217 height 57
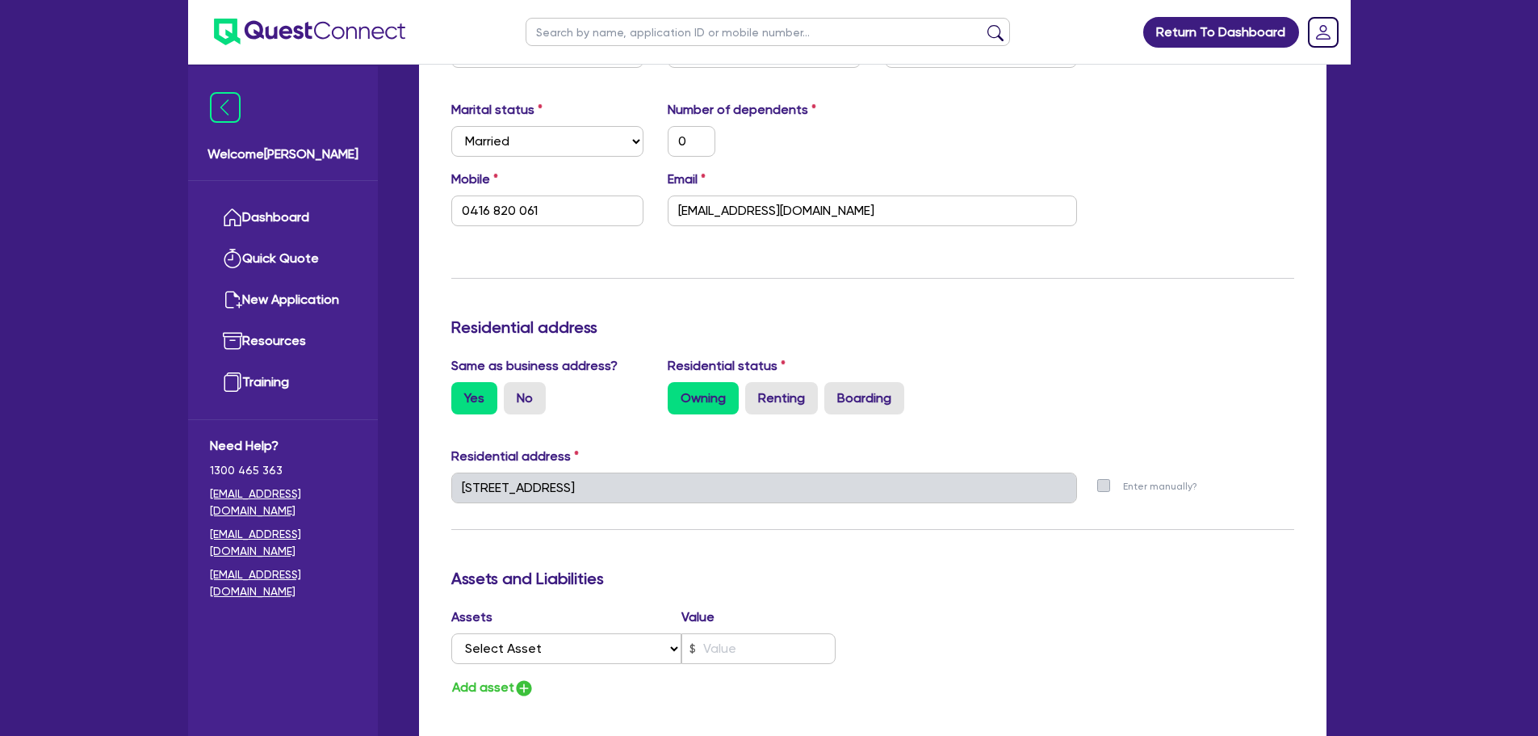
scroll to position [1938, 0]
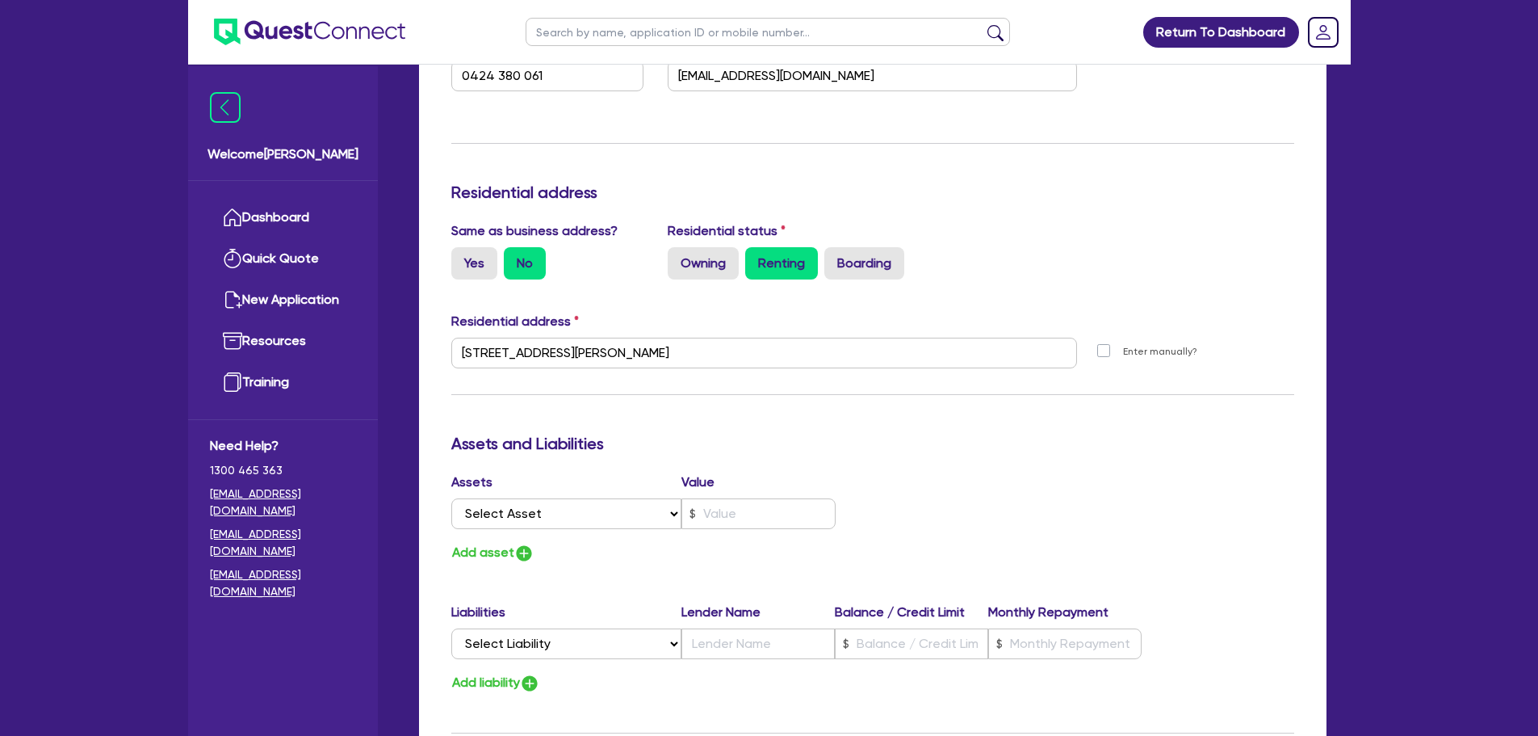
scroll to position [565, 0]
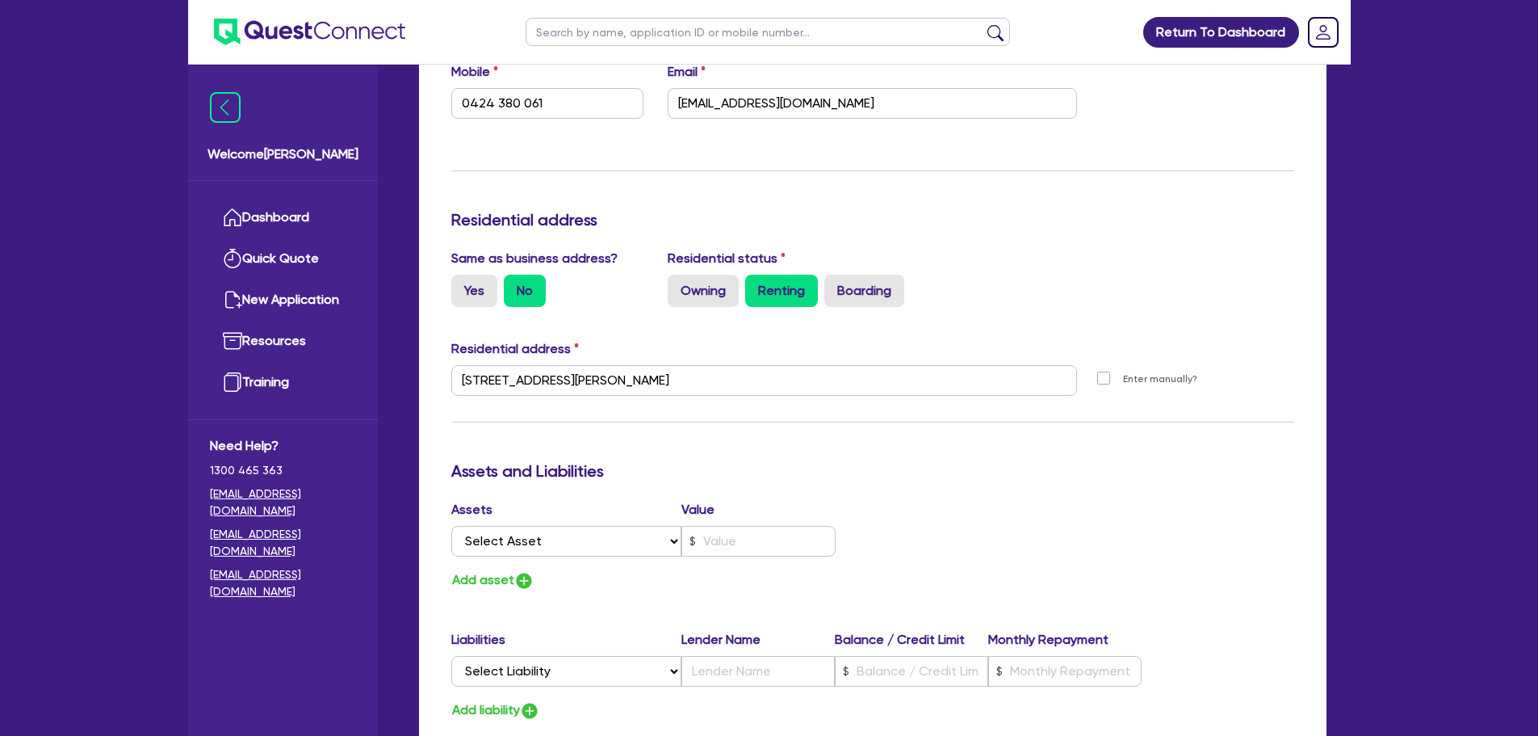
drag, startPoint x: 732, startPoint y: 406, endPoint x: 715, endPoint y: 409, distance: 17.1
click at [732, 409] on div "Update residential status for Director #1 Boarding is only acceptable when the …" at bounding box center [872, 373] width 843 height 1194
click at [477, 304] on label "Yes" at bounding box center [474, 291] width 46 height 32
click at [462, 285] on input "Yes" at bounding box center [456, 280] width 10 height 10
radio input "true"
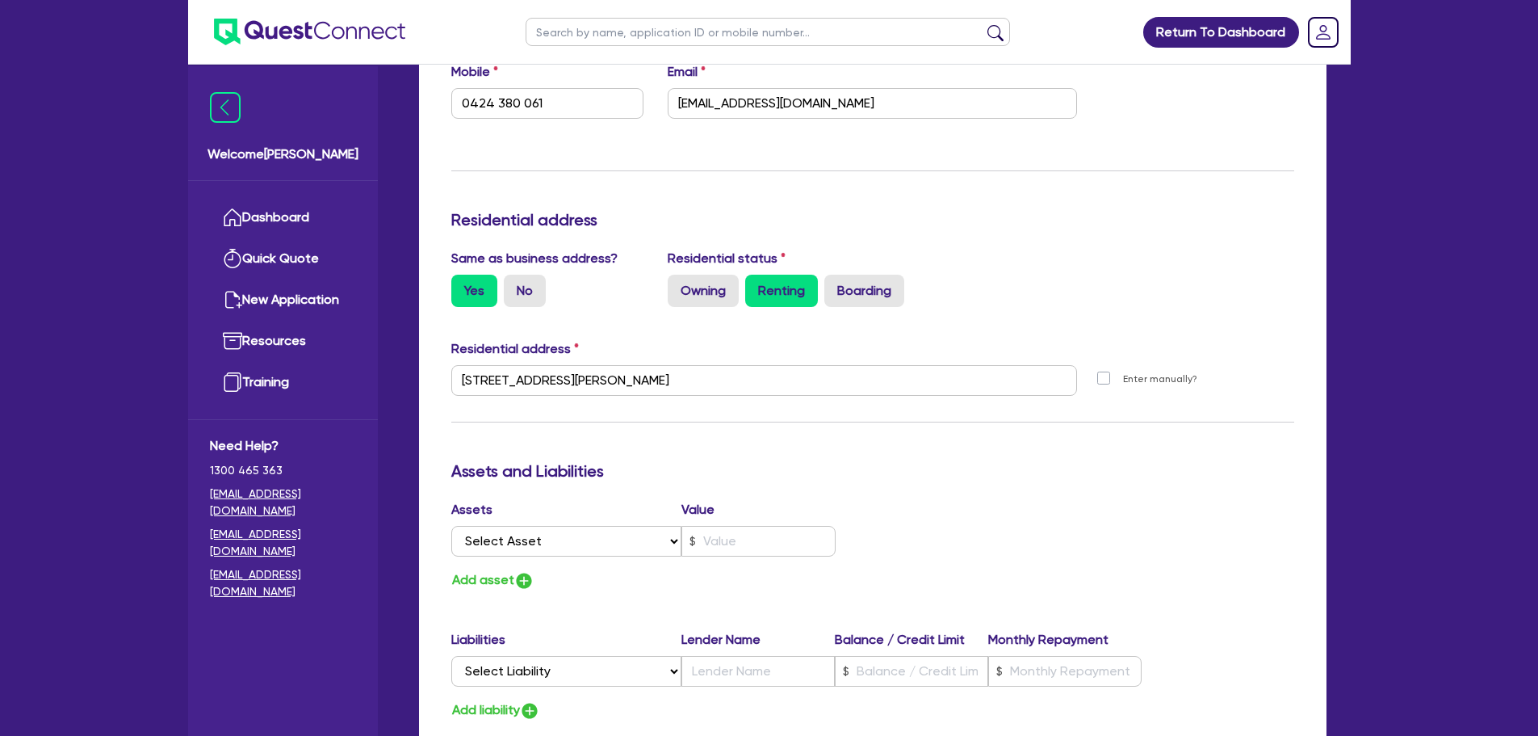
type input "0"
type input "0424 380 061"
type input "[STREET_ADDRESS]"
type input "0"
type input "0416820061"
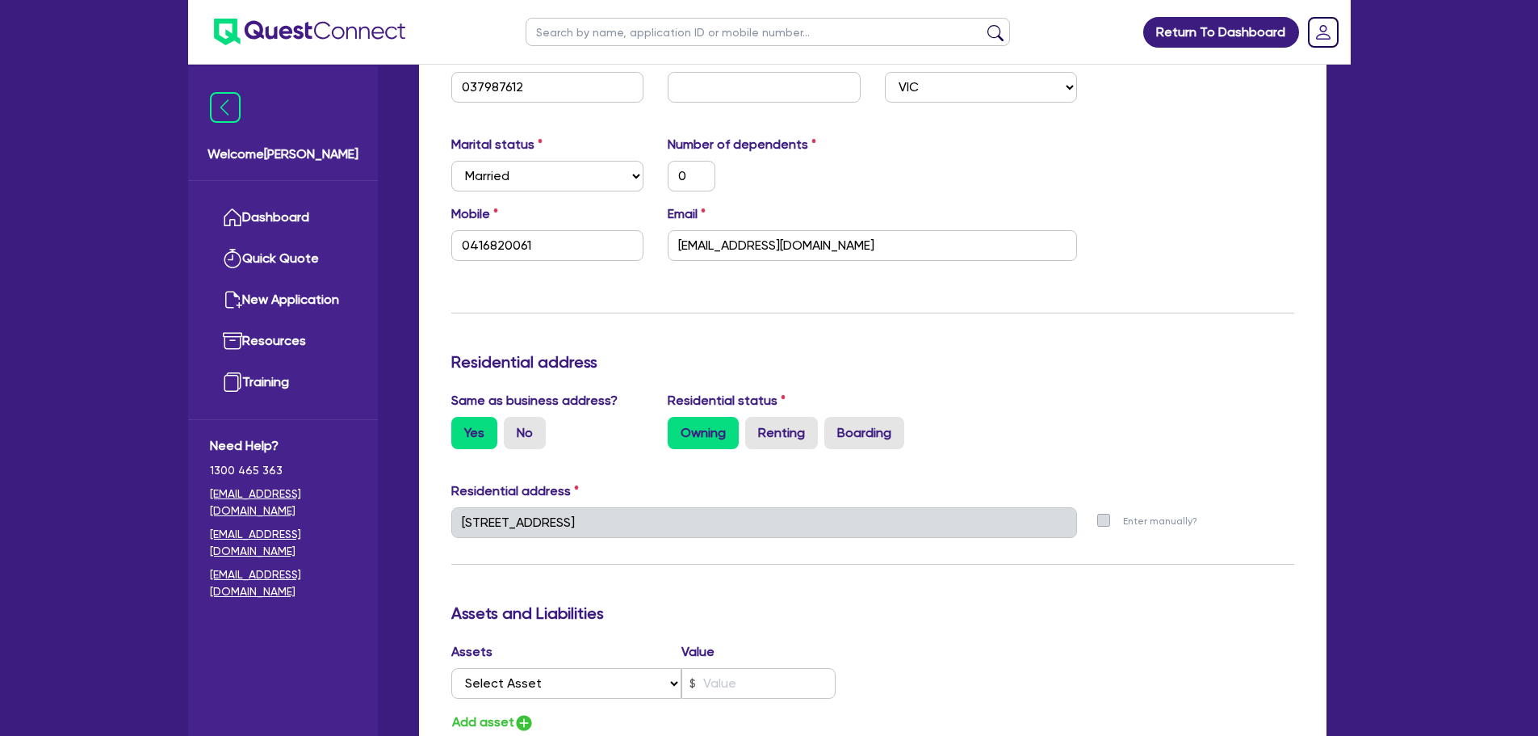
scroll to position [1857, 0]
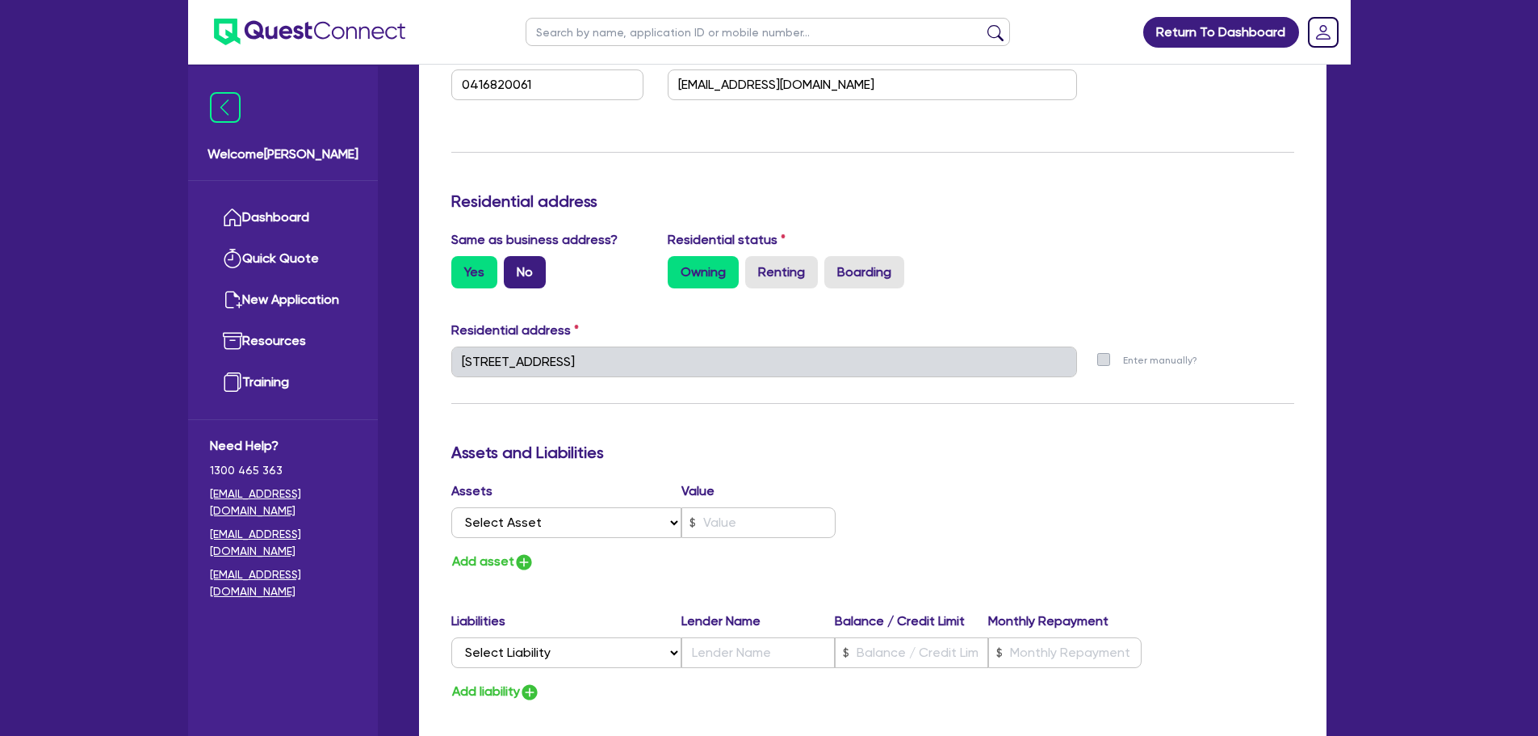
click at [543, 271] on div "Yes No" at bounding box center [547, 272] width 193 height 32
click at [540, 271] on label "No" at bounding box center [525, 272] width 42 height 32
click at [514, 266] on input "No" at bounding box center [509, 261] width 10 height 10
radio input "true"
type input "0"
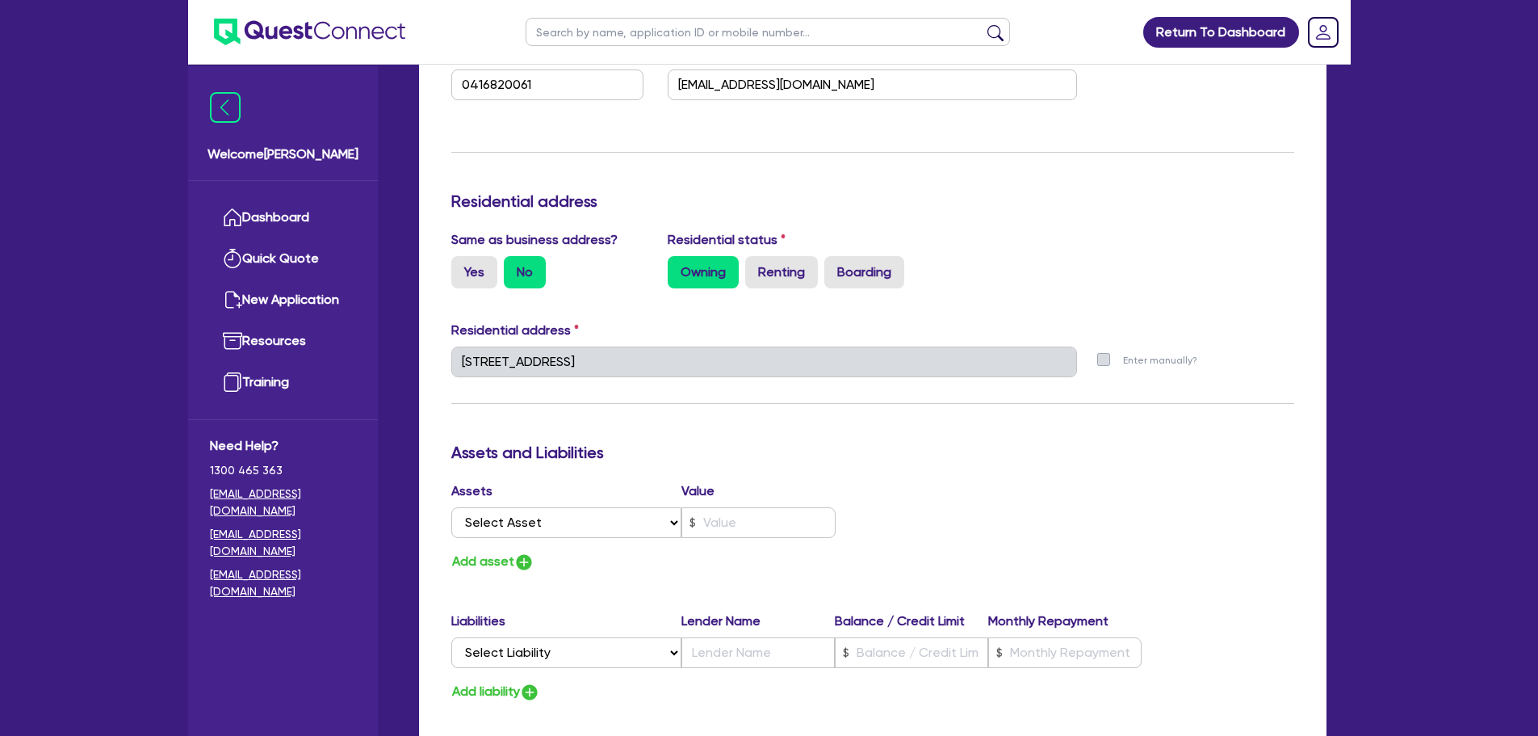
type input "0424380061"
type input "0"
type input "0416 820 061"
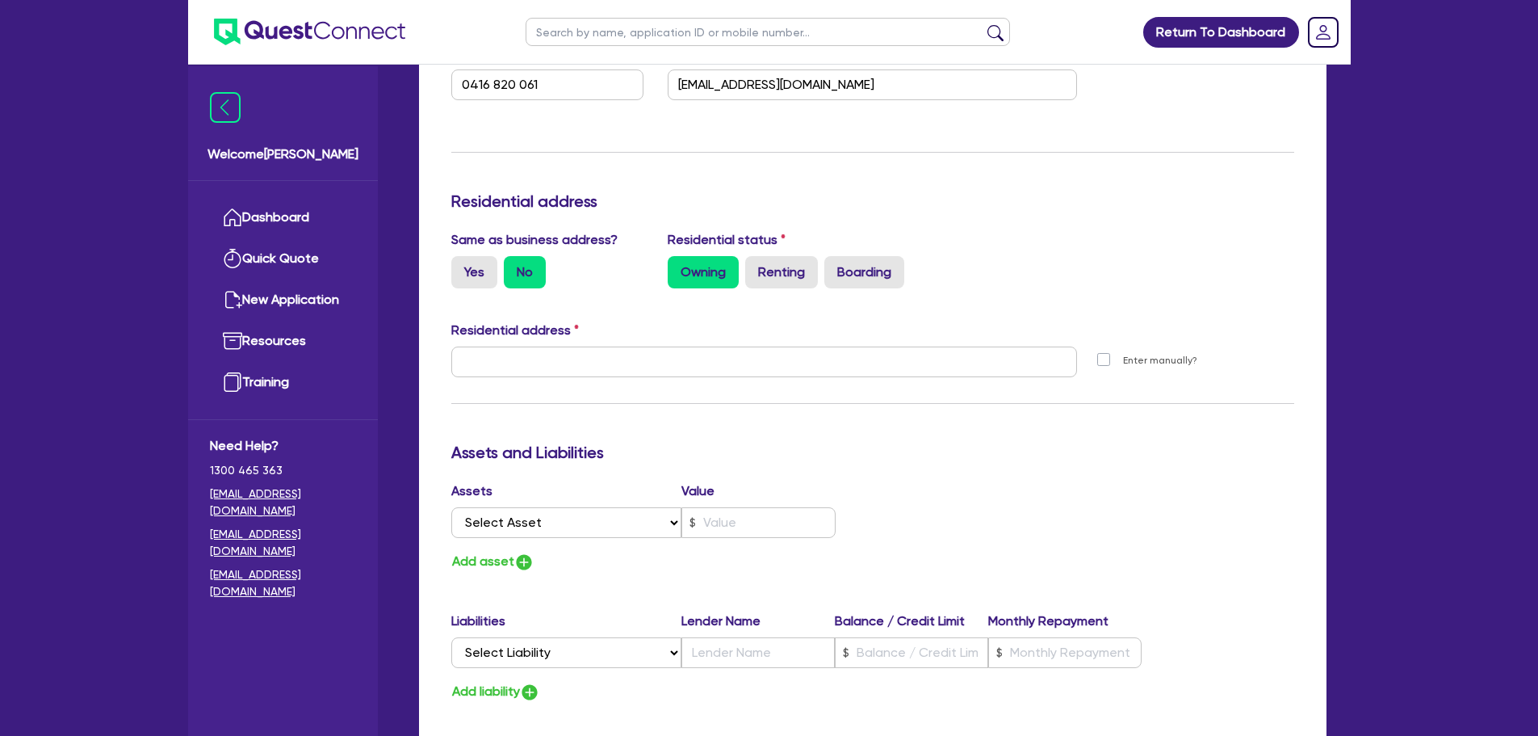
type input "0"
type input "0424 380 061"
click at [493, 344] on div "Residential address" at bounding box center [872, 334] width 867 height 26
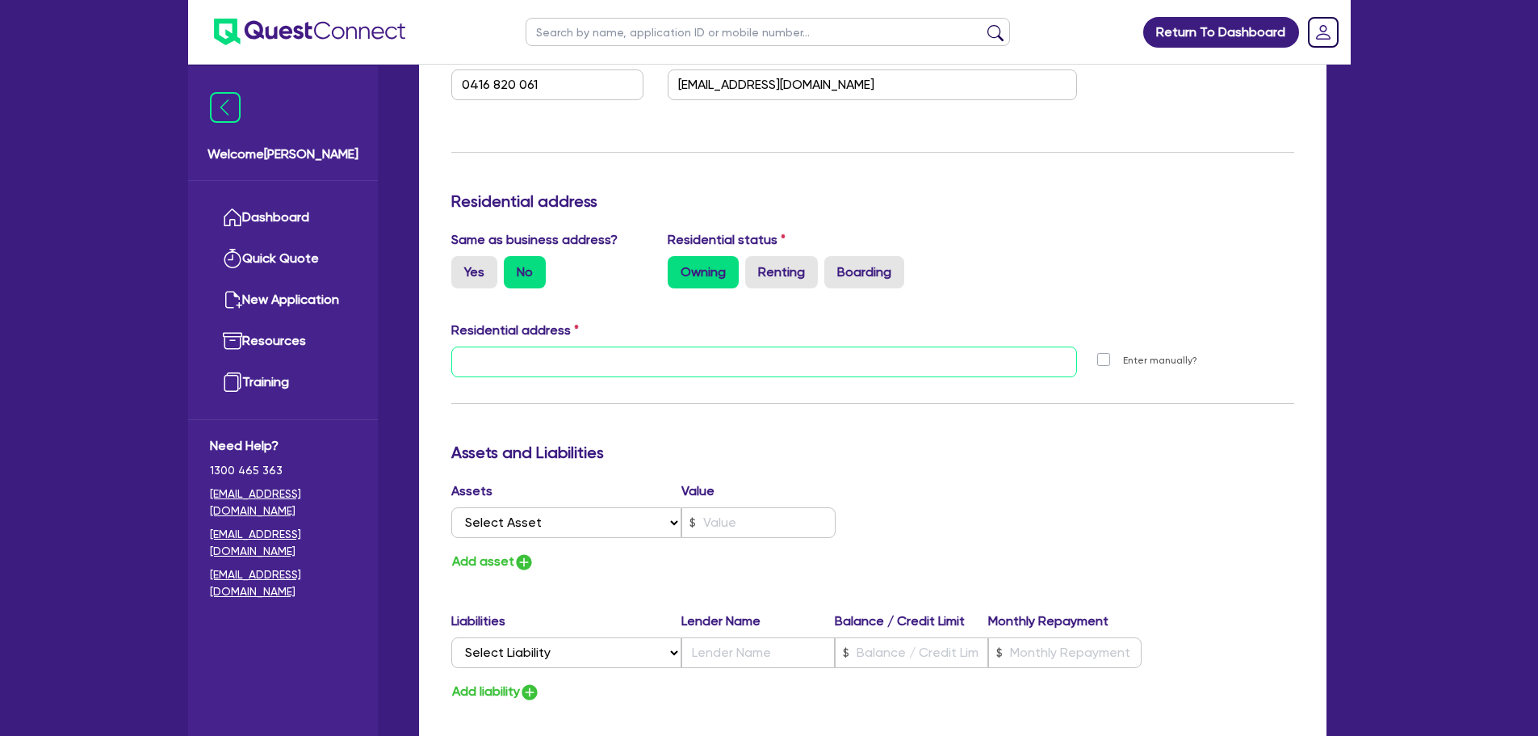
click at [489, 348] on input "text" at bounding box center [764, 361] width 627 height 31
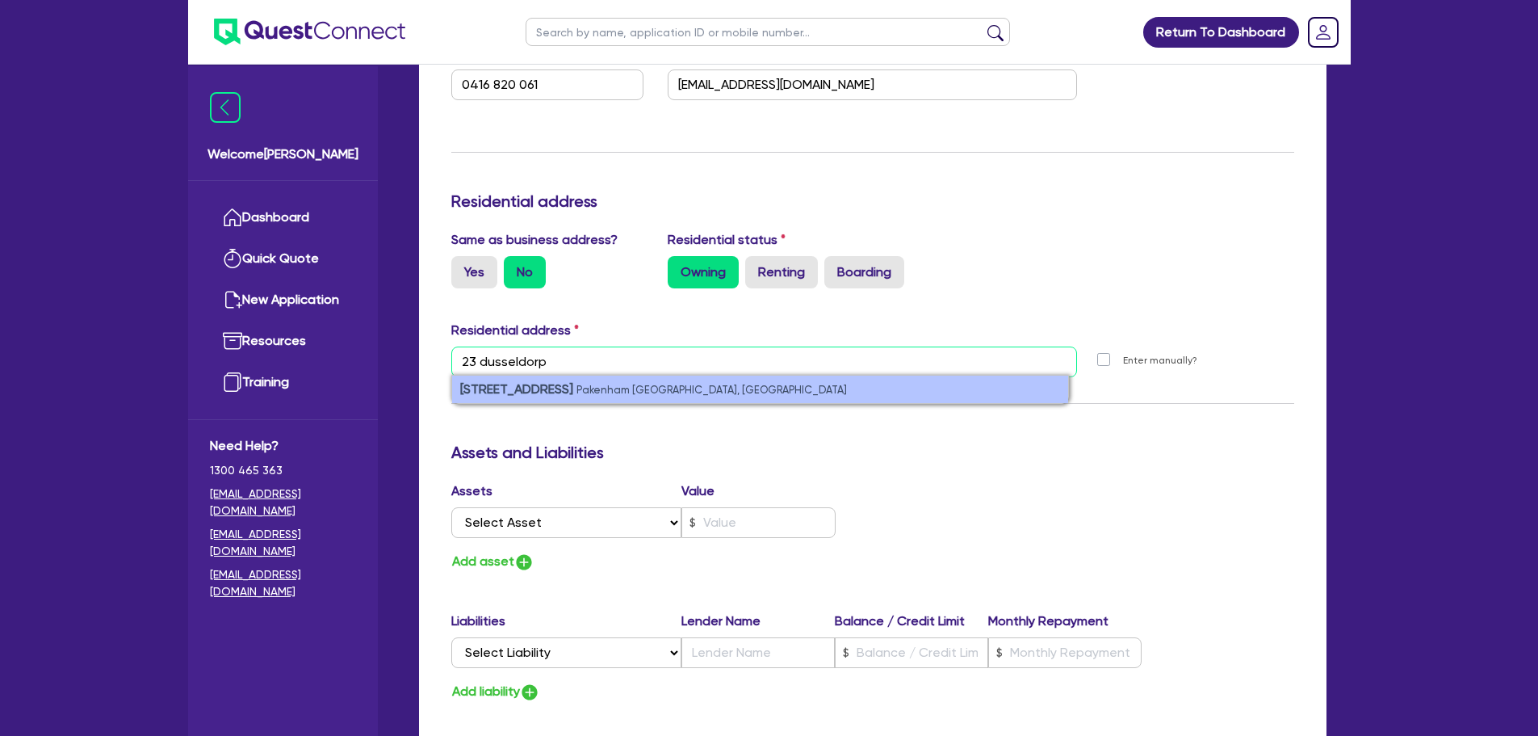
type input "23 dusseldorp"
click at [596, 401] on li "[STREET_ADDRESS]" at bounding box center [760, 389] width 616 height 27
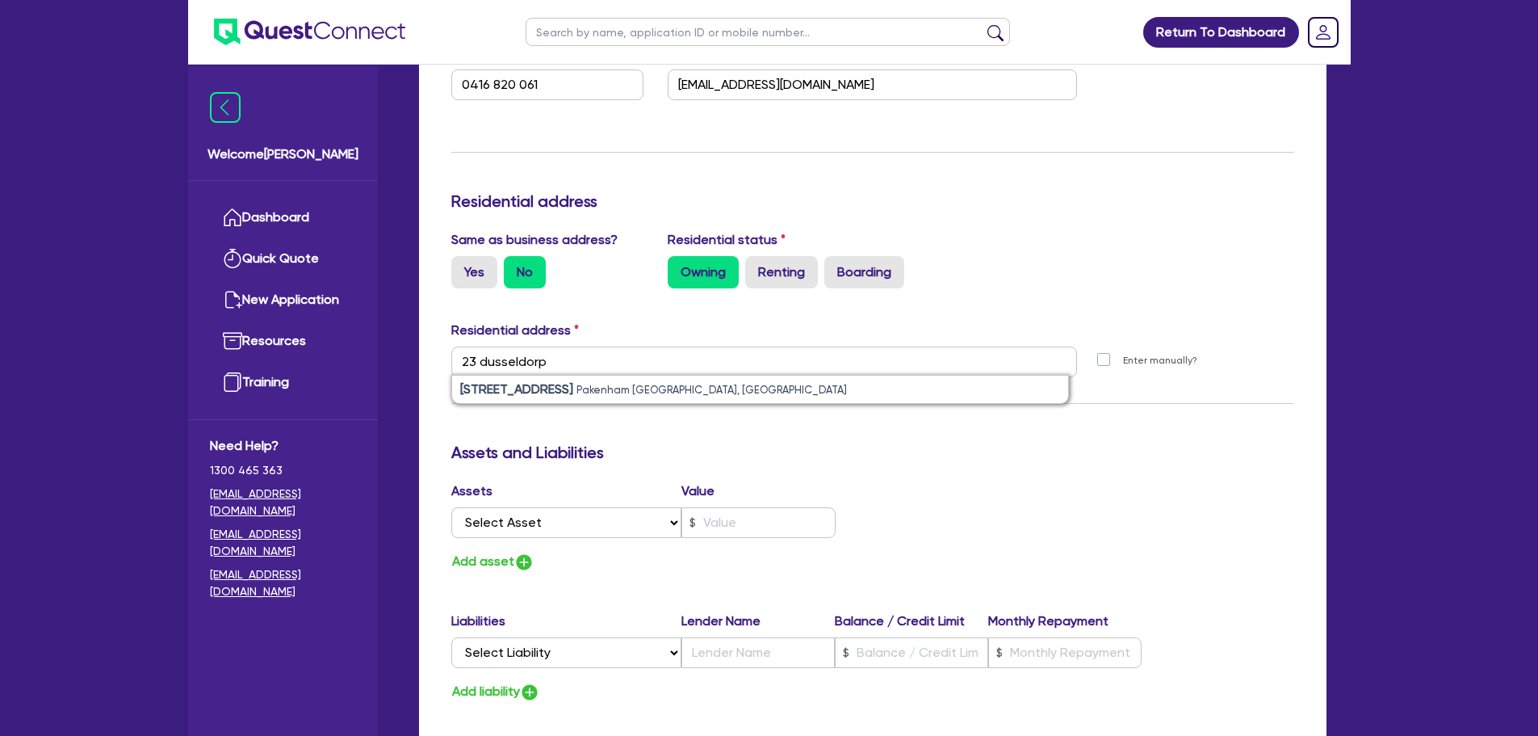
type input "0"
type input "0424 380 061"
type input "0"
type input "0416 820 061"
type input "[STREET_ADDRESS]"
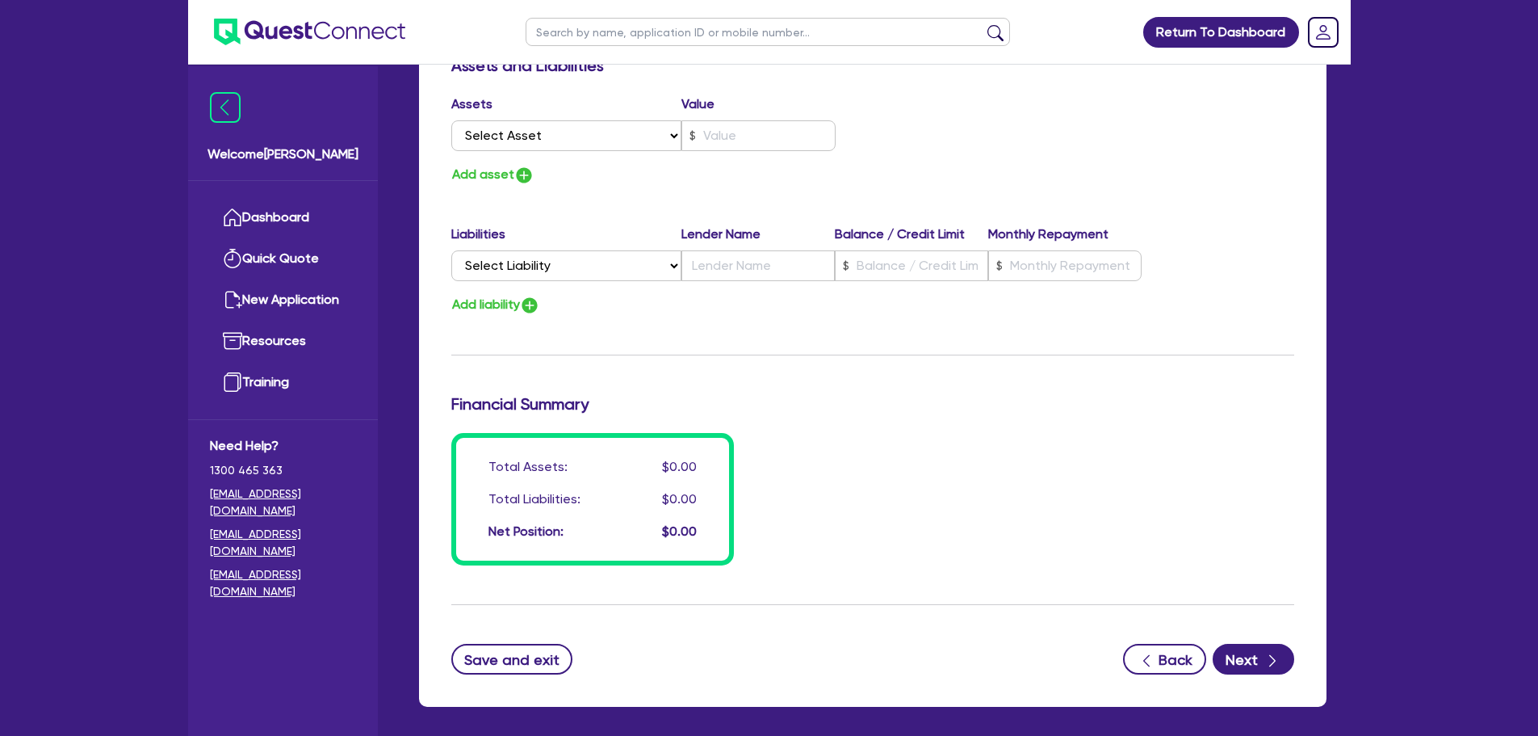
scroll to position [2314, 0]
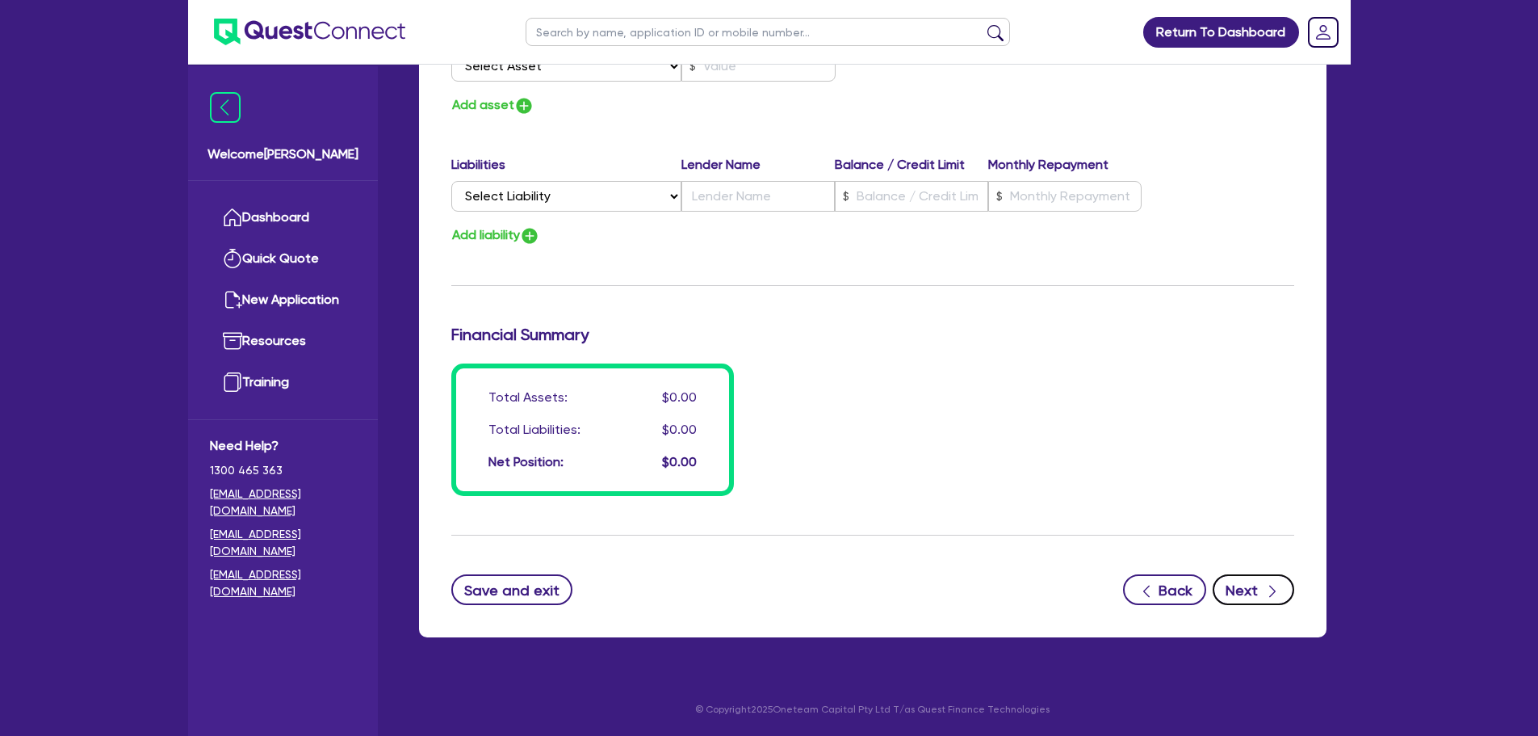
click at [1232, 591] on button "Next" at bounding box center [1254, 589] width 82 height 31
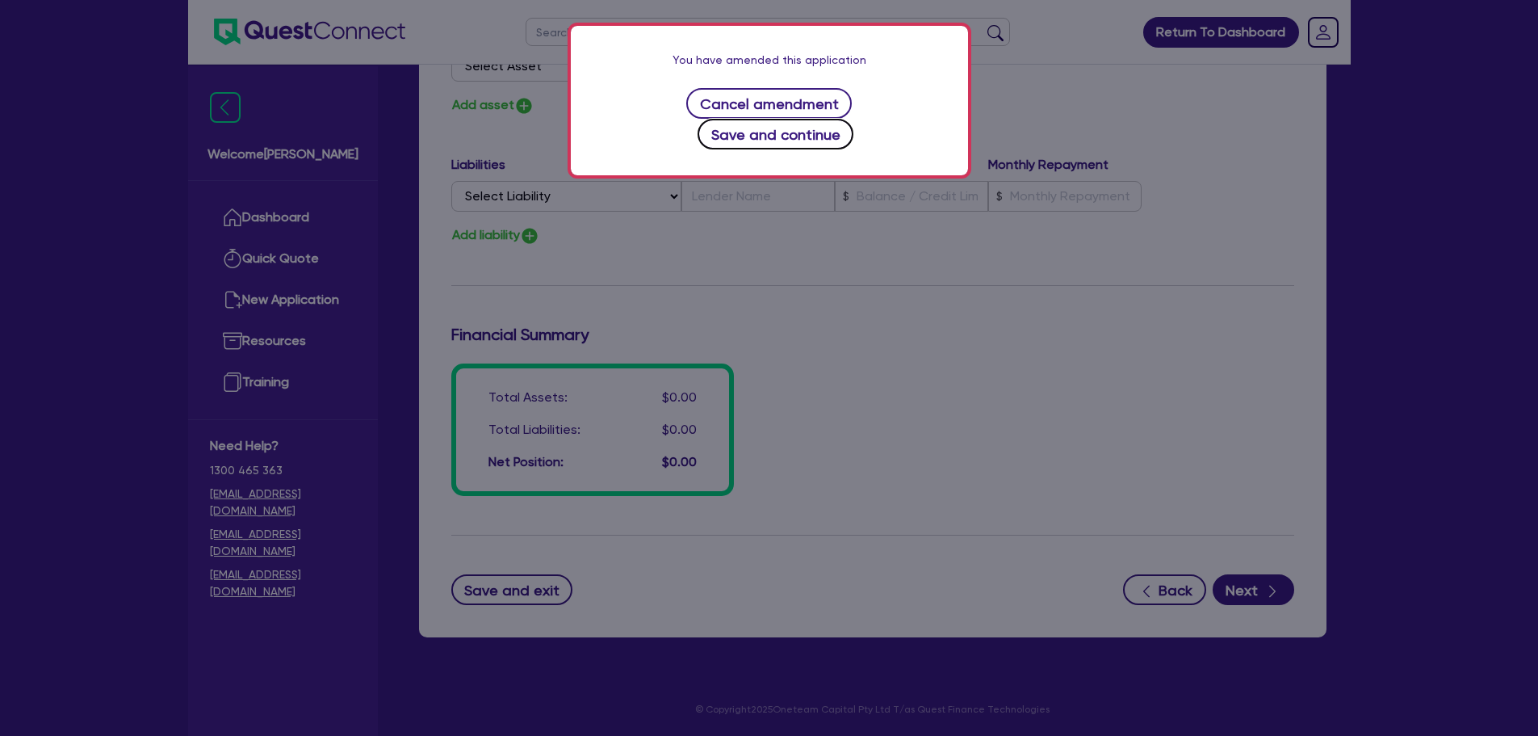
click at [854, 119] on button "Save and continue" at bounding box center [776, 134] width 156 height 31
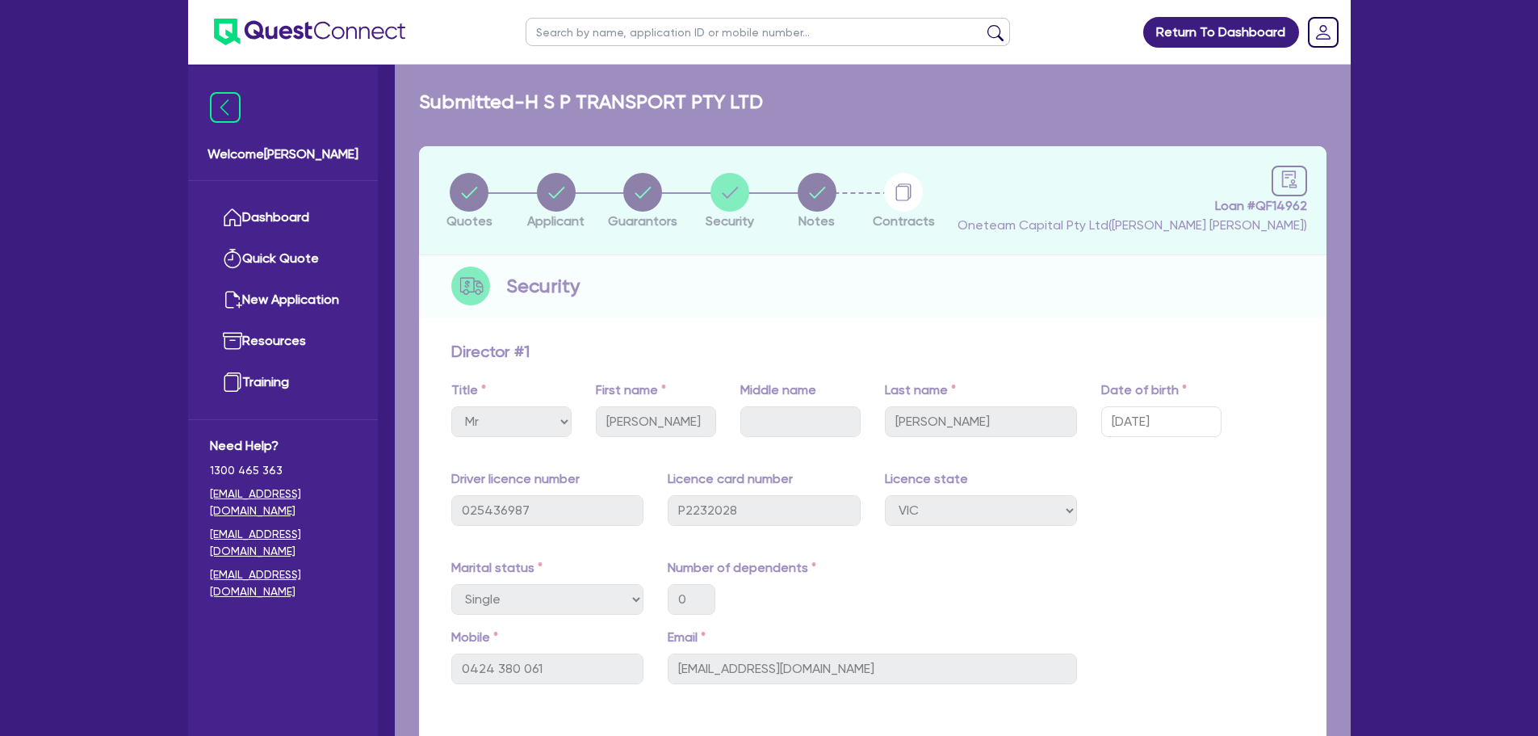
select select "PRIMARY_ASSETS"
select select "TRAILERS"
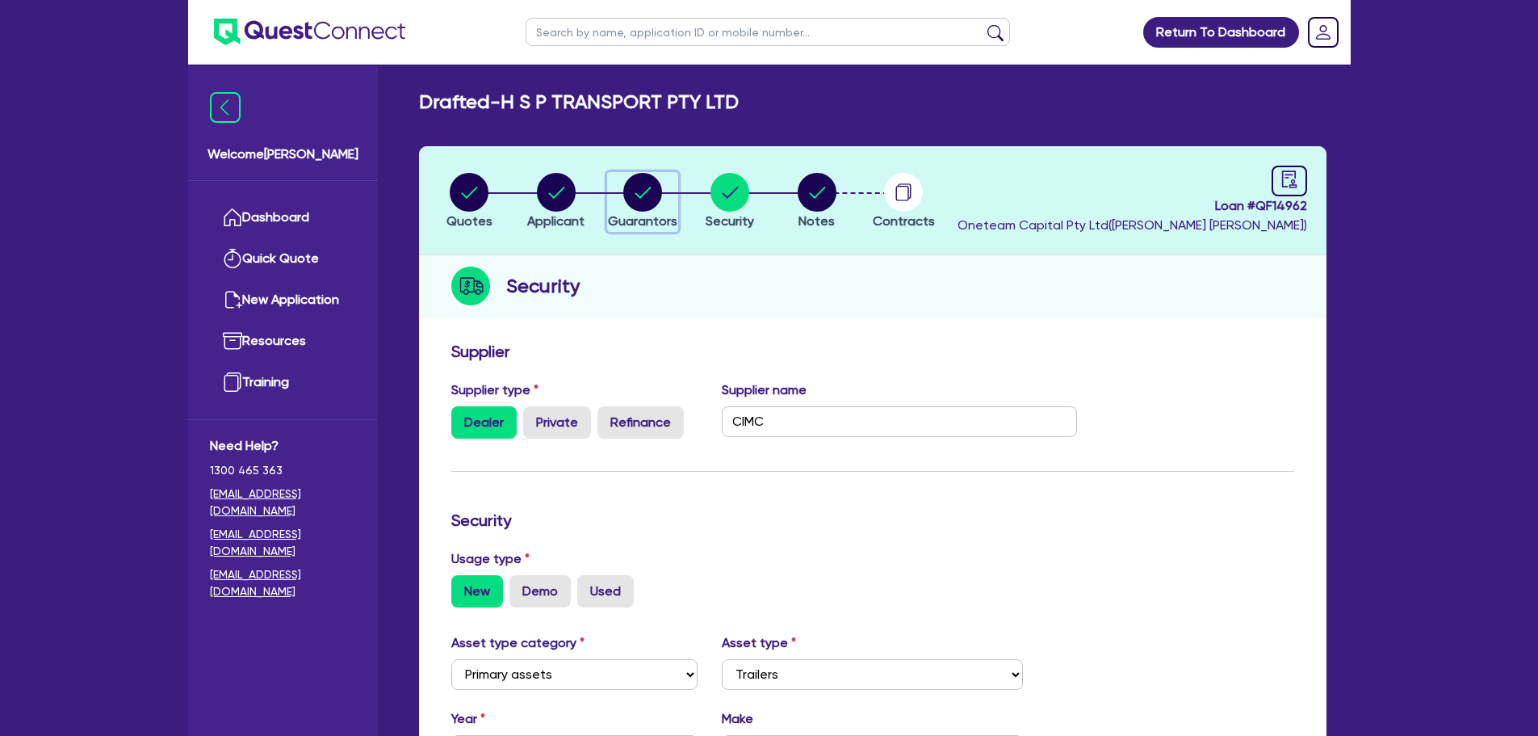
click at [654, 189] on circle "button" at bounding box center [642, 192] width 39 height 39
select select "MR"
select select "VIC"
select select "SINGLE"
select select "MRS"
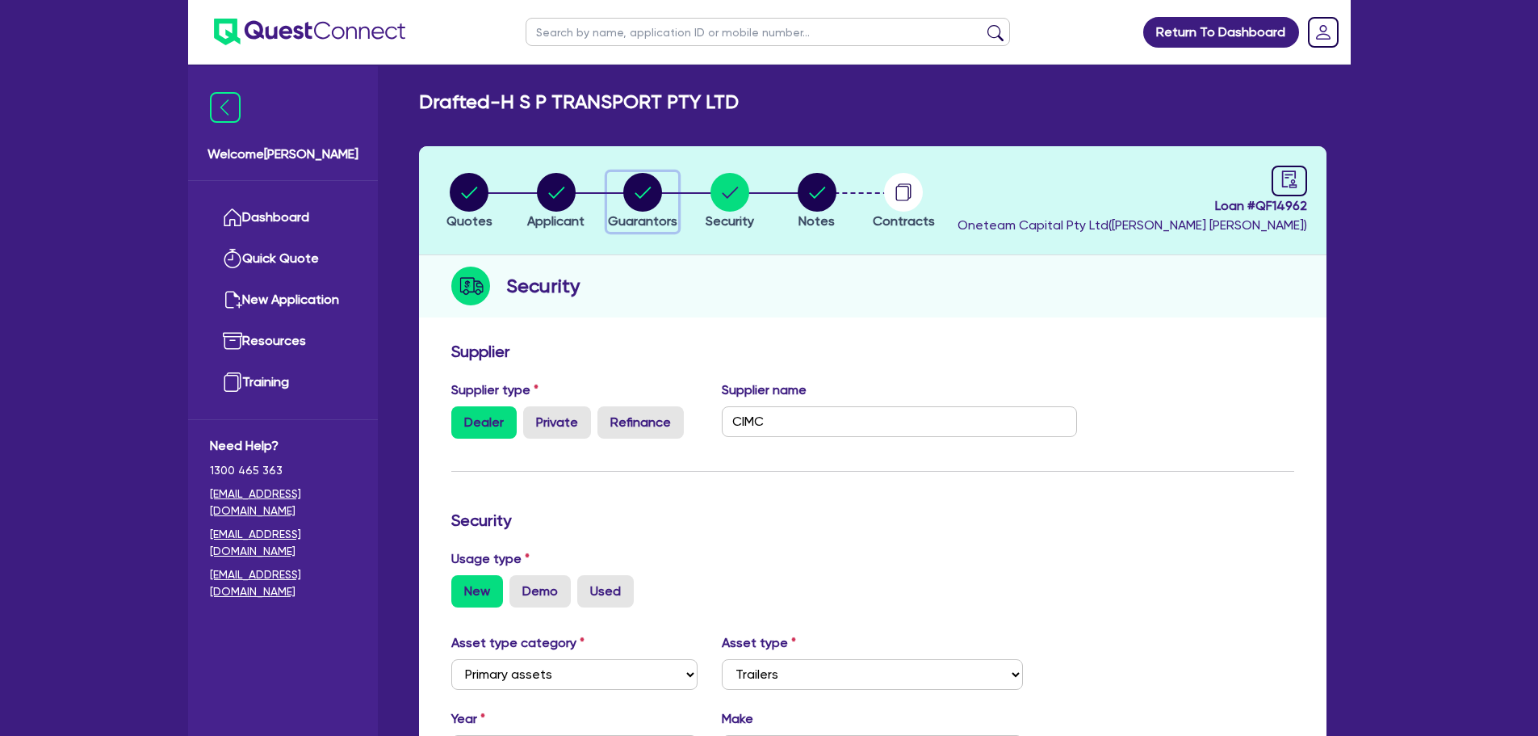
select select "VIC"
select select "MARRIED"
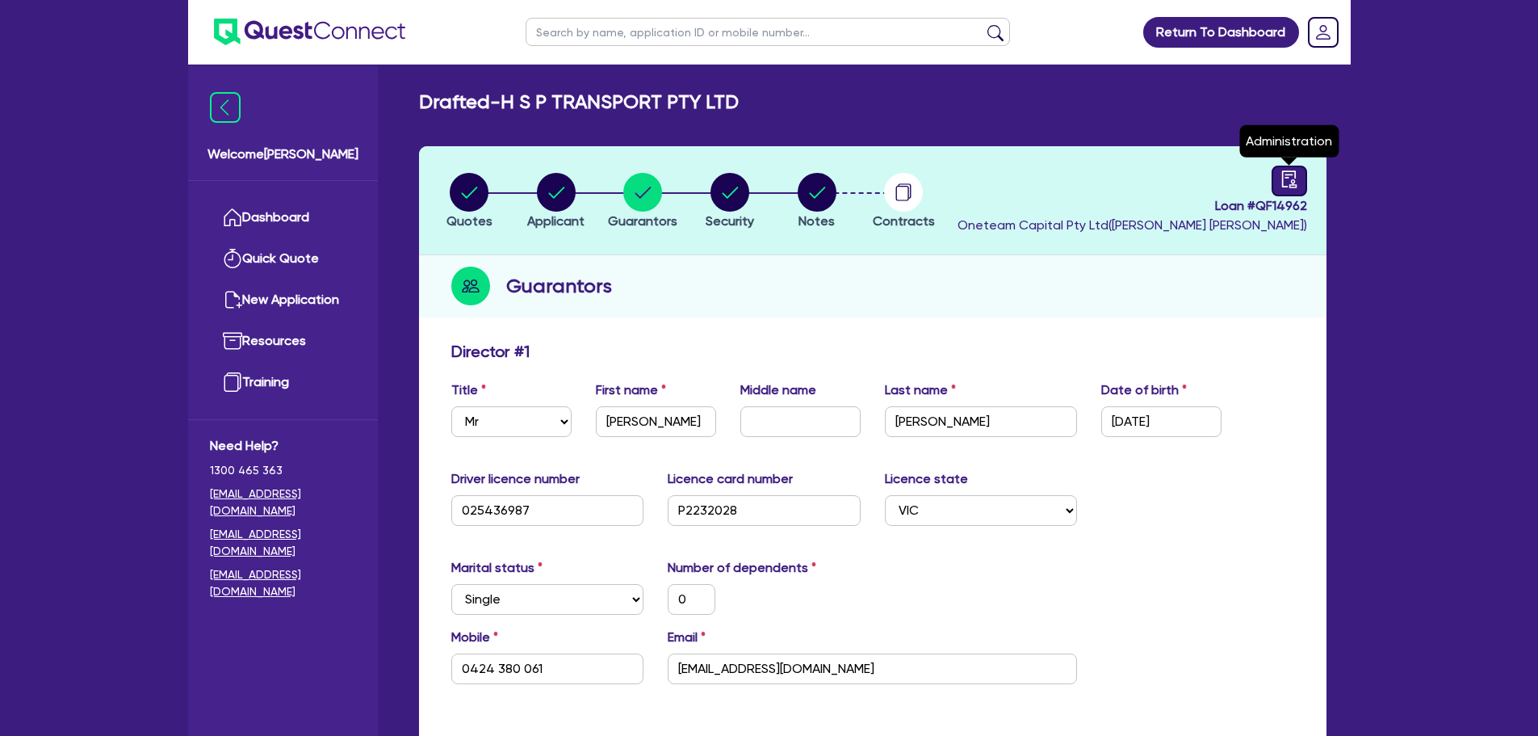
click at [1295, 177] on icon "audit" at bounding box center [1289, 178] width 15 height 17
select select "DRAFTED_AMENDED"
select select "Other"
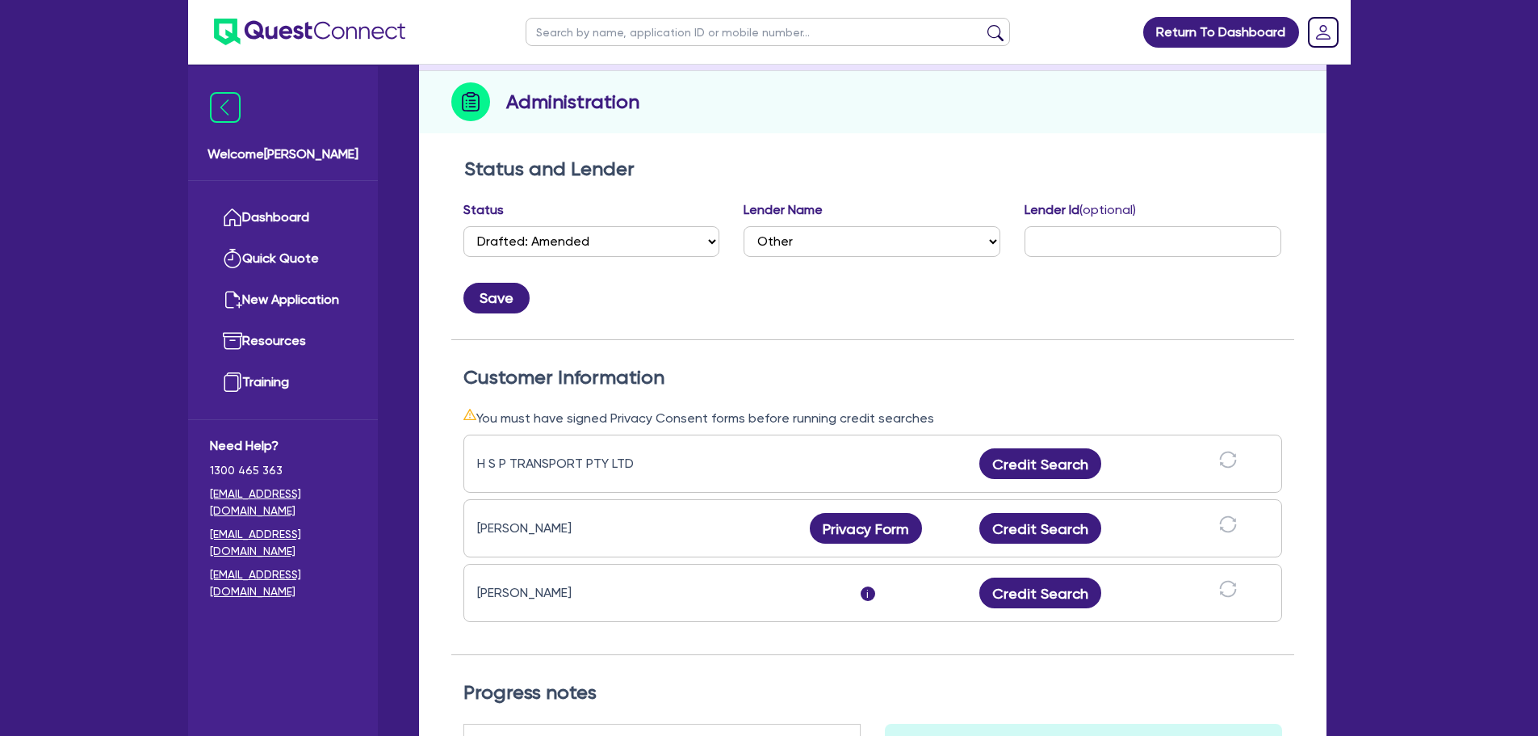
scroll to position [404, 0]
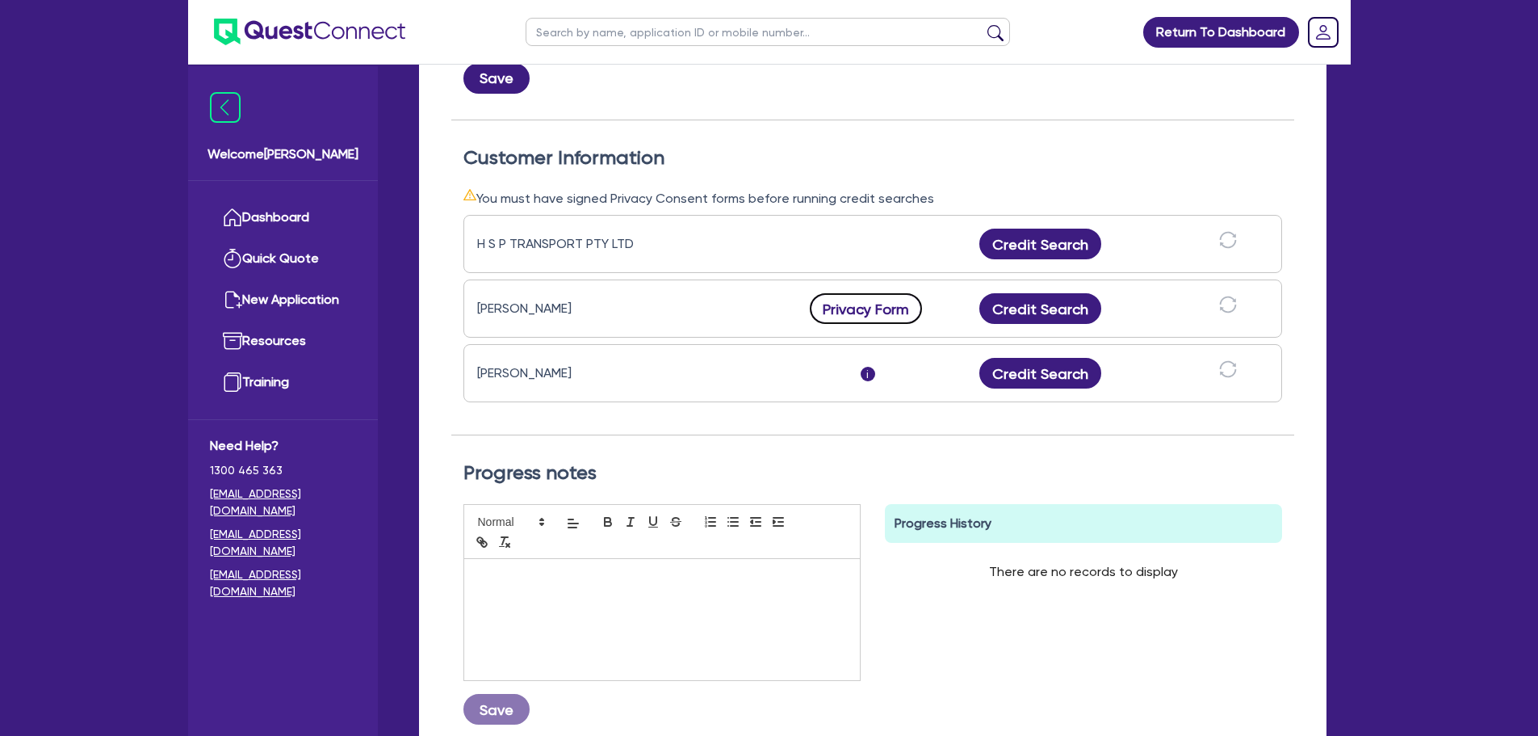
click at [870, 308] on button "Privacy Form" at bounding box center [866, 308] width 113 height 31
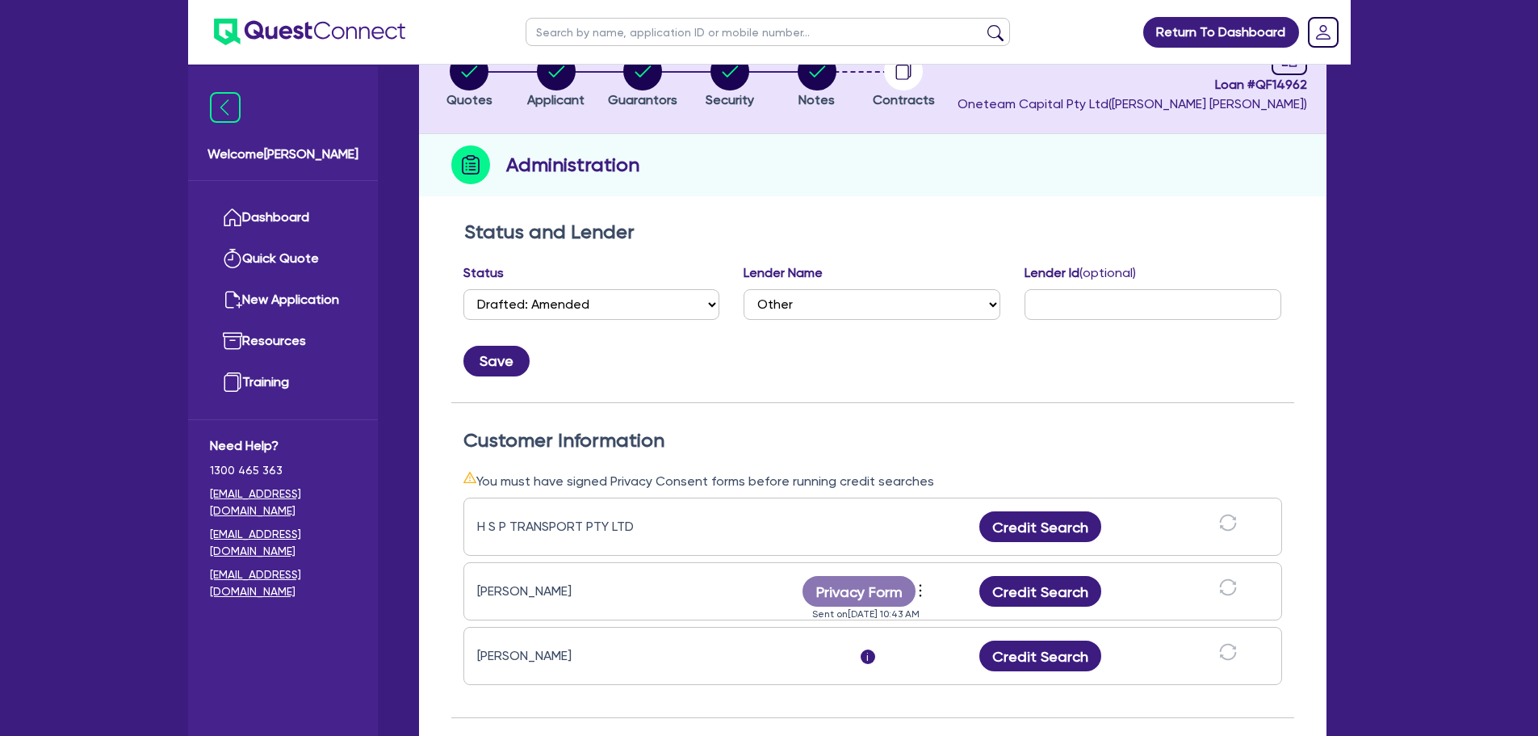
scroll to position [0, 0]
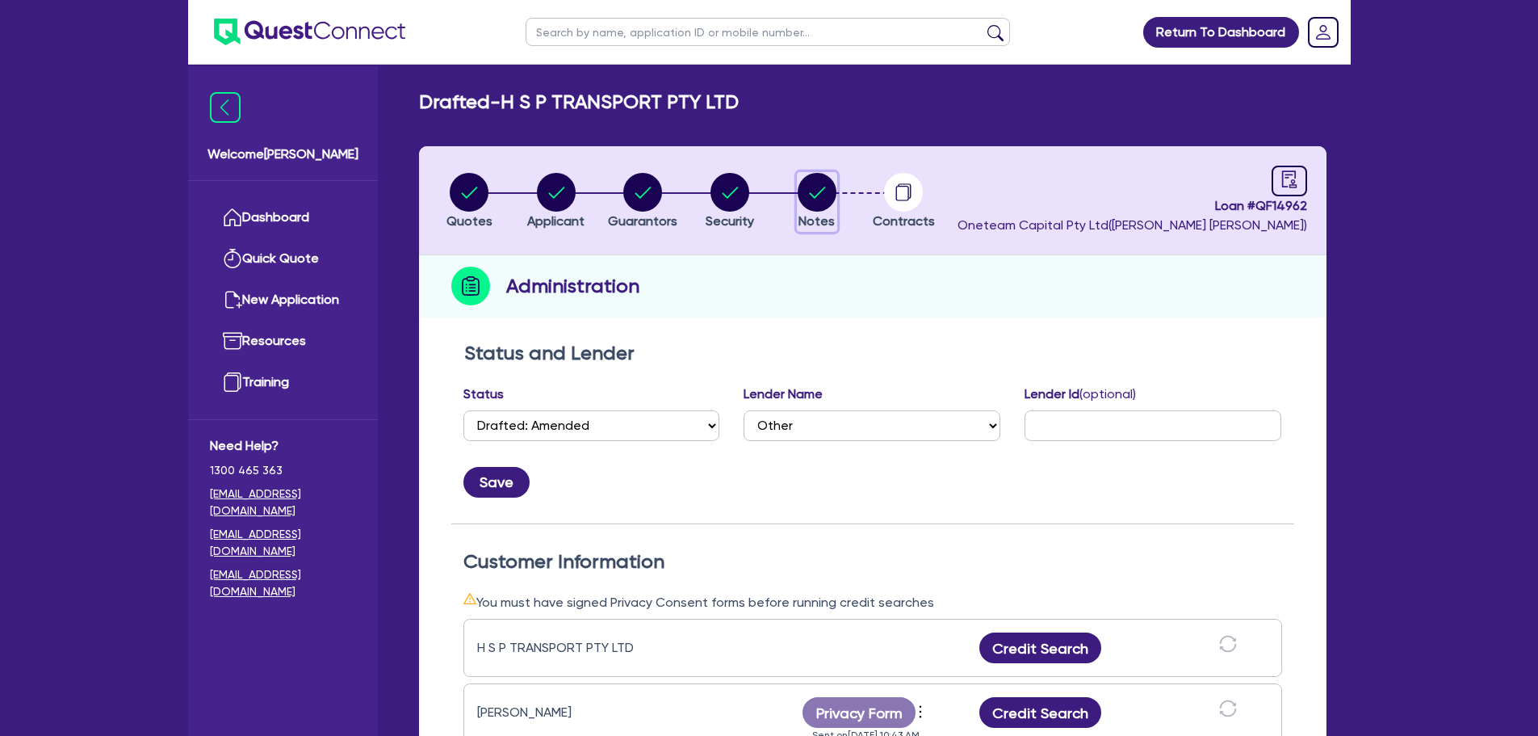
click at [812, 184] on circle "button" at bounding box center [817, 192] width 39 height 39
select select "Other"
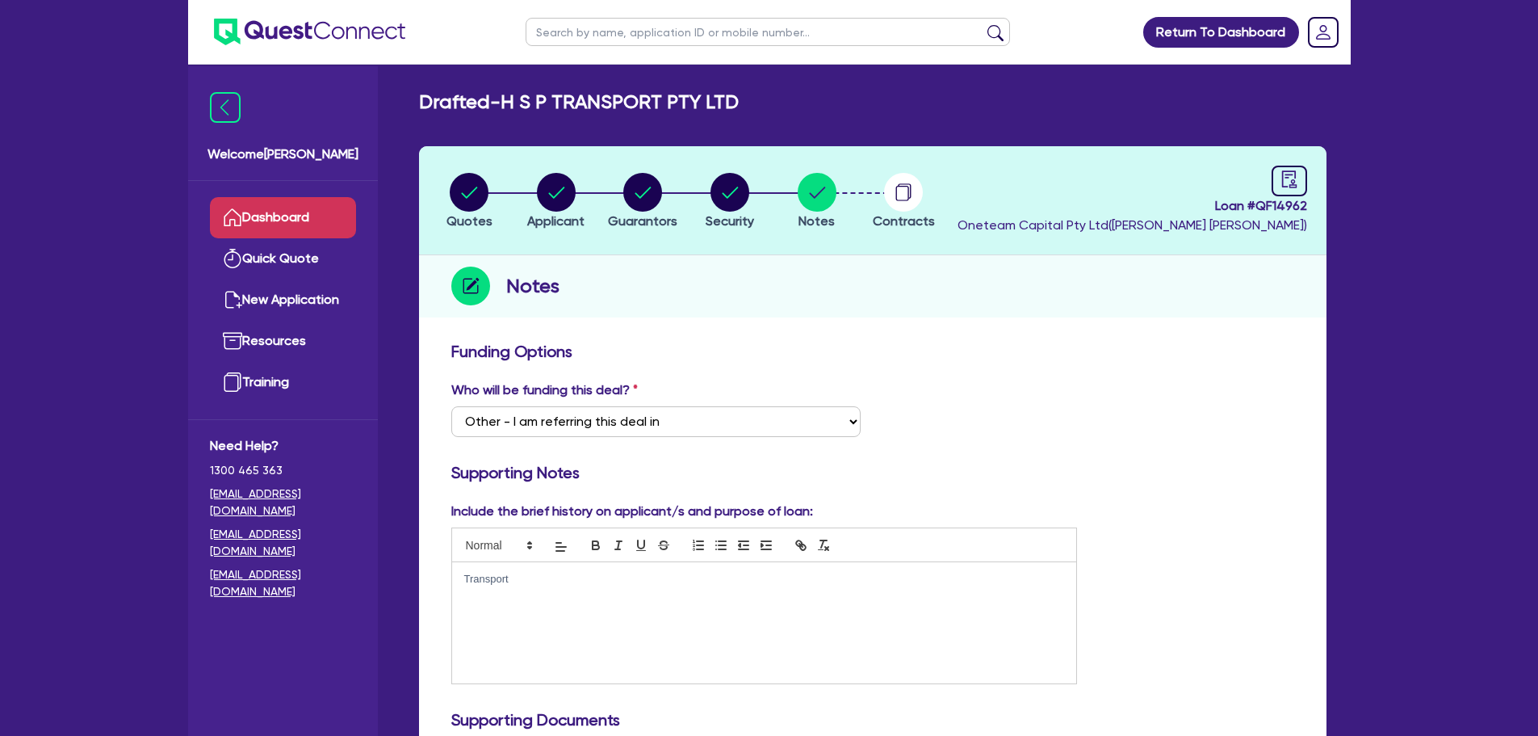
click at [293, 233] on link "Dashboard" at bounding box center [283, 217] width 146 height 41
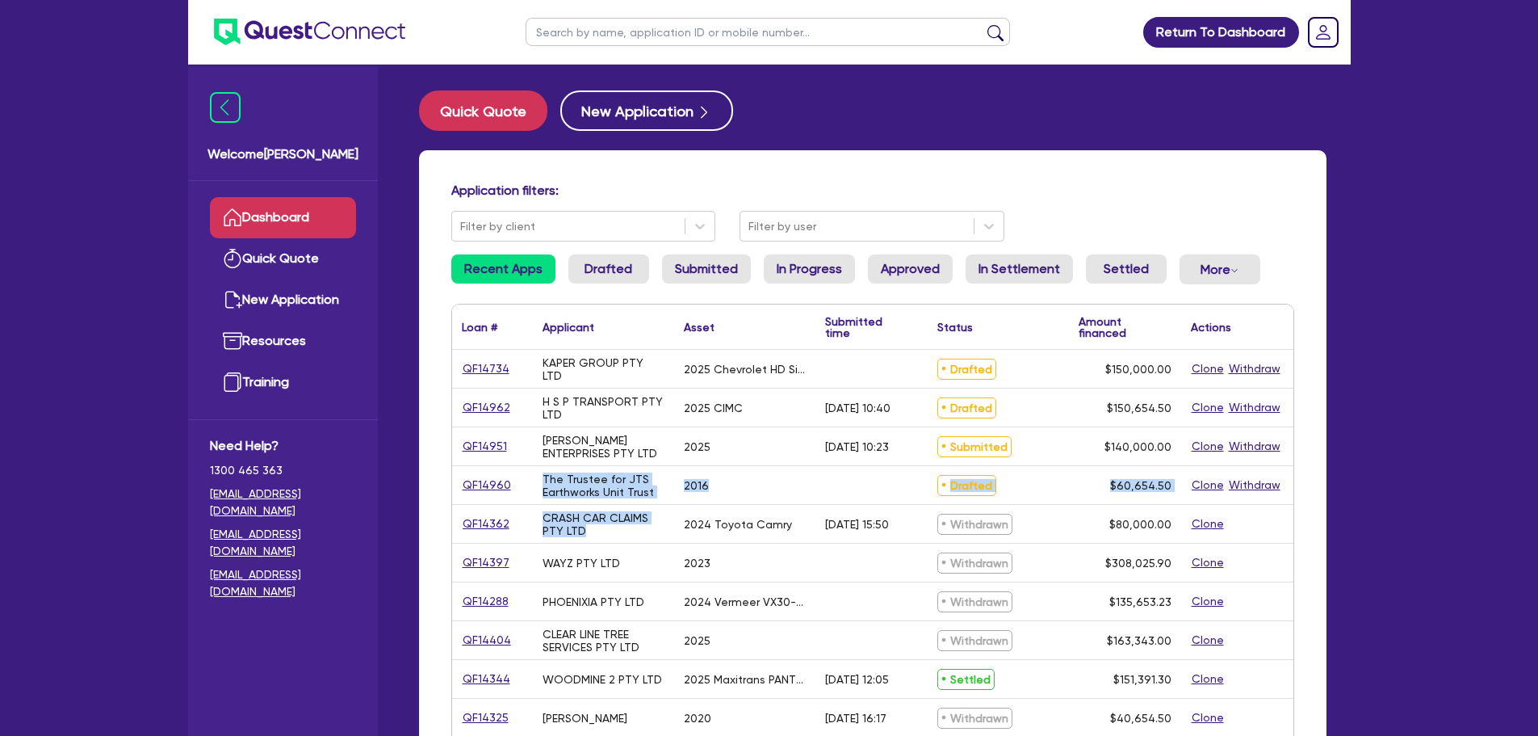
click at [518, 473] on div "QF14734 KAPER GROUP PTY LTD 2025 Chevrolet HD Silverado Drafted $150,000.00 Clo…" at bounding box center [872, 738] width 841 height 777
click at [608, 419] on div "H S P TRANSPORT PTY LTD" at bounding box center [604, 408] width 122 height 26
click at [495, 401] on link "QF14962" at bounding box center [486, 407] width 49 height 19
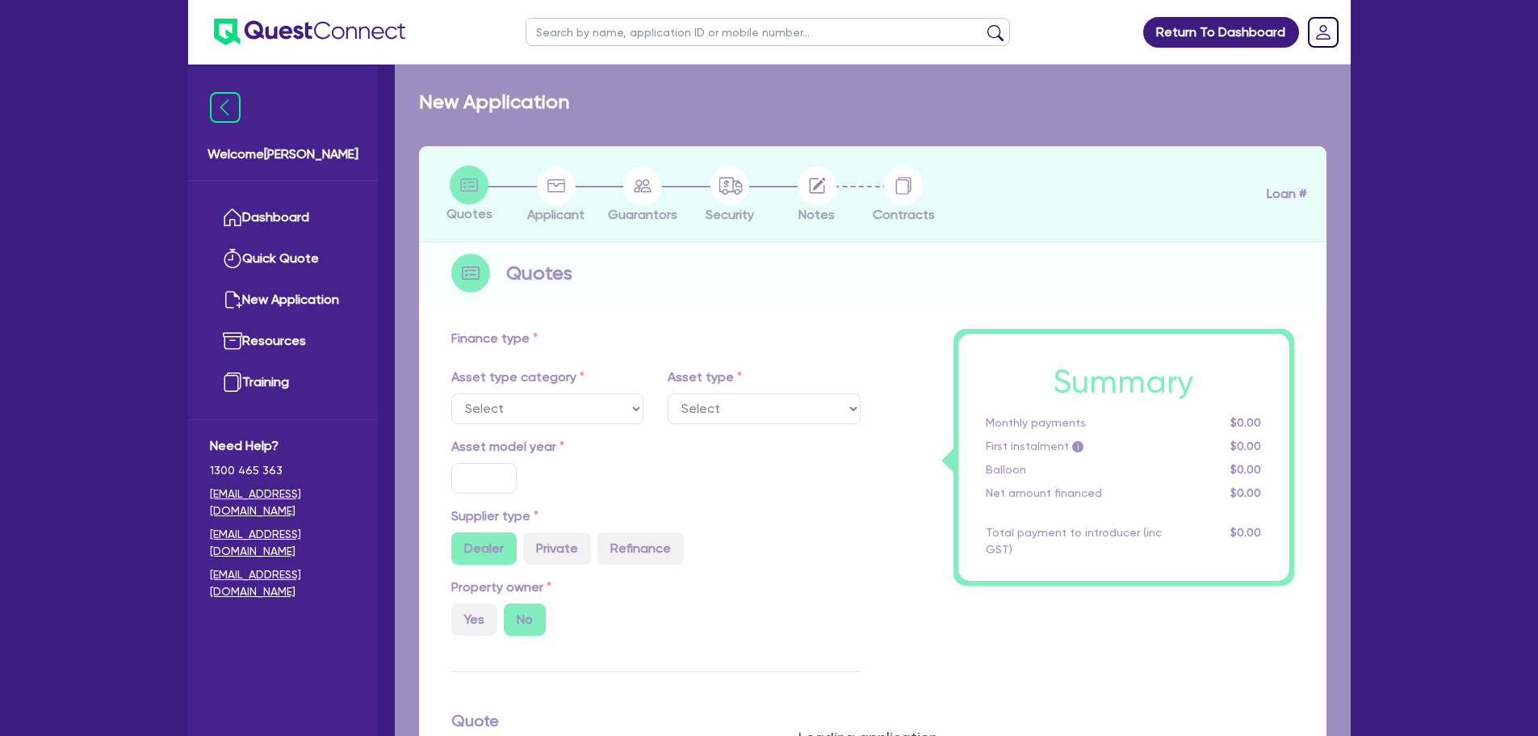
select select "PRIMARY_ASSETS"
type input "2025"
radio input "true"
type input "150,000"
type input "2"
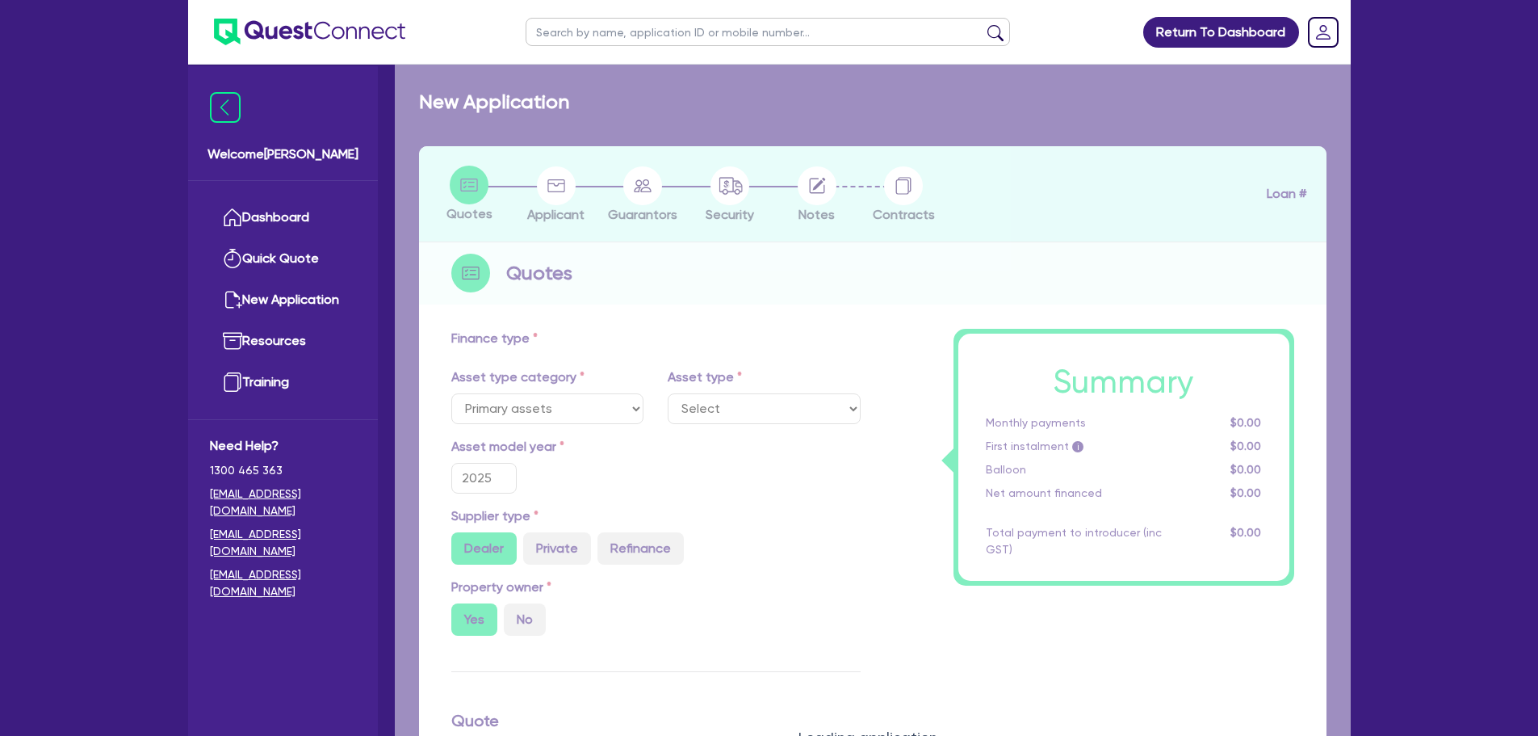
type input "3,013.09"
type input "7.49"
select select "TRAILERS"
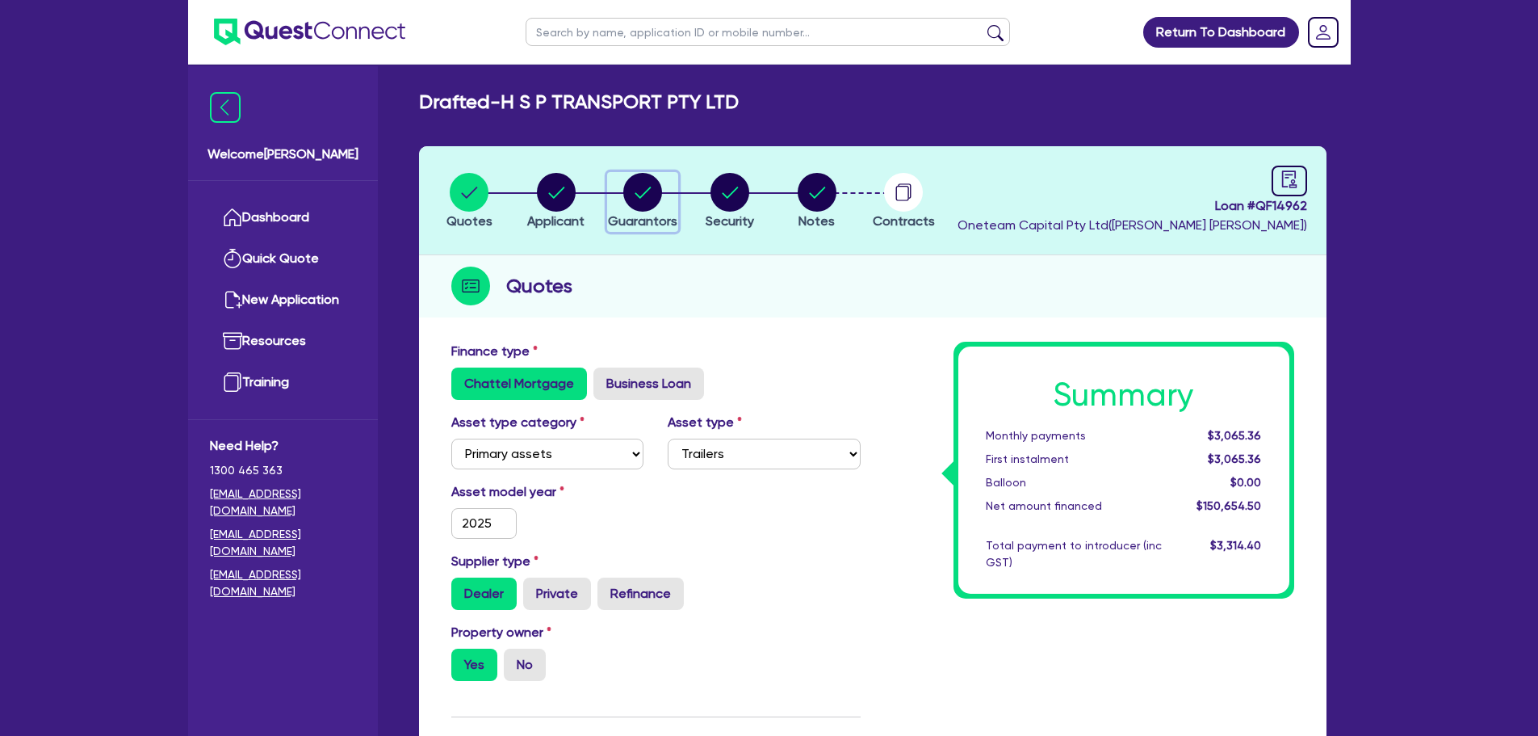
click at [658, 190] on circle "button" at bounding box center [642, 192] width 39 height 39
select select "MR"
select select "VIC"
select select "SINGLE"
select select "MRS"
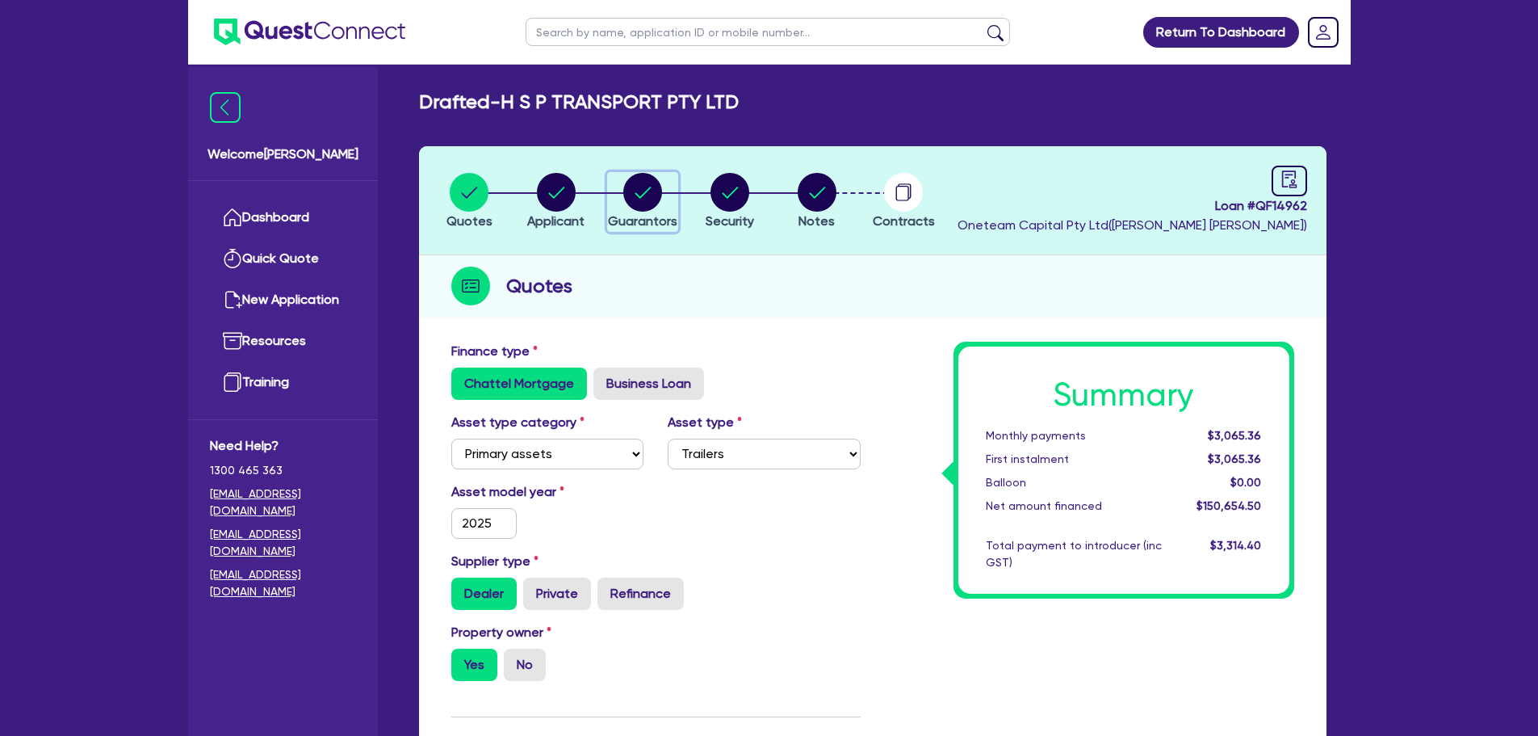
select select "VIC"
select select "MARRIED"
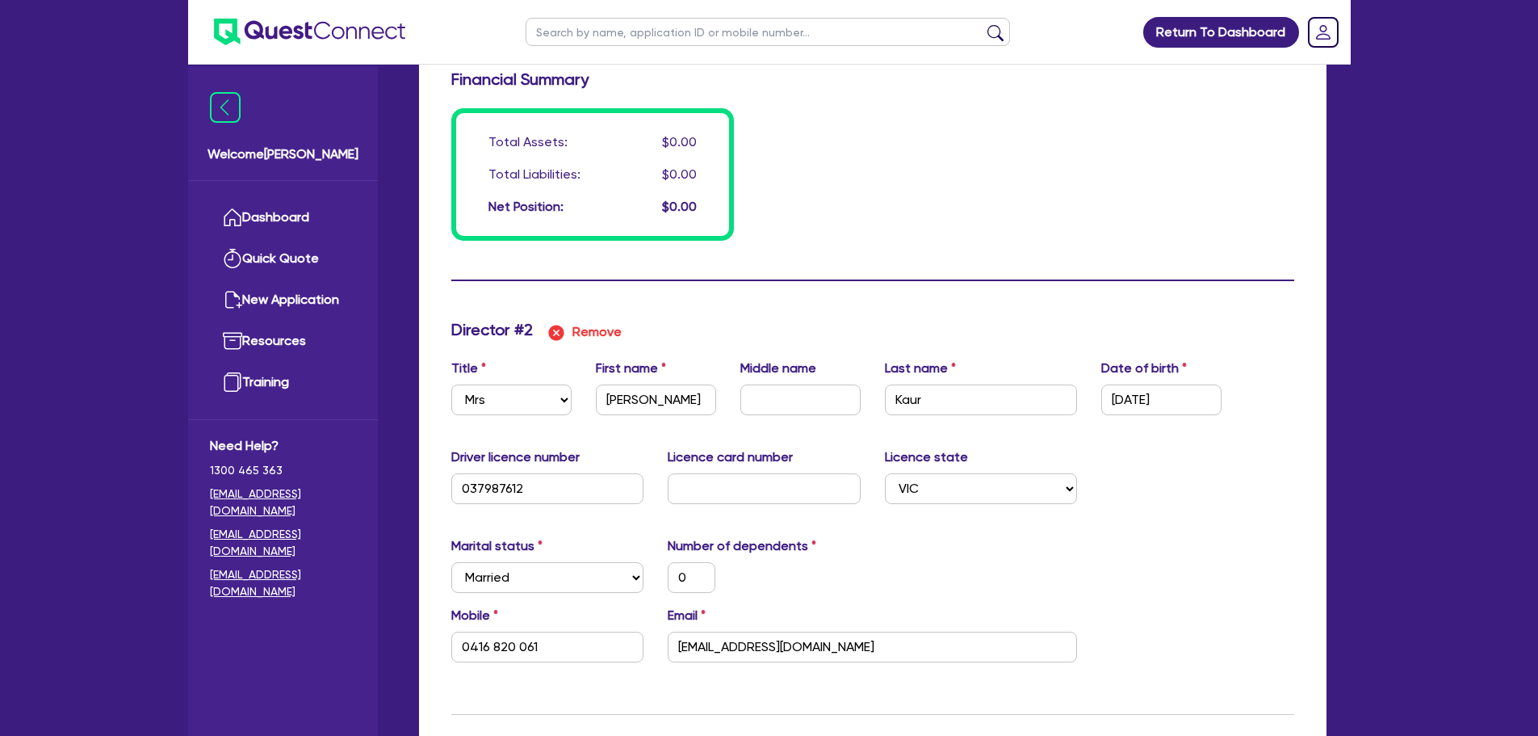
scroll to position [1615, 0]
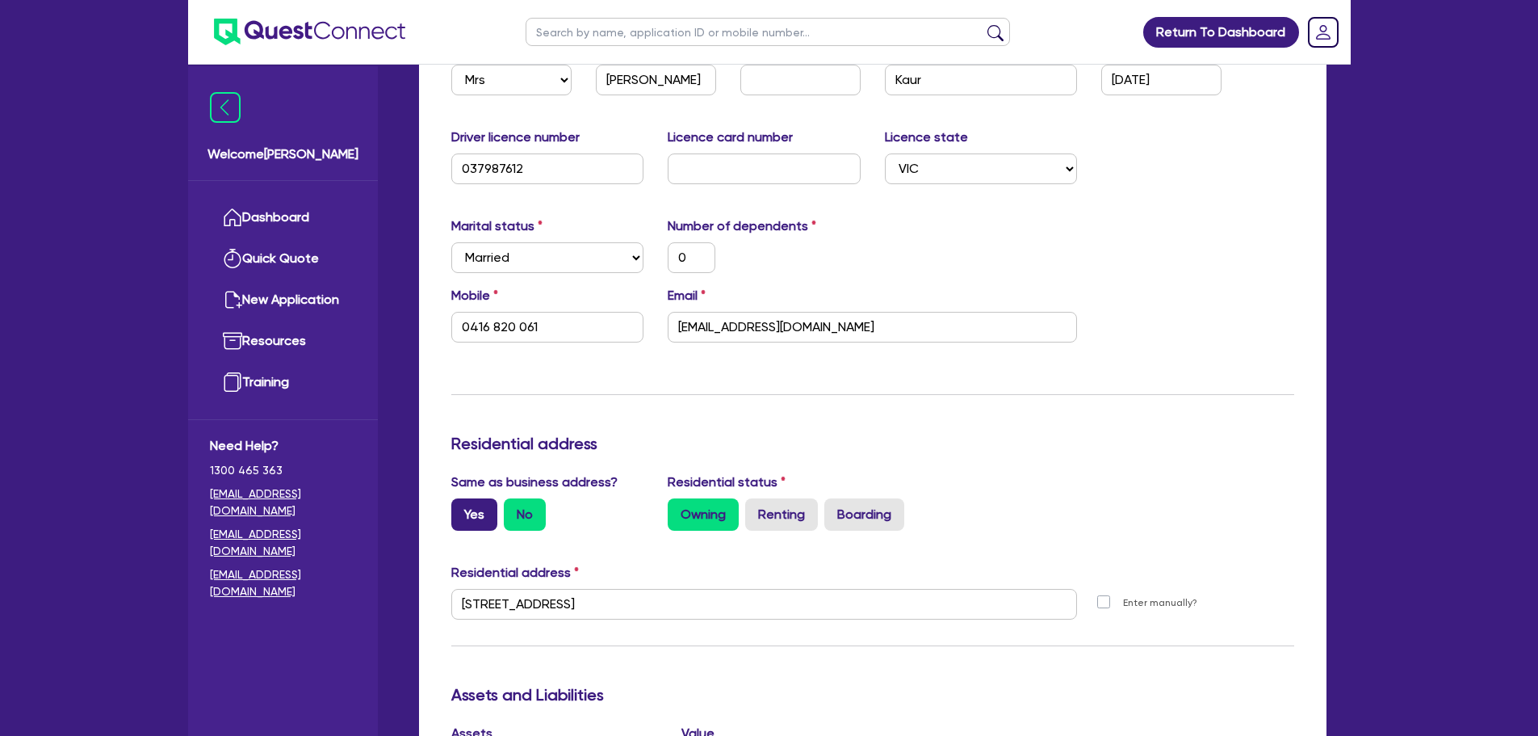
click at [472, 521] on label "Yes" at bounding box center [474, 514] width 46 height 32
click at [462, 509] on input "Yes" at bounding box center [456, 503] width 10 height 10
radio input "true"
type input "0"
type input "0424380061"
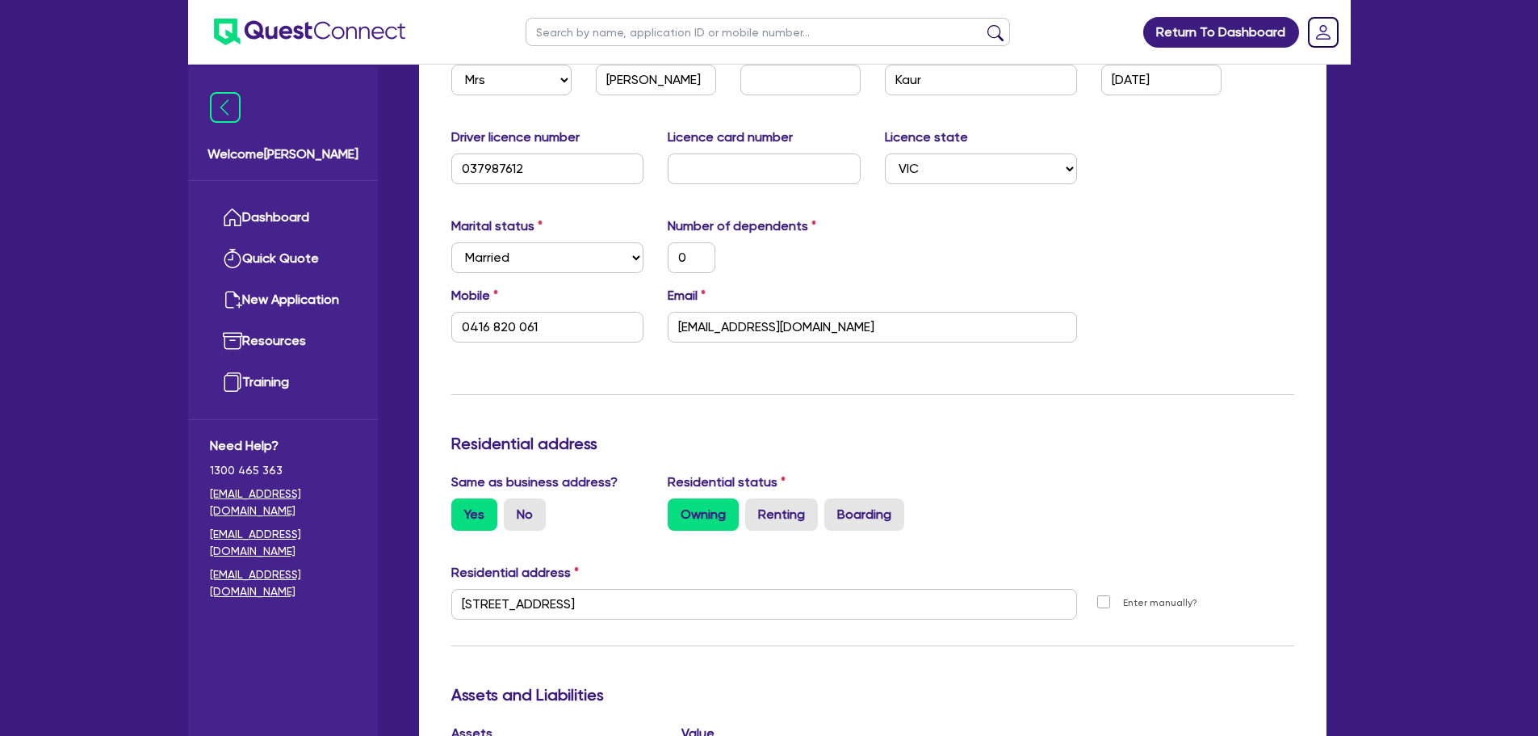
type input "0"
type input "0416 820 061"
type input "[STREET_ADDRESS]"
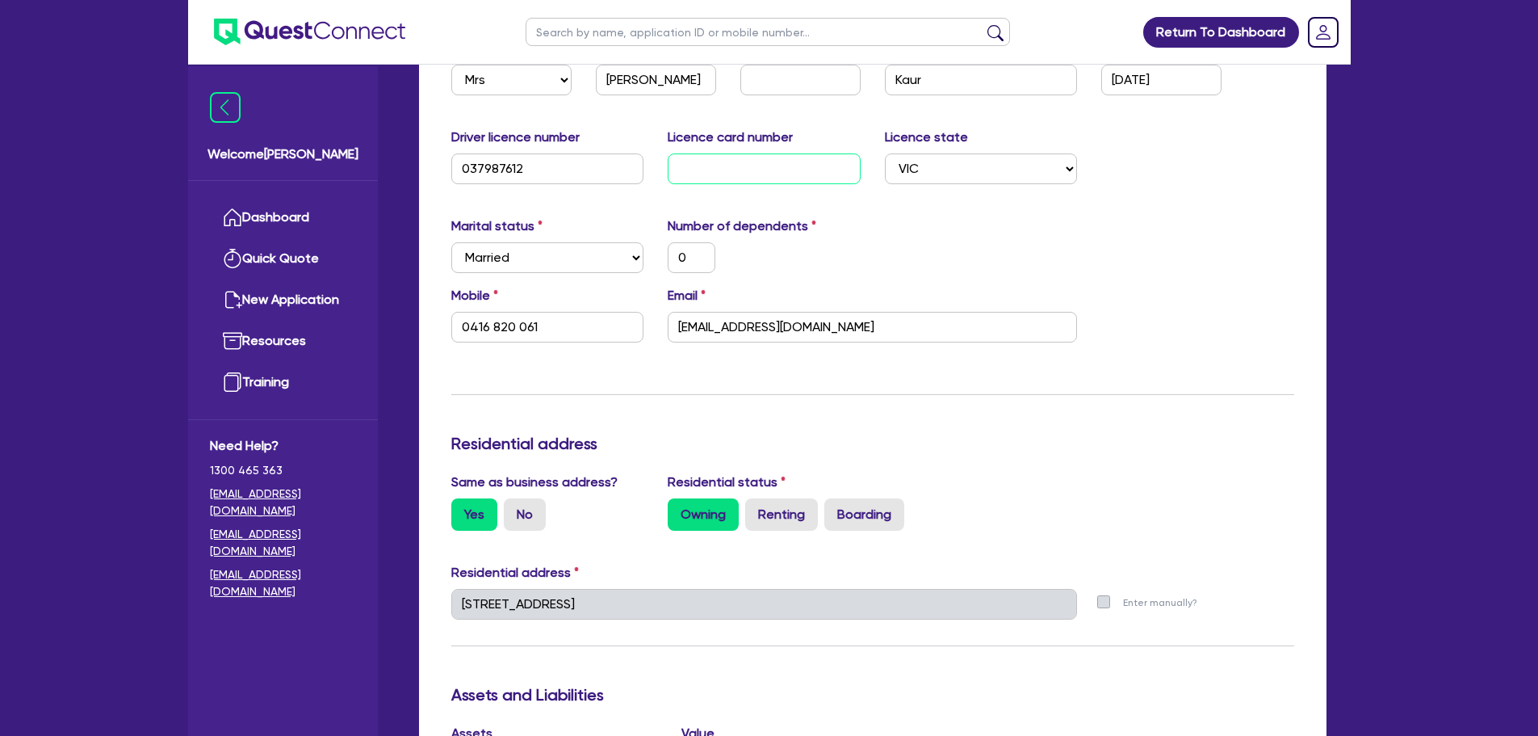
click at [698, 162] on input "text" at bounding box center [764, 168] width 193 height 31
click at [551, 172] on input "037987612" at bounding box center [547, 168] width 193 height 31
click at [724, 162] on input "text" at bounding box center [764, 168] width 193 height 31
type input "0"
type input "0424380061"
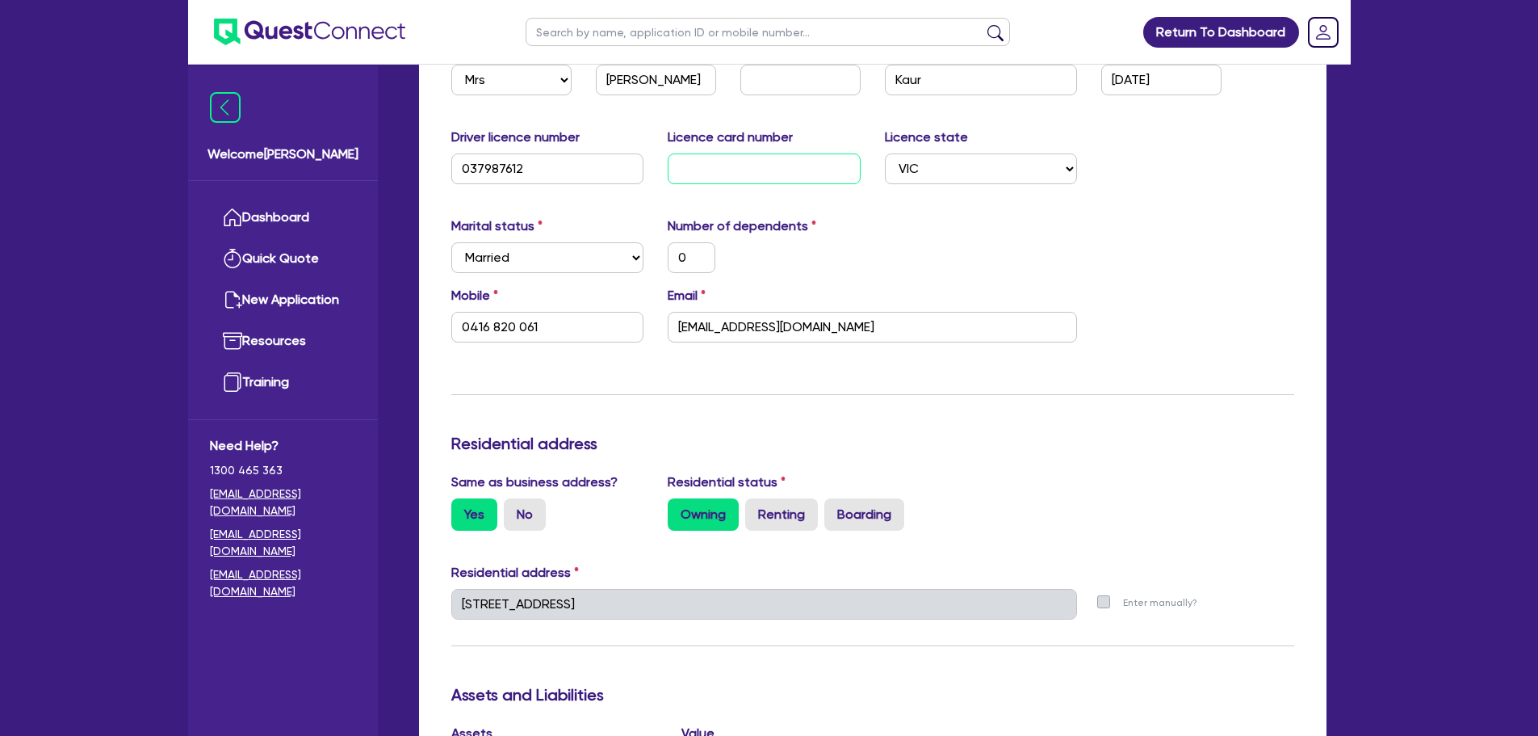
type input "P"
type input "0"
type input "0416 820 061"
type input "0"
type input "0424380061"
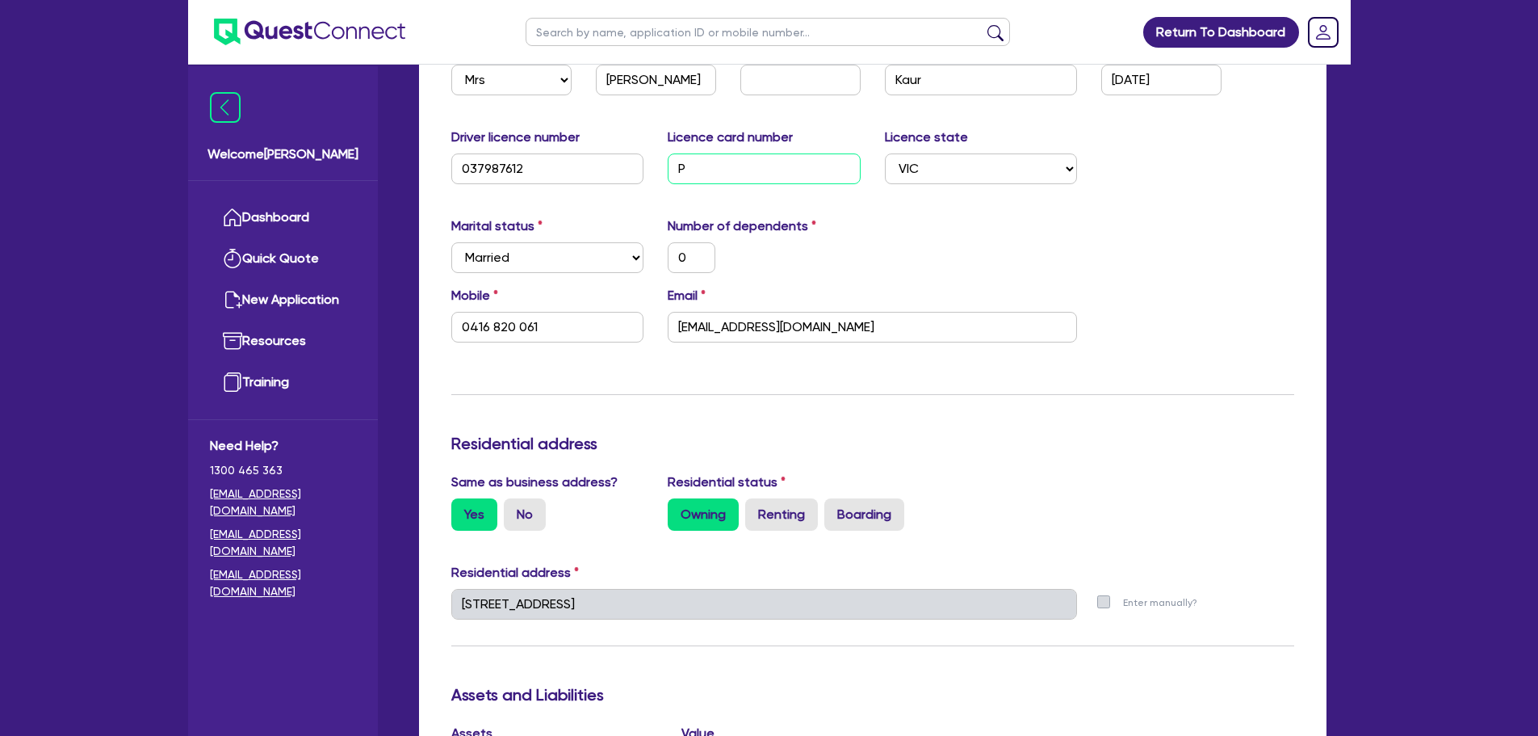
type input "P0"
type input "0"
type input "0416 820 061"
type input "0"
type input "0424380061"
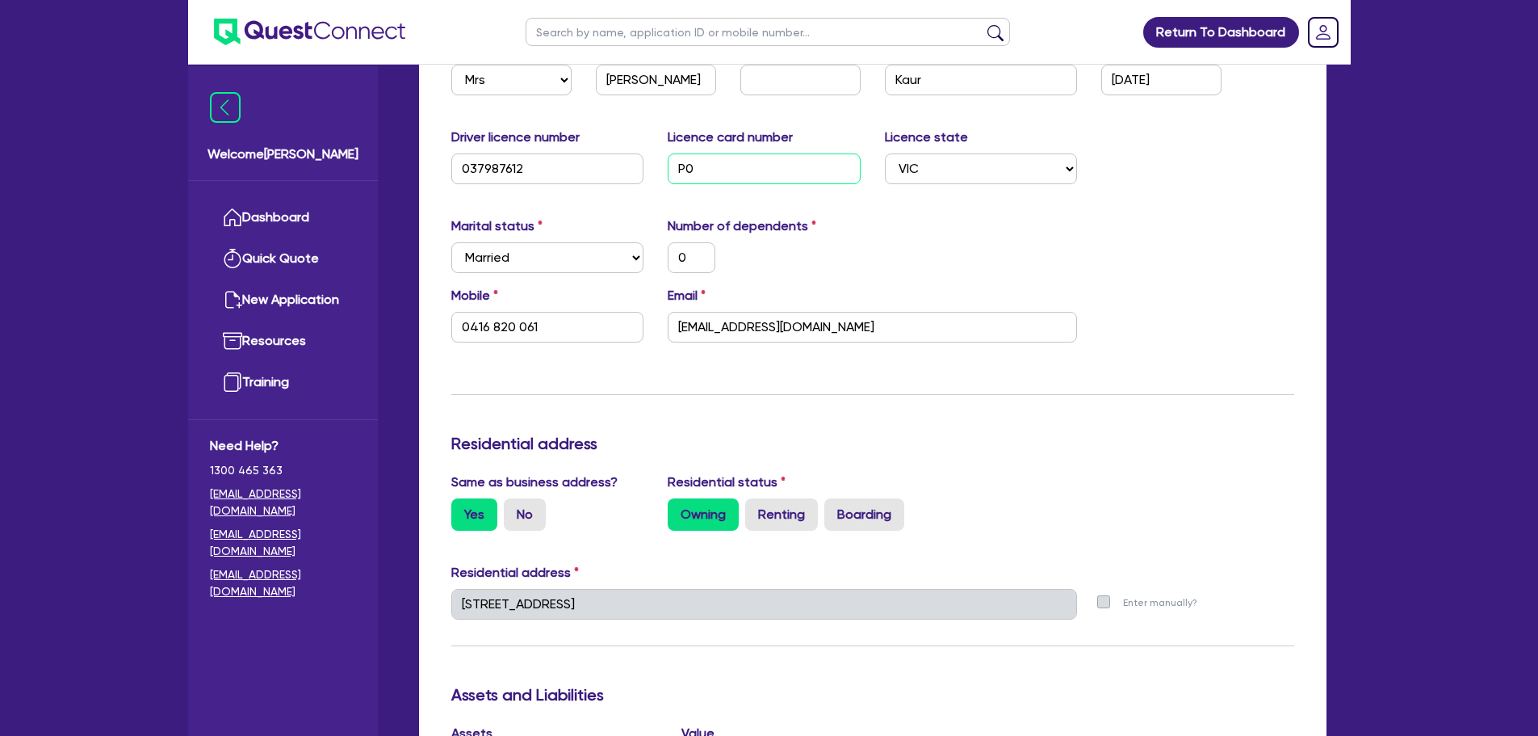
type input "P07"
type input "0"
type input "0416 820 061"
type input "0"
type input "0424380061"
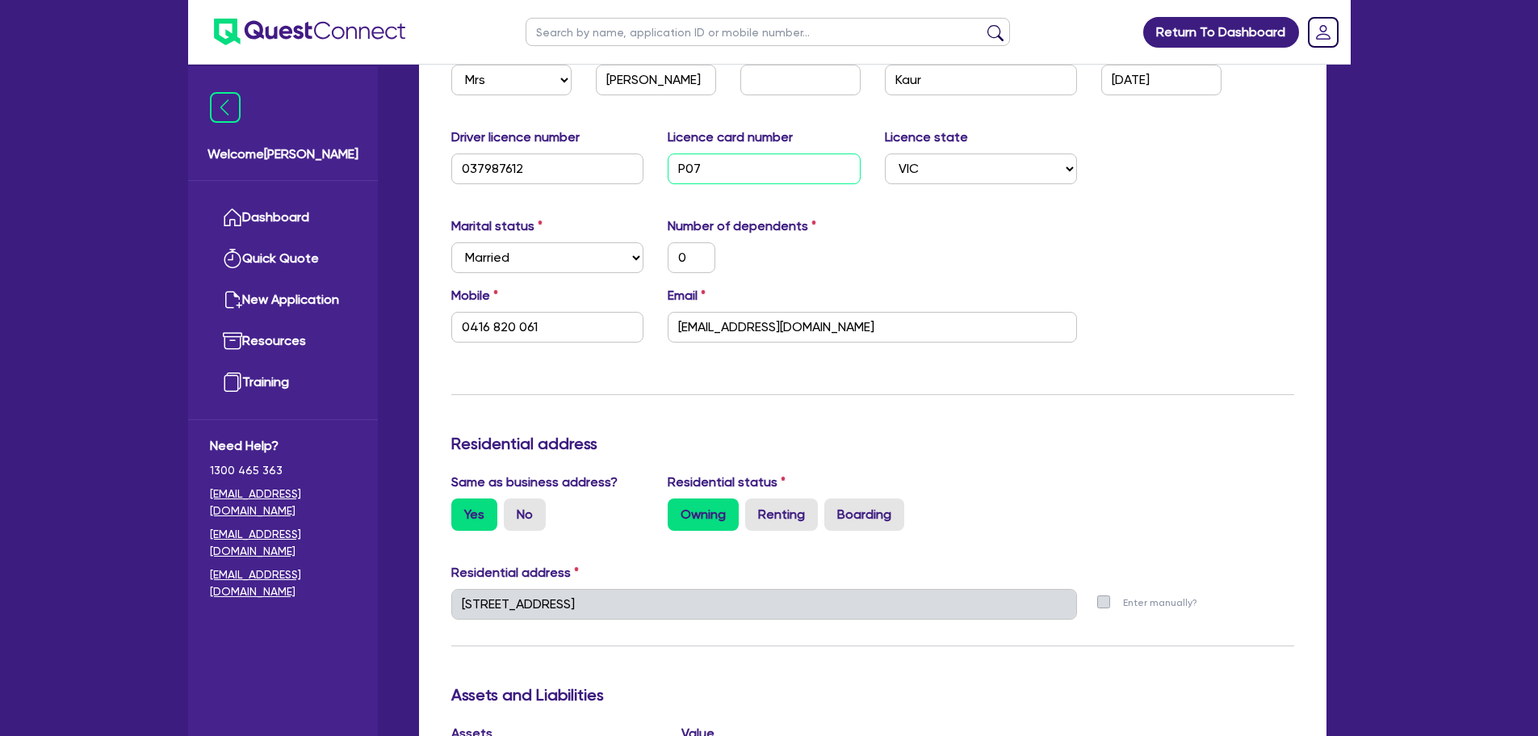
type input "P073"
type input "0"
type input "0416 820 061"
type input "0"
type input "0424380061"
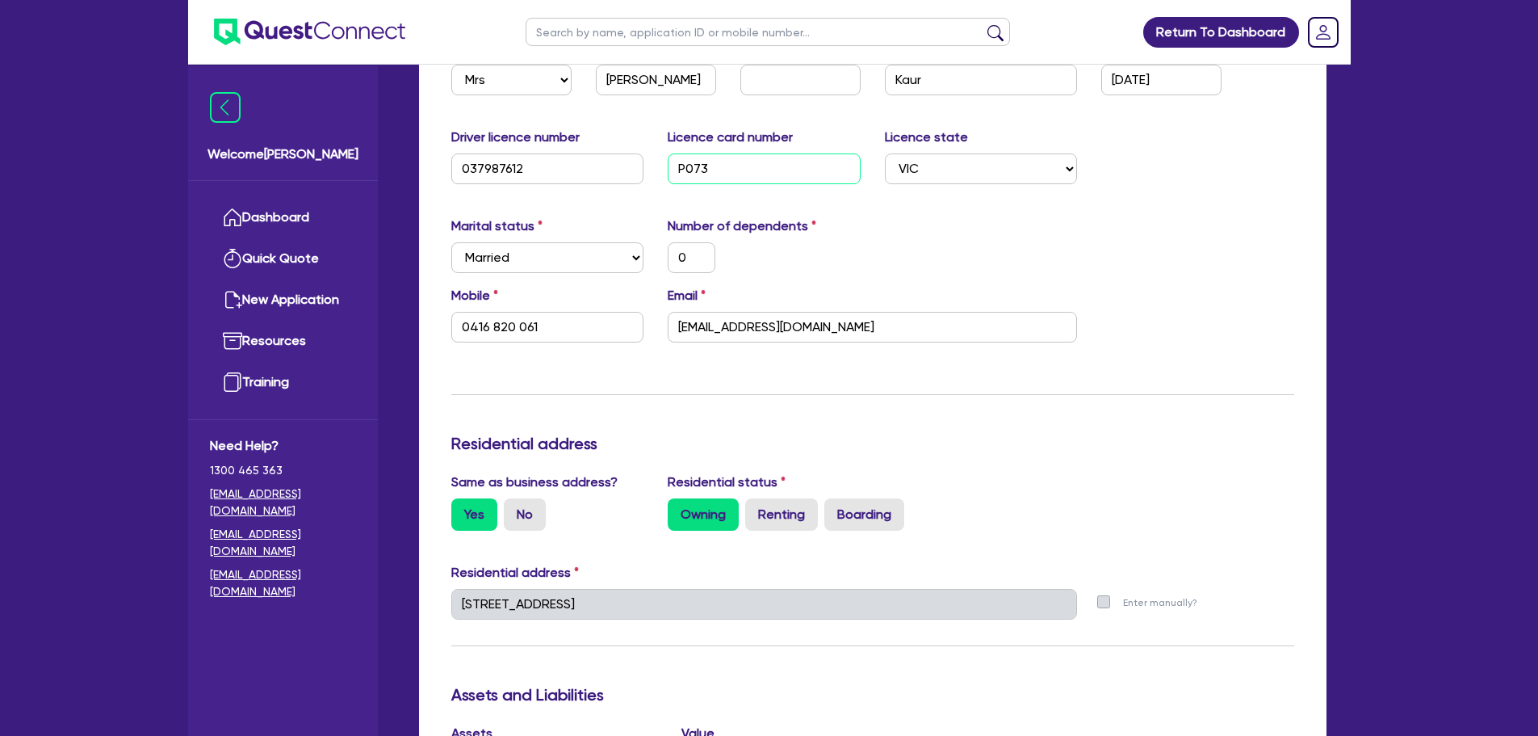
type input "P0730"
type input "0"
type input "0416 820 061"
type input "0"
type input "0424380061"
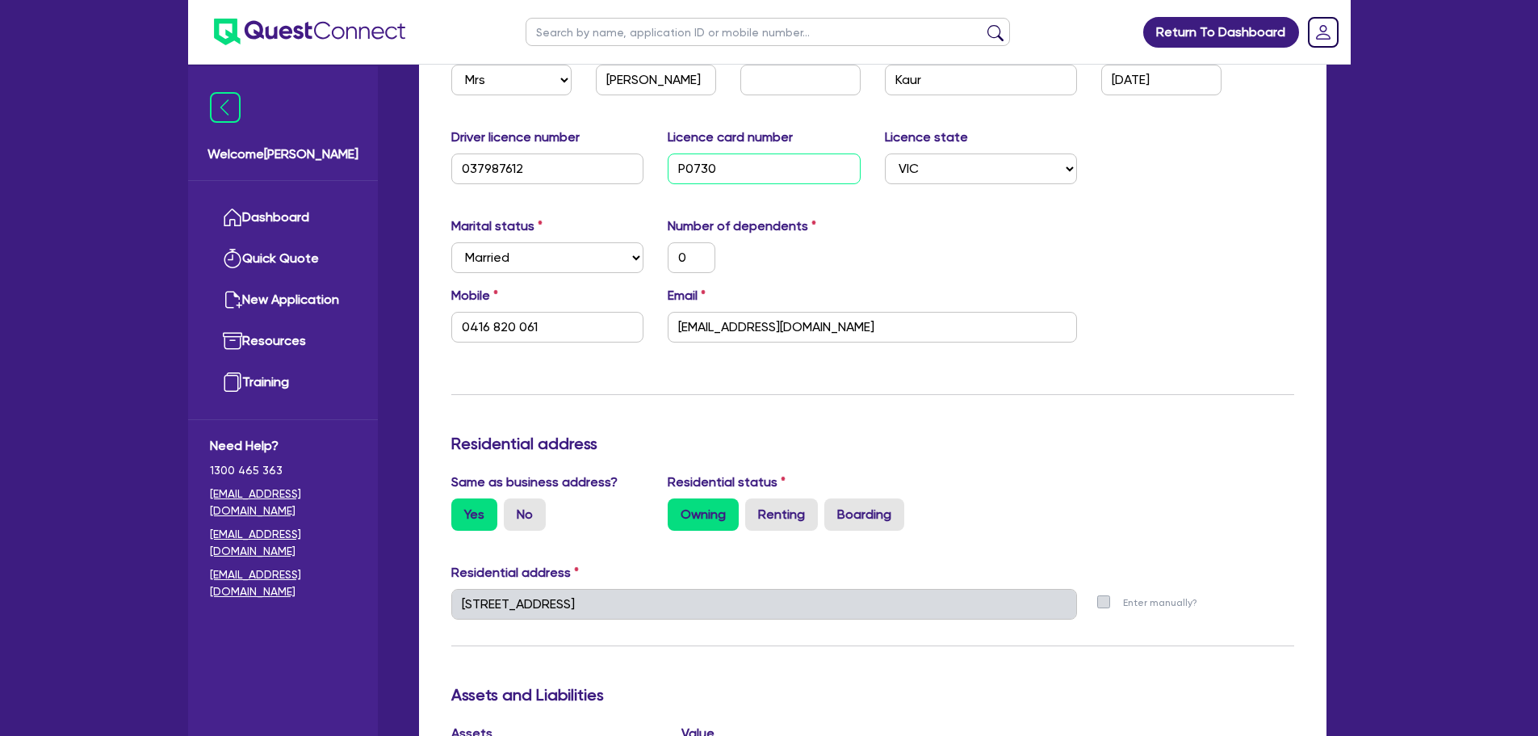
type input "P07308"
type input "0"
type input "0416 820 061"
type input "0"
type input "0424380061"
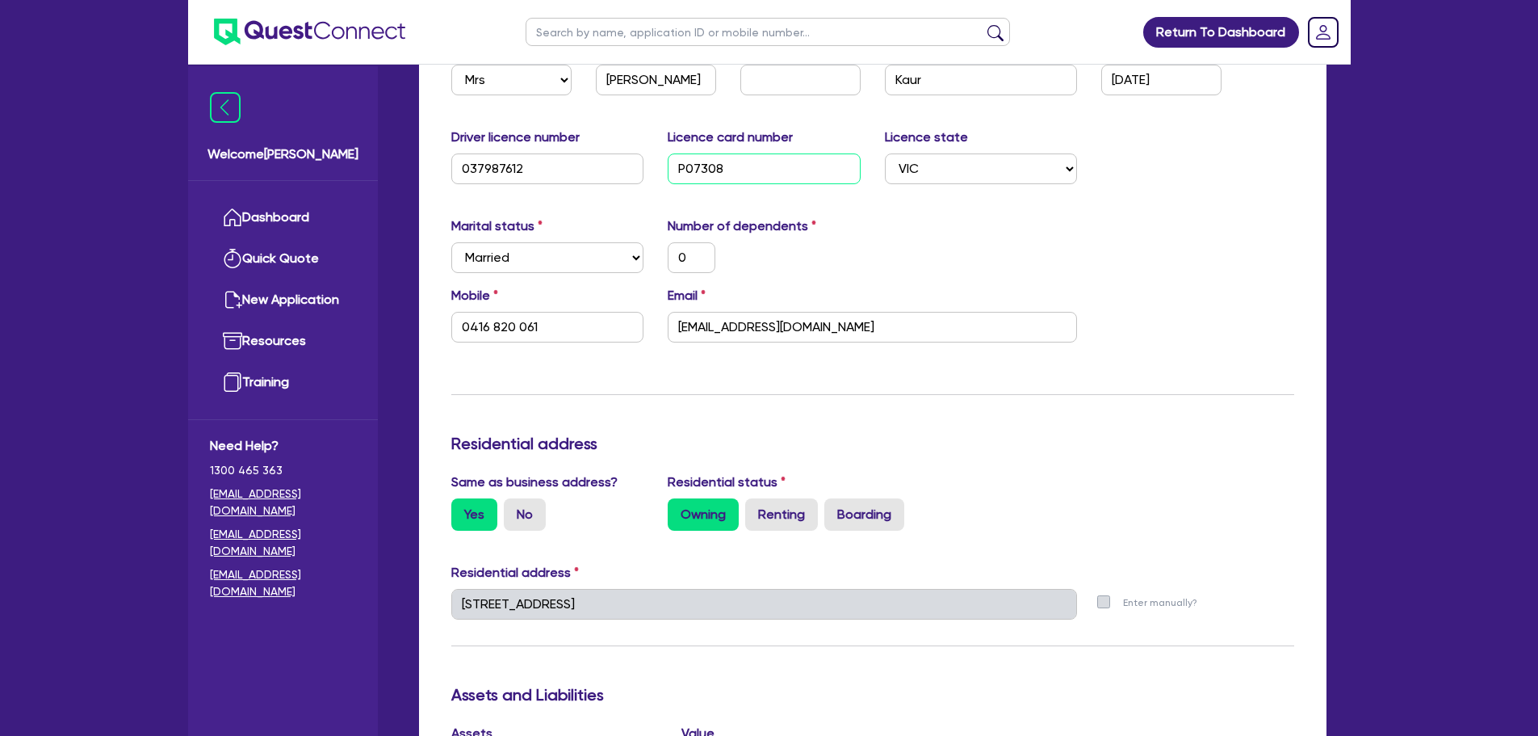
type input "P073087"
type input "0"
type input "0416 820 061"
type input "0"
type input "0424380061"
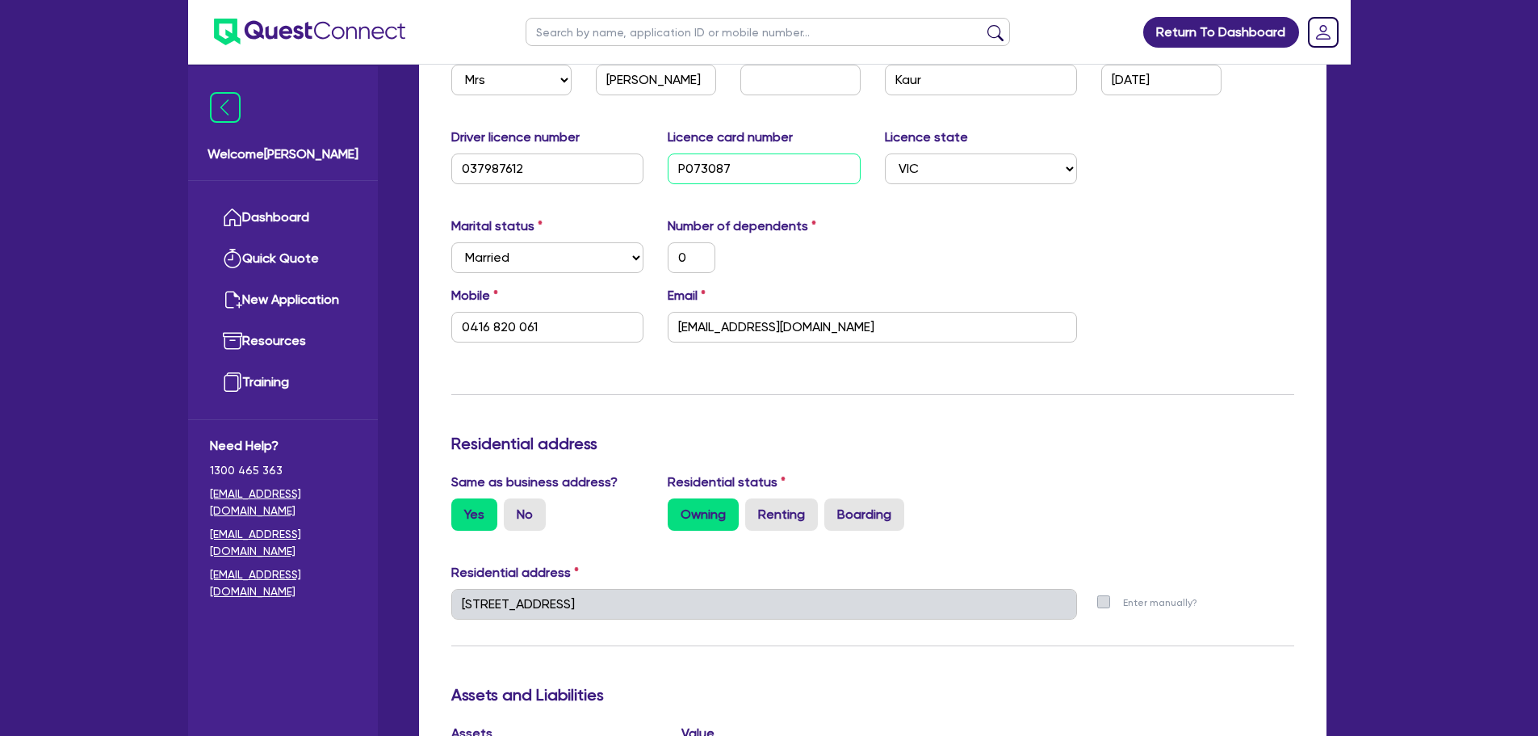
type input "P0730870"
type input "0"
type input "0416 820 061"
type input "P0730870"
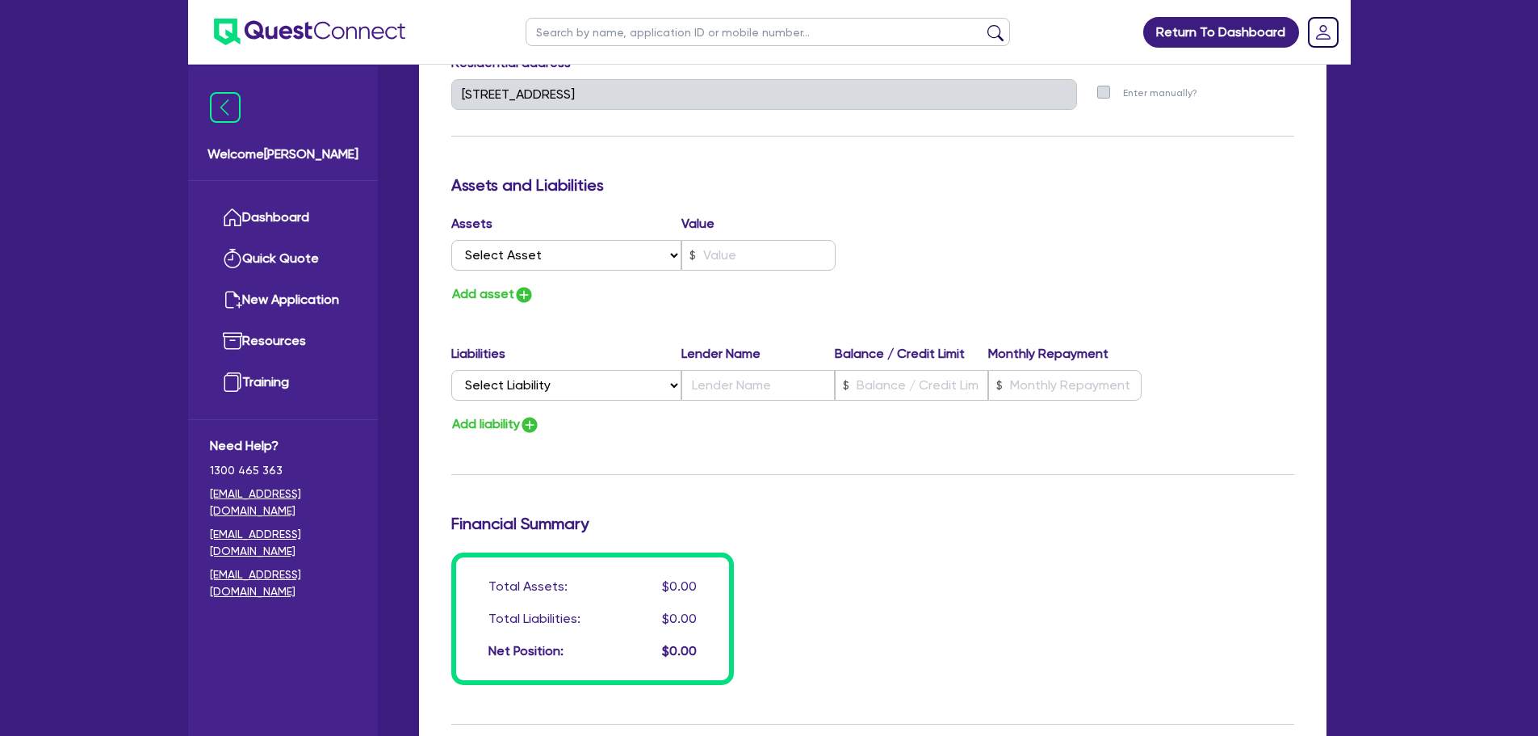
scroll to position [2314, 0]
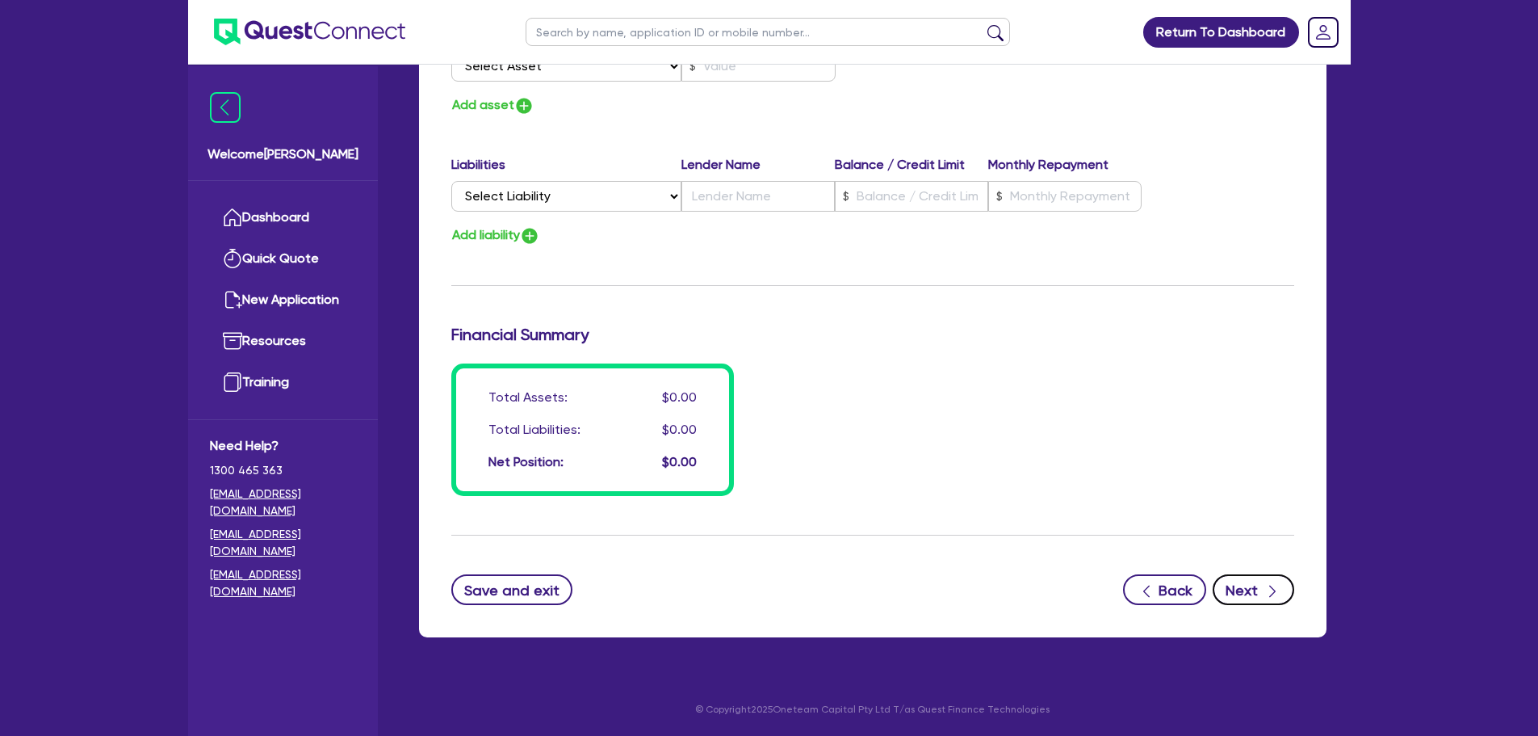
click at [1259, 594] on button "Next" at bounding box center [1254, 589] width 82 height 31
type input "0"
type input "0424 380 061"
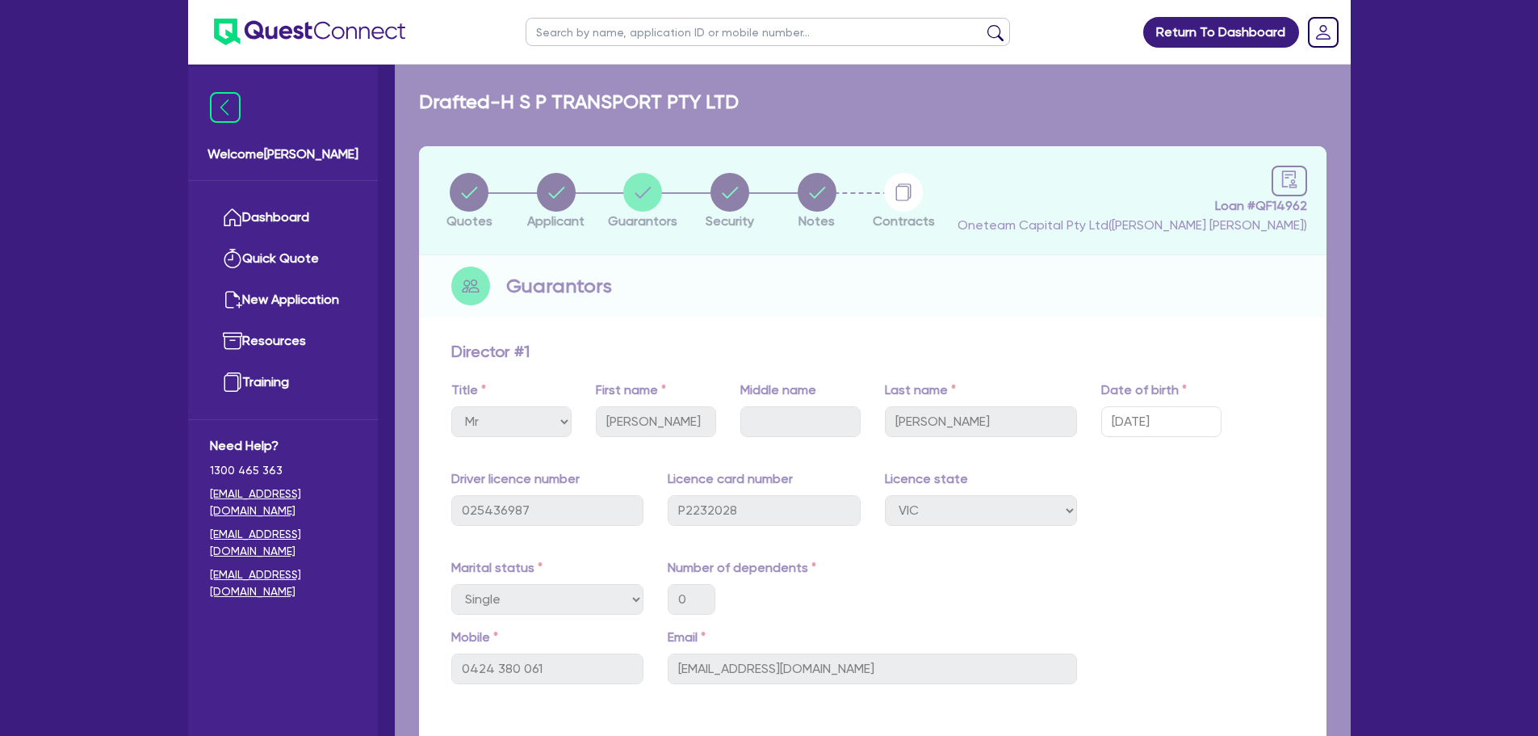
select select "PRIMARY_ASSETS"
select select "TRAILERS"
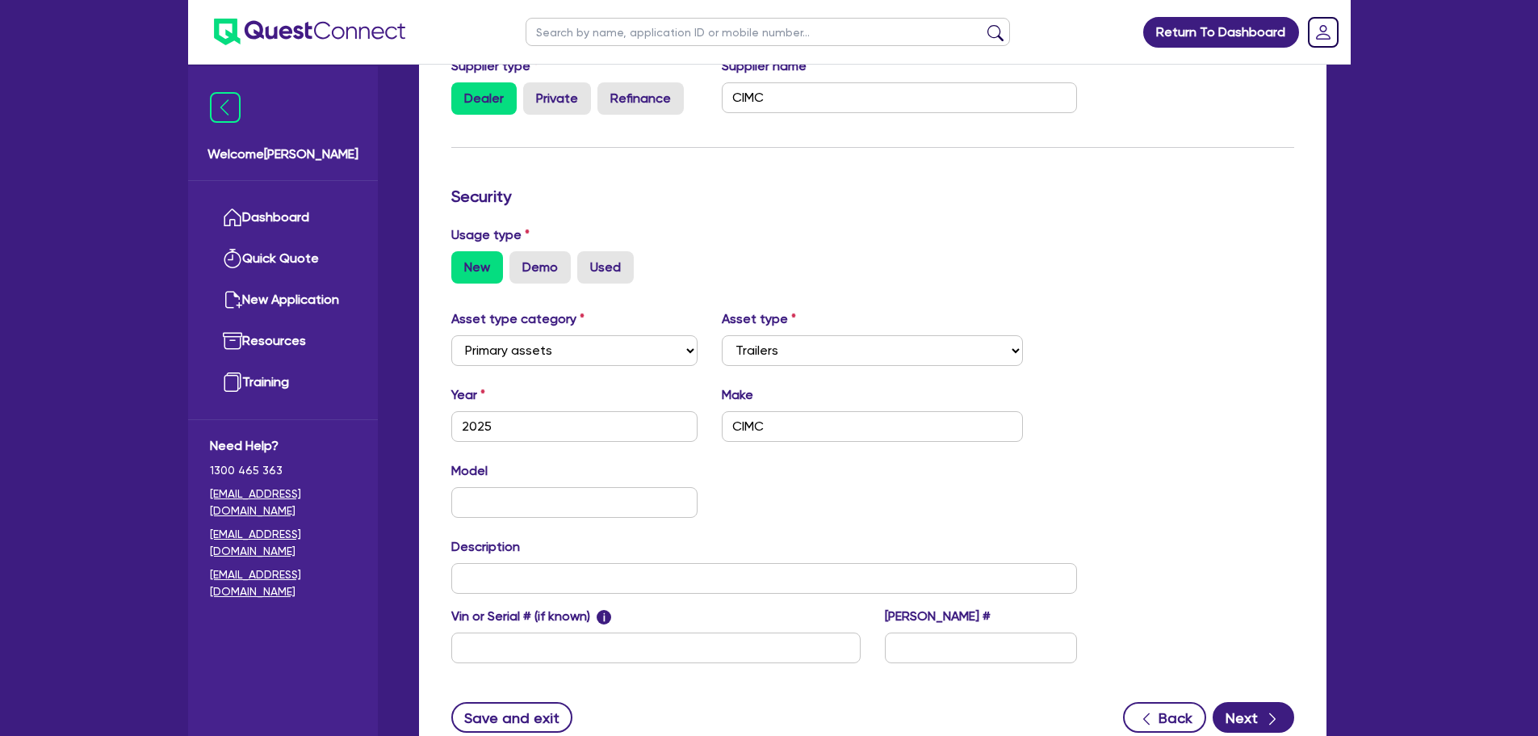
scroll to position [451, 0]
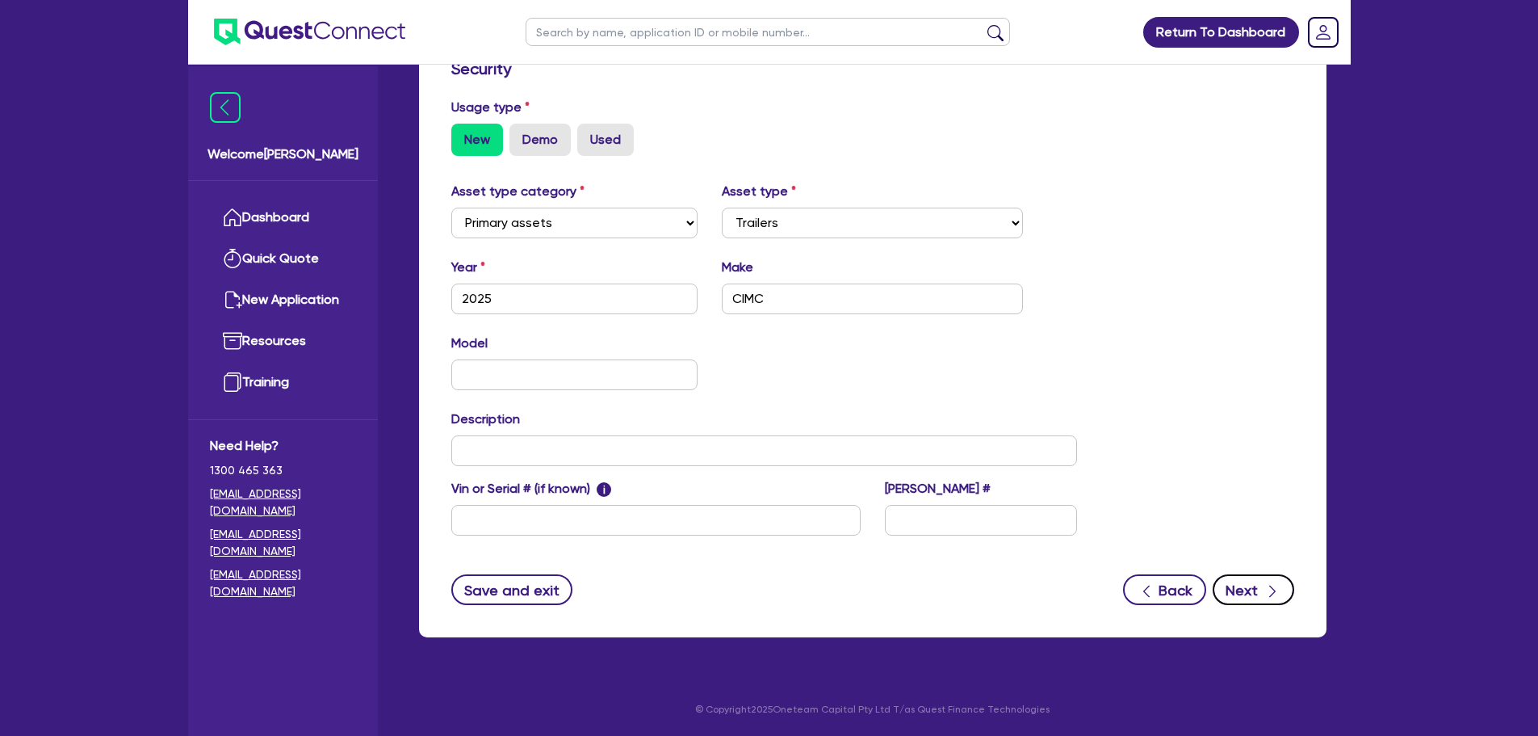
click at [1254, 593] on button "Next" at bounding box center [1254, 589] width 82 height 31
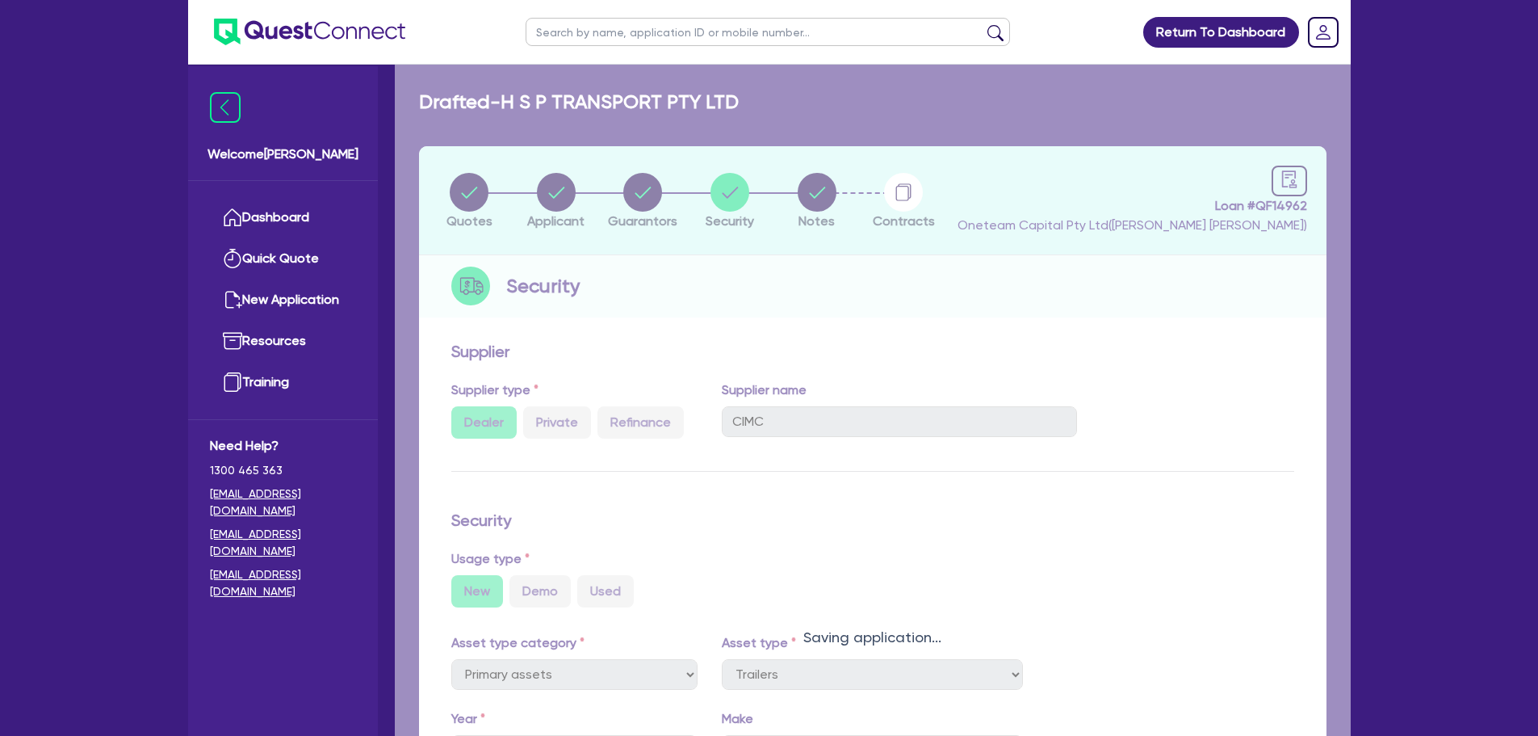
select select "Other"
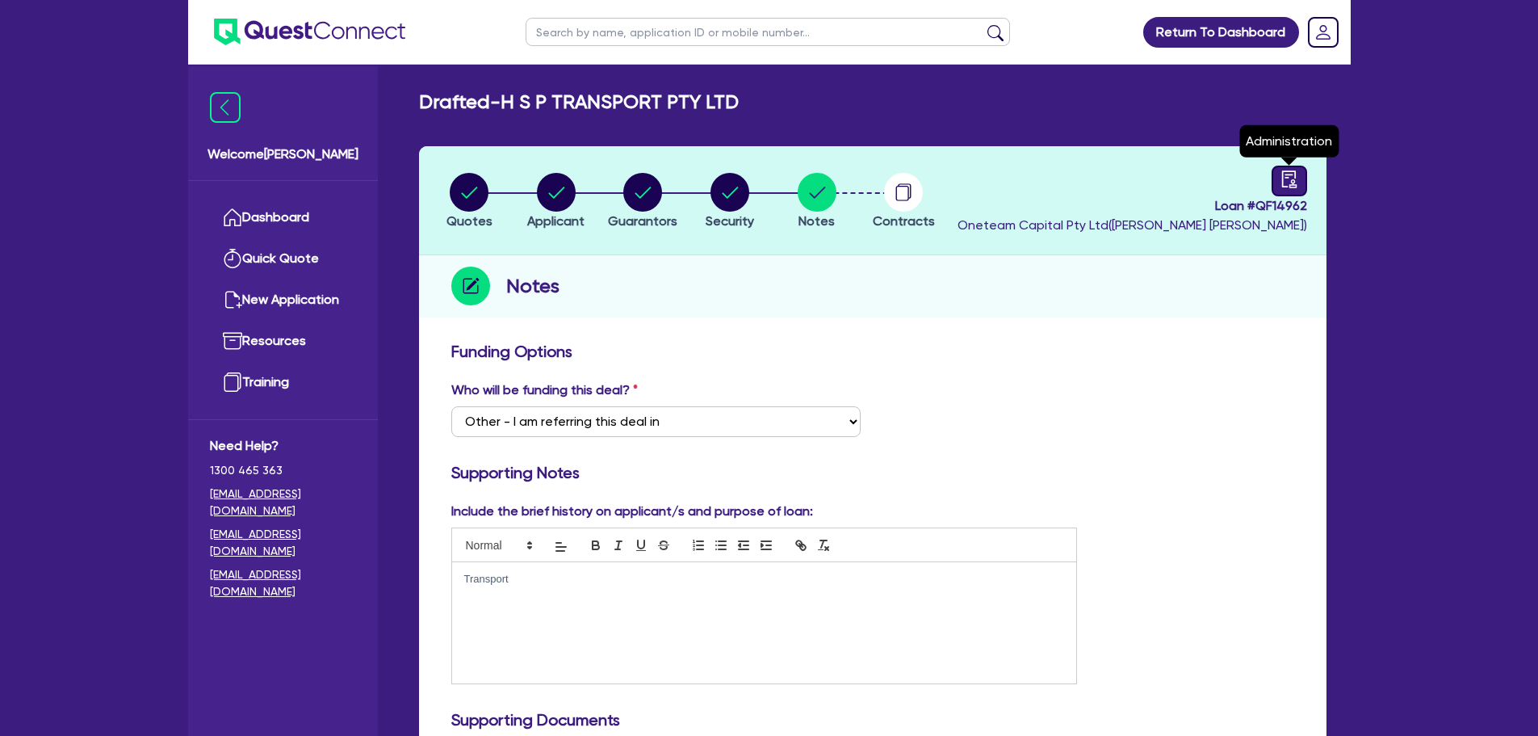
click at [1292, 174] on icon "audit" at bounding box center [1289, 178] width 15 height 17
select select "DRAFTED_AMENDED"
select select "Other"
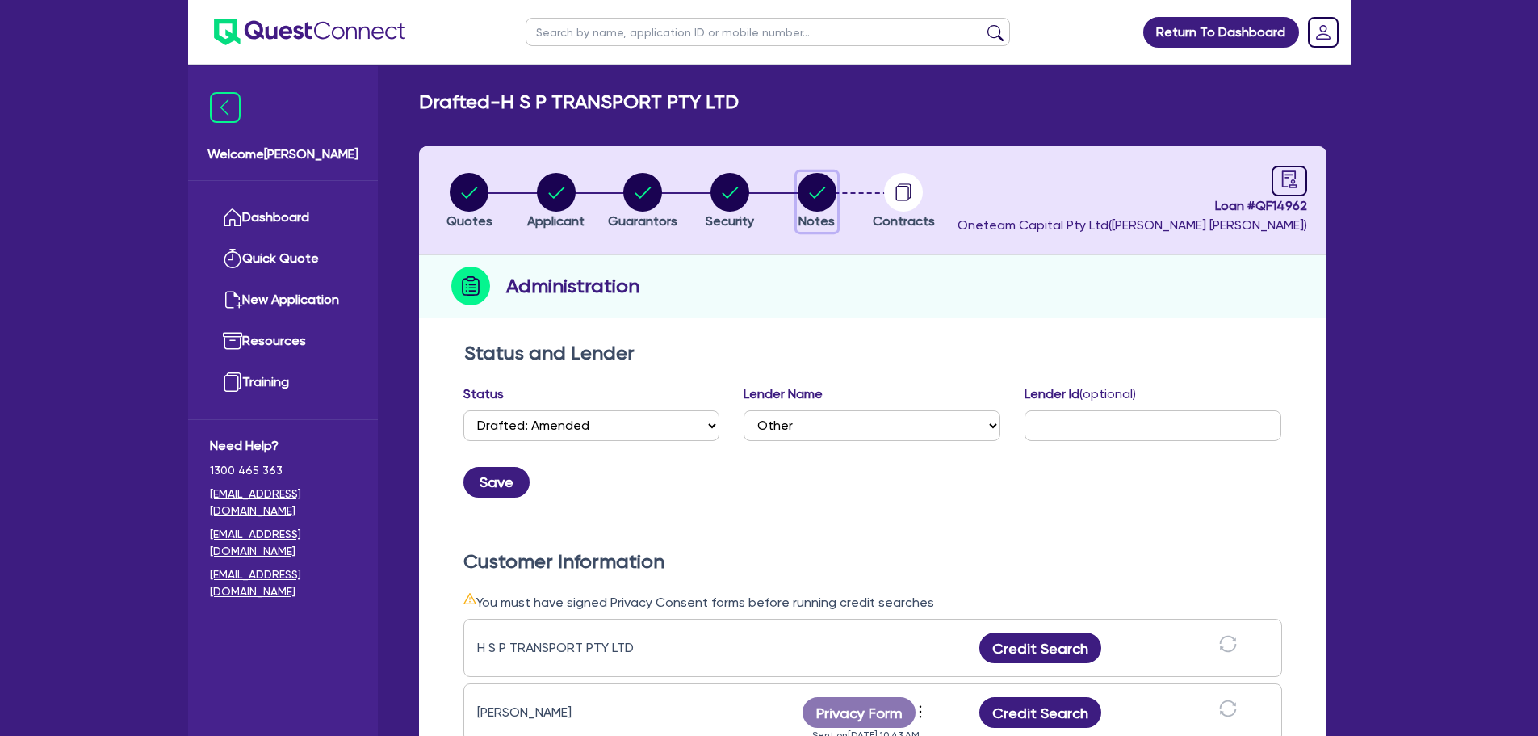
click at [827, 198] on circle "button" at bounding box center [817, 192] width 39 height 39
select select "Other"
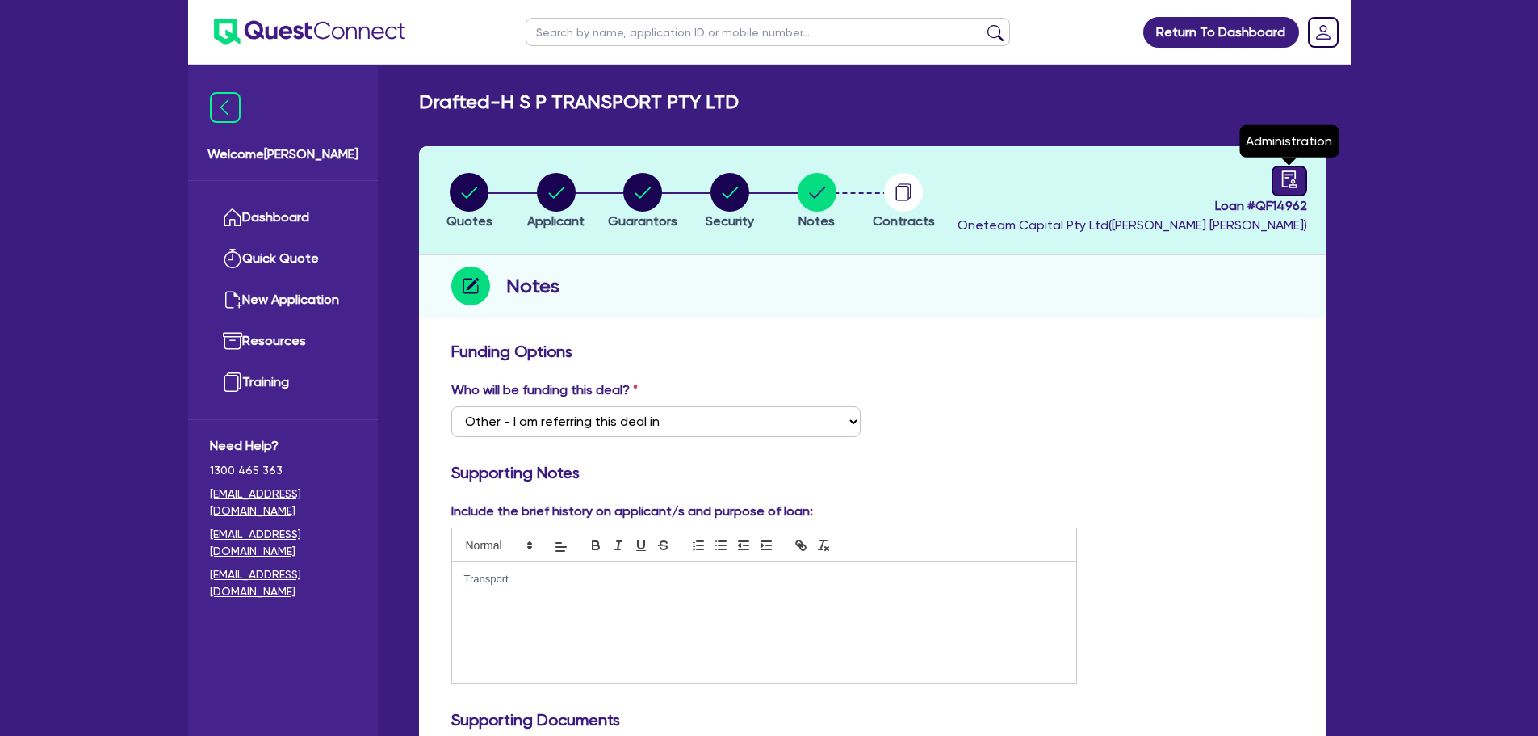
click at [1286, 166] on link at bounding box center [1290, 181] width 36 height 31
select select "DRAFTED_AMENDED"
select select "Other"
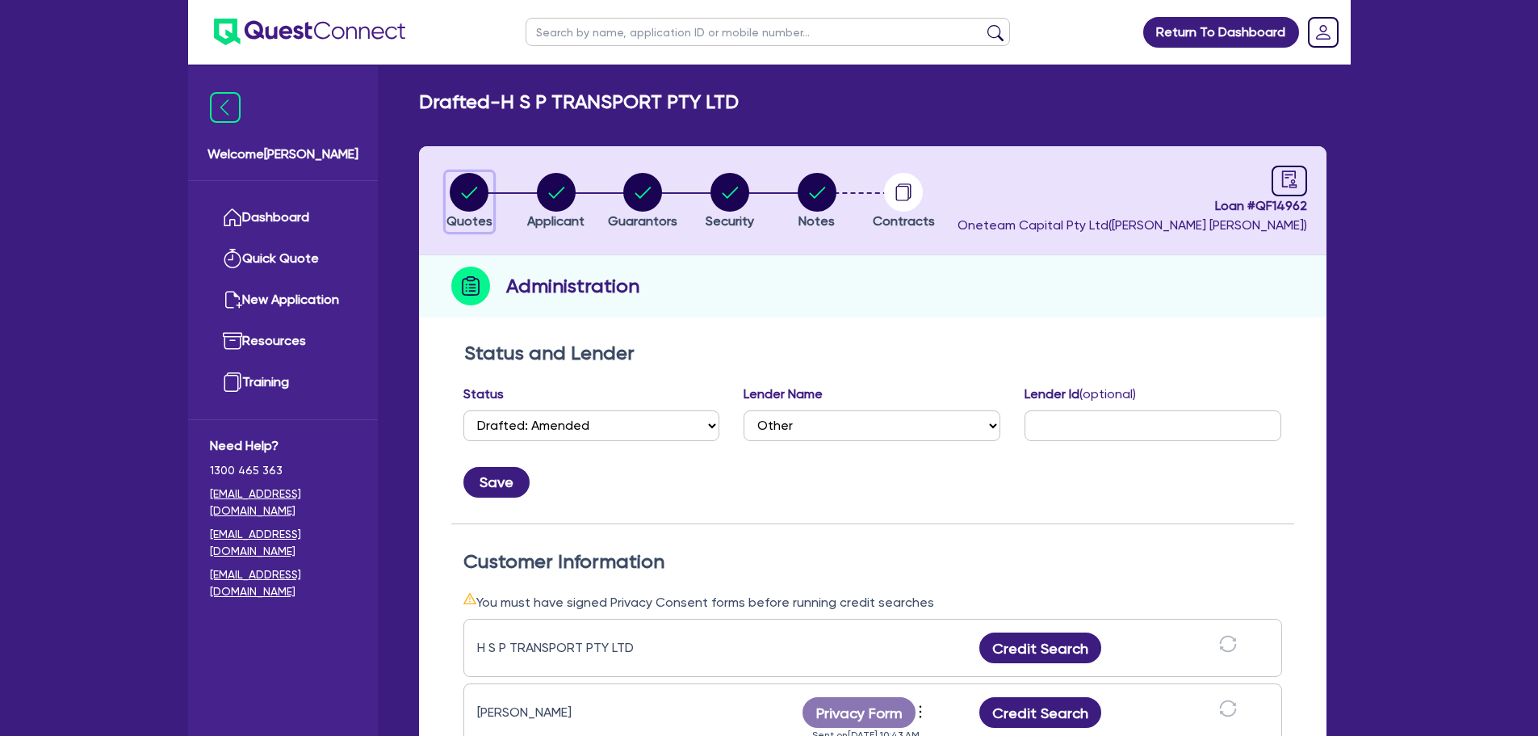
click at [468, 179] on circle "button" at bounding box center [469, 192] width 39 height 39
select select "PRIMARY_ASSETS"
select select "TRAILERS"
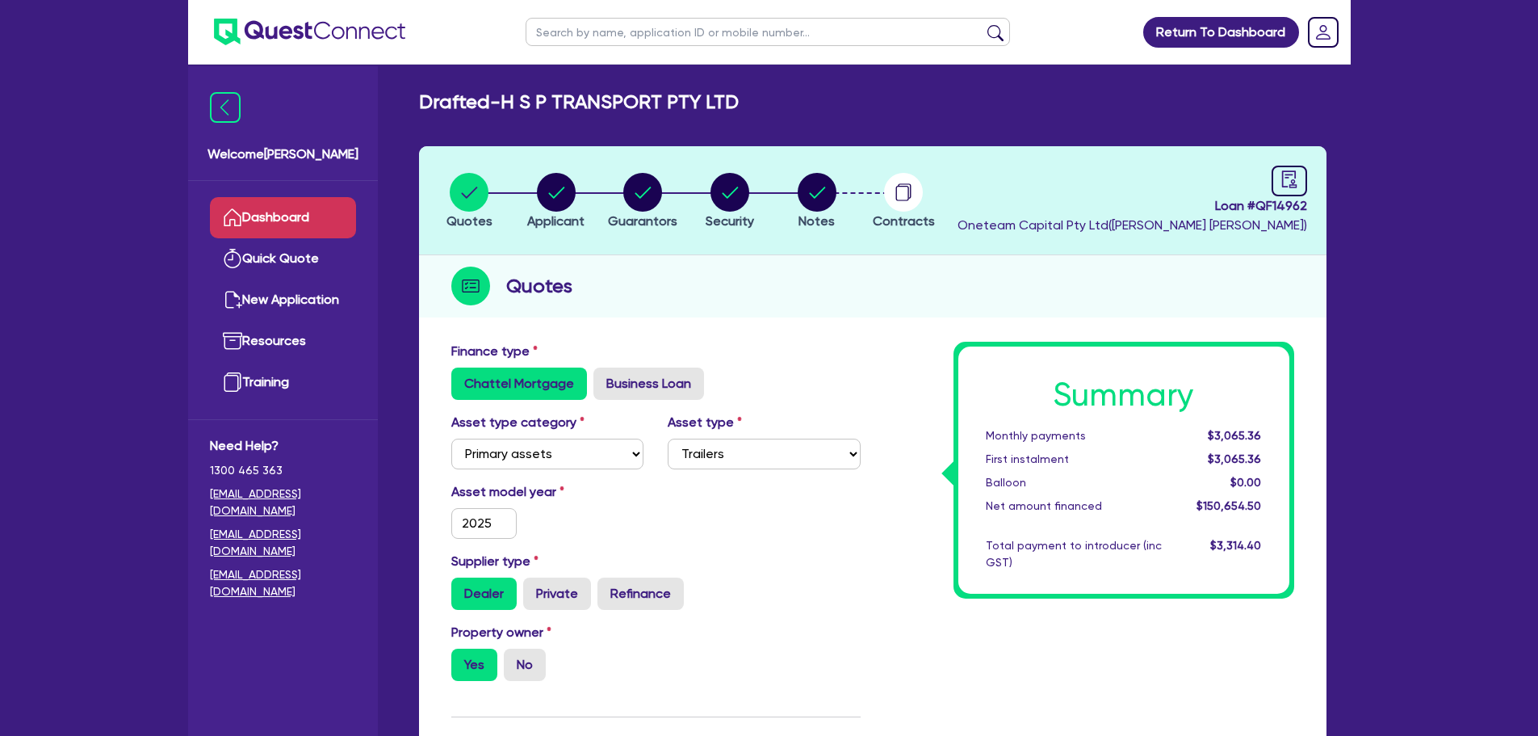
click at [293, 224] on link "Dashboard" at bounding box center [283, 217] width 146 height 41
